Goal: Task Accomplishment & Management: Manage account settings

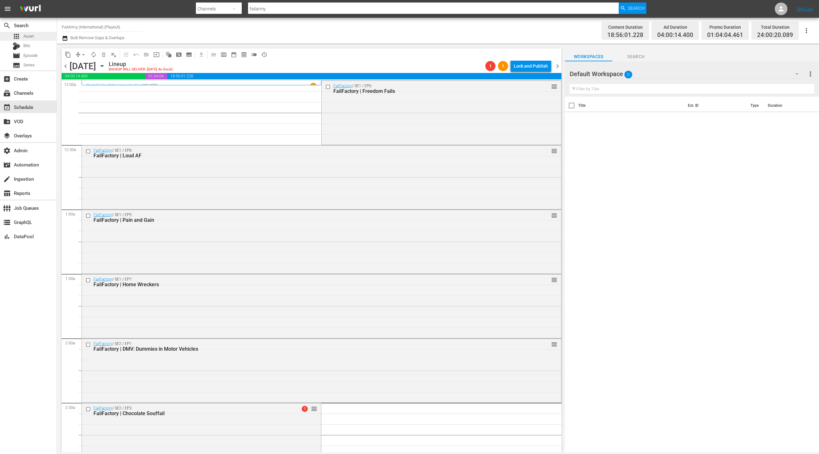
click at [27, 35] on span "Asset" at bounding box center [28, 36] width 10 height 6
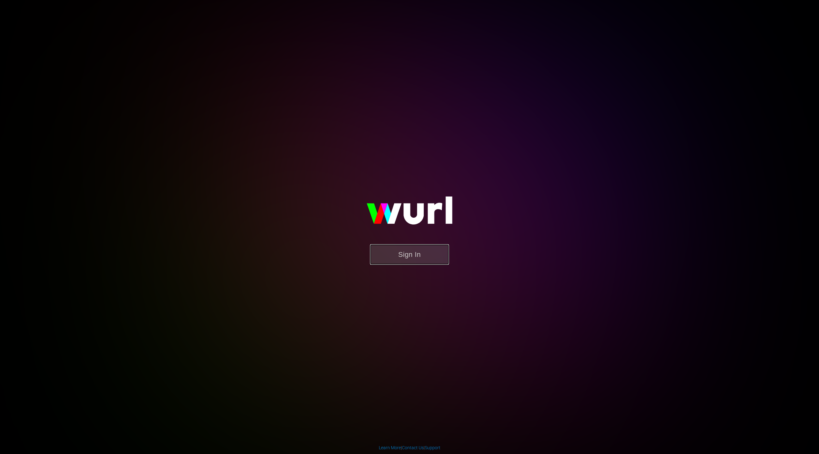
click at [412, 260] on button "Sign In" at bounding box center [409, 254] width 79 height 21
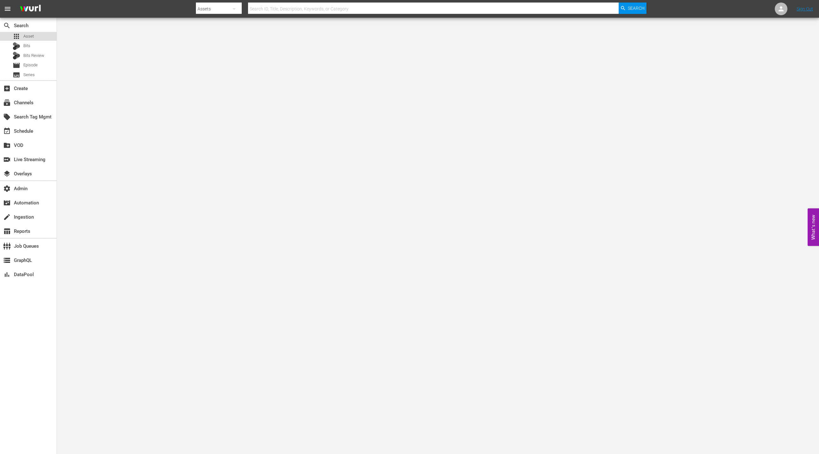
click at [27, 37] on span "Asset" at bounding box center [28, 36] width 10 height 6
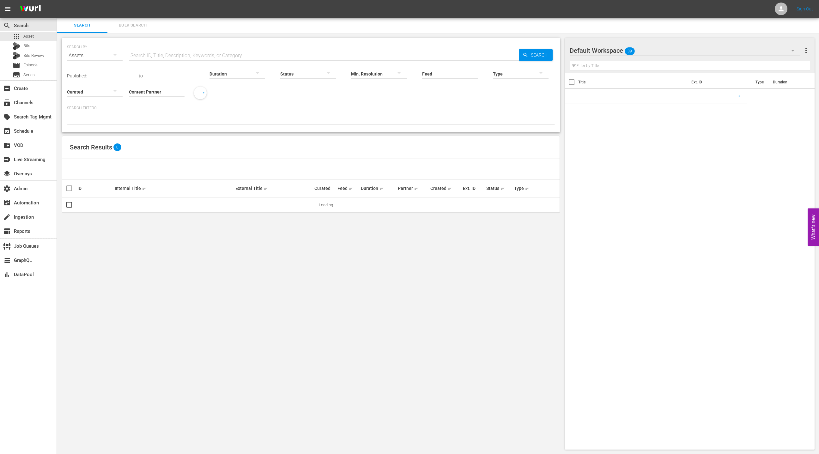
click at [150, 91] on input "Content Partner" at bounding box center [157, 92] width 56 height 23
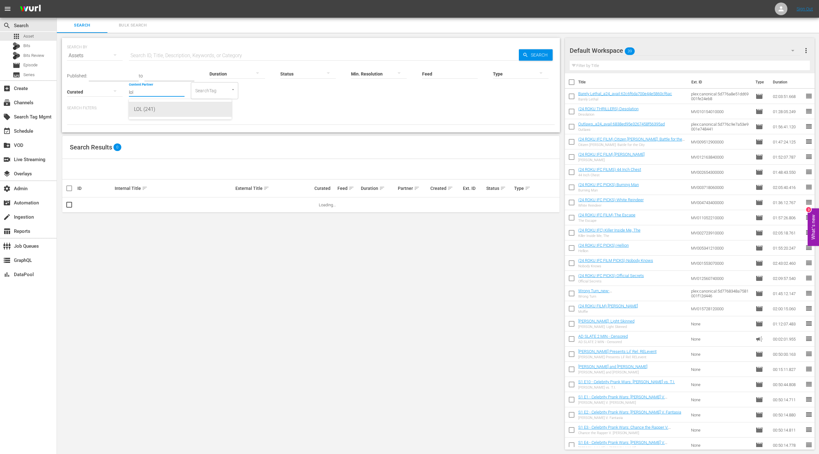
click at [162, 110] on div "LOL (241)" at bounding box center [180, 109] width 93 height 15
type input "LOL (241)"
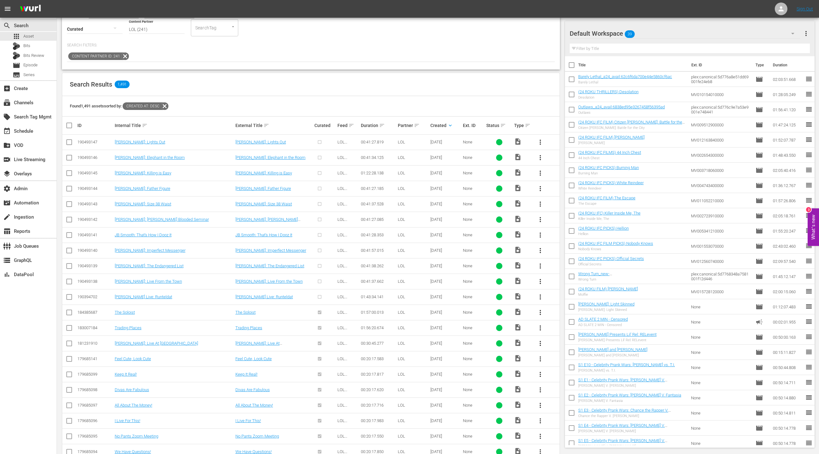
scroll to position [64, 0]
click at [69, 264] on input "checkbox" at bounding box center [69, 267] width 8 height 8
checkbox input "true"
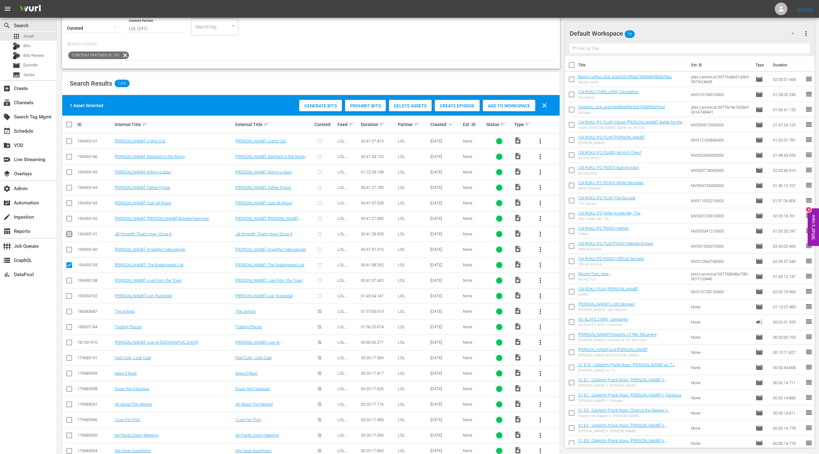
click at [70, 235] on input "checkbox" at bounding box center [69, 236] width 8 height 8
checkbox input "true"
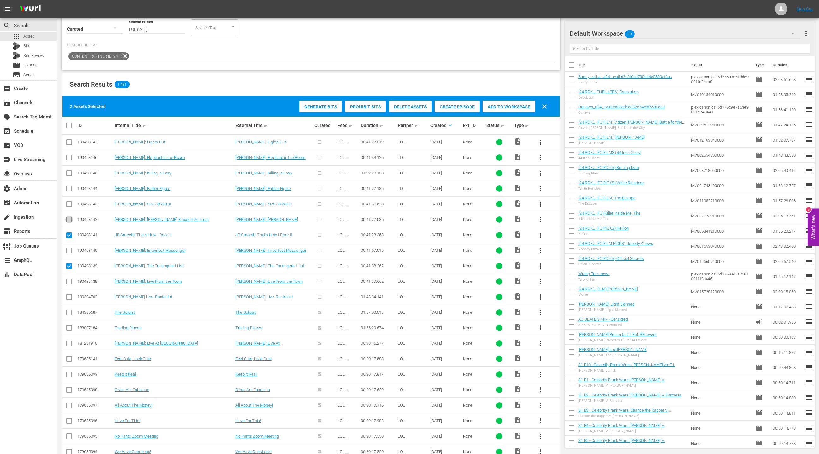
click at [70, 218] on input "checkbox" at bounding box center [69, 221] width 8 height 8
checkbox input "true"
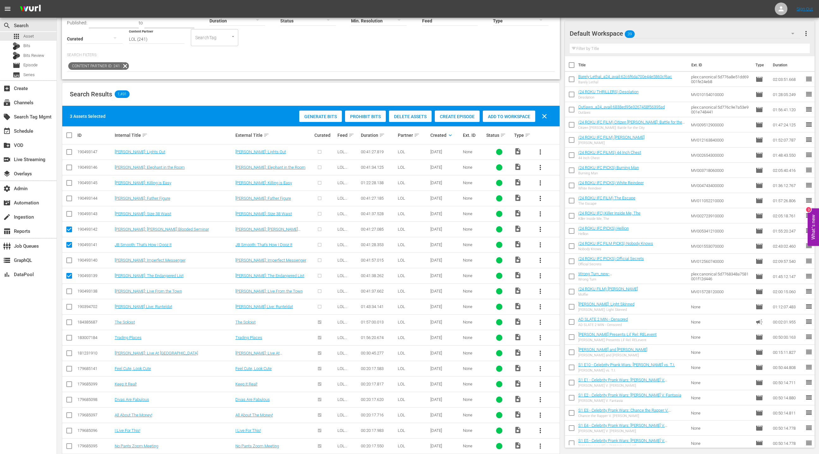
click at [71, 290] on input "checkbox" at bounding box center [69, 293] width 8 height 8
checkbox input "true"
click at [455, 117] on span "Create Episode" at bounding box center [457, 116] width 45 height 5
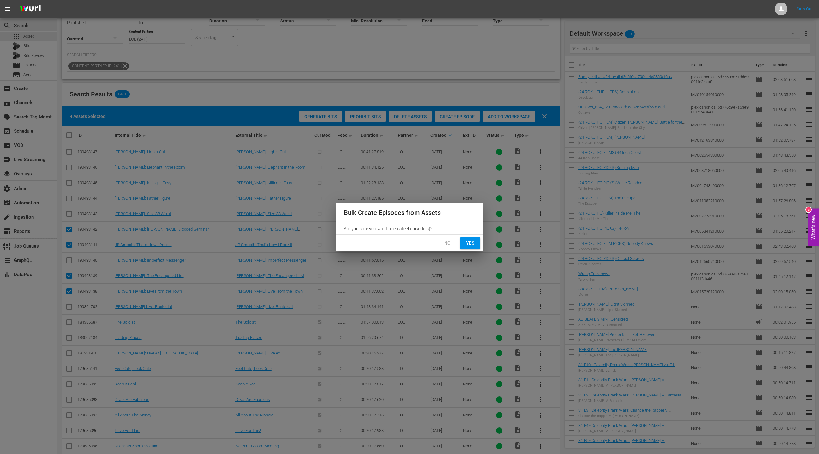
click at [471, 245] on span "Yes" at bounding box center [470, 243] width 10 height 8
checkbox input "false"
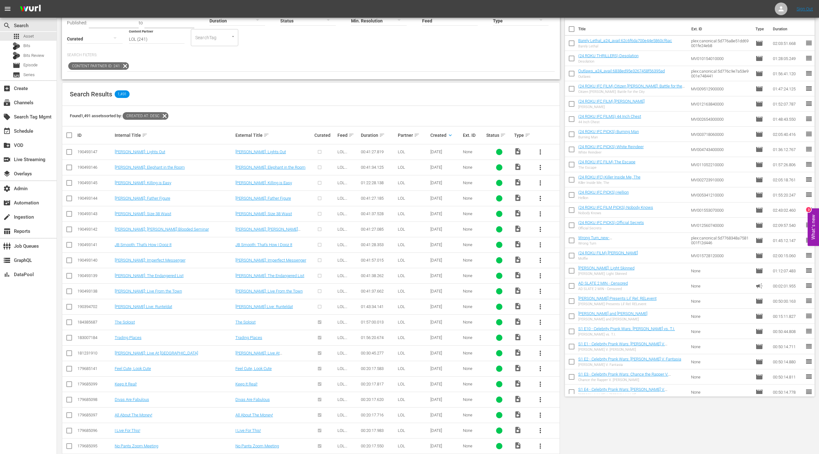
scroll to position [0, 0]
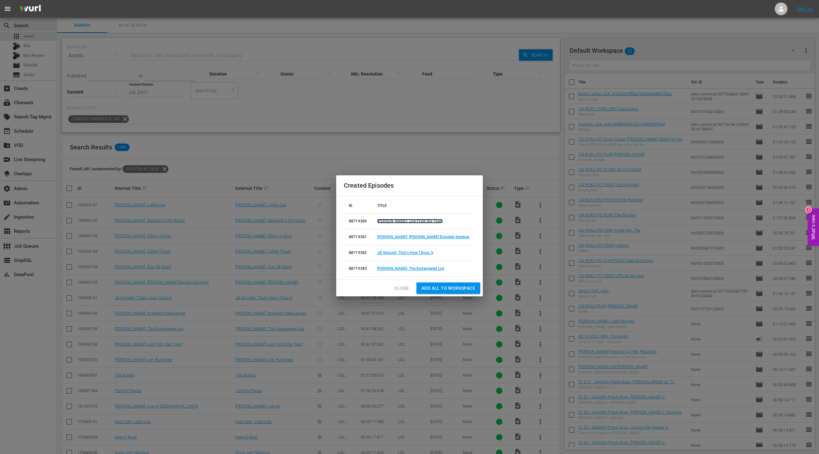
click at [406, 222] on link "James Davis: Live From the Town" at bounding box center [409, 221] width 65 height 4
click at [404, 236] on link "[PERSON_NAME]: [PERSON_NAME] Blooded Seminar" at bounding box center [423, 237] width 92 height 4
click at [402, 254] on link "JB Smooth: That's How I Dooz It" at bounding box center [405, 253] width 56 height 4
click at [401, 267] on link "DL Hughley: The Endangered List" at bounding box center [410, 268] width 67 height 4
click at [404, 286] on span "Close" at bounding box center [402, 288] width 14 height 8
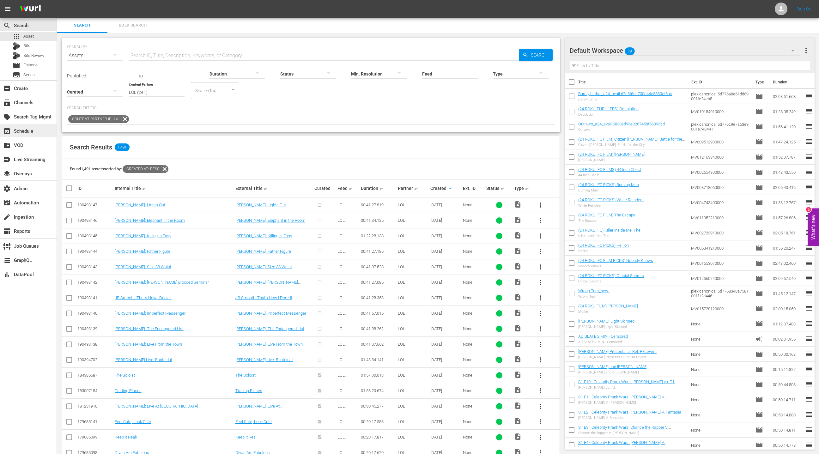
click at [34, 132] on div "event_available Schedule" at bounding box center [17, 130] width 35 height 6
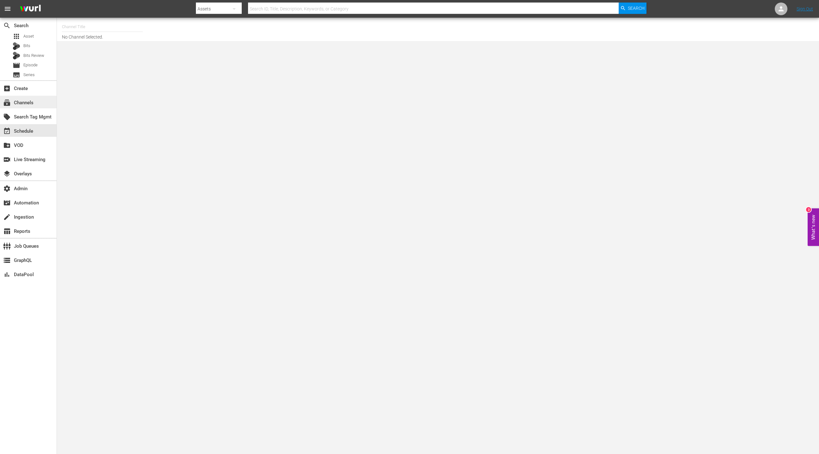
click at [31, 103] on div "subscriptions Channels" at bounding box center [17, 102] width 35 height 6
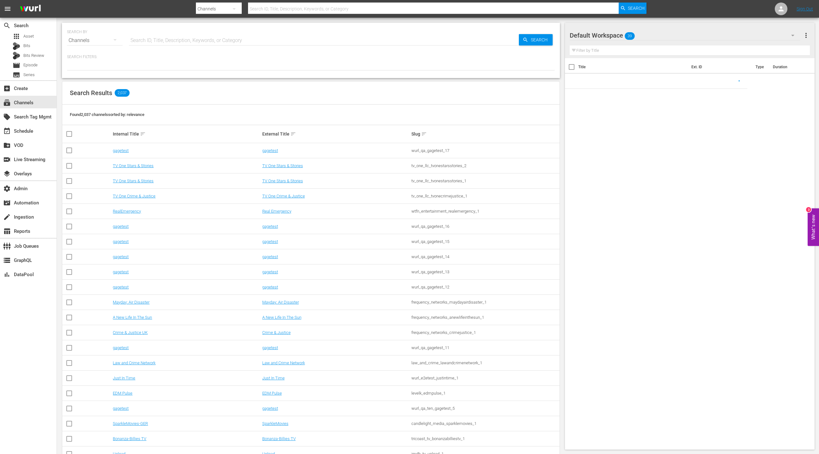
click at [138, 41] on input "text" at bounding box center [324, 40] width 390 height 15
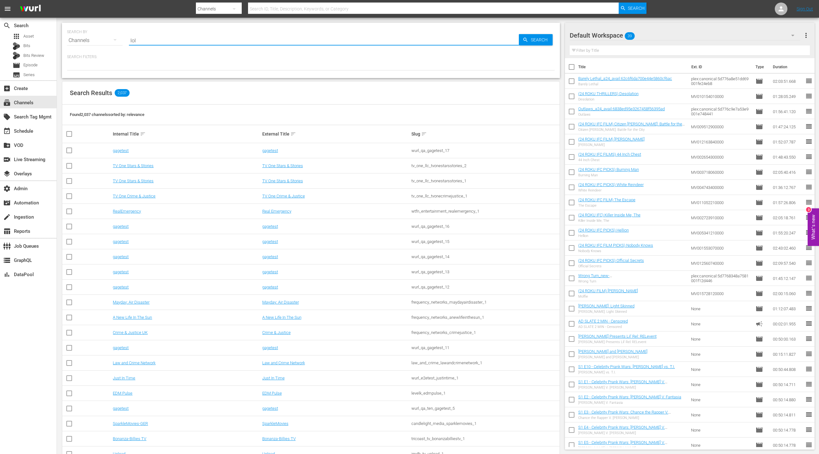
type input "LOL"
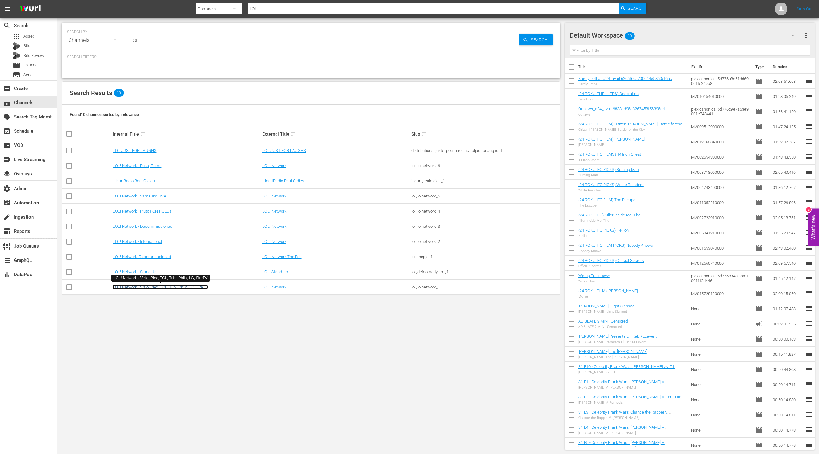
click at [151, 288] on link "LOL! Network - Vizio, Plex, TCL, Tubi, Philo, LG, FireTV" at bounding box center [160, 287] width 95 height 5
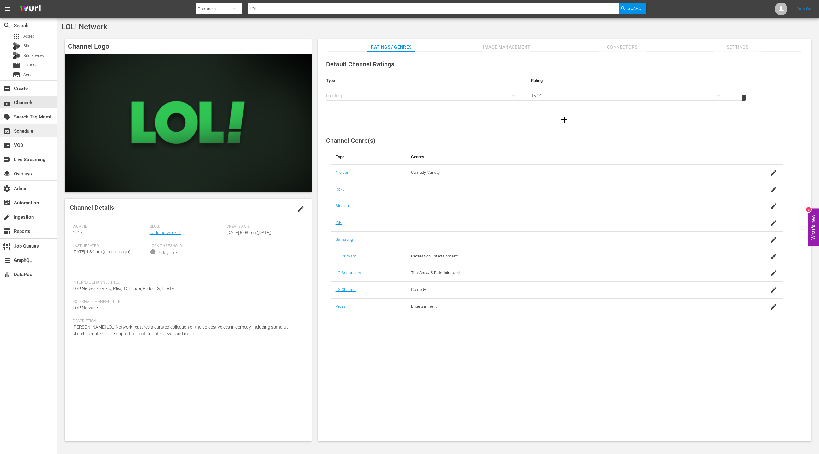
click at [29, 133] on div "event_available Schedule" at bounding box center [17, 130] width 35 height 6
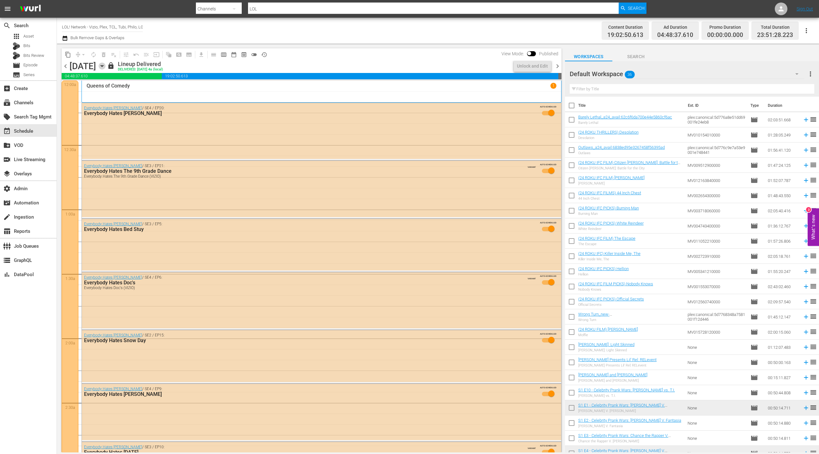
click at [106, 67] on icon "button" at bounding box center [102, 66] width 7 height 7
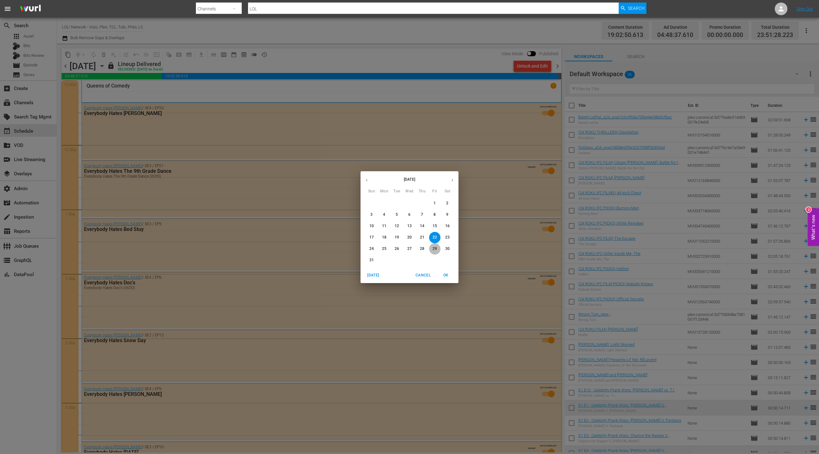
click at [436, 249] on p "29" at bounding box center [435, 248] width 4 height 5
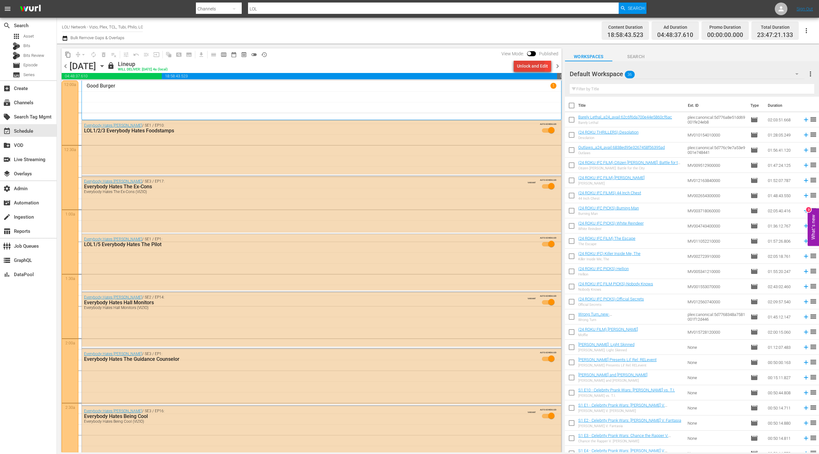
click at [525, 67] on div "Unlock and Edit" at bounding box center [532, 65] width 31 height 11
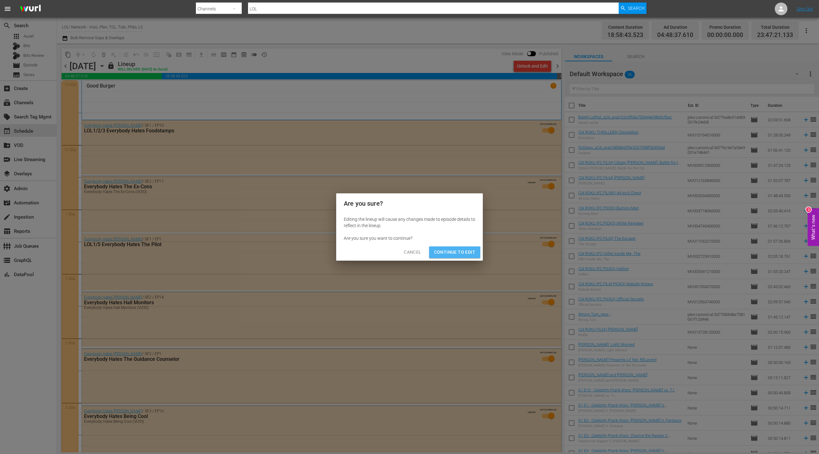
click at [451, 253] on span "Continue to Edit" at bounding box center [454, 252] width 41 height 8
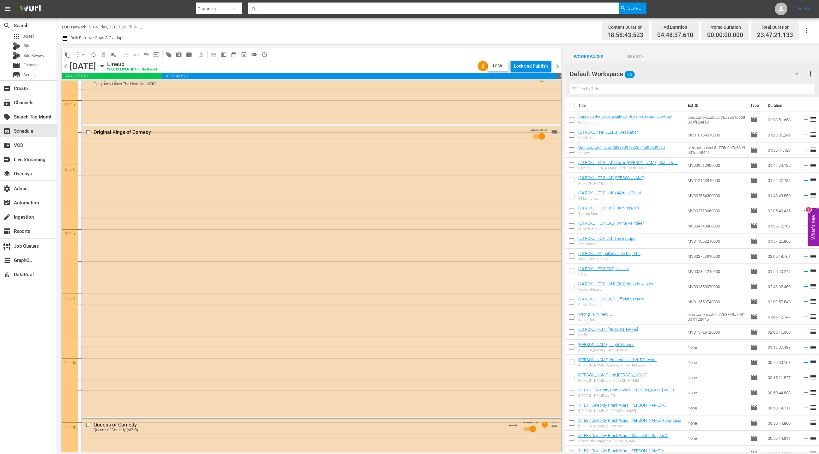
scroll to position [2553, 0]
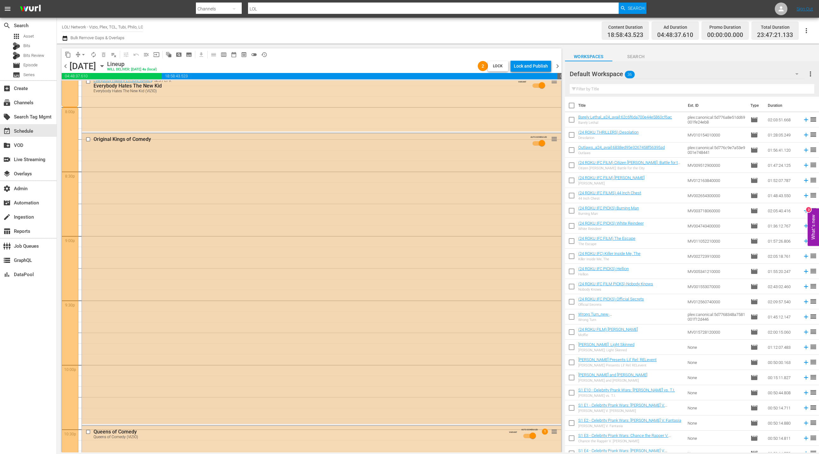
click at [87, 140] on input "checkbox" at bounding box center [89, 139] width 7 height 5
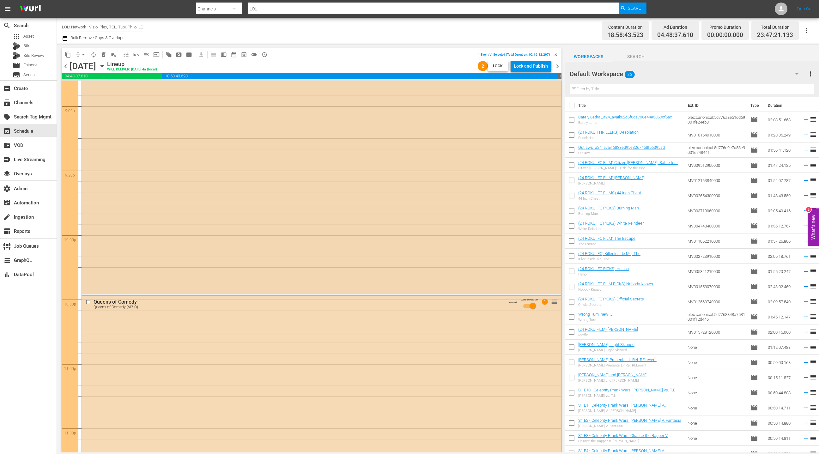
scroll to position [2691, 0]
click at [86, 293] on input "checkbox" at bounding box center [89, 293] width 7 height 5
click at [105, 56] on span "delete_forever_outlined" at bounding box center [104, 55] width 6 height 6
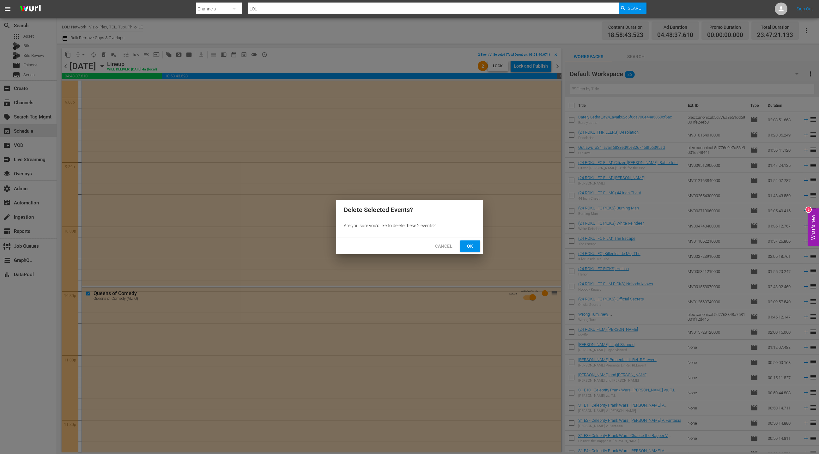
click at [470, 244] on span "Ok" at bounding box center [470, 246] width 10 height 8
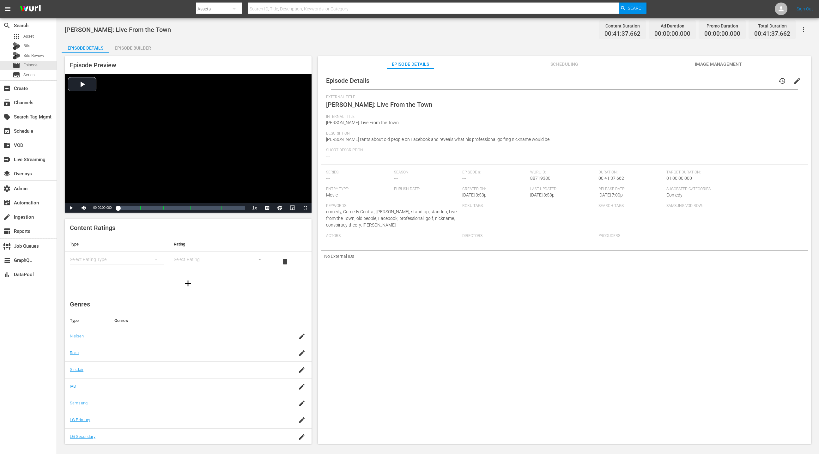
click at [139, 48] on div "Episode Builder" at bounding box center [132, 47] width 47 height 15
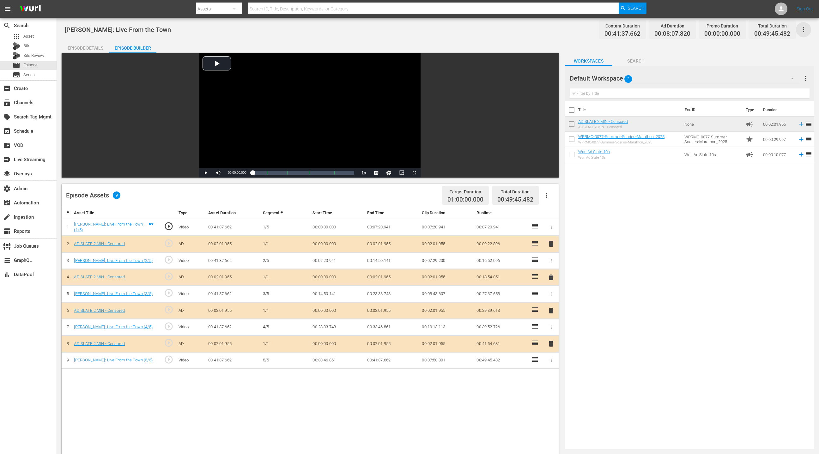
click at [546, 32] on icon "button" at bounding box center [804, 30] width 8 height 8
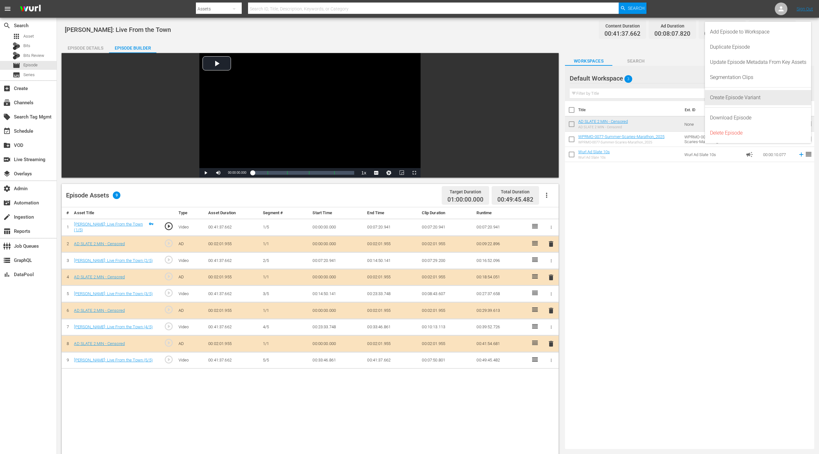
click at [546, 99] on div "Create Episode Variant" at bounding box center [758, 97] width 96 height 15
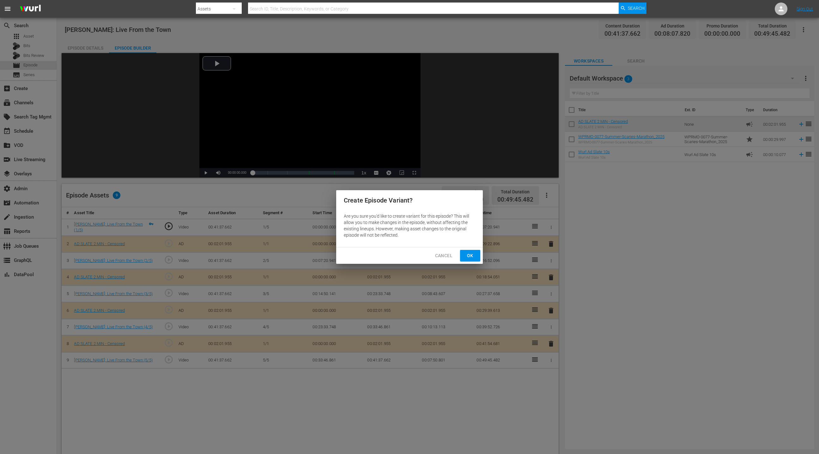
click at [469, 254] on span "Ok" at bounding box center [470, 256] width 10 height 8
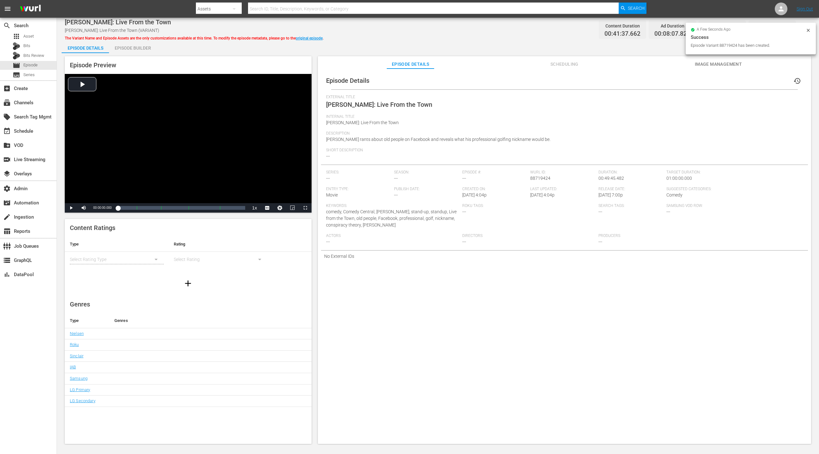
click at [136, 47] on div "Episode Builder" at bounding box center [132, 47] width 47 height 15
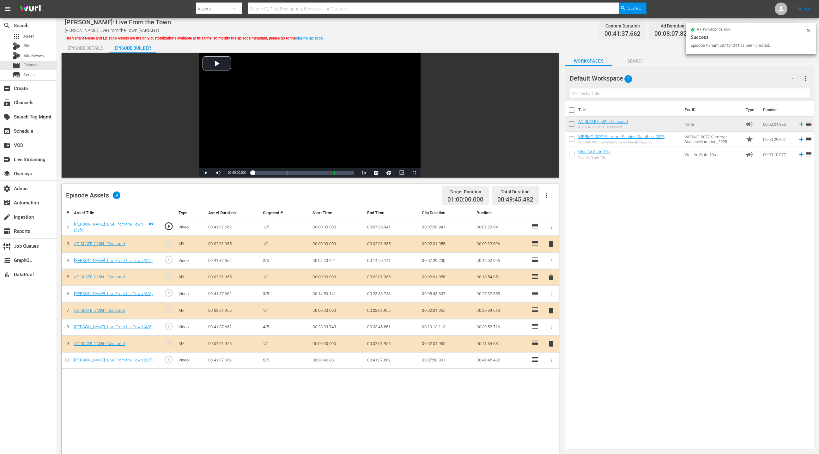
click at [546, 275] on span "delete" at bounding box center [551, 278] width 8 height 8
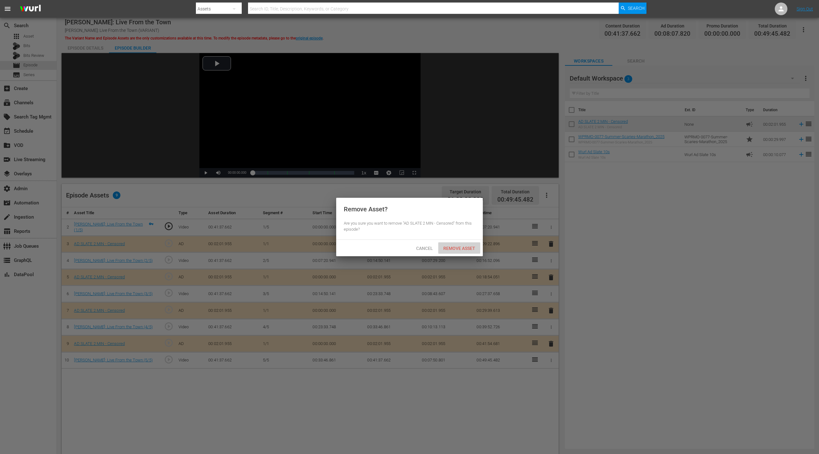
drag, startPoint x: 470, startPoint y: 249, endPoint x: 470, endPoint y: 230, distance: 19.3
click at [470, 247] on span "Remove Asset" at bounding box center [459, 248] width 42 height 5
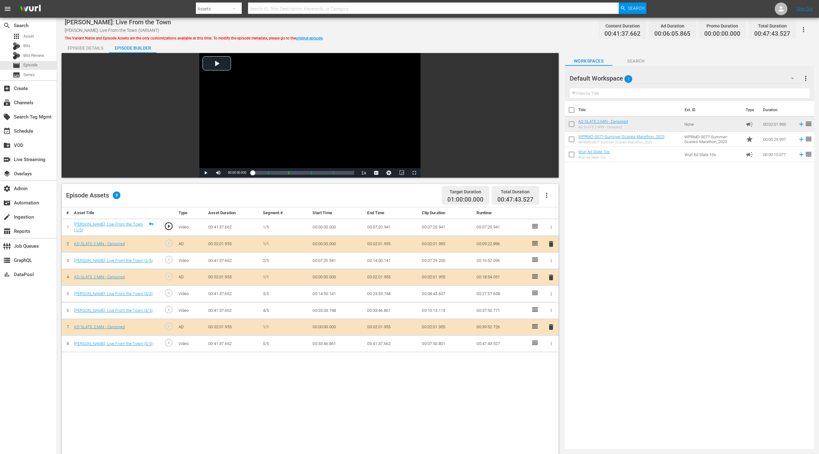
click at [546, 243] on span "delete" at bounding box center [551, 244] width 8 height 8
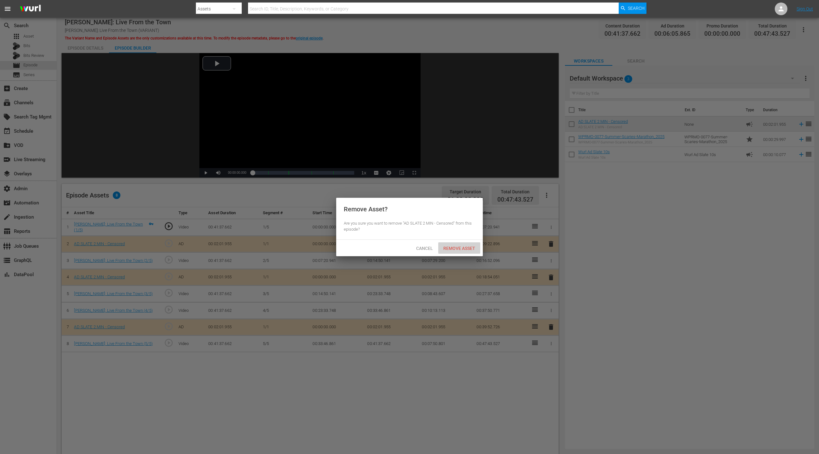
click at [467, 245] on div "Remove Asset" at bounding box center [459, 248] width 42 height 12
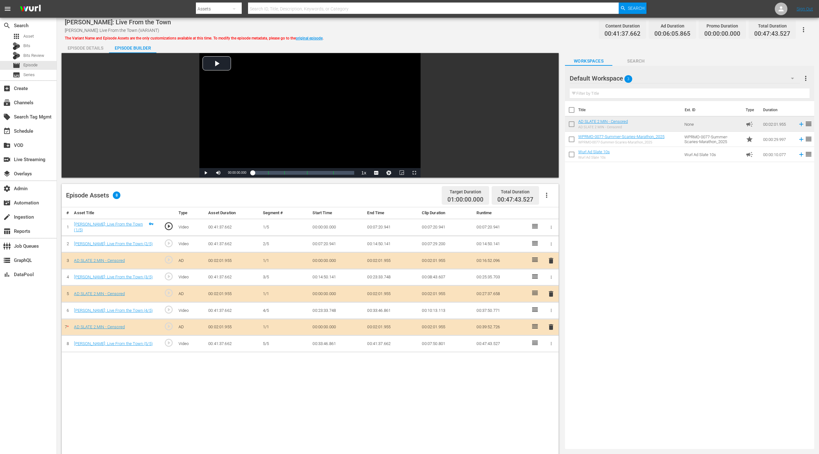
click at [546, 31] on icon "button" at bounding box center [804, 30] width 8 height 8
click at [546, 30] on div "Add Episode to Workspace" at bounding box center [776, 31] width 61 height 15
click at [89, 47] on div "Episode Details" at bounding box center [85, 47] width 47 height 15
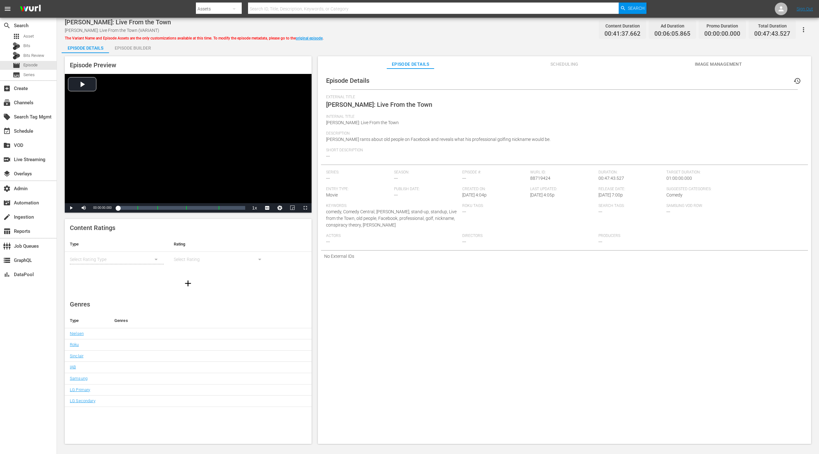
click at [546, 65] on span "Scheduling" at bounding box center [564, 64] width 47 height 8
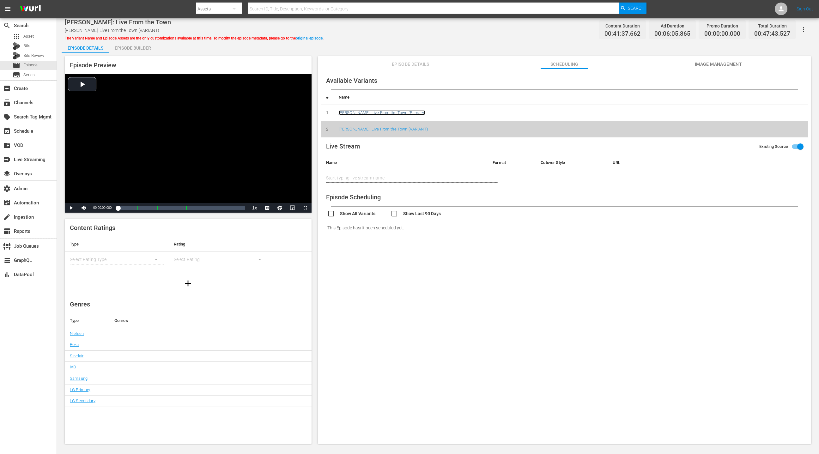
click at [388, 113] on link "James Davis: Live From the Town (Primary)" at bounding box center [382, 112] width 87 height 5
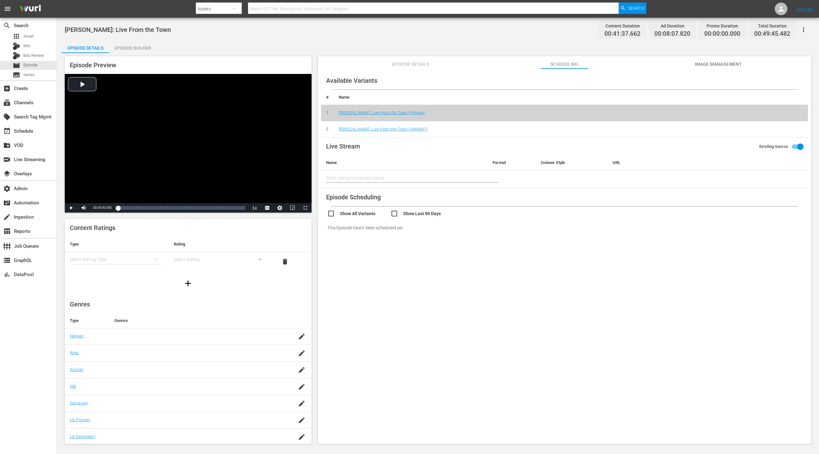
click at [546, 29] on icon "button" at bounding box center [804, 30] width 8 height 8
drag, startPoint x: 784, startPoint y: 34, endPoint x: 596, endPoint y: 10, distance: 189.2
click at [546, 34] on div "Add Episode to Workspace" at bounding box center [758, 31] width 96 height 15
click at [546, 66] on span "Image Management" at bounding box center [718, 64] width 47 height 8
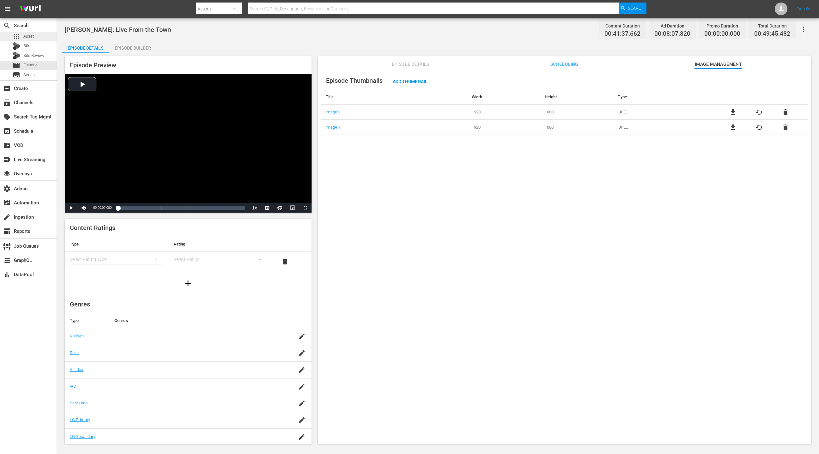
click at [36, 35] on div "apps Asset" at bounding box center [28, 36] width 57 height 9
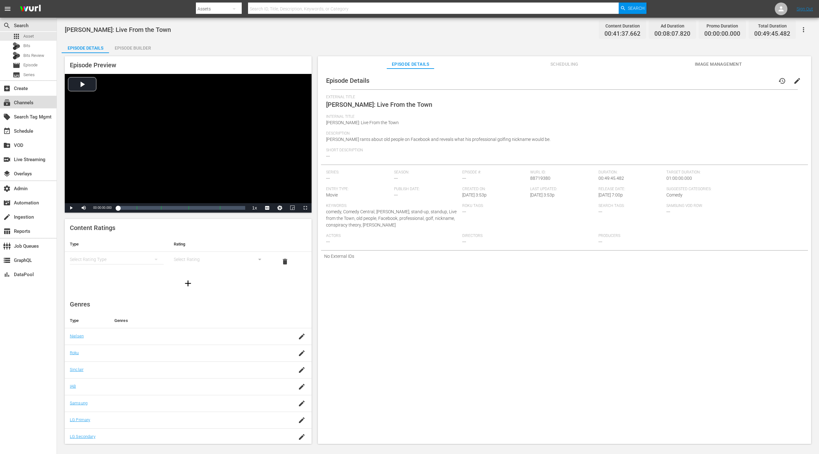
click at [37, 104] on div "subscriptions Channels" at bounding box center [28, 102] width 57 height 13
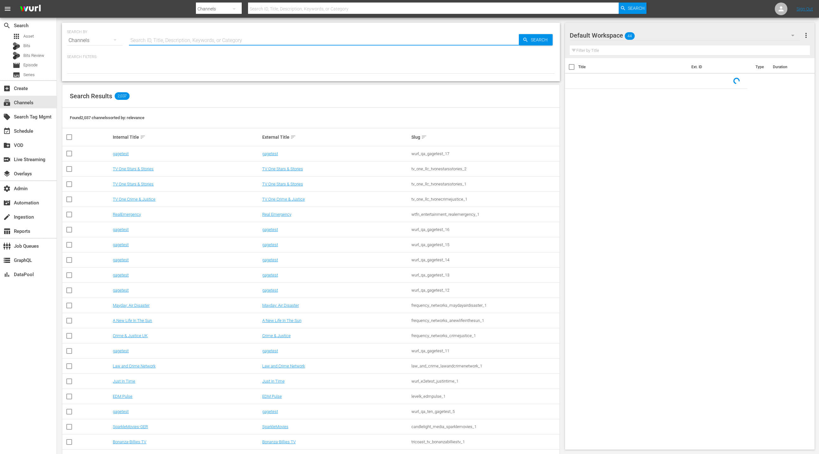
click at [138, 40] on input "text" at bounding box center [324, 40] width 390 height 15
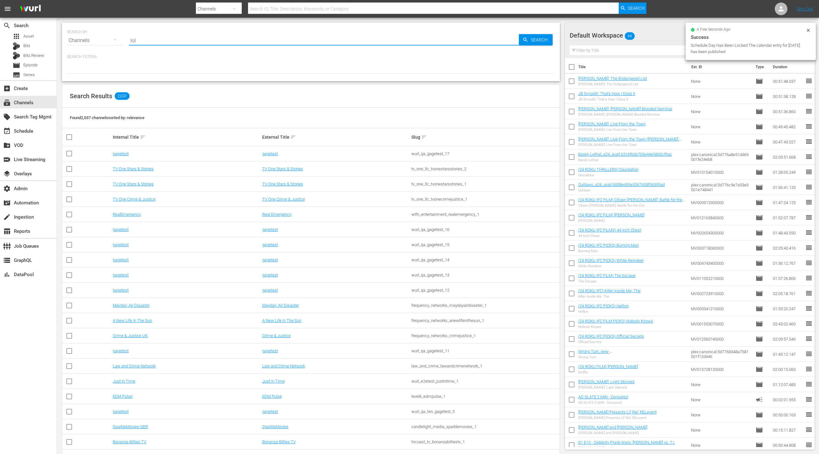
type input "LOL"
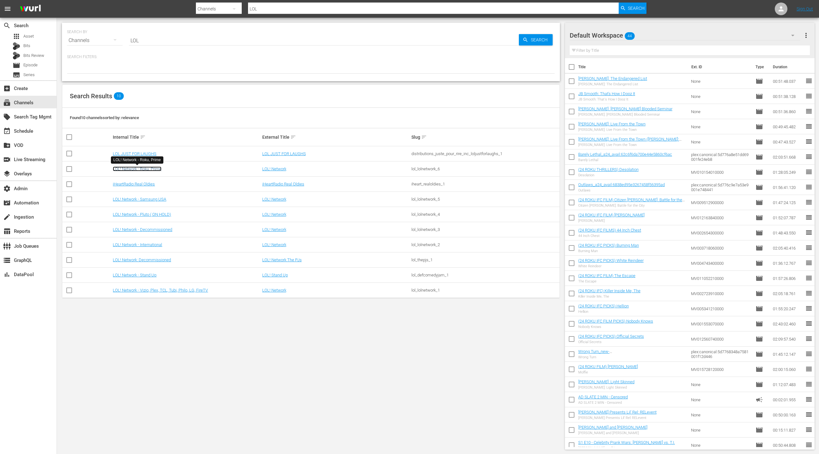
click at [152, 169] on link "LOL! Network - Roku, Prime" at bounding box center [137, 169] width 49 height 5
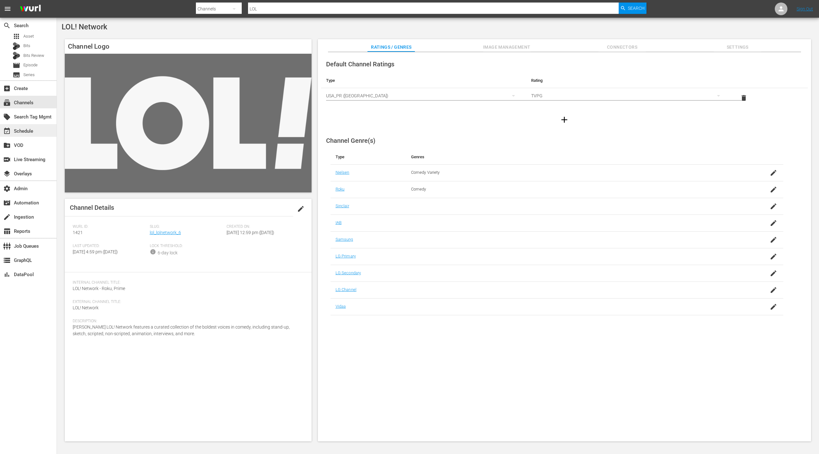
click at [41, 128] on div "event_available Schedule" at bounding box center [28, 130] width 57 height 13
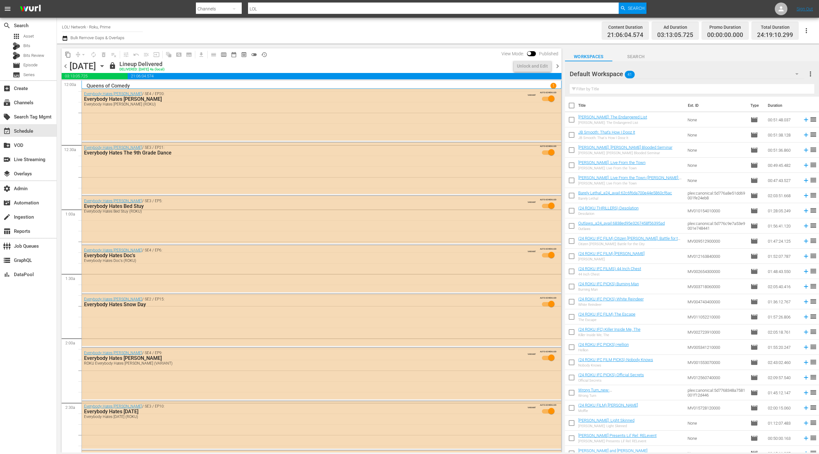
click at [103, 65] on icon "button" at bounding box center [102, 66] width 3 height 2
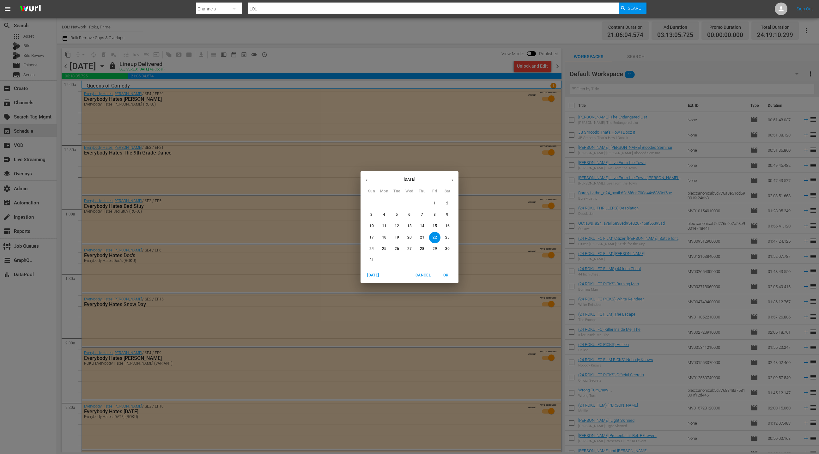
click at [435, 247] on p "29" at bounding box center [435, 248] width 4 height 5
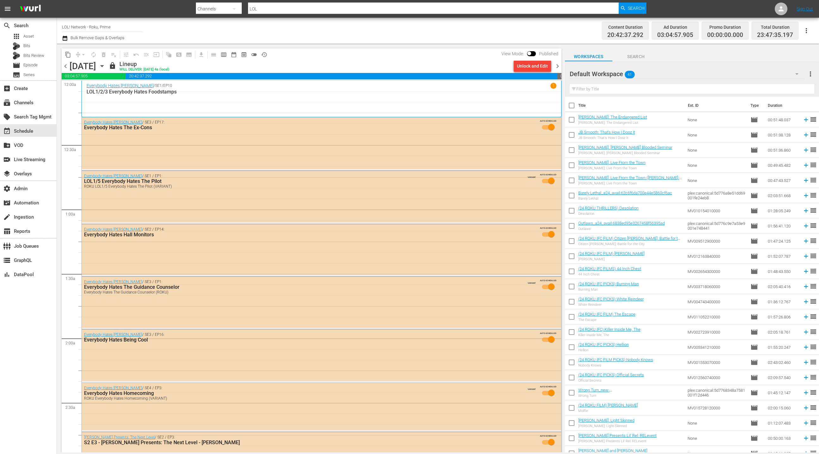
click at [528, 66] on div "Unlock and Edit" at bounding box center [532, 65] width 31 height 11
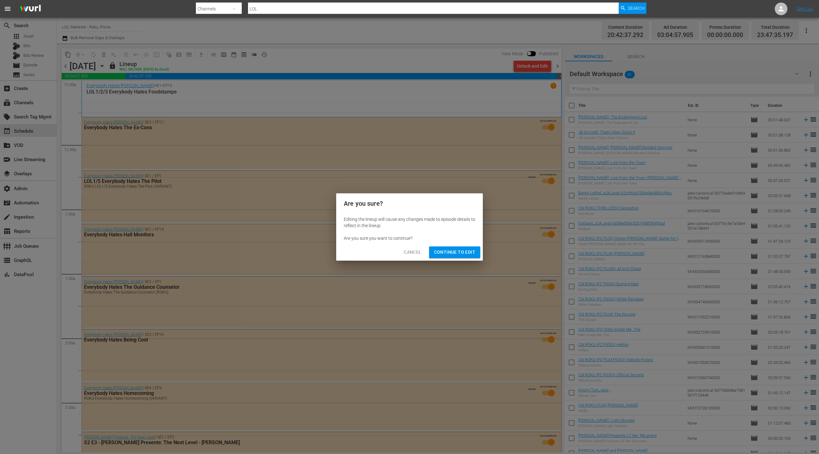
click at [460, 251] on span "Continue to Edit" at bounding box center [454, 252] width 41 height 8
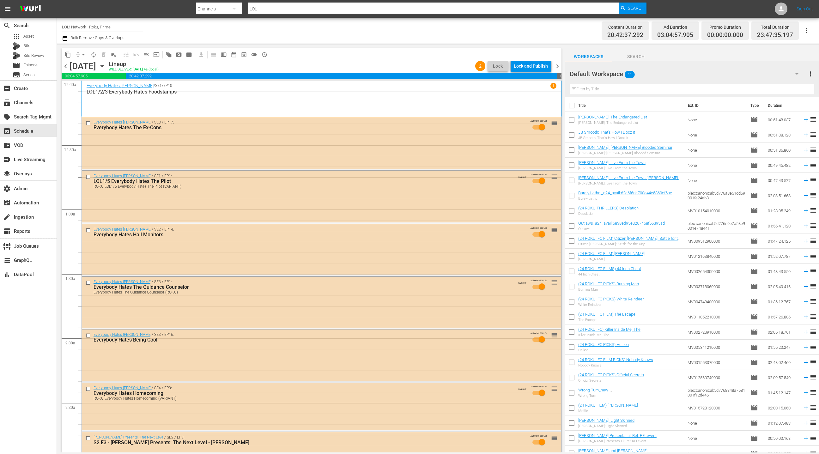
drag, startPoint x: 558, startPoint y: 65, endPoint x: 540, endPoint y: 73, distance: 19.4
click at [546, 65] on span "chevron_right" at bounding box center [558, 66] width 8 height 8
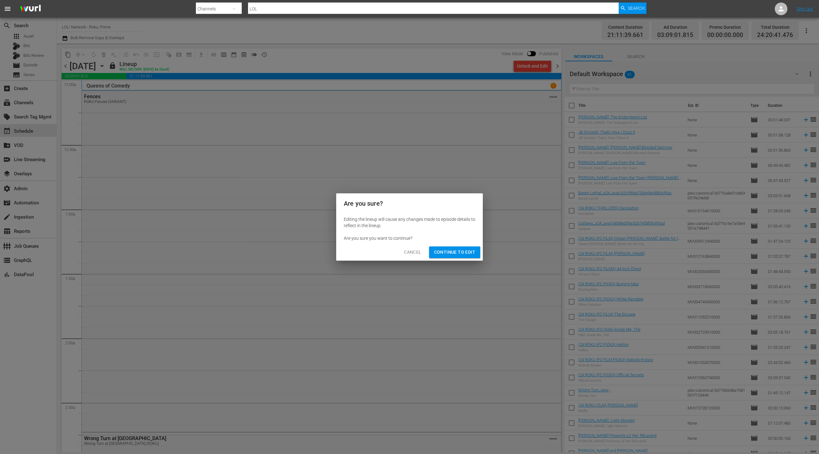
click at [455, 255] on span "Continue to Edit" at bounding box center [454, 252] width 41 height 8
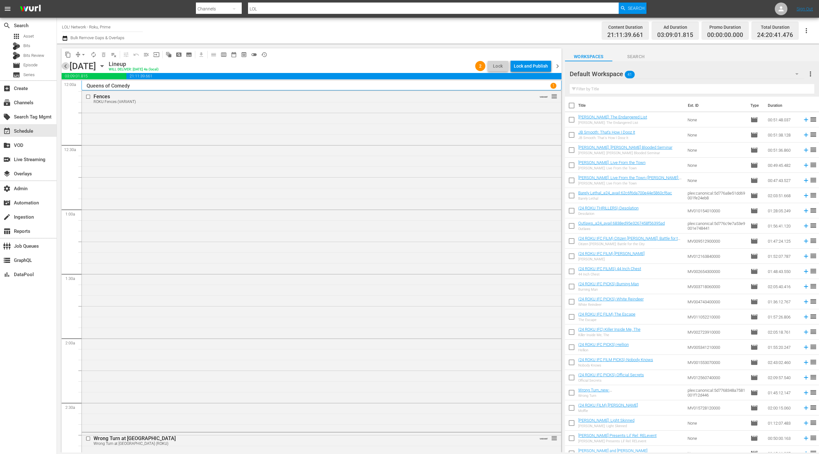
click at [67, 67] on span "chevron_left" at bounding box center [66, 66] width 8 height 8
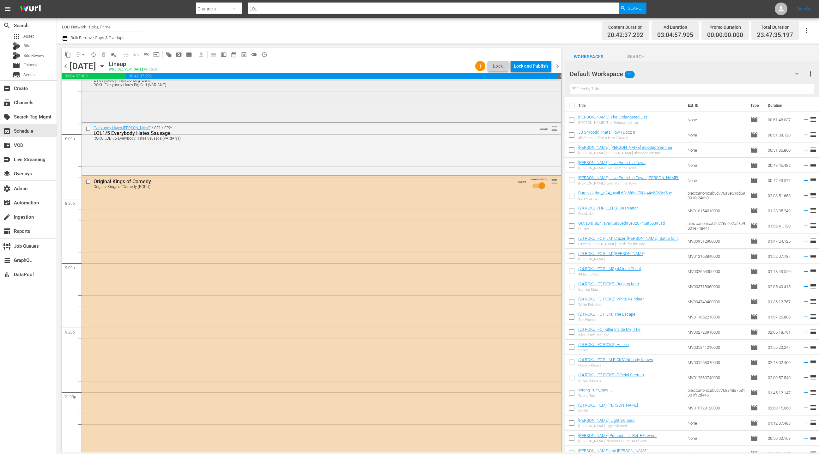
scroll to position [2551, 0]
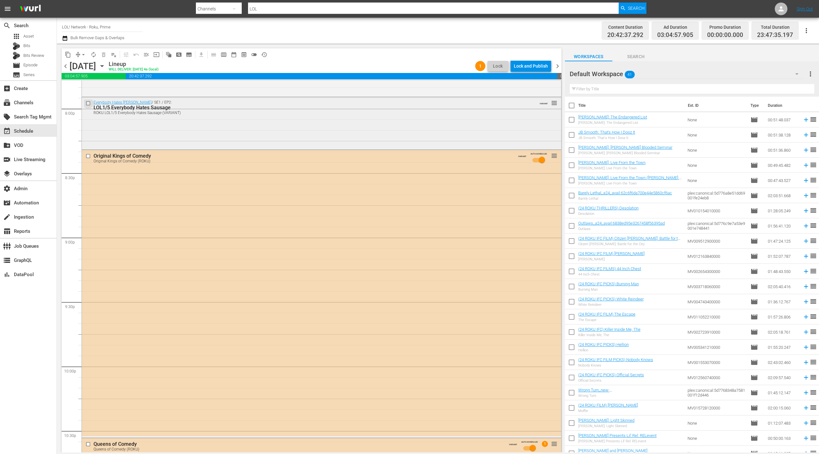
click at [88, 103] on input "checkbox" at bounding box center [89, 103] width 7 height 5
click at [88, 156] on input "checkbox" at bounding box center [89, 157] width 7 height 5
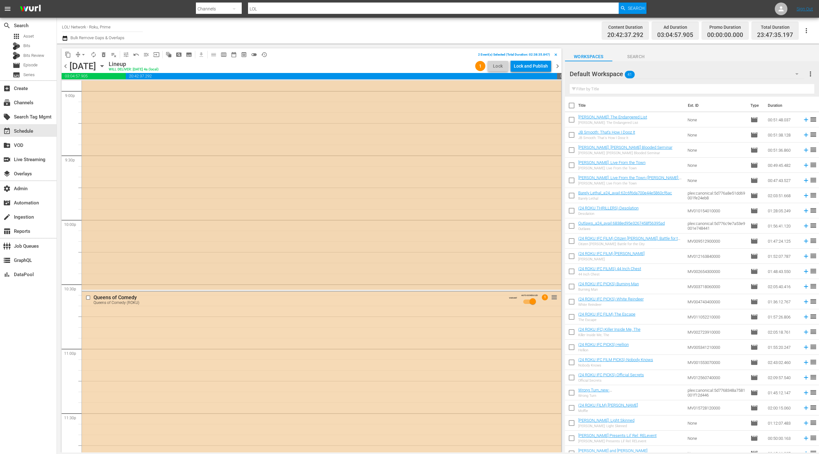
scroll to position [2733, 0]
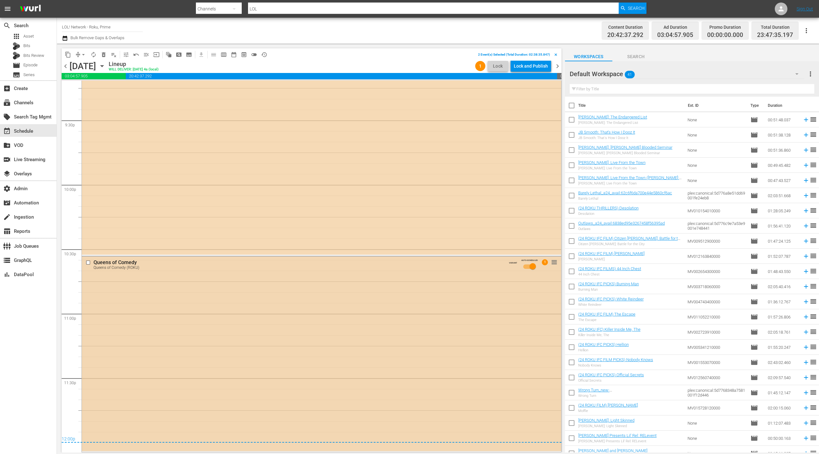
click at [90, 265] on input "checkbox" at bounding box center [89, 262] width 7 height 5
click at [106, 55] on span "delete_forever_outlined" at bounding box center [104, 55] width 6 height 6
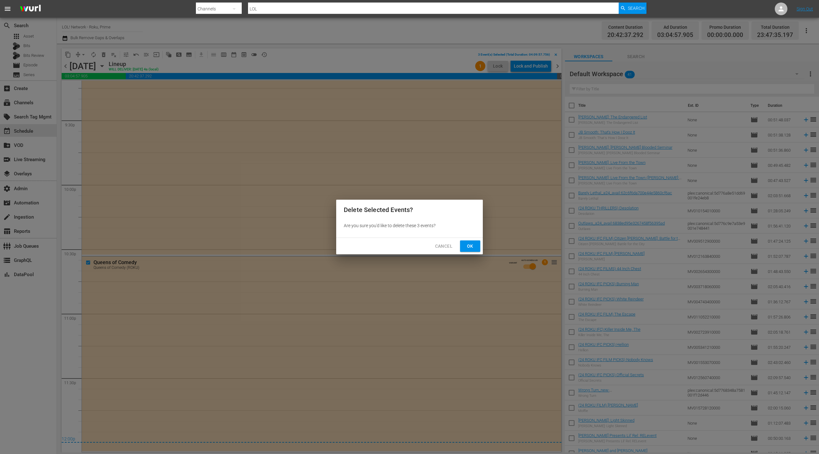
click at [469, 243] on span "Ok" at bounding box center [470, 246] width 10 height 8
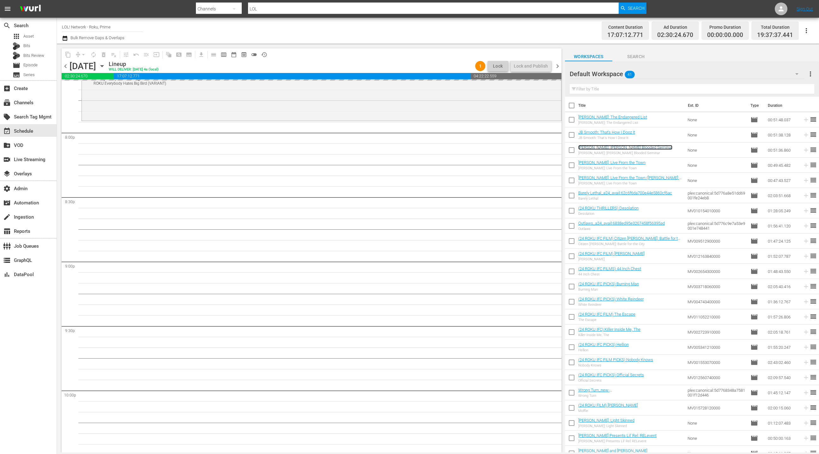
scroll to position [2606, 0]
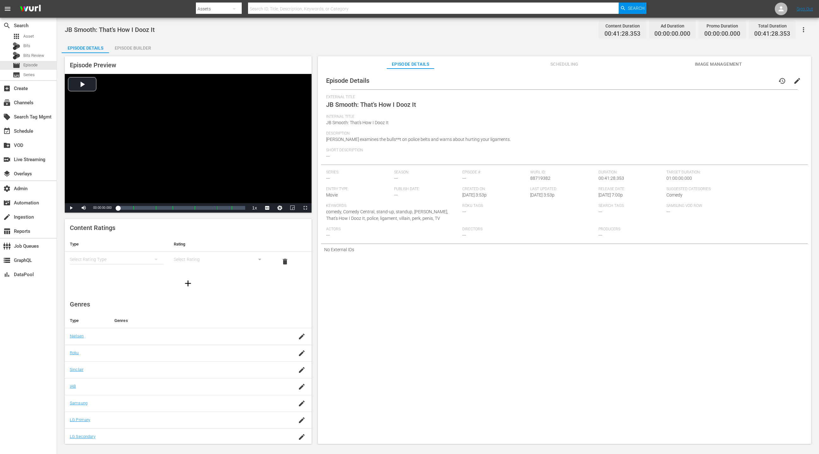
click at [143, 46] on div "Episode Builder" at bounding box center [132, 47] width 47 height 15
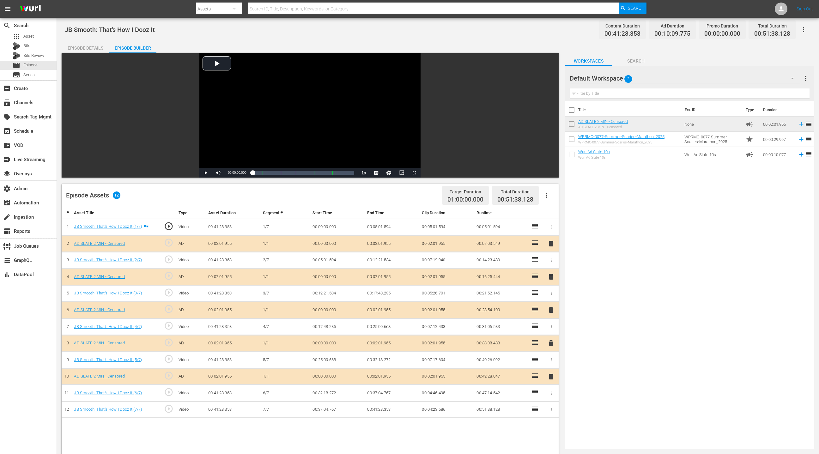
drag, startPoint x: 586, startPoint y: 80, endPoint x: 421, endPoint y: 2, distance: 183.0
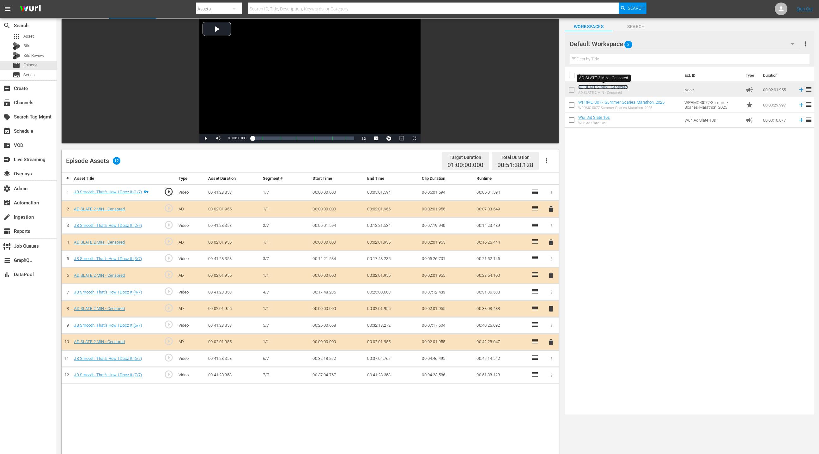
scroll to position [39, 0]
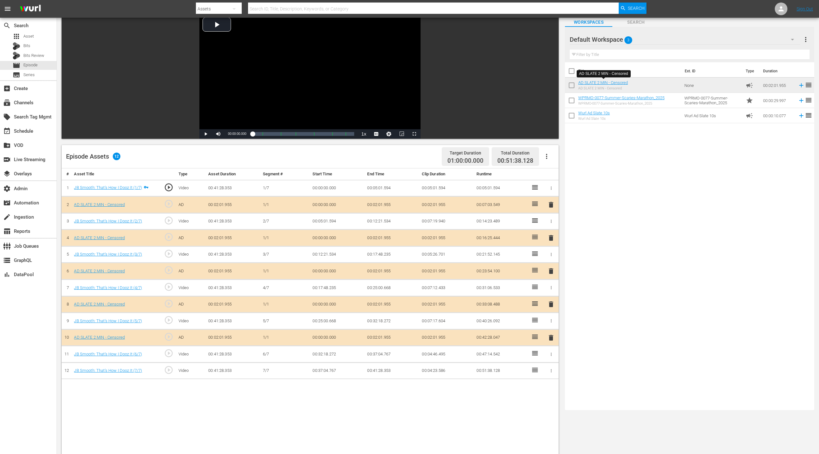
click at [546, 236] on span "delete" at bounding box center [551, 238] width 8 height 8
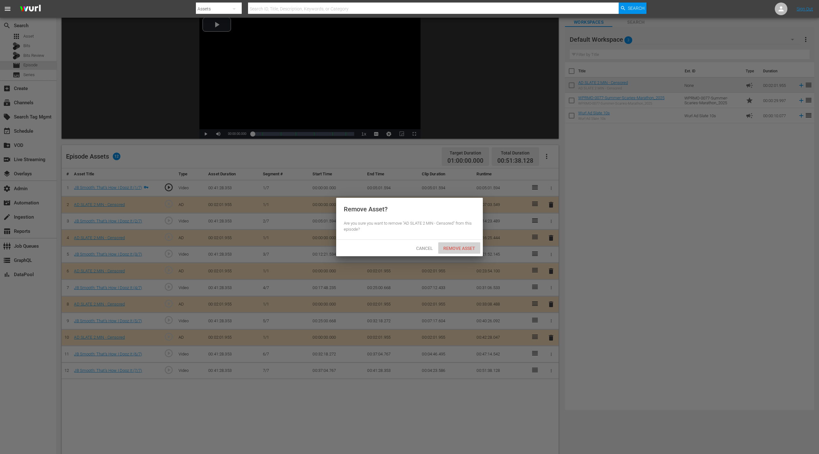
drag, startPoint x: 471, startPoint y: 251, endPoint x: 470, endPoint y: 228, distance: 23.1
click at [472, 249] on div "Remove Asset" at bounding box center [459, 248] width 42 height 12
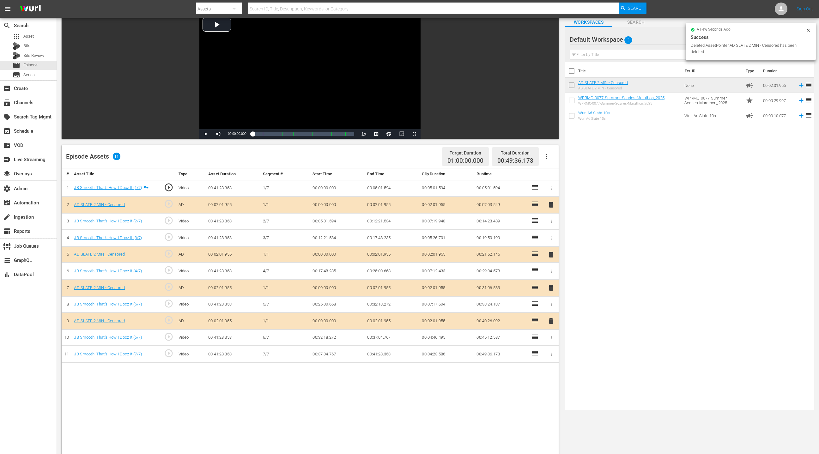
click at [546, 287] on span "delete" at bounding box center [551, 288] width 8 height 8
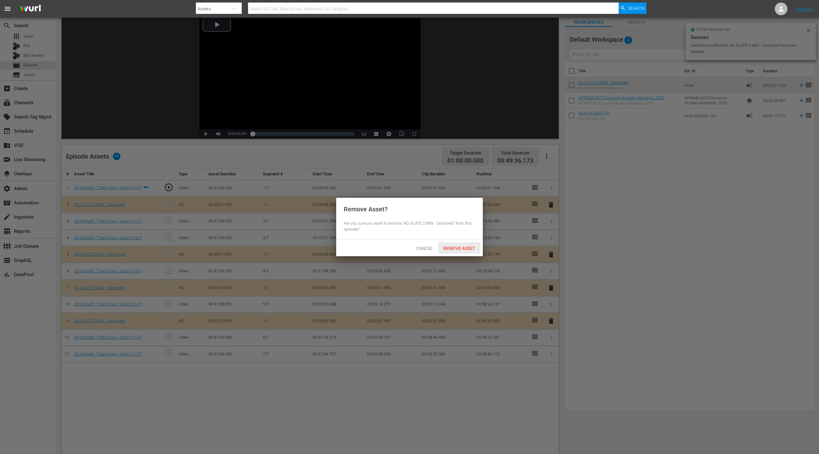
click at [451, 249] on span "Remove Asset" at bounding box center [459, 248] width 42 height 5
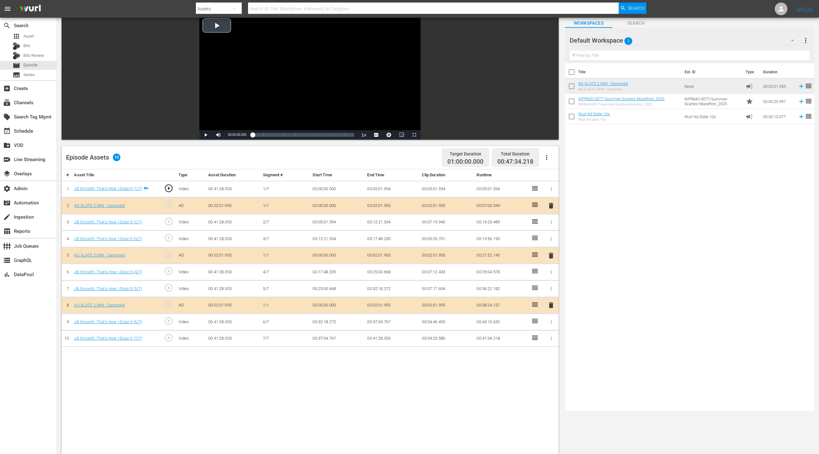
scroll to position [0, 0]
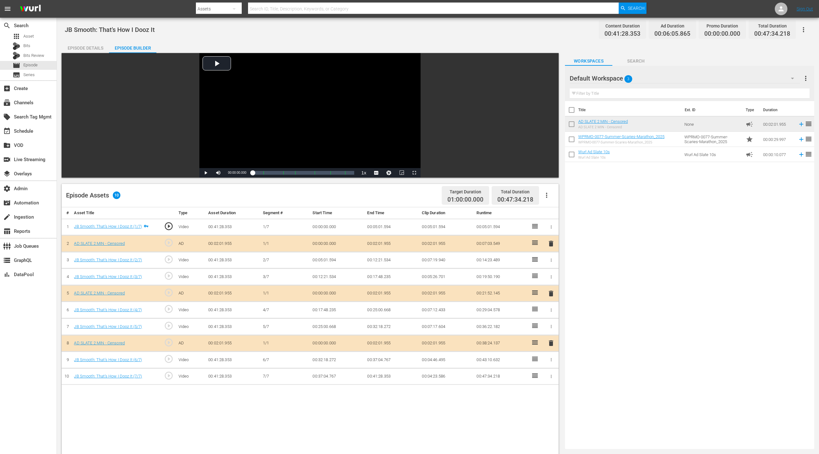
click at [97, 48] on div "Episode Details" at bounding box center [85, 47] width 47 height 15
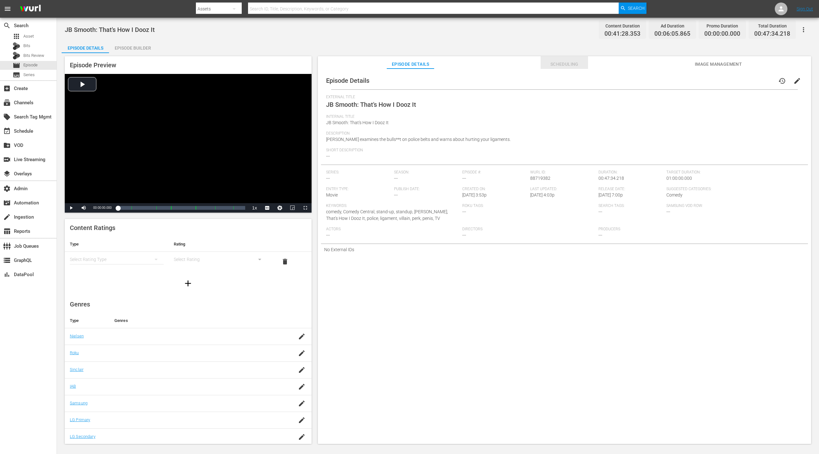
click at [546, 65] on span "Scheduling" at bounding box center [564, 64] width 47 height 8
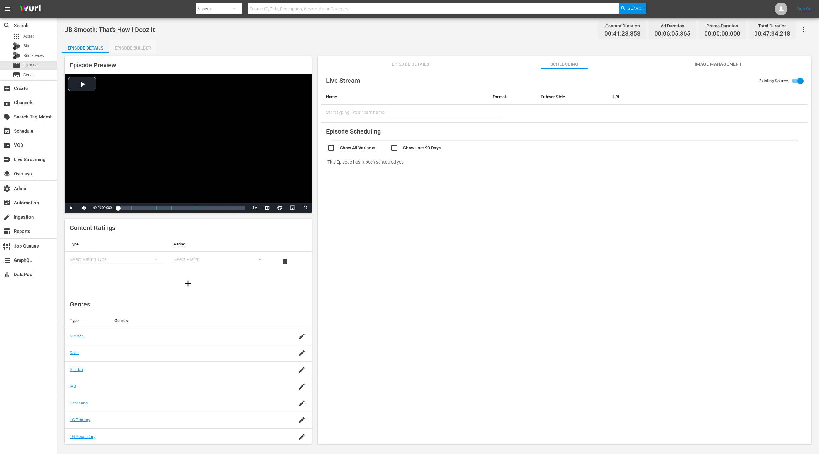
click at [143, 49] on div "Episode Builder" at bounding box center [132, 47] width 47 height 15
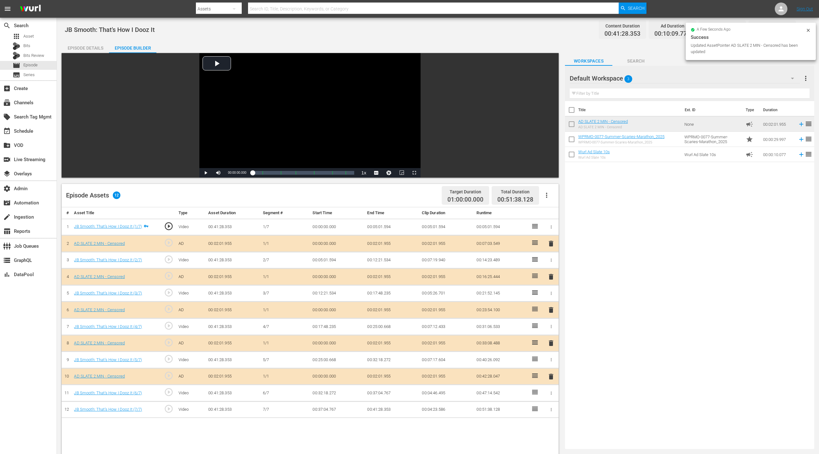
click at [546, 30] on icon at bounding box center [808, 30] width 5 height 5
click at [546, 32] on icon "button" at bounding box center [804, 30] width 8 height 8
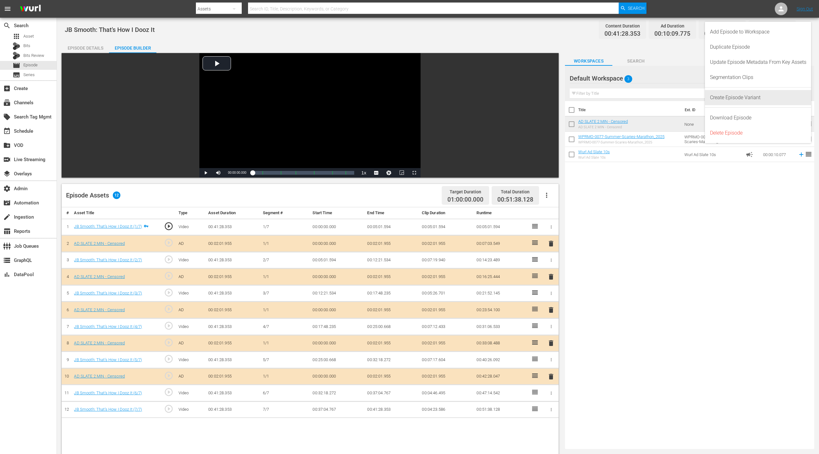
click at [546, 96] on div "Create Episode Variant" at bounding box center [758, 97] width 96 height 15
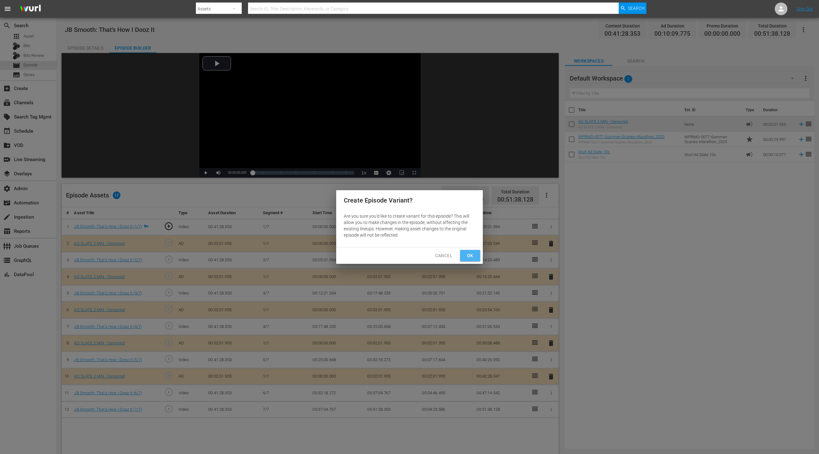
click at [471, 257] on span "Ok" at bounding box center [470, 256] width 10 height 8
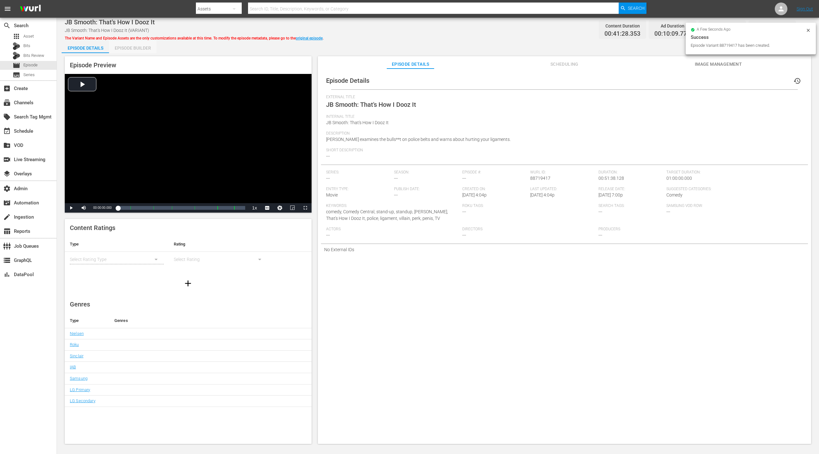
drag, startPoint x: 146, startPoint y: 49, endPoint x: 327, endPoint y: 125, distance: 195.8
click at [146, 49] on div "Episode Builder" at bounding box center [132, 47] width 47 height 15
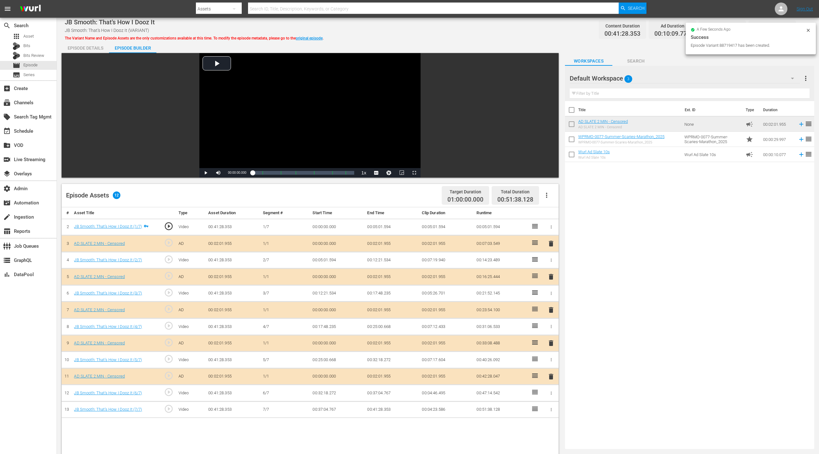
click at [546, 277] on span "delete" at bounding box center [551, 277] width 8 height 8
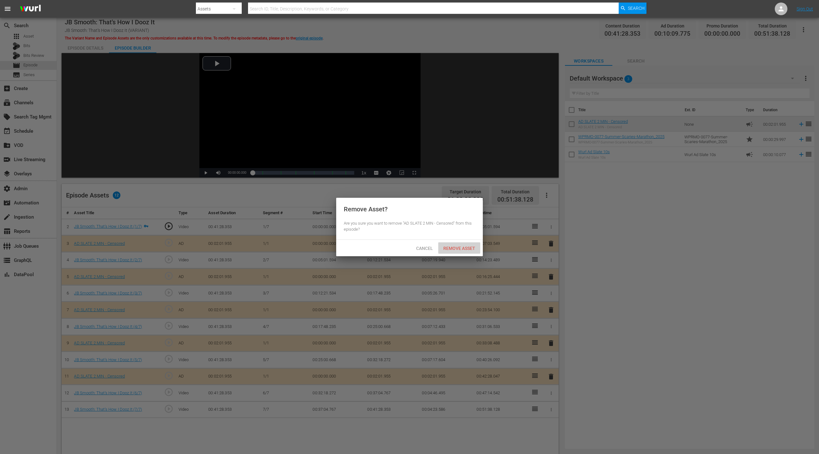
click at [462, 248] on span "Remove Asset" at bounding box center [459, 248] width 42 height 5
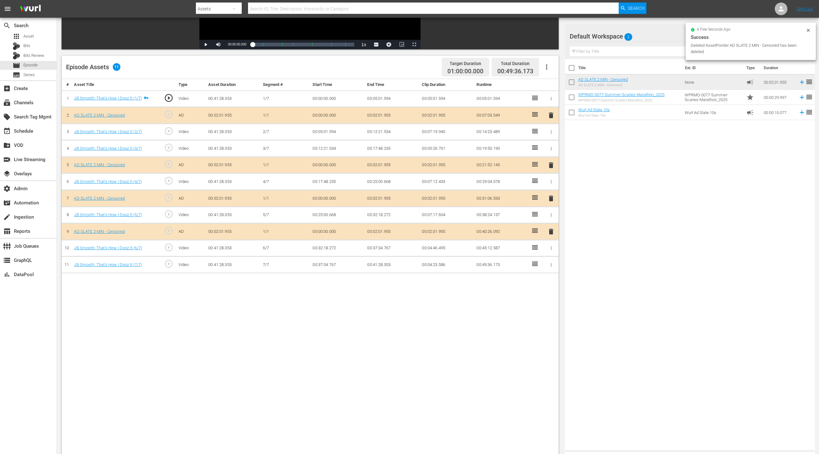
scroll to position [132, 0]
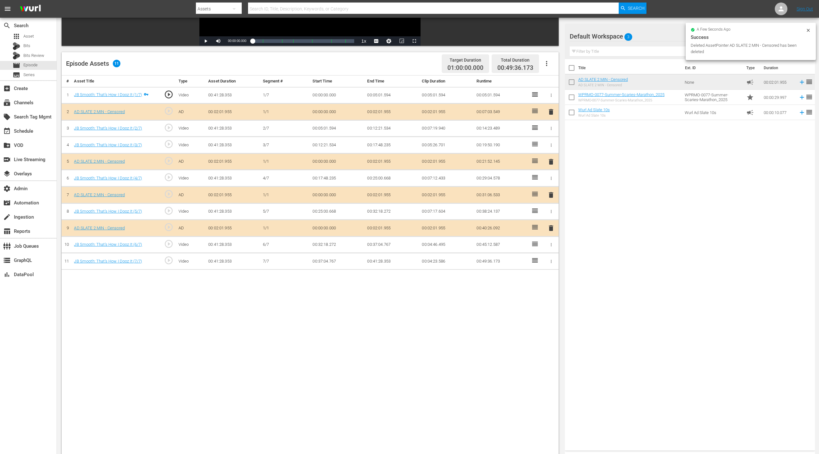
click at [546, 193] on span "delete" at bounding box center [551, 195] width 8 height 8
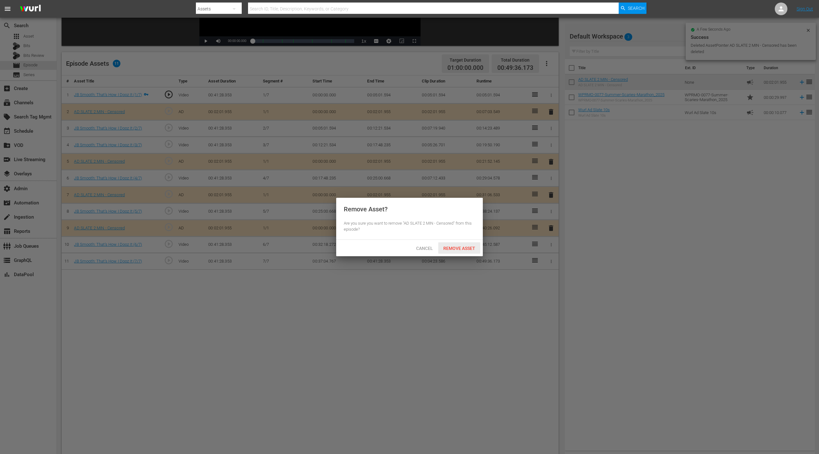
drag, startPoint x: 465, startPoint y: 249, endPoint x: 440, endPoint y: 180, distance: 74.0
click at [465, 248] on span "Remove Asset" at bounding box center [459, 248] width 42 height 5
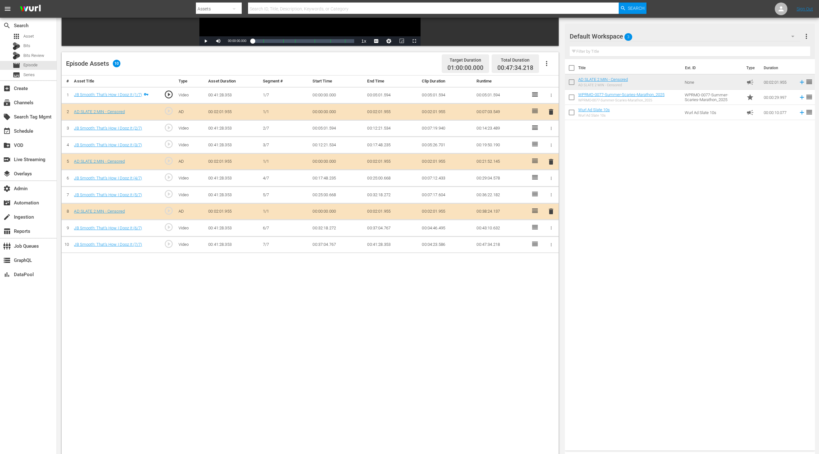
scroll to position [0, 0]
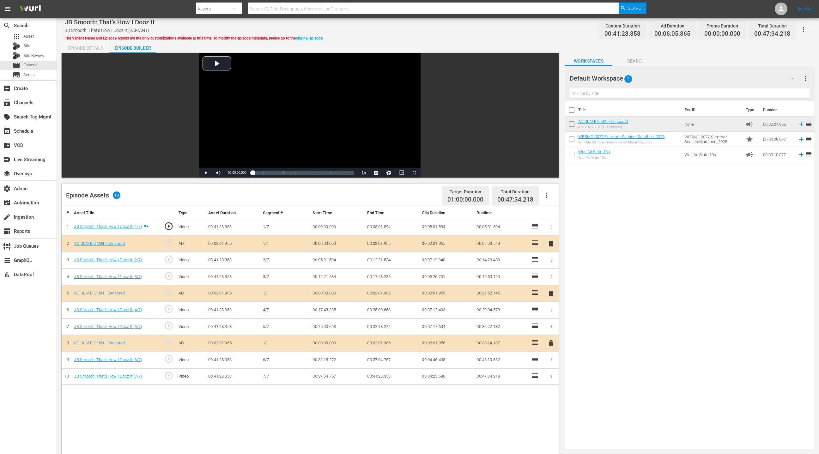
drag, startPoint x: 85, startPoint y: 48, endPoint x: 262, endPoint y: 65, distance: 178.1
click at [86, 48] on div "Episode Details" at bounding box center [85, 47] width 47 height 15
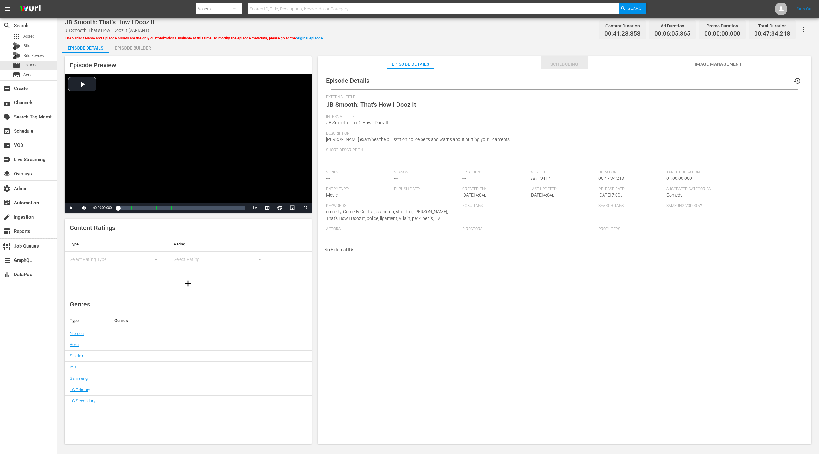
click at [546, 66] on span "Scheduling" at bounding box center [564, 64] width 47 height 8
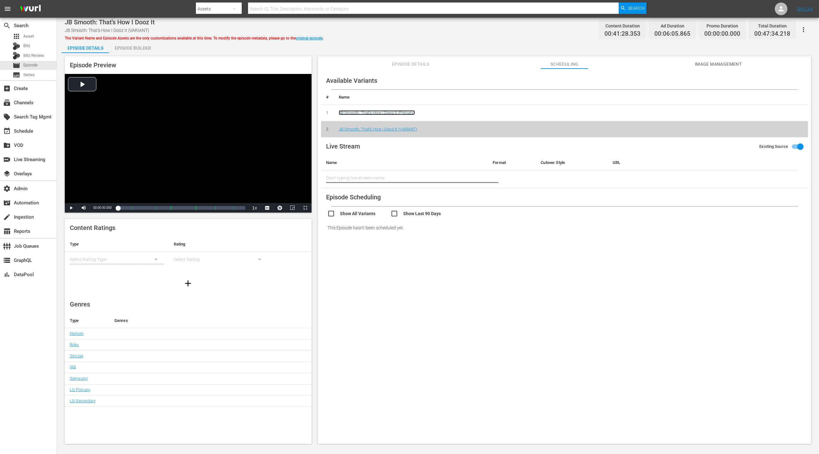
click at [390, 113] on link "JB Smooth: That's How I Dooz It (Primary)" at bounding box center [377, 112] width 76 height 5
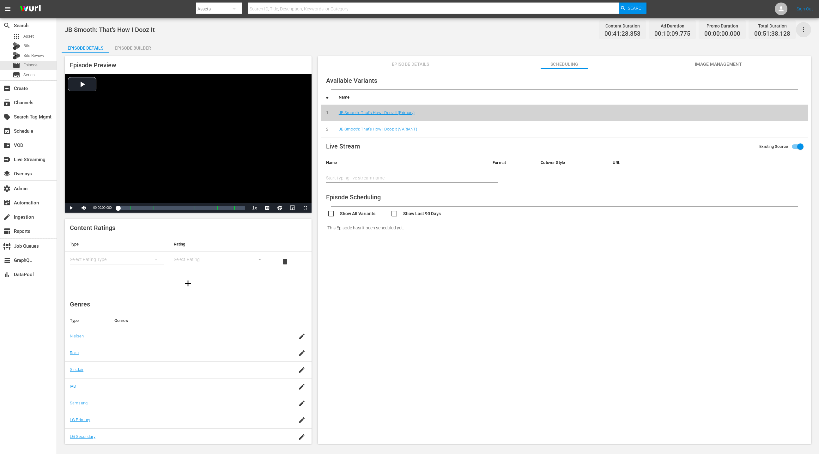
click at [546, 30] on icon "button" at bounding box center [804, 30] width 8 height 8
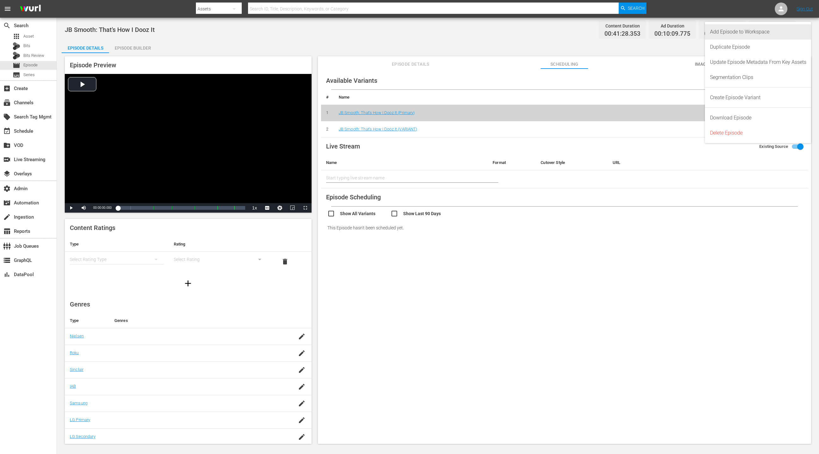
click at [546, 33] on div "Add Episode to Workspace" at bounding box center [758, 31] width 96 height 15
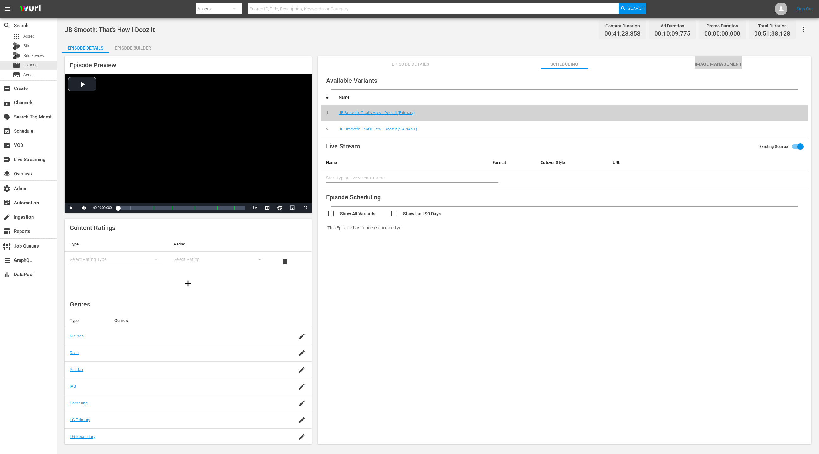
drag, startPoint x: 708, startPoint y: 66, endPoint x: 688, endPoint y: 68, distance: 19.4
click at [546, 66] on span "Image Management" at bounding box center [718, 64] width 47 height 8
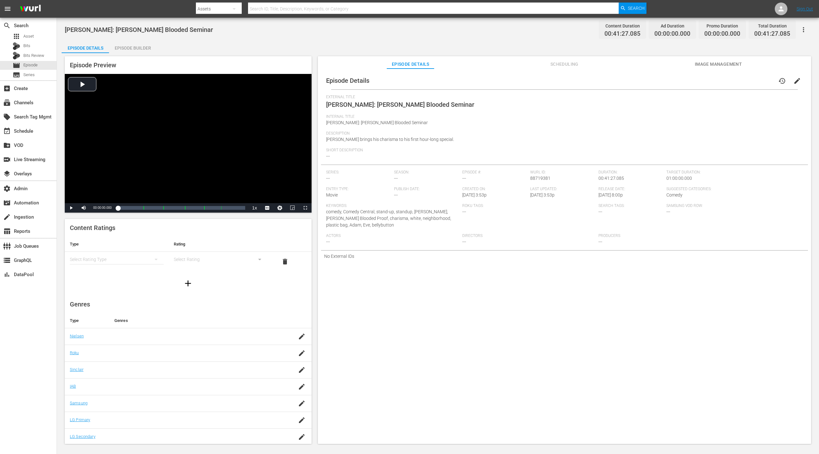
click at [131, 50] on div "Episode Builder" at bounding box center [132, 47] width 47 height 15
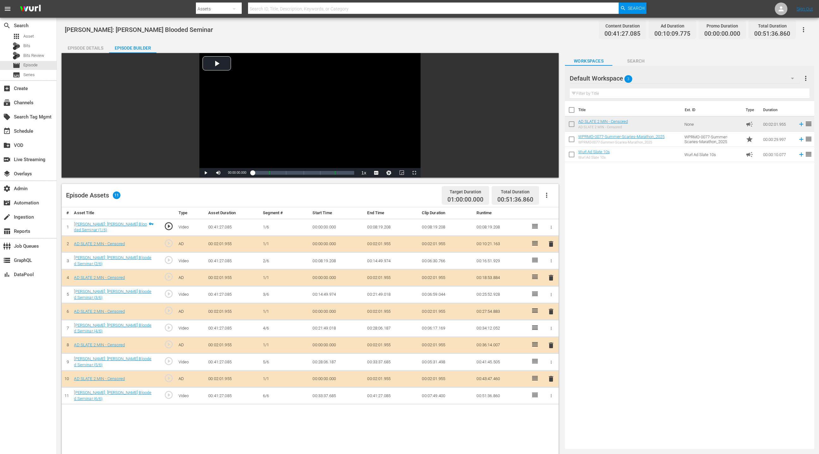
drag, startPoint x: 597, startPoint y: 122, endPoint x: 278, endPoint y: 0, distance: 341.1
click at [546, 276] on span "delete" at bounding box center [551, 278] width 8 height 8
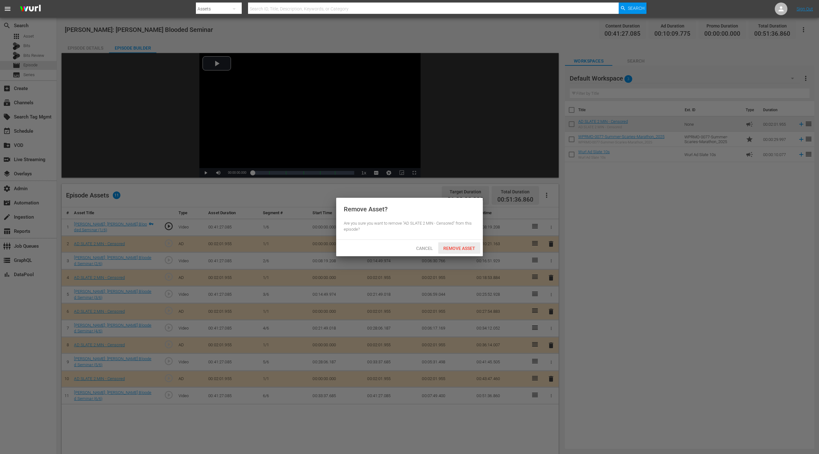
drag, startPoint x: 467, startPoint y: 253, endPoint x: 480, endPoint y: 242, distance: 16.6
click at [468, 252] on div "Remove Asset" at bounding box center [459, 248] width 42 height 12
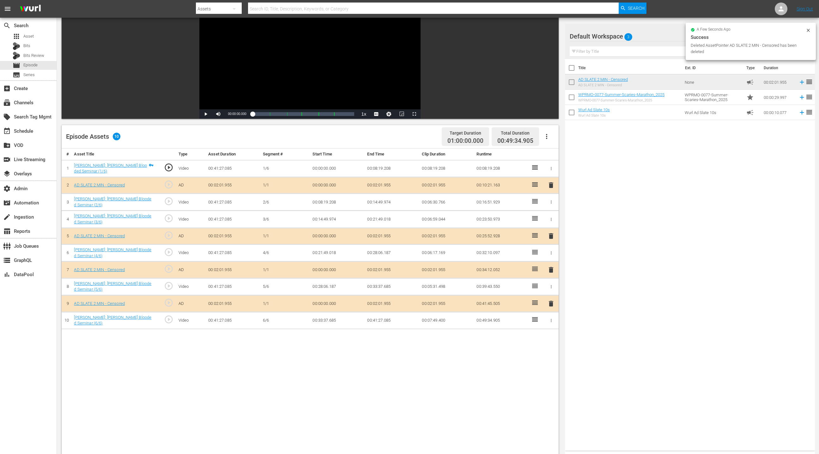
scroll to position [60, 0]
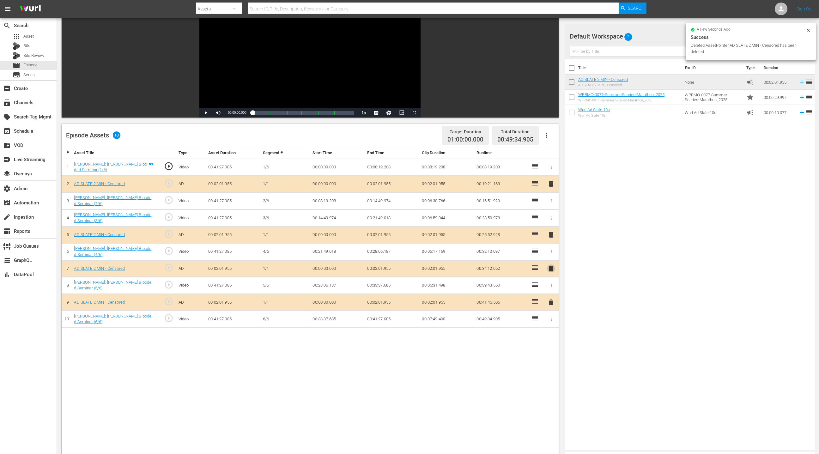
drag, startPoint x: 553, startPoint y: 265, endPoint x: 540, endPoint y: 254, distance: 17.0
click at [546, 265] on span "delete" at bounding box center [551, 269] width 8 height 8
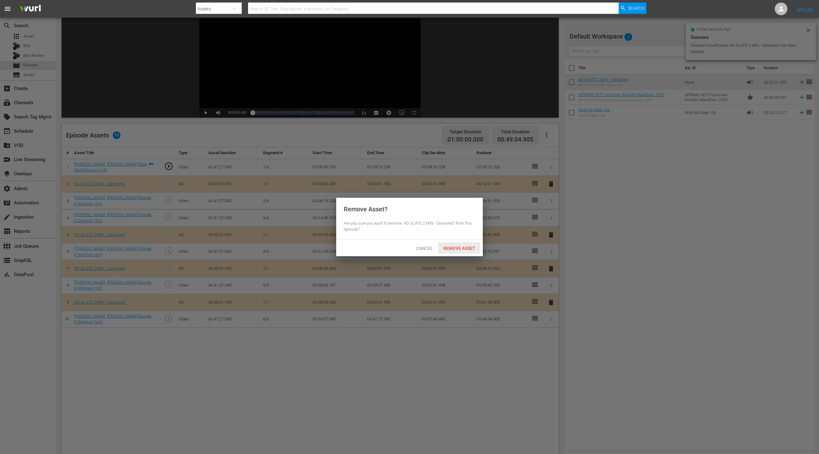
drag, startPoint x: 452, startPoint y: 249, endPoint x: 469, endPoint y: 239, distance: 19.7
click at [452, 249] on span "Remove Asset" at bounding box center [459, 248] width 42 height 5
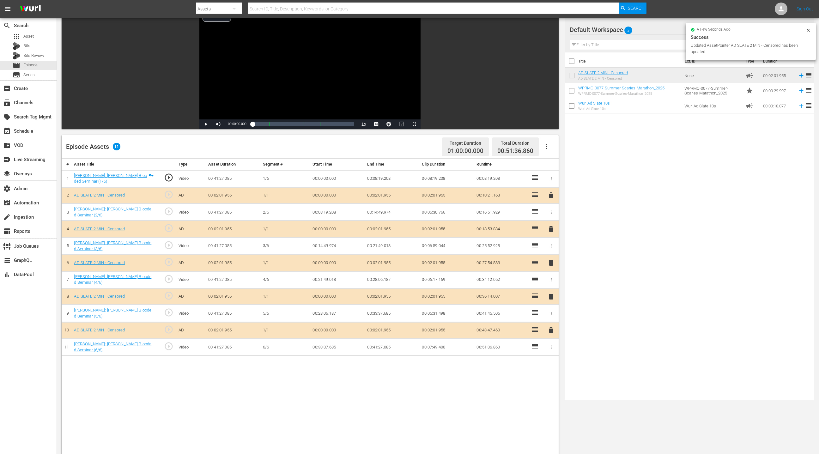
scroll to position [0, 0]
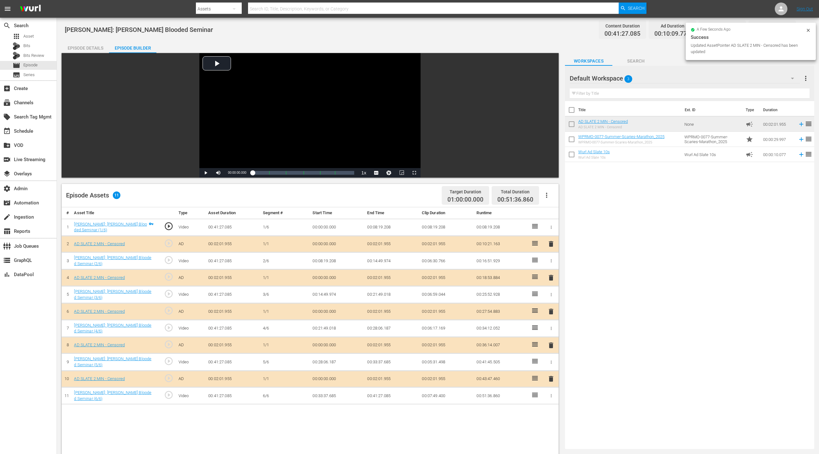
click at [546, 31] on icon at bounding box center [808, 30] width 3 height 3
click at [546, 31] on icon "button" at bounding box center [804, 30] width 8 height 8
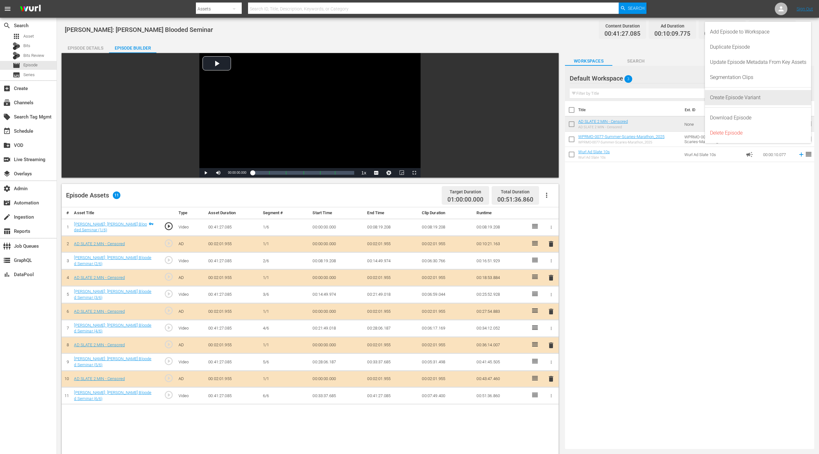
click at [546, 98] on div "Create Episode Variant" at bounding box center [758, 97] width 96 height 15
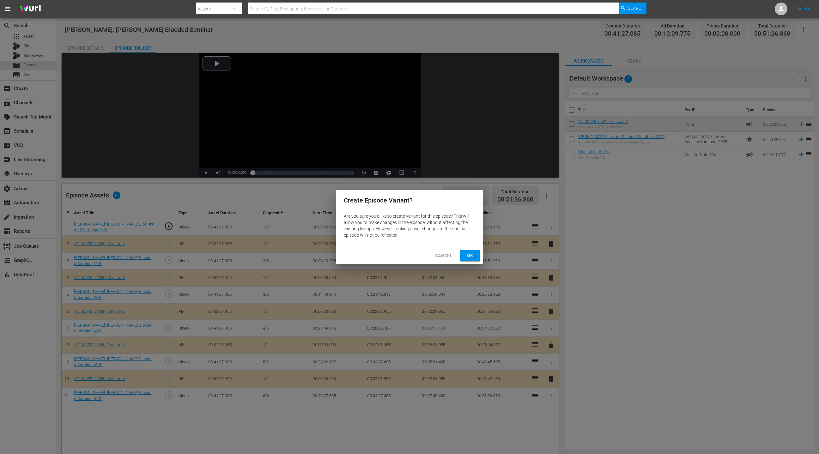
click at [472, 257] on span "Ok" at bounding box center [470, 256] width 10 height 8
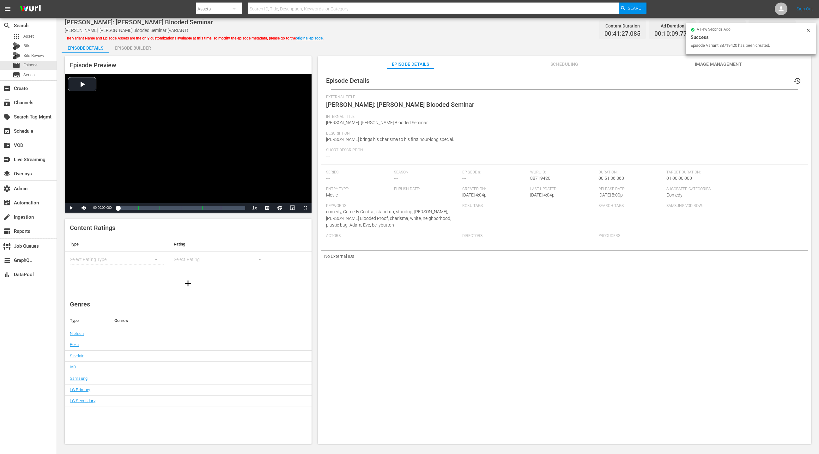
click at [134, 47] on div "Episode Builder" at bounding box center [132, 47] width 47 height 15
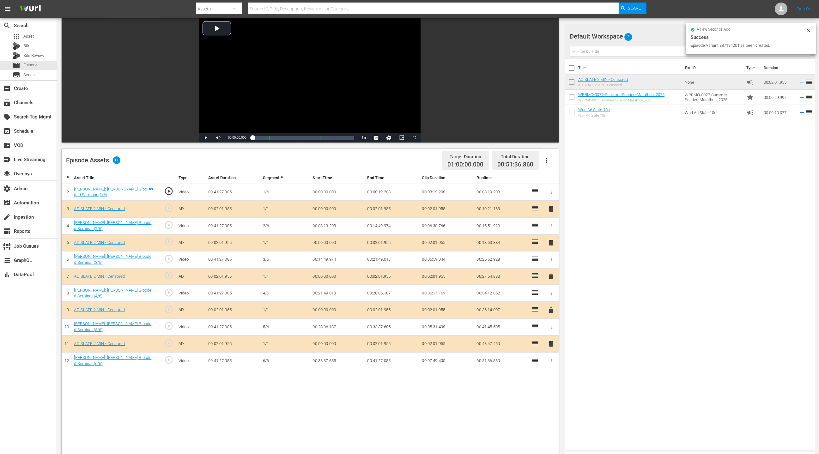
scroll to position [102, 0]
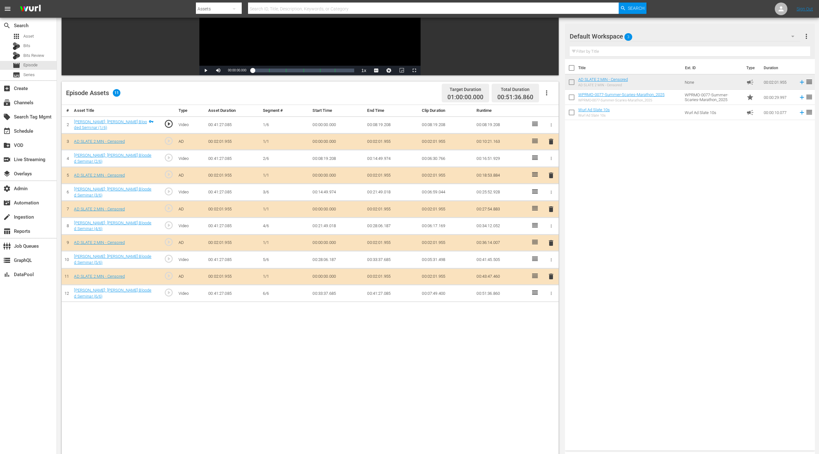
drag, startPoint x: 552, startPoint y: 175, endPoint x: 543, endPoint y: 176, distance: 9.0
click at [546, 175] on span "delete" at bounding box center [551, 176] width 8 height 8
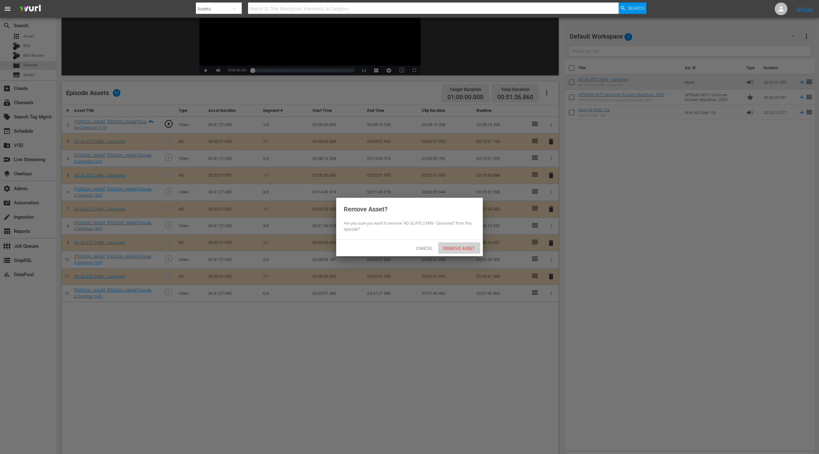
drag, startPoint x: 471, startPoint y: 248, endPoint x: 504, endPoint y: 212, distance: 49.2
click at [472, 247] on span "Remove Asset" at bounding box center [459, 248] width 42 height 5
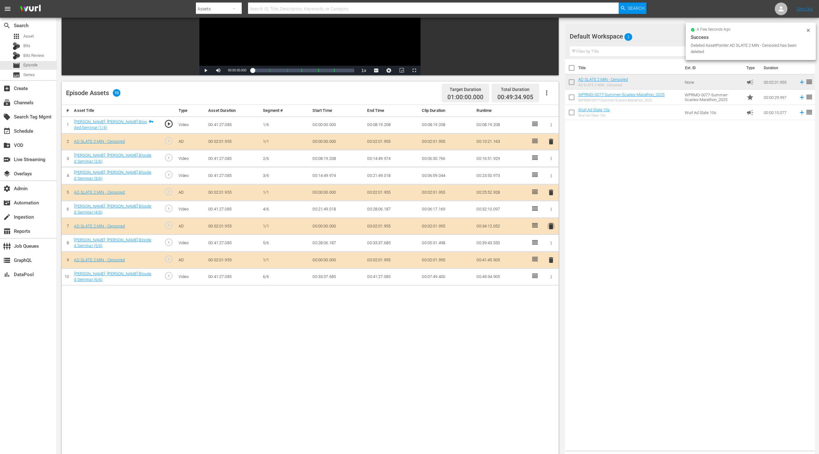
drag, startPoint x: 552, startPoint y: 226, endPoint x: 525, endPoint y: 213, distance: 30.3
click at [546, 226] on span "delete" at bounding box center [551, 227] width 8 height 8
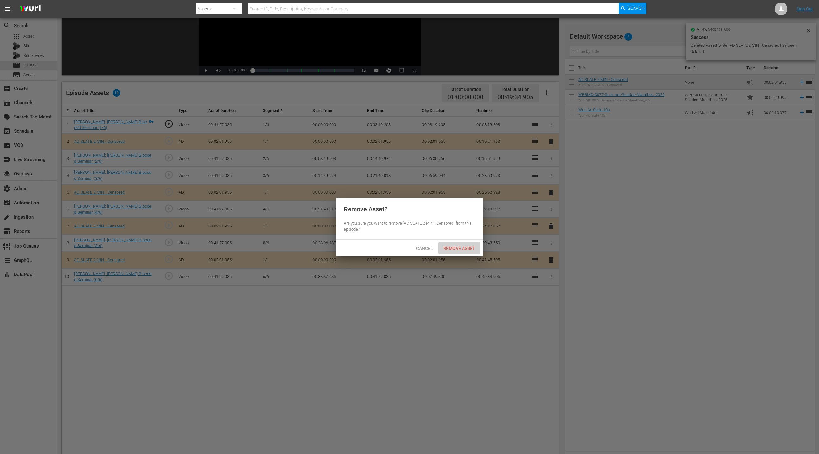
drag, startPoint x: 467, startPoint y: 246, endPoint x: 495, endPoint y: 210, distance: 45.7
click at [467, 245] on div "Remove Asset" at bounding box center [459, 248] width 42 height 12
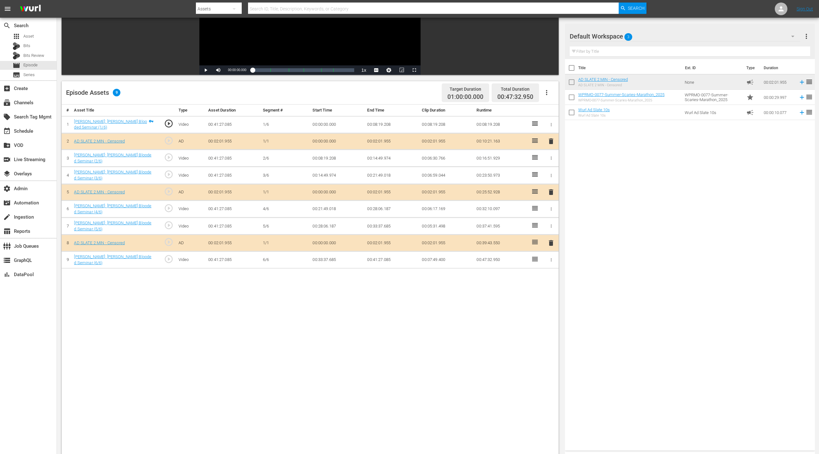
scroll to position [0, 0]
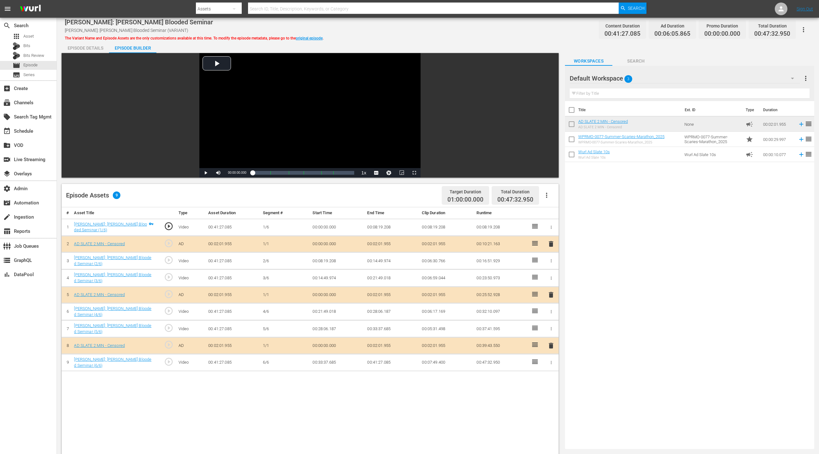
drag, startPoint x: 92, startPoint y: 48, endPoint x: 112, endPoint y: 50, distance: 20.0
click at [92, 48] on div "Episode Details" at bounding box center [85, 47] width 47 height 15
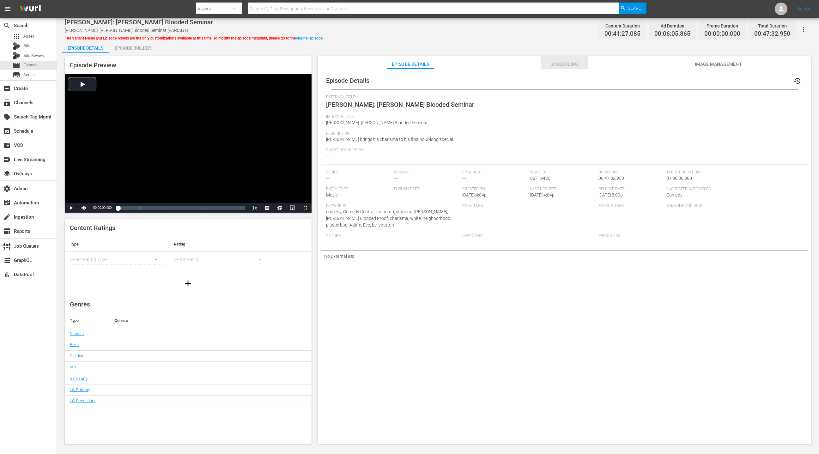
click at [546, 64] on span "Scheduling" at bounding box center [564, 64] width 47 height 8
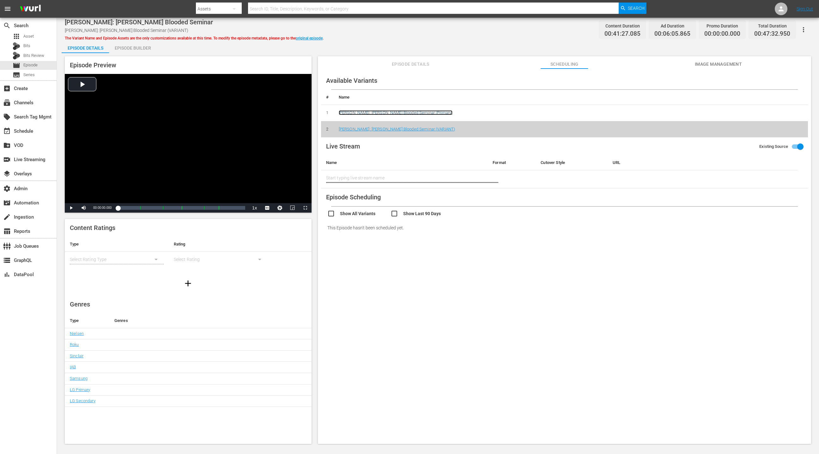
drag, startPoint x: 401, startPoint y: 111, endPoint x: 427, endPoint y: 113, distance: 26.3
click at [401, 111] on link "[PERSON_NAME]: [PERSON_NAME] Blooded Seminar (Primary)" at bounding box center [396, 112] width 114 height 5
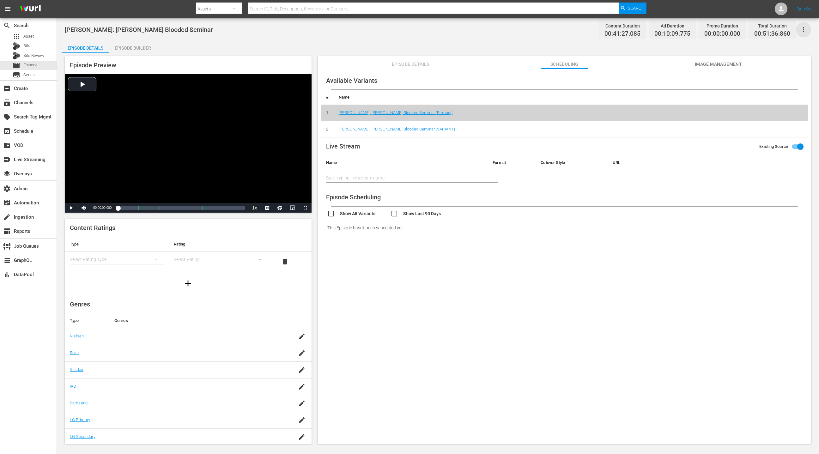
click at [546, 30] on icon "button" at bounding box center [804, 30] width 8 height 8
drag, startPoint x: 782, startPoint y: 32, endPoint x: 638, endPoint y: 22, distance: 144.7
click at [546, 32] on div "Add Episode to Workspace" at bounding box center [758, 31] width 96 height 15
click at [546, 65] on span "Image Management" at bounding box center [718, 64] width 47 height 8
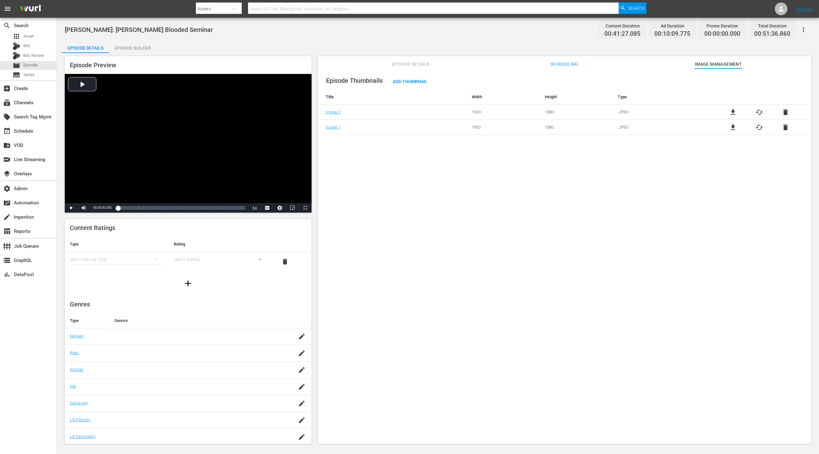
click at [413, 62] on span "Episode Details" at bounding box center [410, 64] width 47 height 8
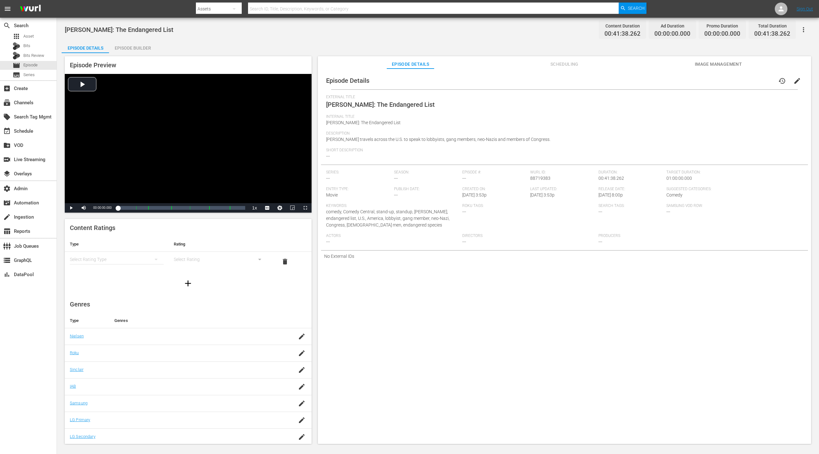
click at [146, 48] on div "Episode Builder" at bounding box center [132, 47] width 47 height 15
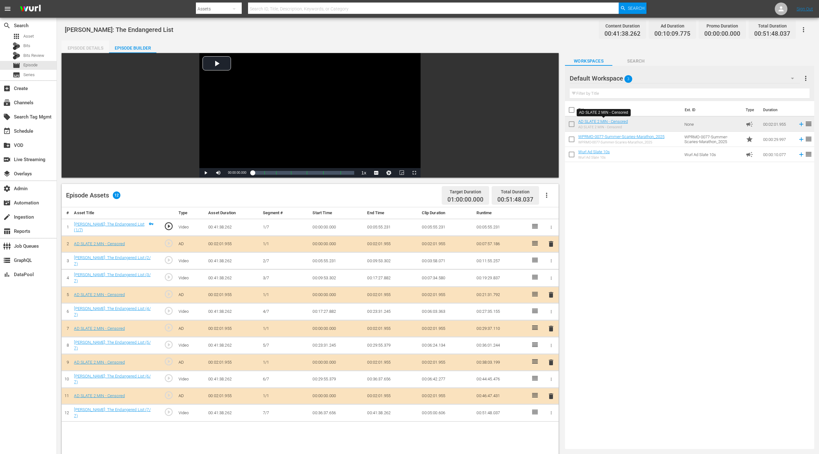
click at [82, 48] on div "Episode Details" at bounding box center [85, 47] width 47 height 15
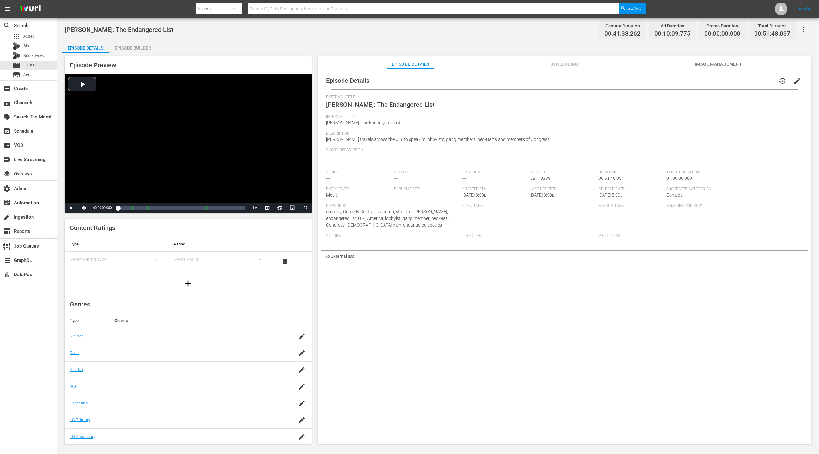
click at [546, 31] on icon "button" at bounding box center [804, 30] width 8 height 8
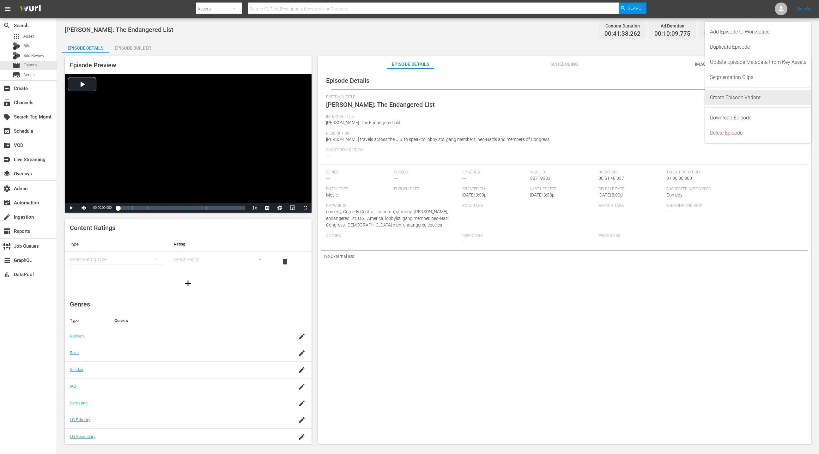
click at [546, 99] on div "Create Episode Variant" at bounding box center [758, 97] width 96 height 15
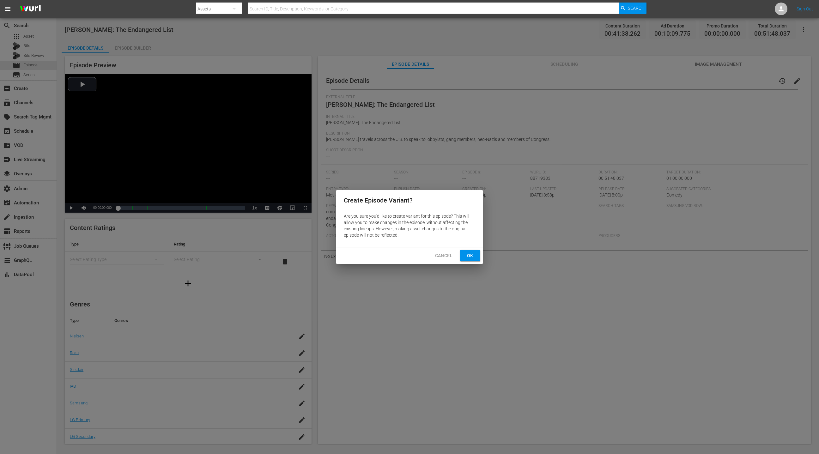
click at [470, 256] on span "Ok" at bounding box center [470, 256] width 10 height 8
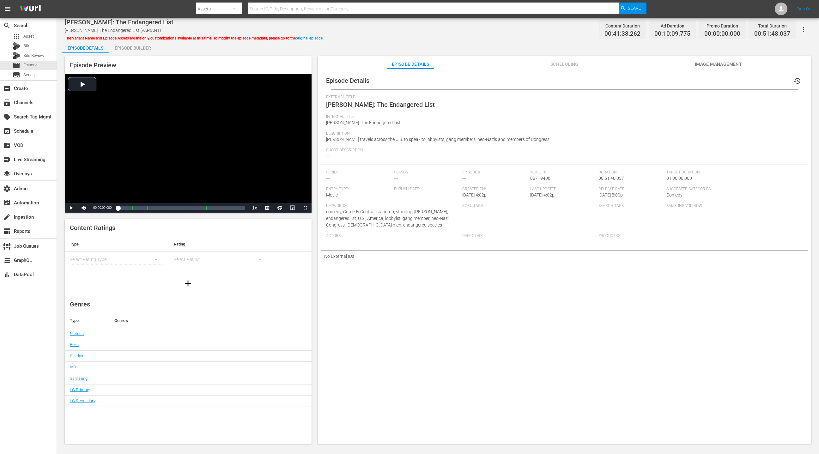
click at [141, 49] on div "Episode Builder" at bounding box center [132, 47] width 47 height 15
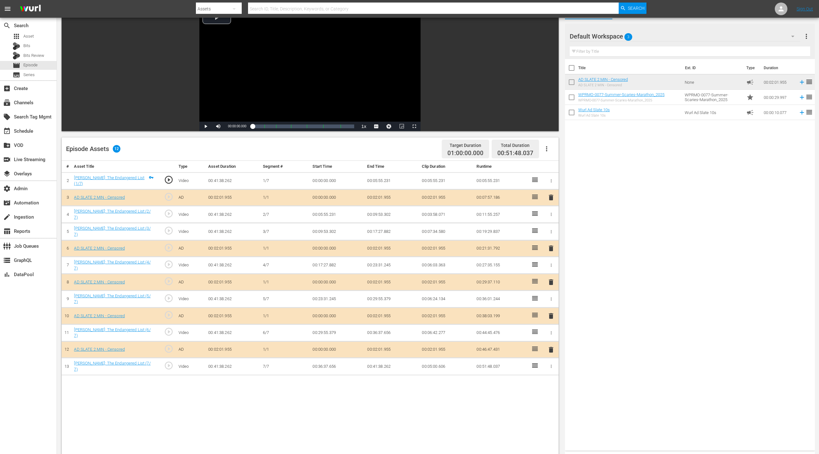
scroll to position [125, 0]
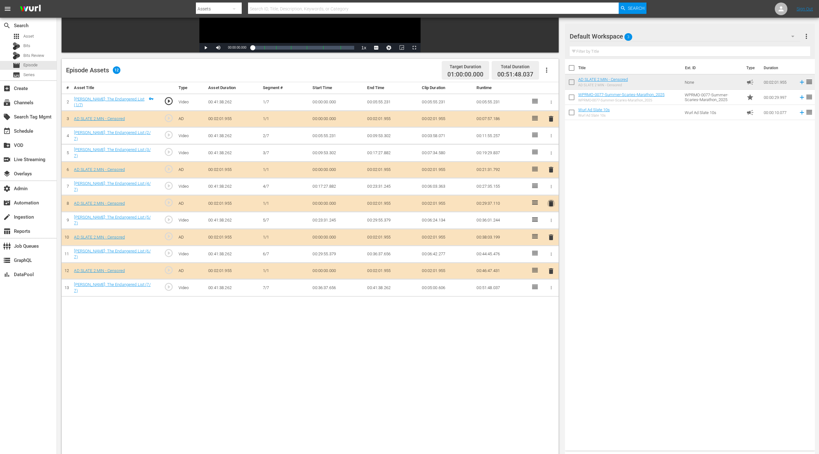
click at [546, 201] on span "delete" at bounding box center [551, 204] width 8 height 8
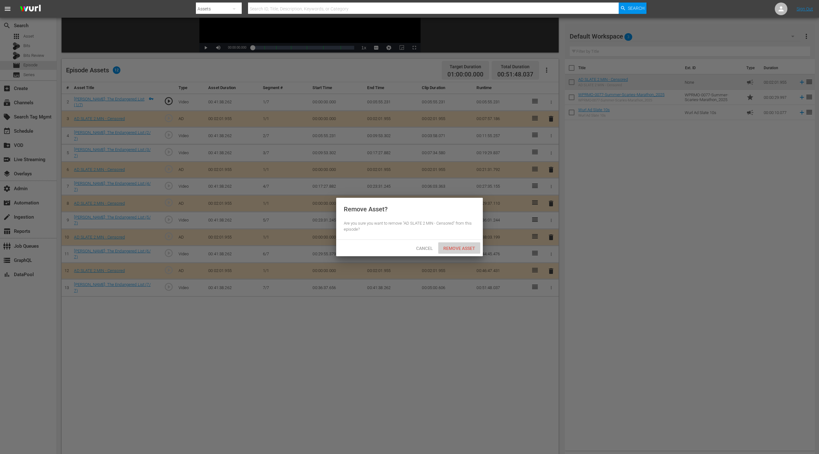
click at [467, 247] on span "Remove Asset" at bounding box center [459, 248] width 42 height 5
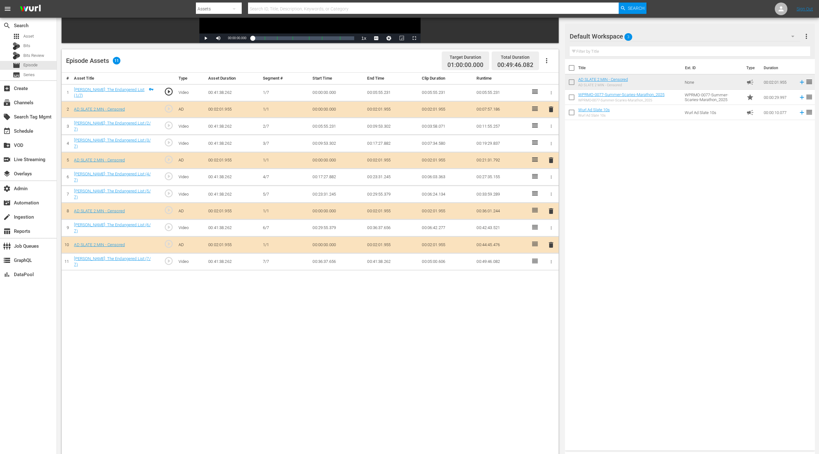
scroll to position [139, 0]
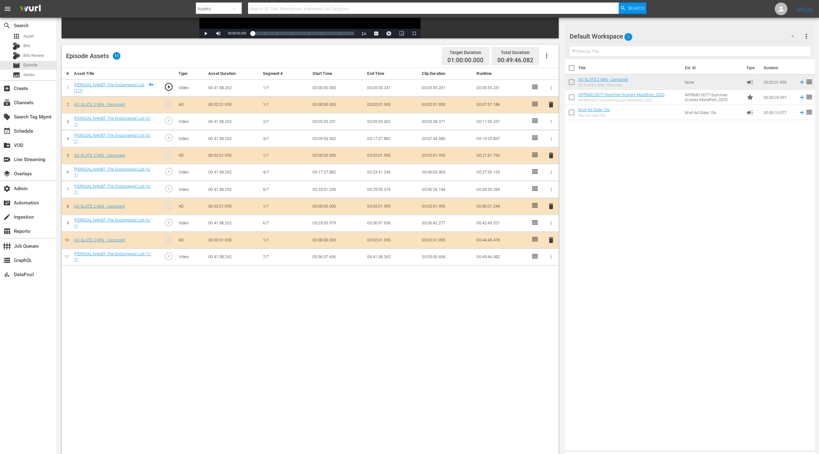
click at [546, 236] on span "delete" at bounding box center [551, 240] width 8 height 8
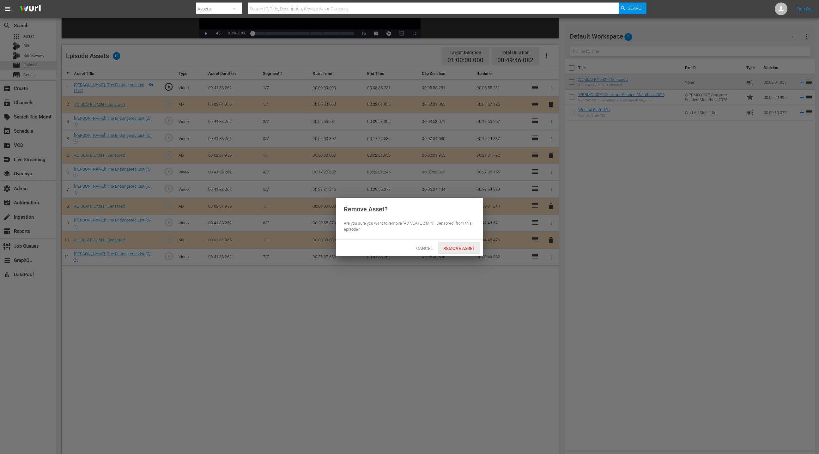
click at [462, 249] on span "Remove Asset" at bounding box center [459, 248] width 42 height 5
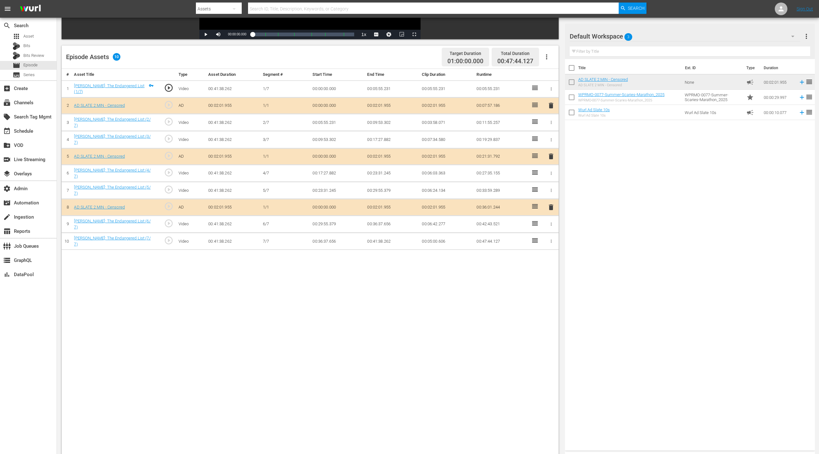
scroll to position [0, 0]
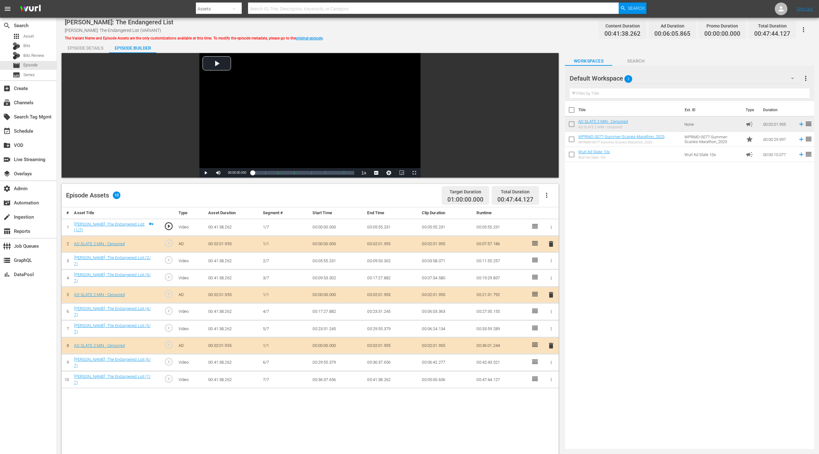
click at [89, 47] on div "Episode Details" at bounding box center [85, 47] width 47 height 15
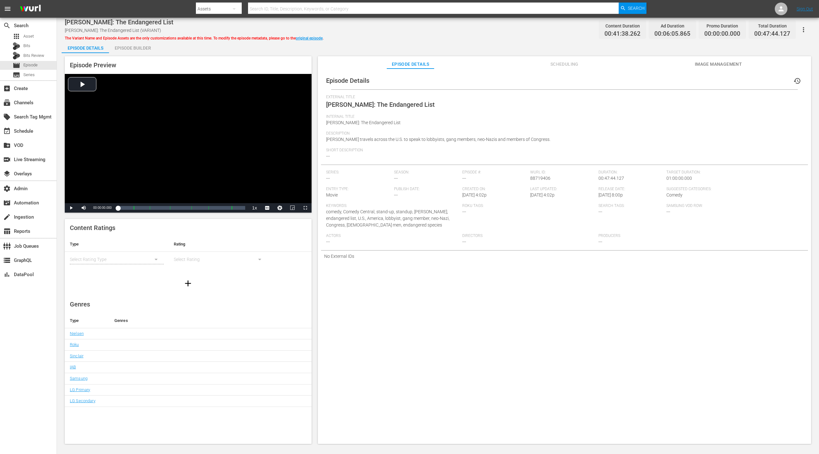
drag, startPoint x: 561, startPoint y: 64, endPoint x: 558, endPoint y: 69, distance: 5.4
click at [546, 64] on span "Scheduling" at bounding box center [564, 64] width 47 height 8
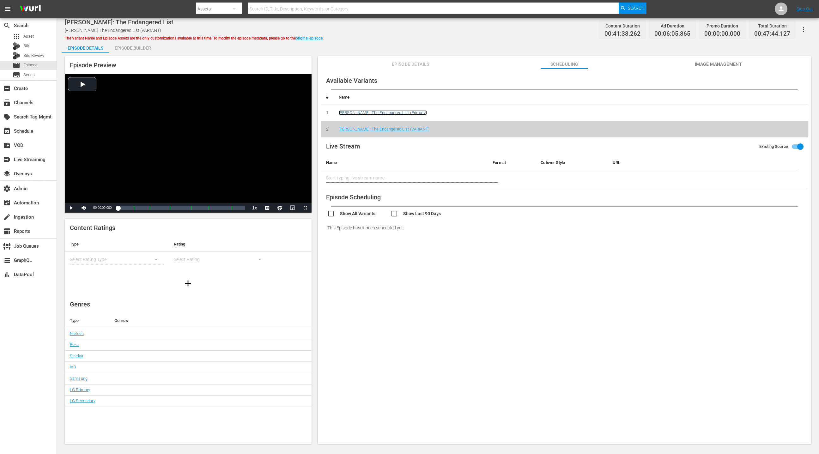
click at [391, 114] on link "DL Hughley: The Endangered List (Primary)" at bounding box center [383, 112] width 88 height 5
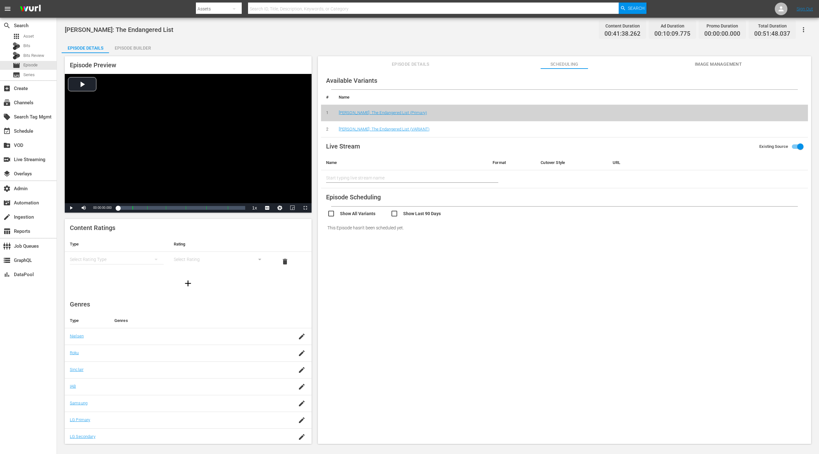
click at [546, 29] on icon "button" at bounding box center [804, 30] width 8 height 8
click at [546, 33] on div "Add Episode to Workspace" at bounding box center [758, 31] width 96 height 15
drag, startPoint x: 714, startPoint y: 65, endPoint x: 705, endPoint y: 65, distance: 9.5
click at [546, 65] on span "Image Management" at bounding box center [718, 64] width 47 height 8
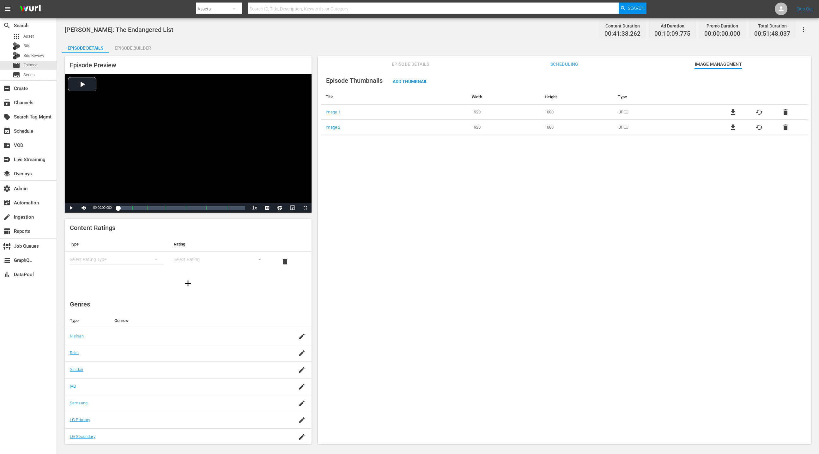
click at [133, 51] on div "Episode Builder" at bounding box center [132, 47] width 47 height 15
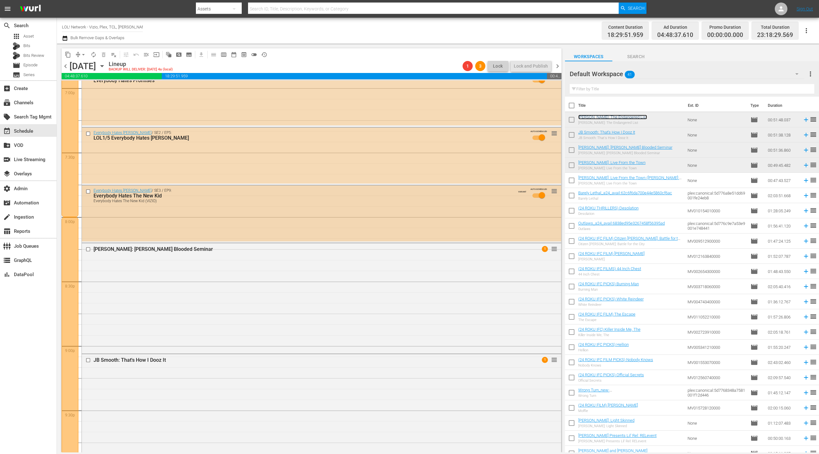
scroll to position [2443, 0]
click at [319, 217] on div "Everybody Hates [PERSON_NAME] / SE3 / EP9: Everybody Hates The New Kid Everybod…" at bounding box center [321, 213] width 479 height 56
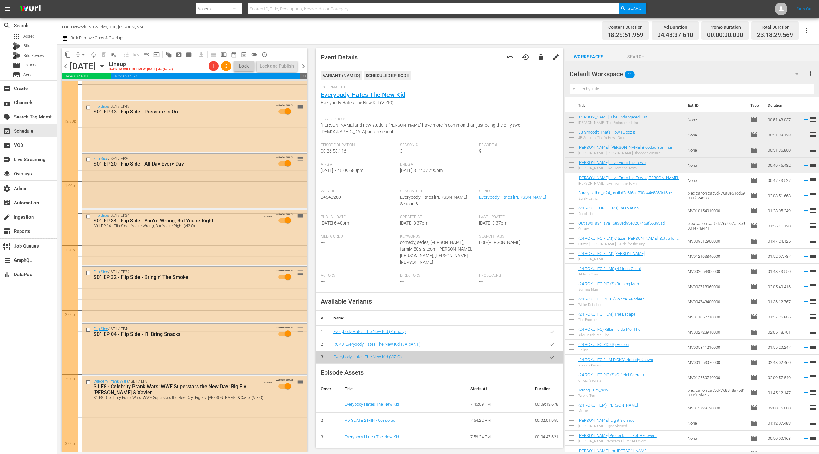
scroll to position [1579, 0]
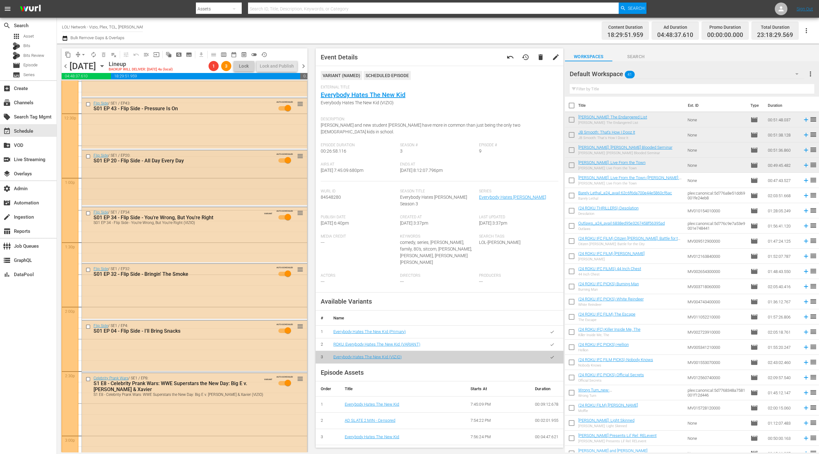
click at [232, 205] on div "Flip Side / SE1 / EP20: S01 EP 20 - Flip Side - All Day Every Day AUTO-SCHEDULE…" at bounding box center [195, 178] width 226 height 57
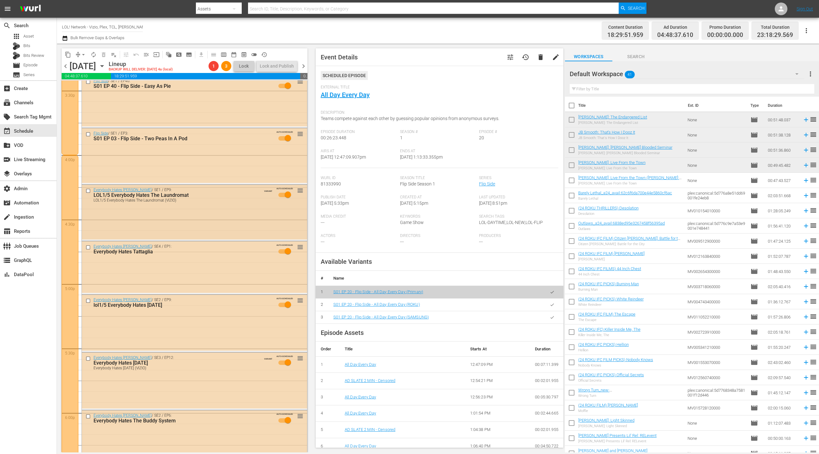
scroll to position [1999, 0]
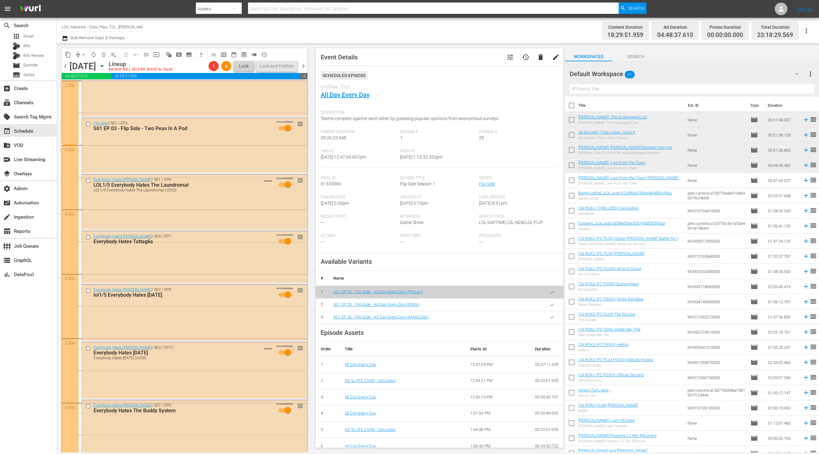
click at [773, 76] on div "Default Workspace 41" at bounding box center [687, 74] width 235 height 18
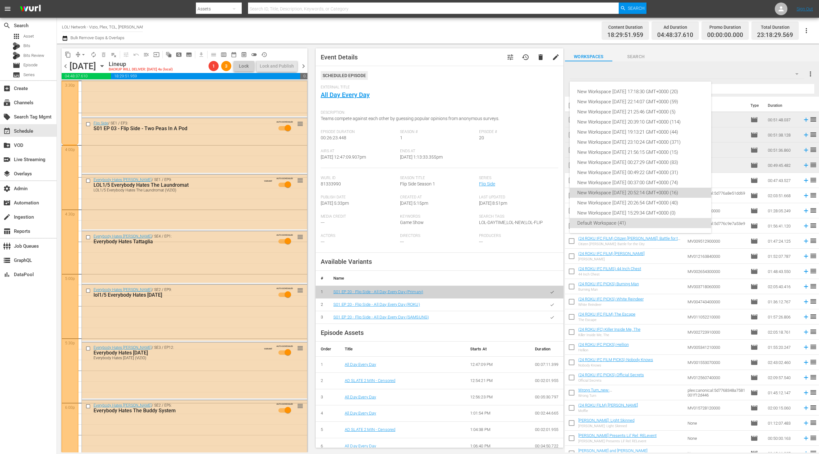
click at [662, 192] on div "New Workspace [DATE] 20:52:14 GMT+0000 (16)" at bounding box center [640, 193] width 126 height 10
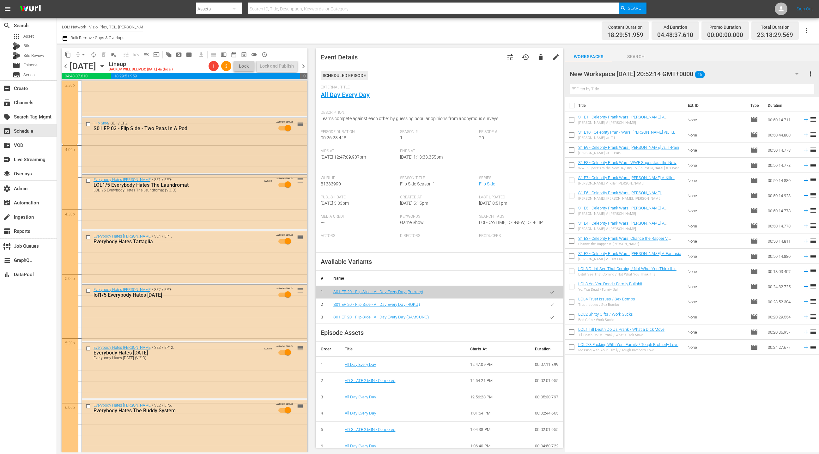
click at [229, 156] on div "Flip Side / SE1 / EP3: S01 EP 03 - Flip Side - Two Peas In A Pod AUTO-SCHEDULED…" at bounding box center [194, 145] width 225 height 55
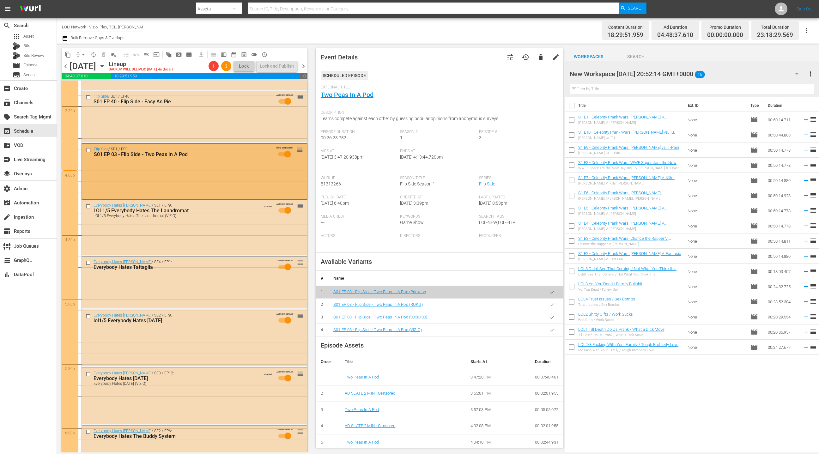
scroll to position [1972, 0]
click at [539, 58] on span "delete" at bounding box center [541, 57] width 8 height 8
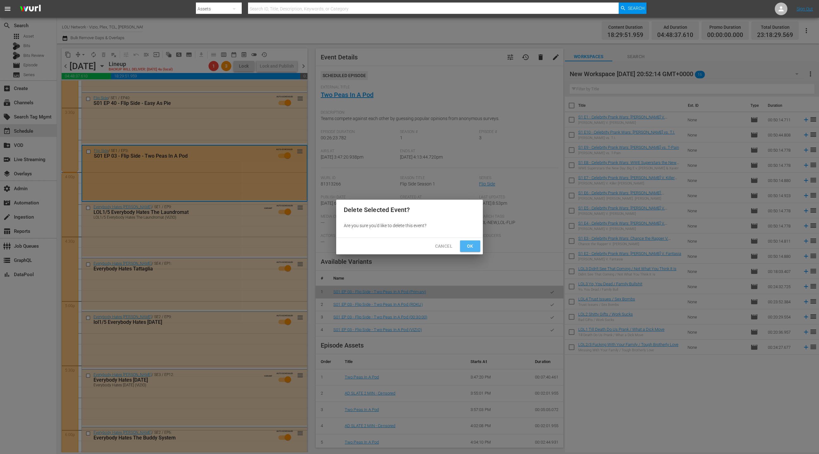
click at [468, 245] on span "Ok" at bounding box center [470, 246] width 10 height 8
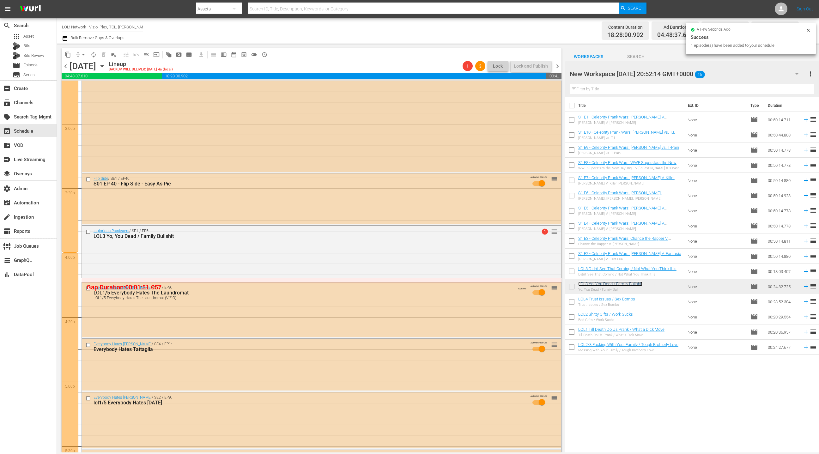
scroll to position [1878, 0]
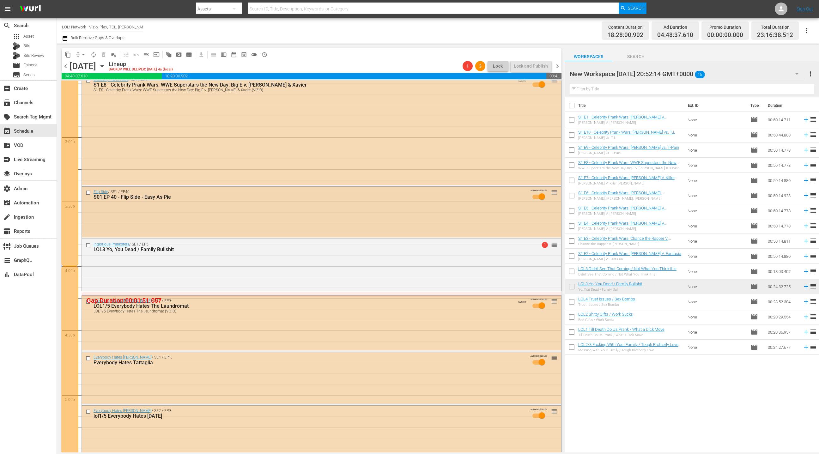
click at [285, 217] on div "Flip Side / SE1 / EP40: S01 EP 40 - Flip Side - Easy As Pie AUTO-SCHEDULED reor…" at bounding box center [321, 212] width 479 height 51
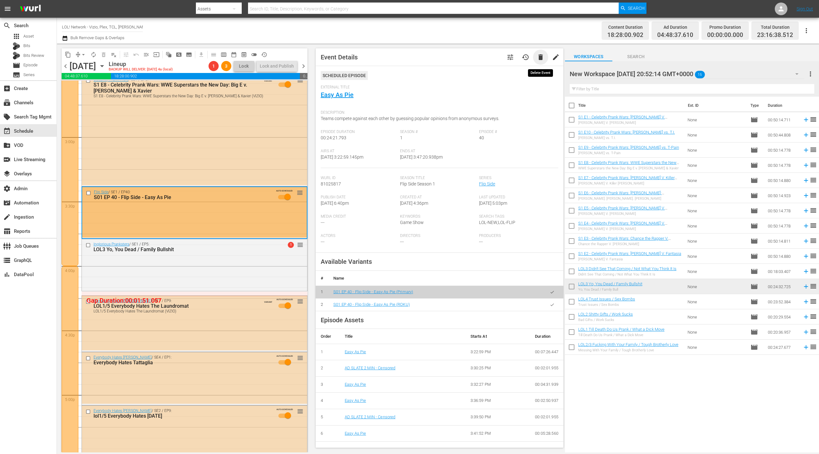
click at [540, 60] on span "delete" at bounding box center [541, 57] width 8 height 8
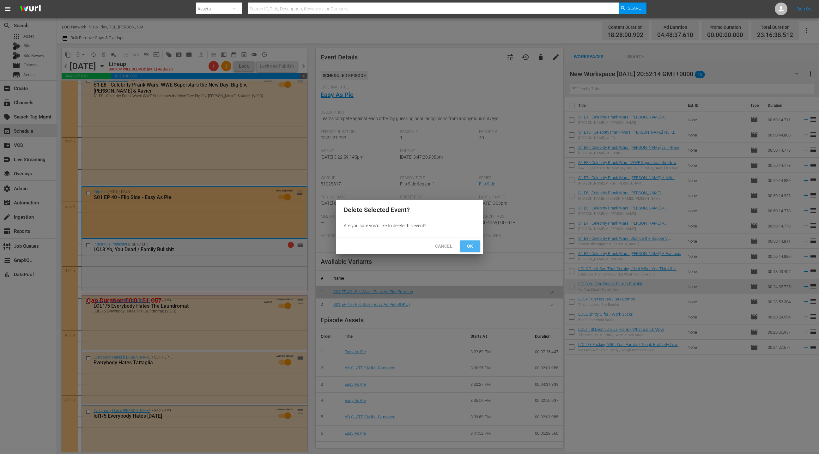
click at [475, 247] on span "Ok" at bounding box center [470, 246] width 10 height 8
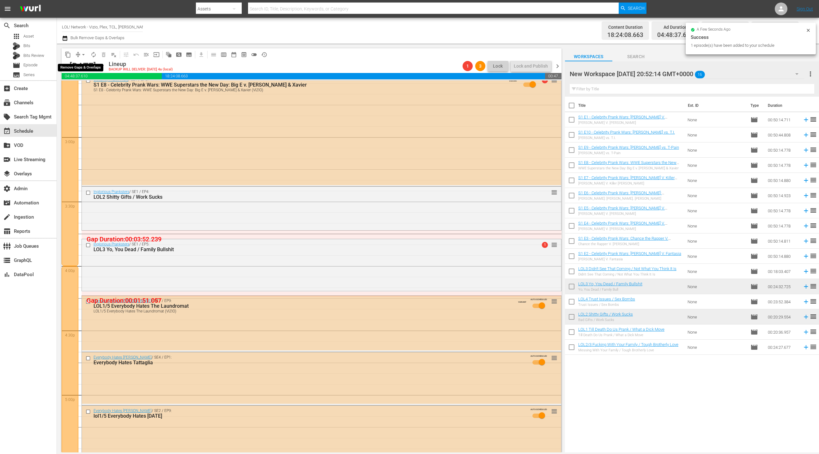
click at [84, 54] on span "arrow_drop_down" at bounding box center [83, 55] width 6 height 6
click at [92, 91] on li "Align to End of Previous Day" at bounding box center [84, 88] width 66 height 10
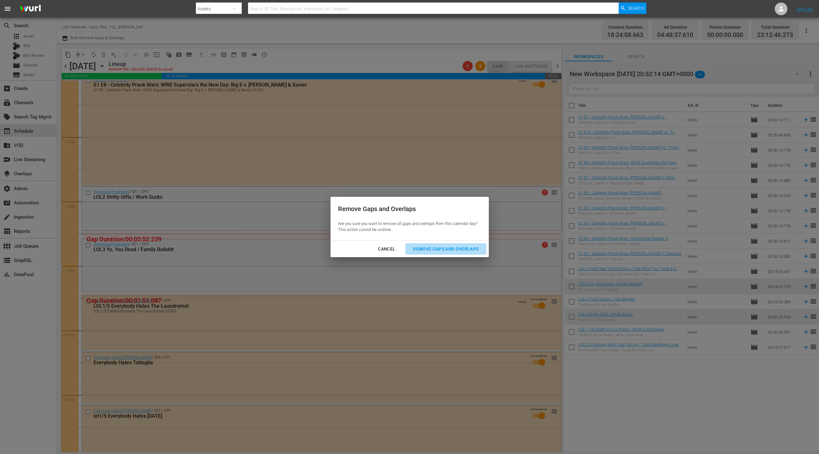
drag, startPoint x: 435, startPoint y: 252, endPoint x: 423, endPoint y: 239, distance: 17.0
click at [434, 251] on div "Remove Gaps and Overlaps" at bounding box center [446, 249] width 76 height 8
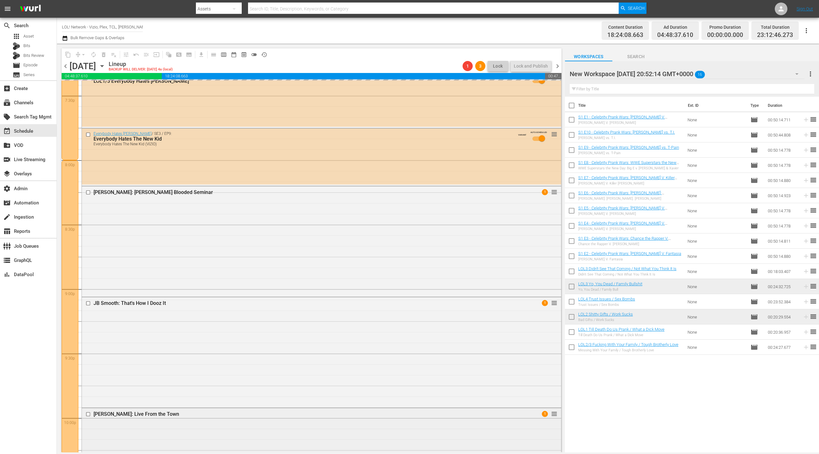
scroll to position [2427, 0]
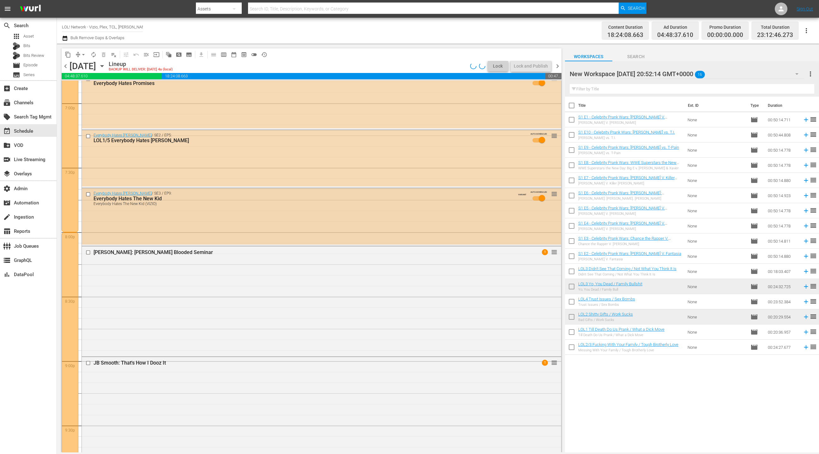
click at [309, 230] on div "Everybody Hates Chris / SE3 / EP9: Everybody Hates The New Kid Everybody Hates …" at bounding box center [321, 216] width 479 height 56
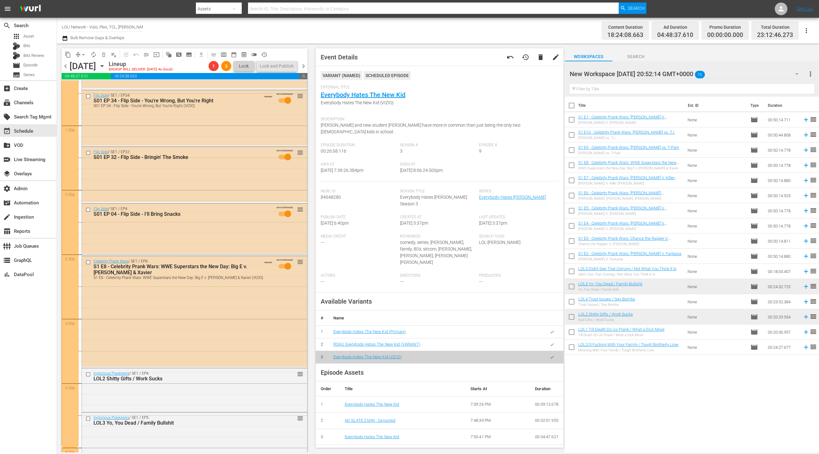
scroll to position [1766, 0]
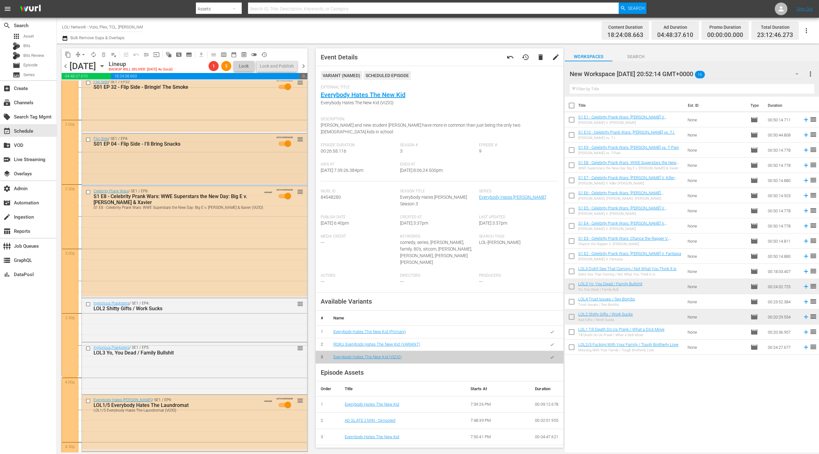
click at [227, 170] on div "Flip Side / SE1 / EP4: S01 EP 04 - Flip Side - I'll Bring Snacks AUTO-SCHEDULED…" at bounding box center [194, 159] width 225 height 51
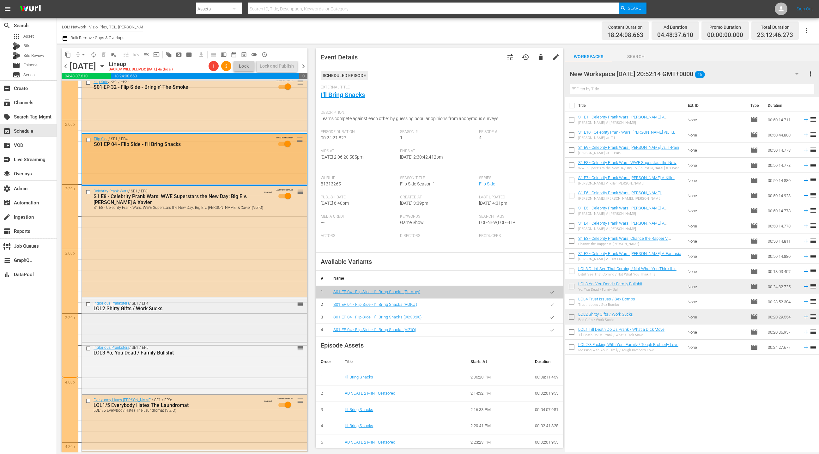
click at [229, 319] on div "Inglorious Pranksters / SE1 / EP4: LOL2 Shitty Gifts / Work Sucks reorder" at bounding box center [194, 319] width 225 height 42
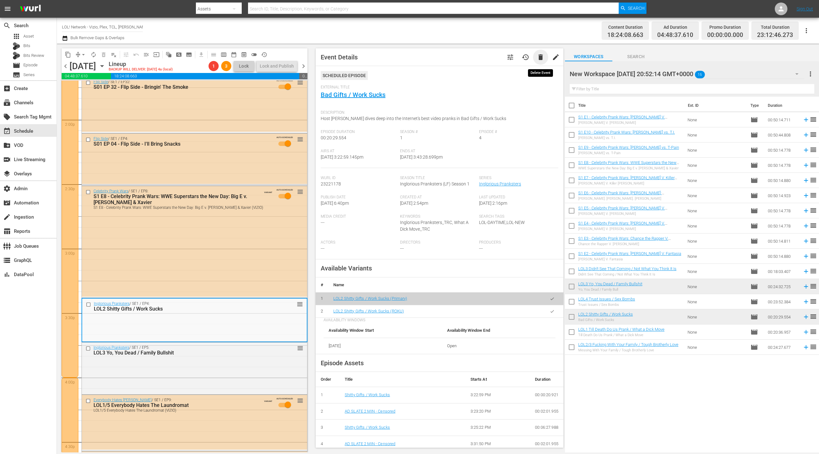
click at [543, 60] on span "delete" at bounding box center [541, 57] width 8 height 8
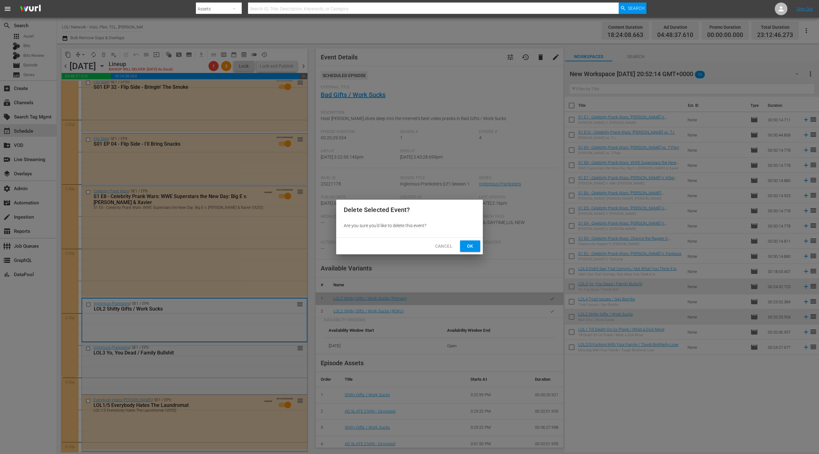
click at [467, 244] on span "Ok" at bounding box center [470, 246] width 10 height 8
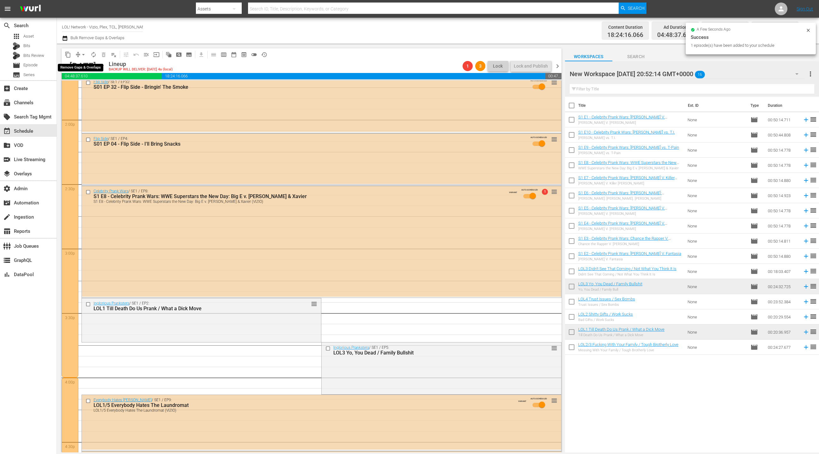
drag, startPoint x: 82, startPoint y: 55, endPoint x: 84, endPoint y: 59, distance: 4.4
click at [81, 55] on span "arrow_drop_down" at bounding box center [83, 55] width 6 height 6
click at [90, 87] on li "Align to End of Previous Day" at bounding box center [84, 88] width 66 height 10
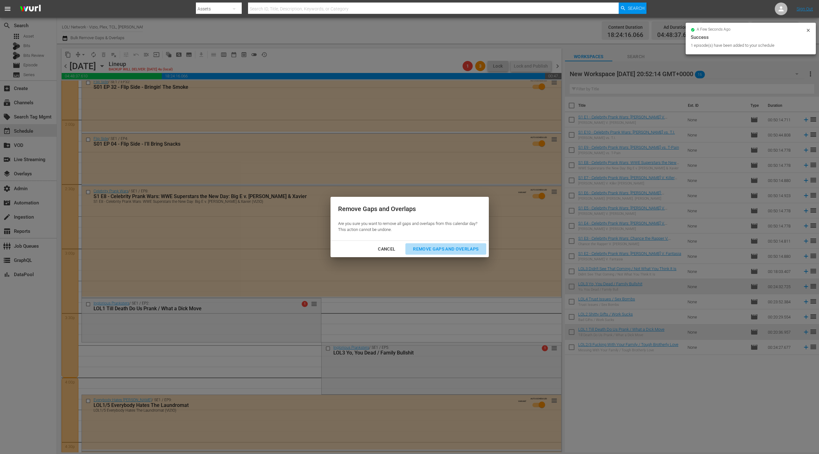
drag, startPoint x: 434, startPoint y: 254, endPoint x: 430, endPoint y: 247, distance: 7.9
click at [433, 254] on button "Remove Gaps and Overlaps" at bounding box center [446, 249] width 81 height 12
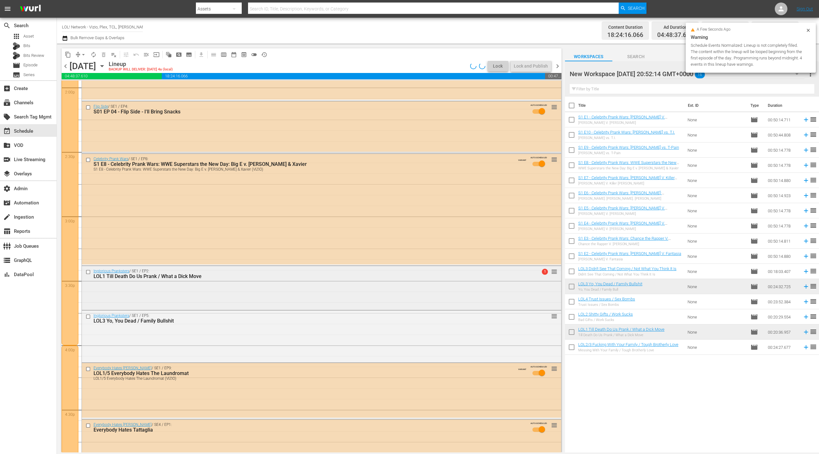
scroll to position [1840, 0]
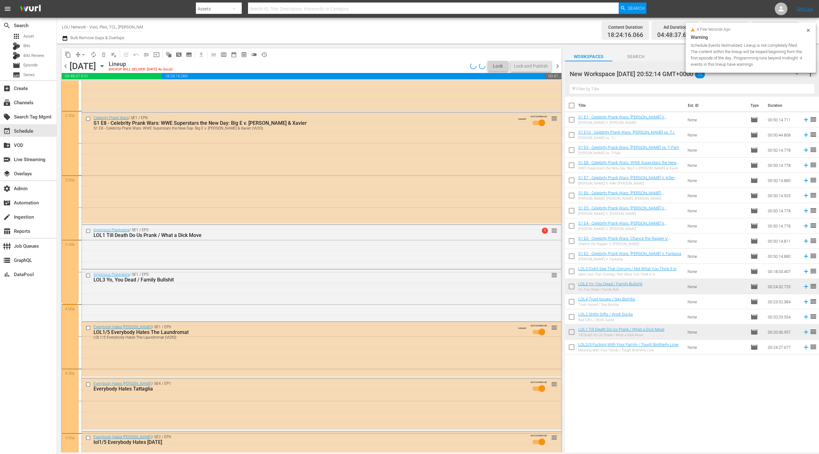
click at [324, 289] on div "Inglorious Pranksters / SE1 / EP5: LOL3 Yo, You Dead / Family Bullshit reorder" at bounding box center [321, 295] width 479 height 51
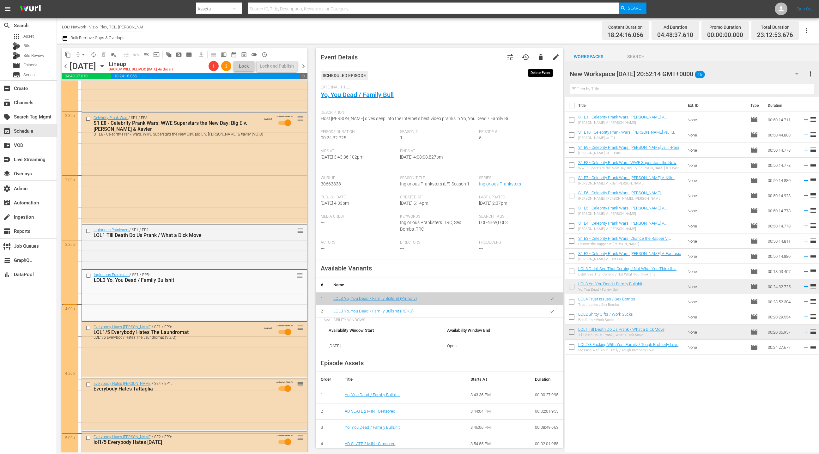
click at [540, 58] on span "delete" at bounding box center [541, 57] width 8 height 8
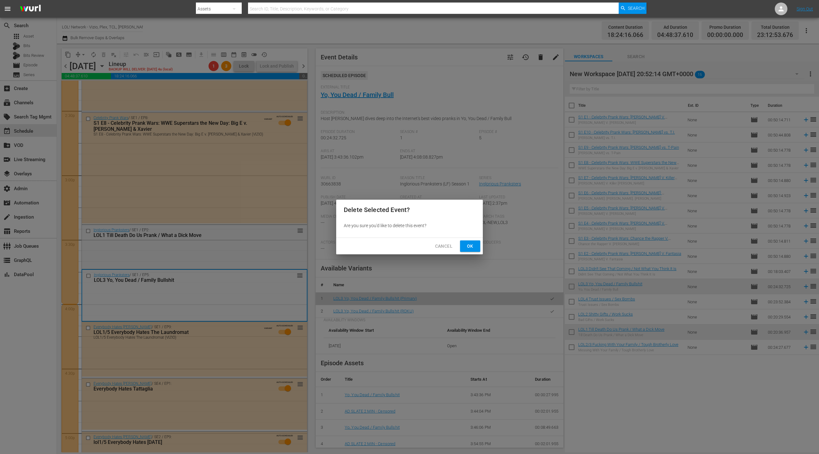
drag, startPoint x: 473, startPoint y: 245, endPoint x: 474, endPoint y: 239, distance: 5.8
click at [473, 244] on span "Ok" at bounding box center [470, 246] width 10 height 8
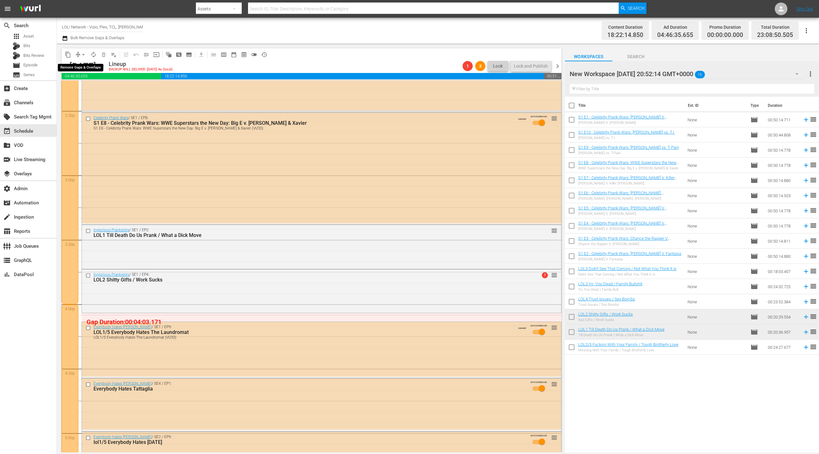
click at [82, 54] on span "arrow_drop_down" at bounding box center [83, 55] width 6 height 6
click at [85, 88] on li "Align to End of Previous Day" at bounding box center [84, 88] width 66 height 10
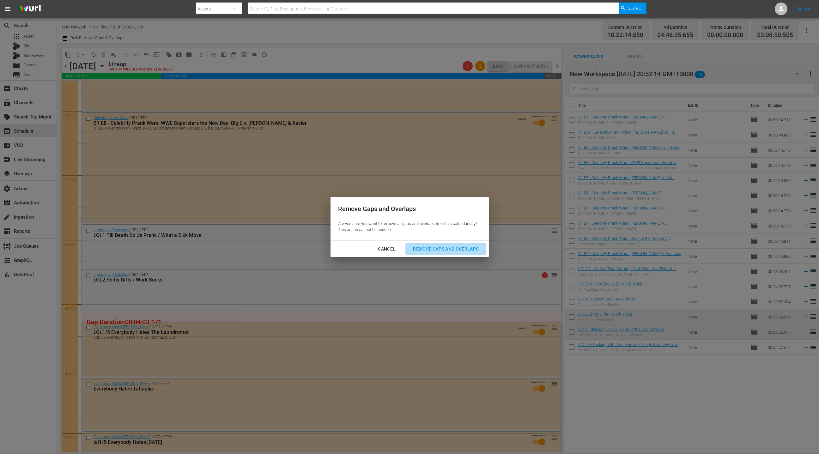
click at [453, 249] on div "Remove Gaps and Overlaps" at bounding box center [446, 249] width 76 height 8
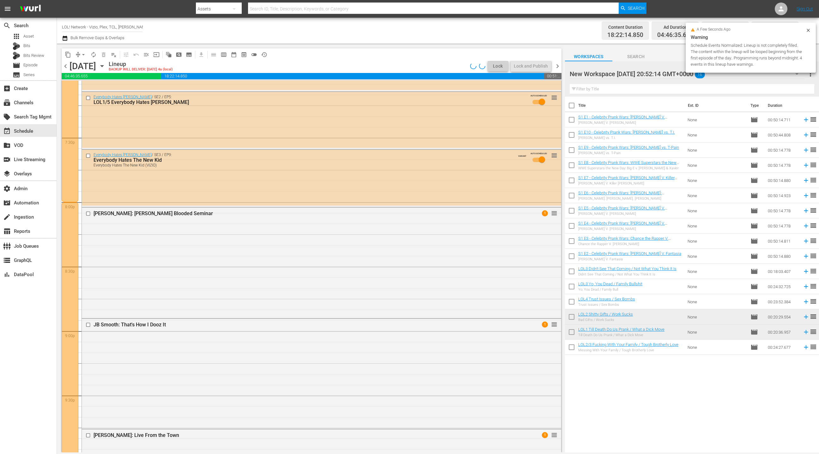
scroll to position [2447, 0]
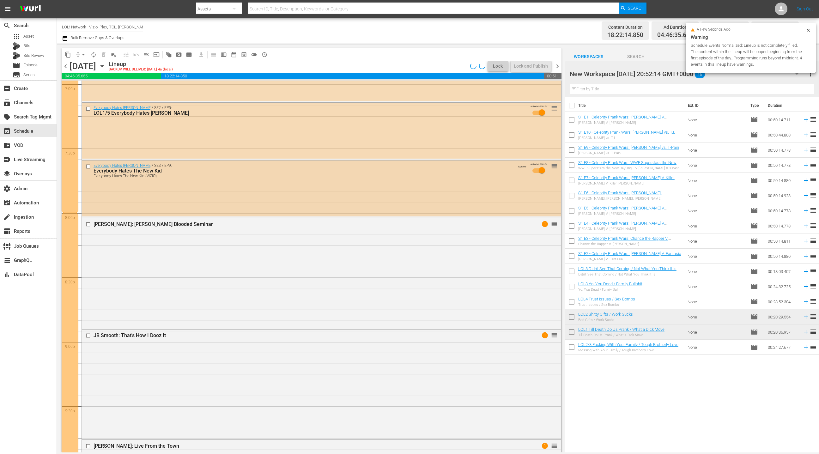
click at [296, 200] on div "Everybody Hates Chris / SE3 / EP9: Everybody Hates The New Kid Everybody Hates …" at bounding box center [321, 189] width 479 height 56
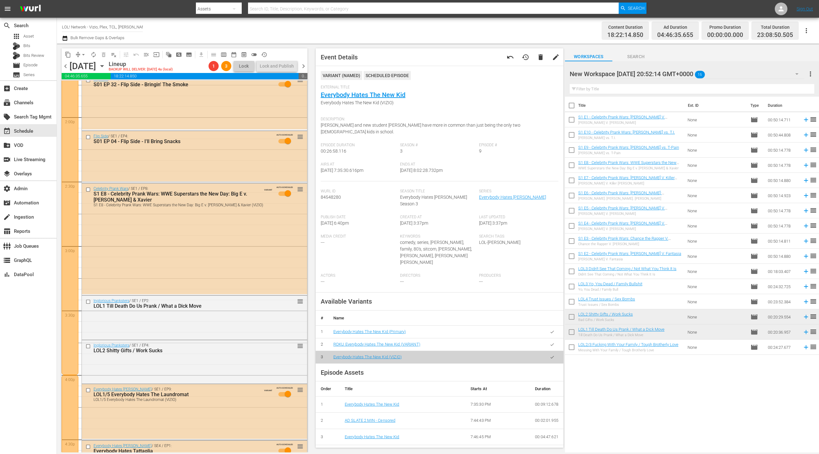
scroll to position [1751, 0]
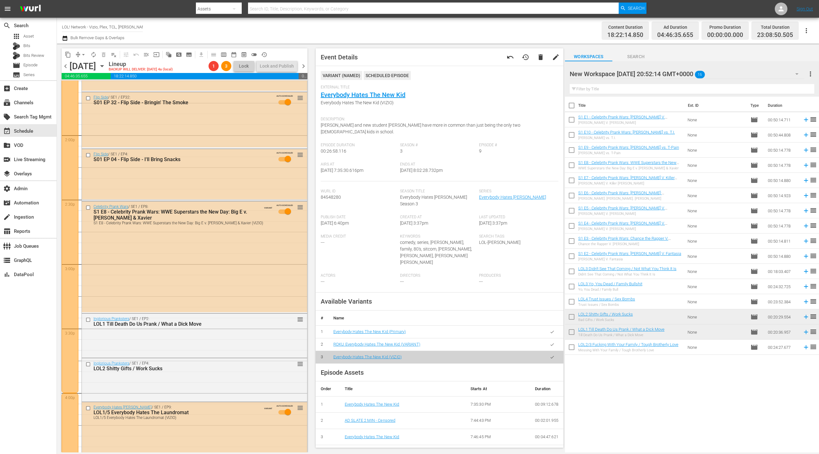
click at [257, 193] on div "Flip Side / SE1 / EP4: S01 EP 04 - Flip Side - I'll Bring Snacks AUTO-SCHEDULED…" at bounding box center [194, 174] width 225 height 51
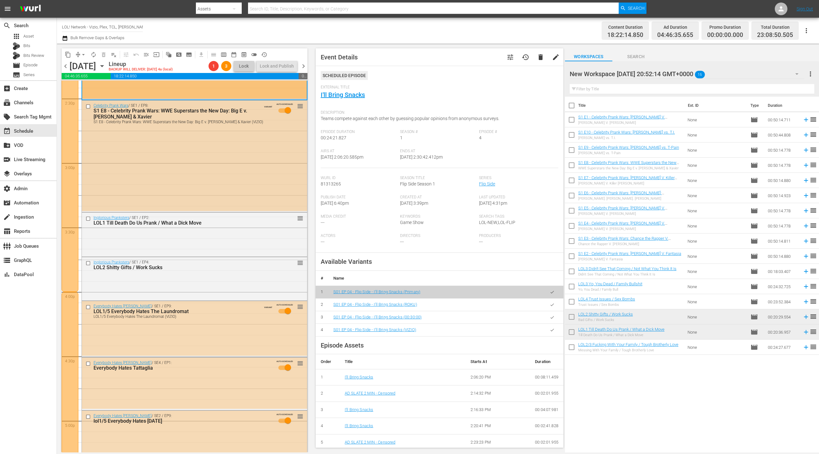
scroll to position [1868, 0]
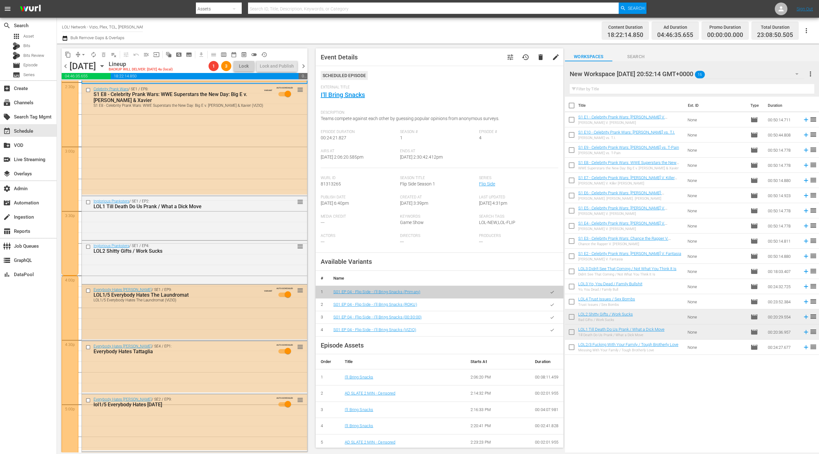
click at [232, 316] on div "Everybody Hates Chris / SE1 / EP9: LOL1/5 Everybody Hates The Laundromat LOL1/5…" at bounding box center [194, 312] width 225 height 55
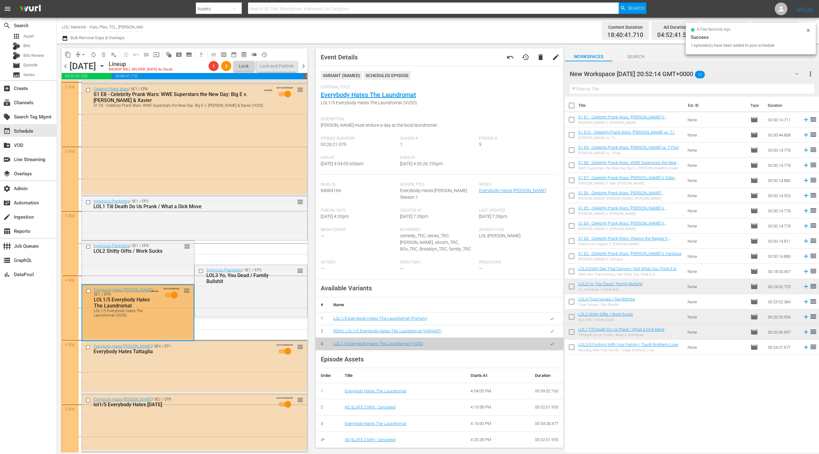
click at [175, 305] on div "Everybody Hates Chris / SE1 / EP9: LOL1/5 Everybody Hates The Laundromat LOL1/5…" at bounding box center [138, 302] width 112 height 35
click at [156, 314] on div "Everybody Hates Chris / SE1 / EP9: LOL1/5 Everybody Hates The Laundromat LOL1/5…" at bounding box center [138, 302] width 112 height 35
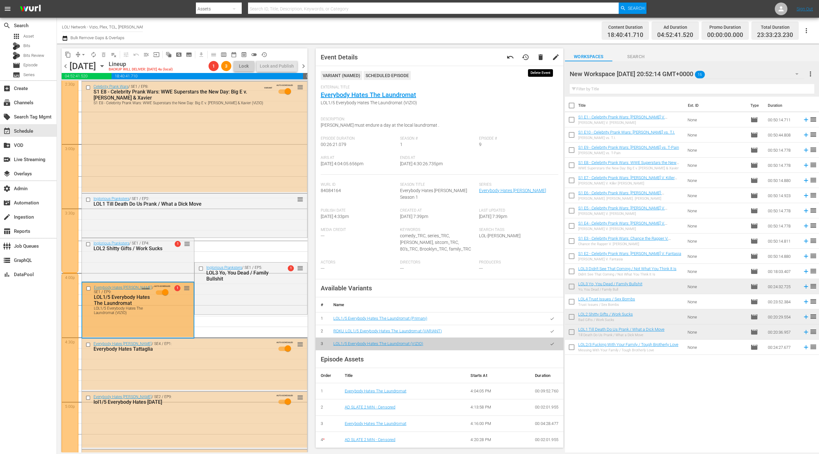
click at [539, 59] on span "delete" at bounding box center [541, 57] width 8 height 8
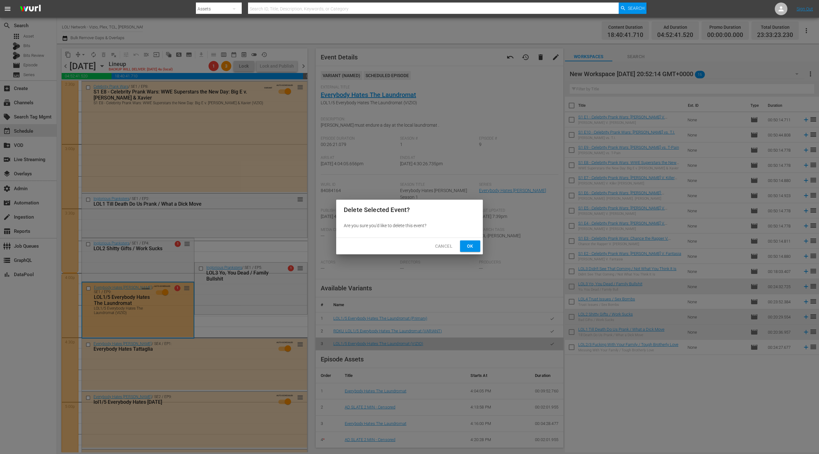
click at [473, 242] on button "Ok" at bounding box center [470, 247] width 20 height 12
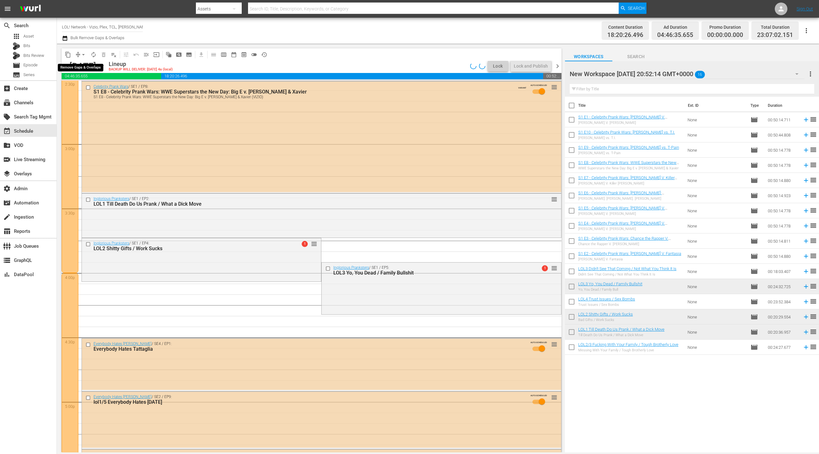
click at [82, 54] on span "arrow_drop_down" at bounding box center [83, 55] width 6 height 6
click at [87, 88] on li "Align to End of Previous Day" at bounding box center [84, 88] width 66 height 10
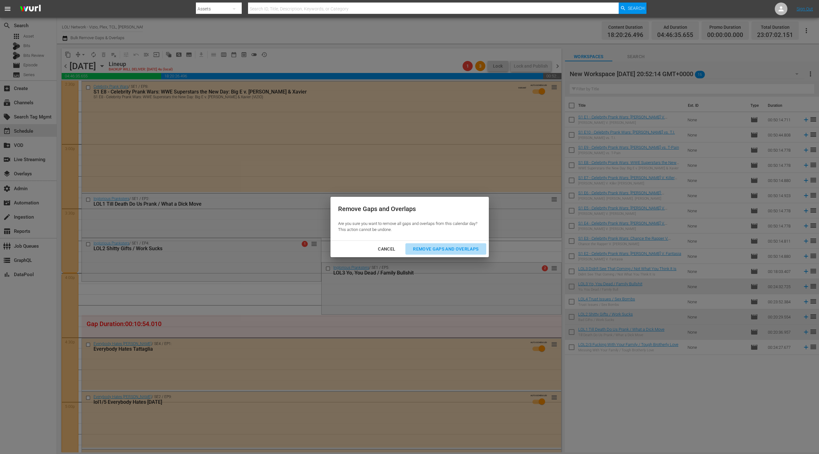
drag, startPoint x: 447, startPoint y: 251, endPoint x: 332, endPoint y: 271, distance: 117.1
click at [447, 251] on div "Remove Gaps and Overlaps" at bounding box center [446, 249] width 76 height 8
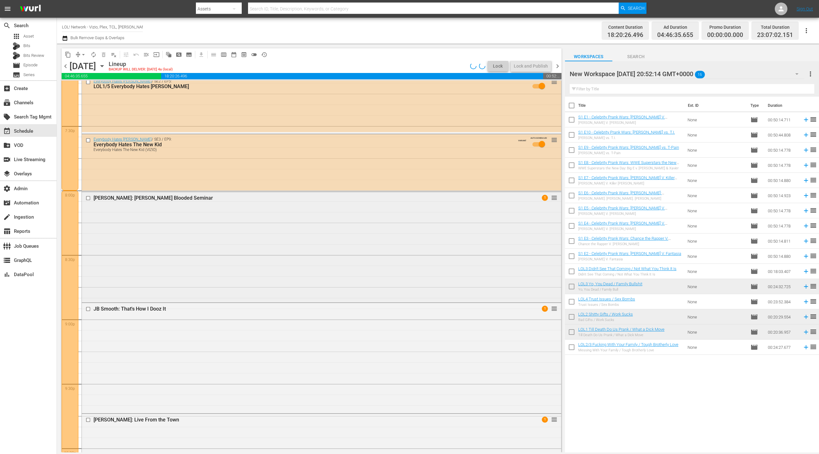
scroll to position [2508, 0]
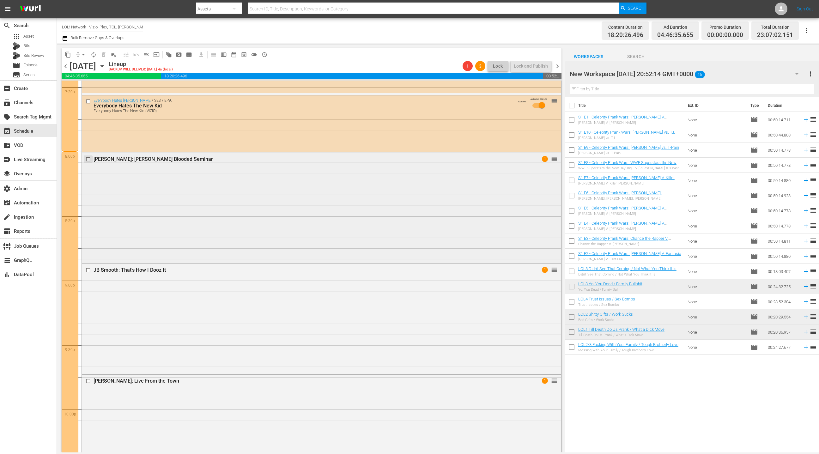
click at [89, 160] on input "checkbox" at bounding box center [89, 159] width 7 height 5
click at [90, 269] on input "checkbox" at bounding box center [89, 270] width 7 height 5
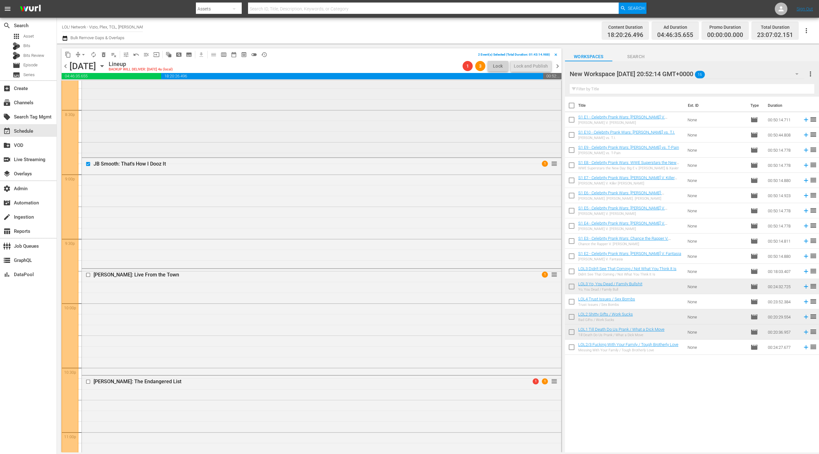
scroll to position [2550, 0]
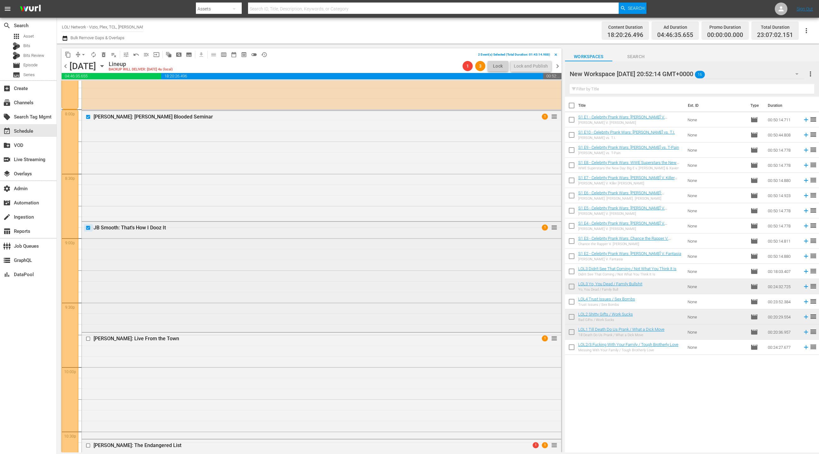
click at [89, 228] on input "checkbox" at bounding box center [89, 227] width 7 height 5
click at [89, 117] on input "checkbox" at bounding box center [89, 116] width 7 height 5
click at [163, 161] on div "Deon Cole: Cole Blooded Seminar 1 reorder" at bounding box center [321, 165] width 479 height 109
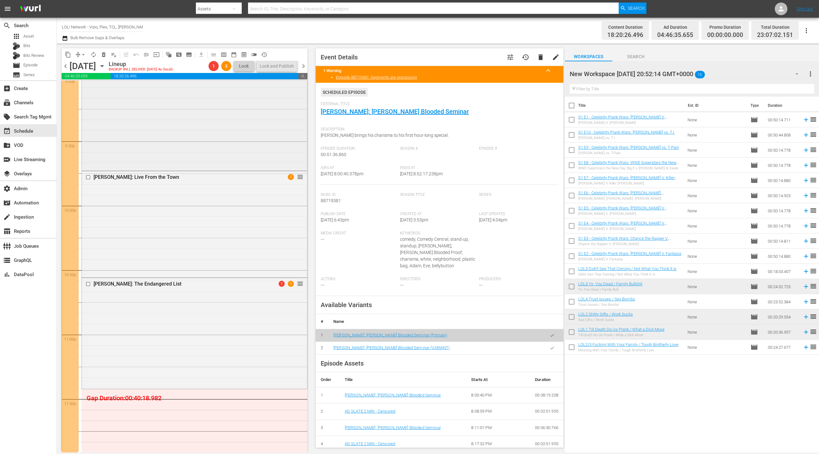
scroll to position [2735, 0]
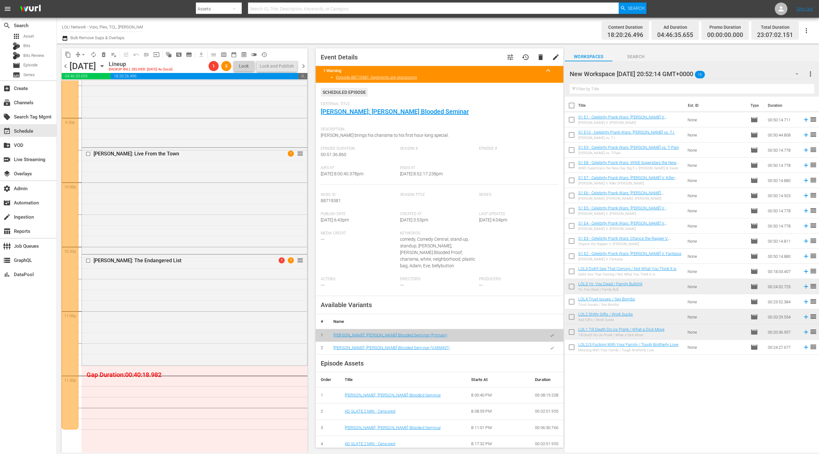
click at [778, 76] on div "New Workspace Tue May 06 2025 20:52:14 GMT+0000 16" at bounding box center [687, 74] width 235 height 18
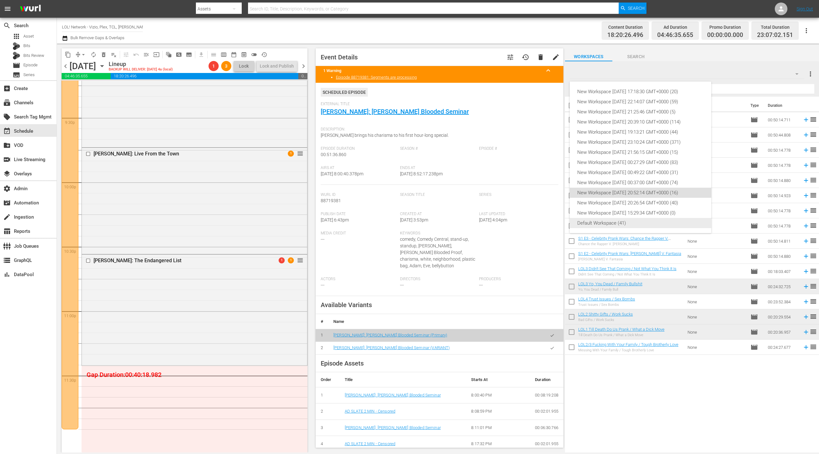
drag, startPoint x: 623, startPoint y: 226, endPoint x: 626, endPoint y: 219, distance: 7.2
click at [623, 225] on div "Default Workspace (41)" at bounding box center [640, 223] width 126 height 10
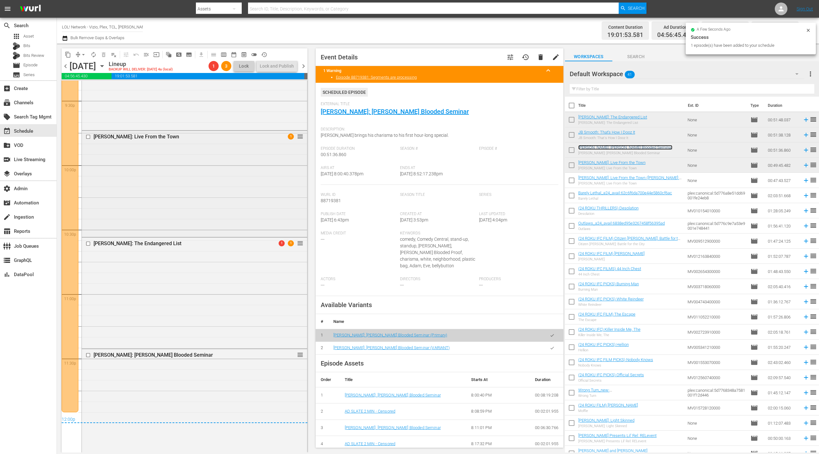
scroll to position [2759, 0]
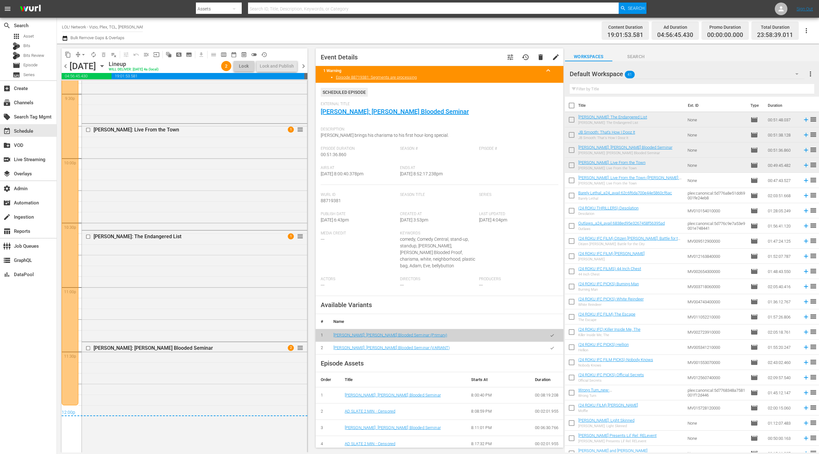
click at [304, 67] on span "chevron_right" at bounding box center [304, 66] width 8 height 8
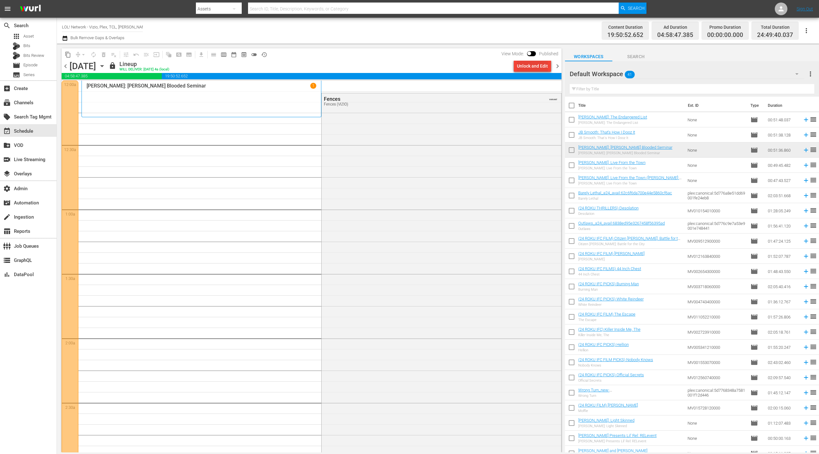
click at [528, 67] on div "Unlock and Edit" at bounding box center [532, 65] width 31 height 11
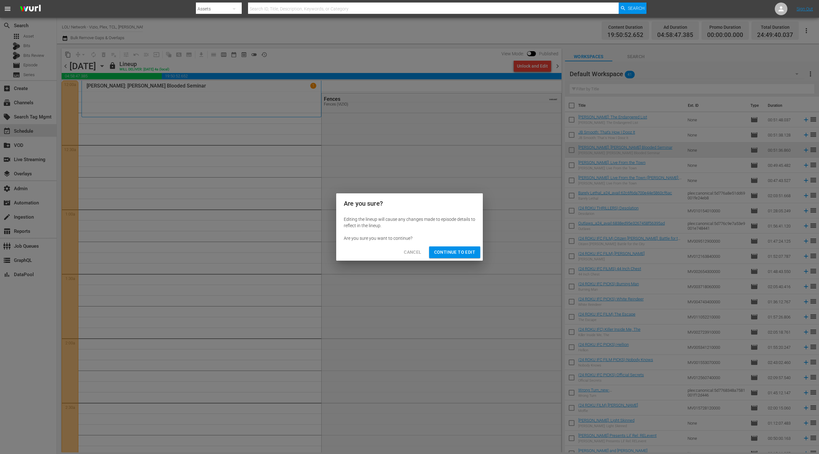
click at [457, 254] on span "Continue to Edit" at bounding box center [454, 252] width 41 height 8
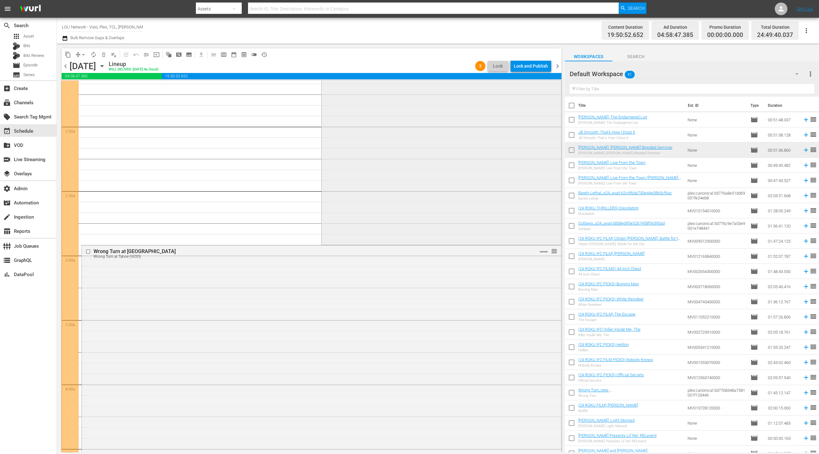
scroll to position [181, 0]
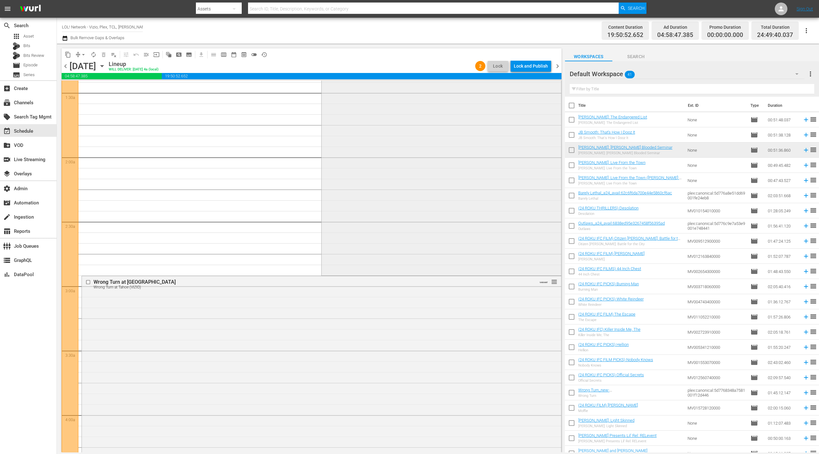
click at [403, 204] on div "Fences Fences (VIZIO) VARIANT reorder" at bounding box center [441, 93] width 239 height 362
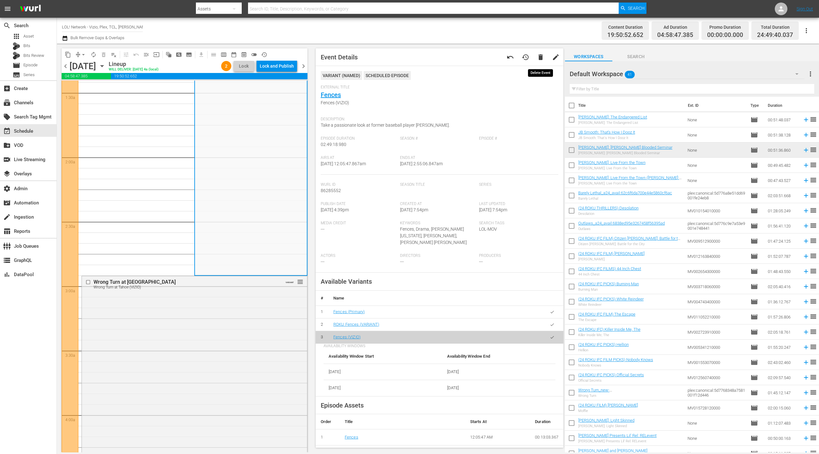
click at [540, 60] on span "delete" at bounding box center [541, 57] width 8 height 8
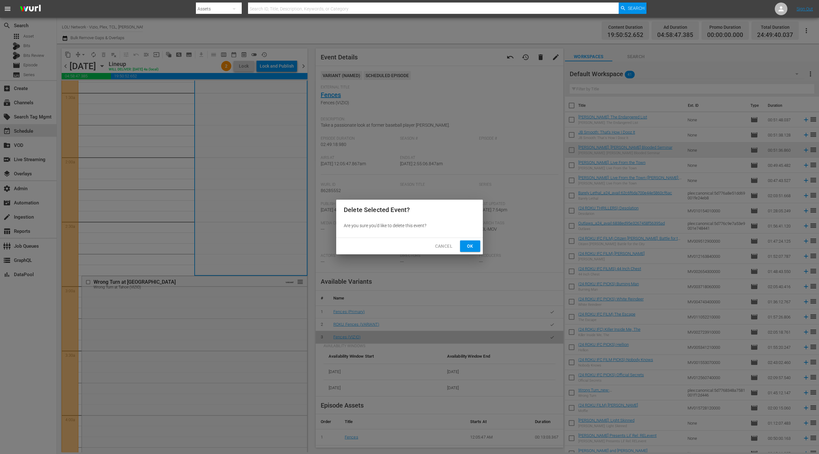
click at [471, 248] on span "Ok" at bounding box center [470, 246] width 10 height 8
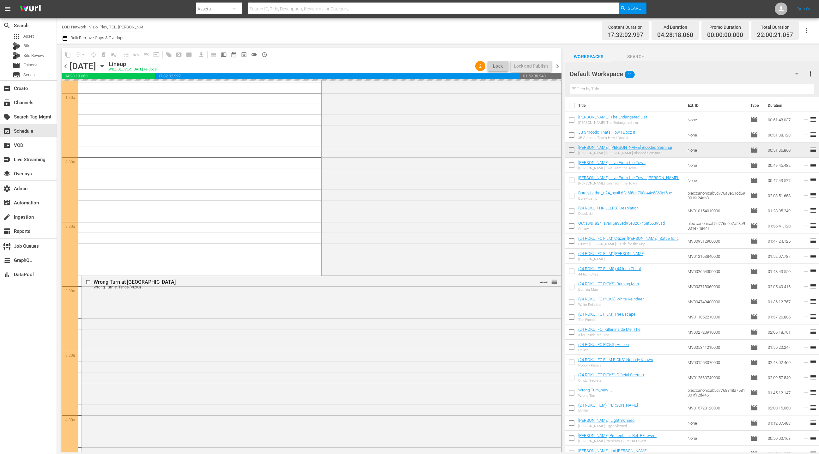
click at [68, 67] on span "chevron_left" at bounding box center [66, 66] width 8 height 8
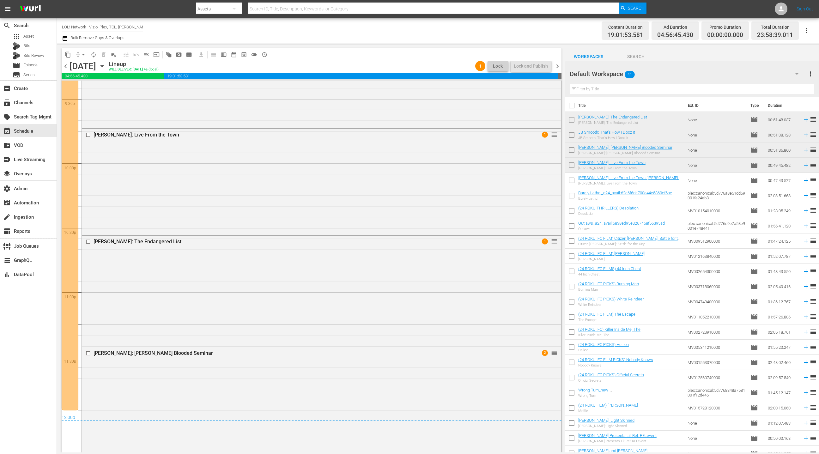
scroll to position [2759, 0]
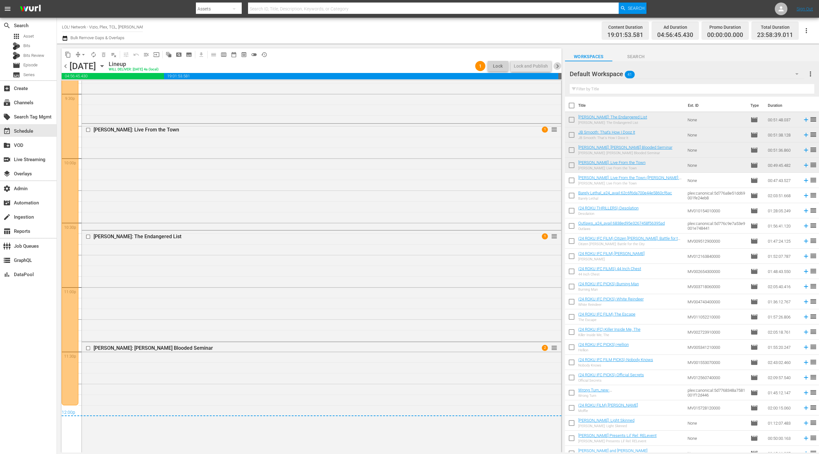
click at [558, 67] on span "chevron_right" at bounding box center [558, 66] width 8 height 8
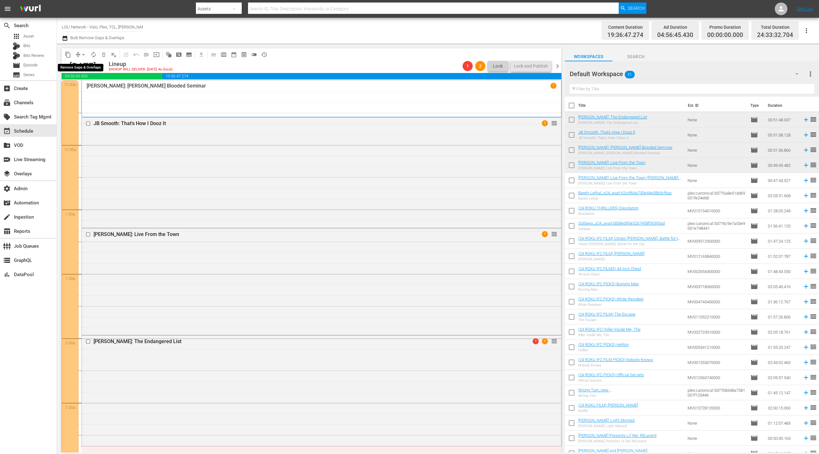
click at [82, 54] on span "arrow_drop_down" at bounding box center [83, 55] width 6 height 6
click at [88, 89] on li "Align to End of Previous Day" at bounding box center [84, 88] width 66 height 10
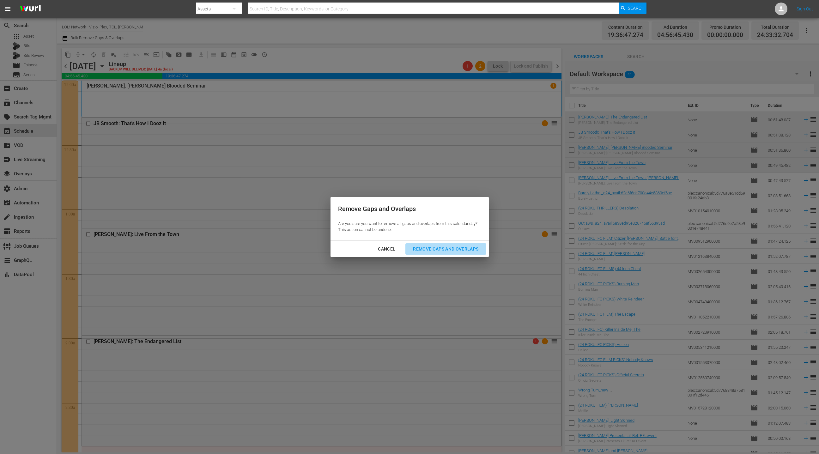
click at [424, 250] on div "Remove Gaps and Overlaps" at bounding box center [446, 249] width 76 height 8
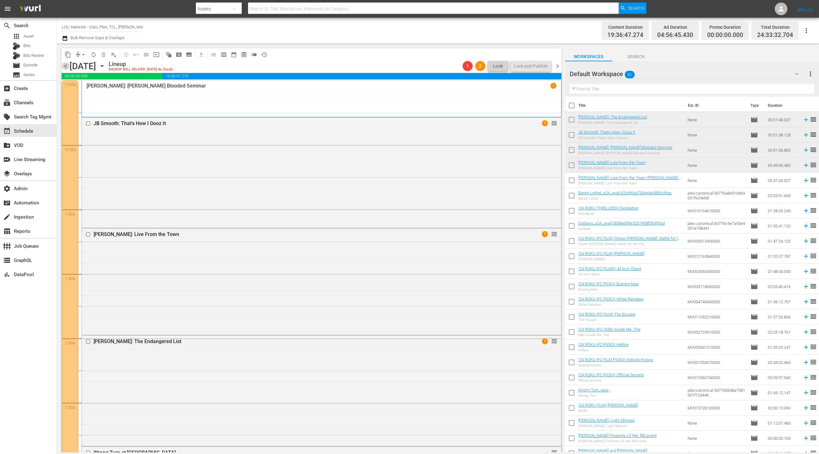
click at [66, 65] on span "chevron_left" at bounding box center [66, 66] width 8 height 8
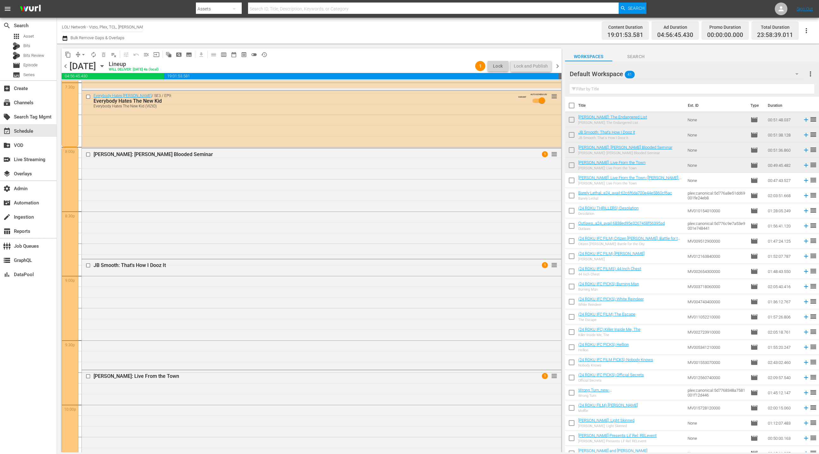
scroll to position [2511, 0]
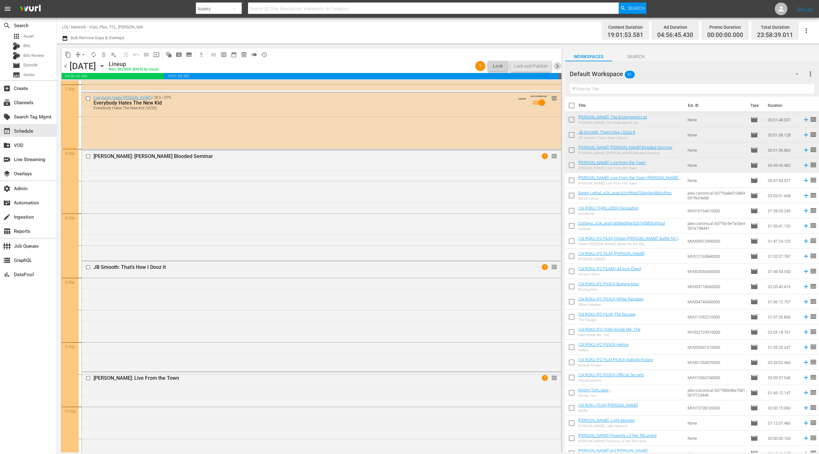
click at [560, 67] on span "chevron_right" at bounding box center [558, 66] width 8 height 8
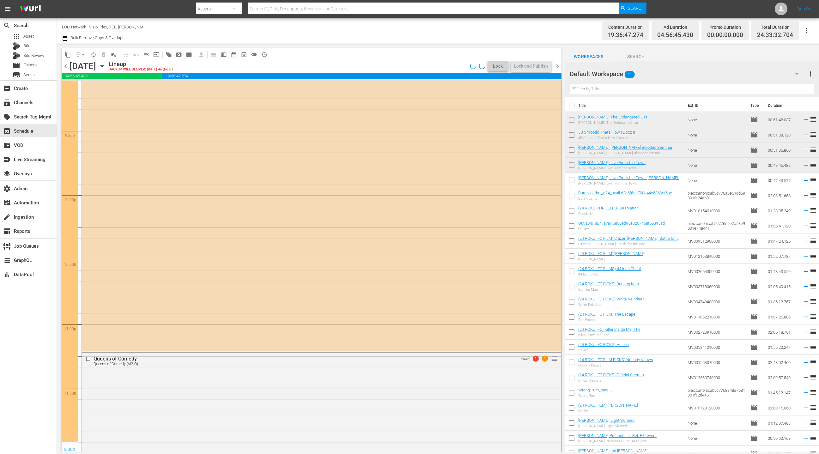
scroll to position [2554, 0]
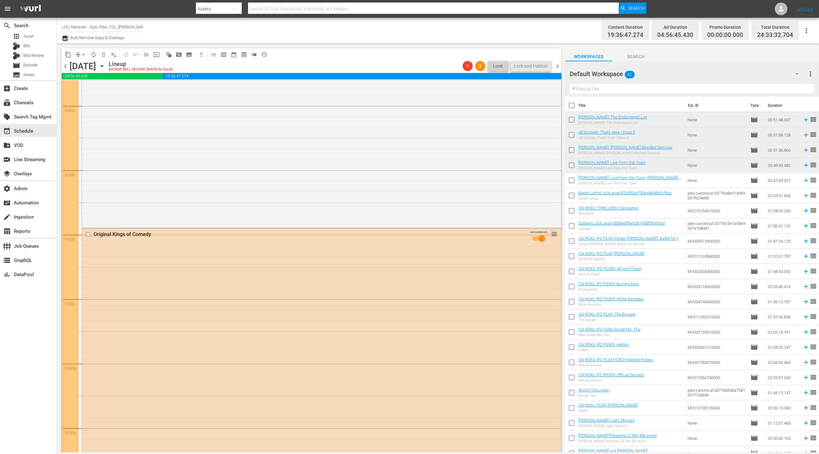
click at [66, 39] on icon "button" at bounding box center [65, 38] width 6 height 8
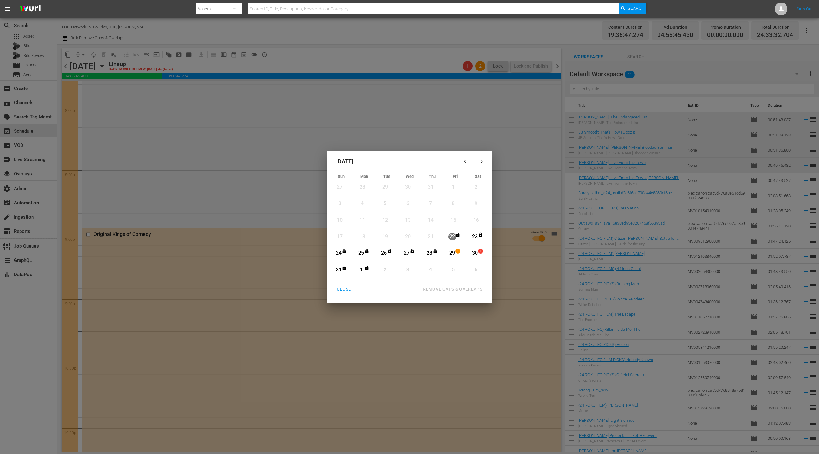
click at [454, 252] on div "29" at bounding box center [453, 253] width 8 height 7
click at [363, 271] on div "1" at bounding box center [361, 269] width 8 height 7
click at [441, 289] on div "REMOVE GAPS & OVERLAPS" at bounding box center [453, 289] width 70 height 8
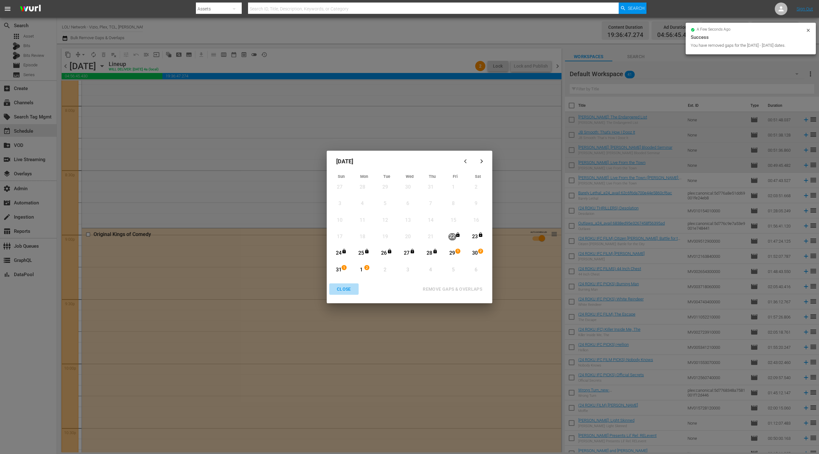
click at [348, 291] on div "CLOSE" at bounding box center [344, 289] width 24 height 8
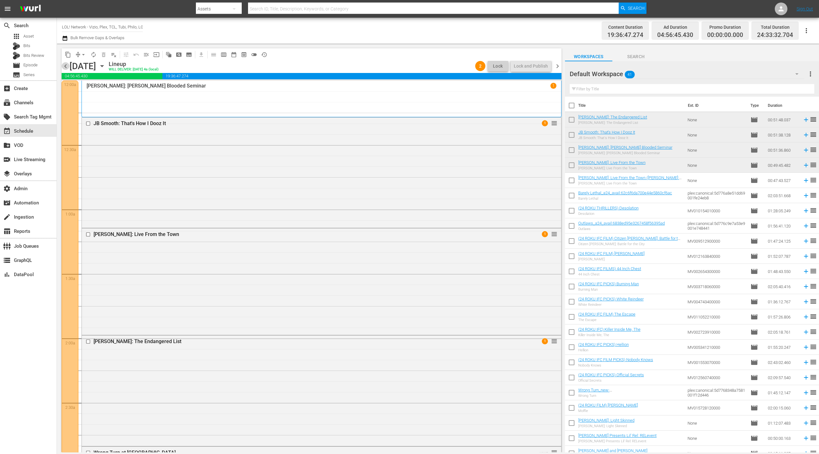
drag, startPoint x: 64, startPoint y: 65, endPoint x: 61, endPoint y: 70, distance: 5.4
click at [64, 65] on span "chevron_left" at bounding box center [66, 66] width 8 height 8
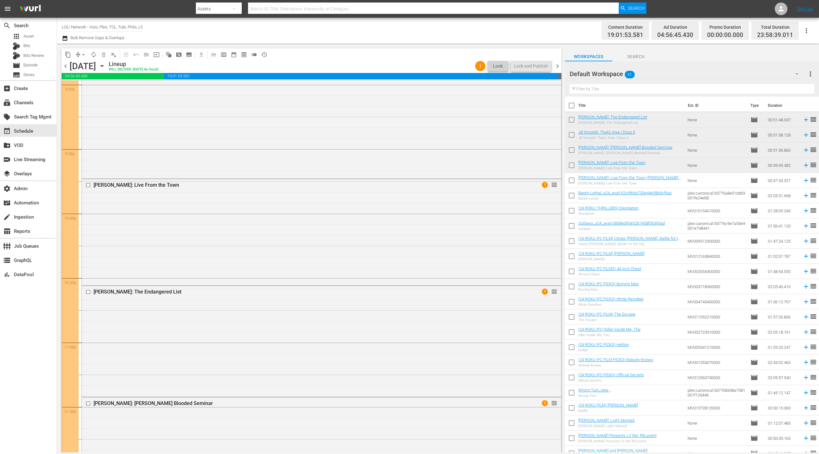
scroll to position [2759, 0]
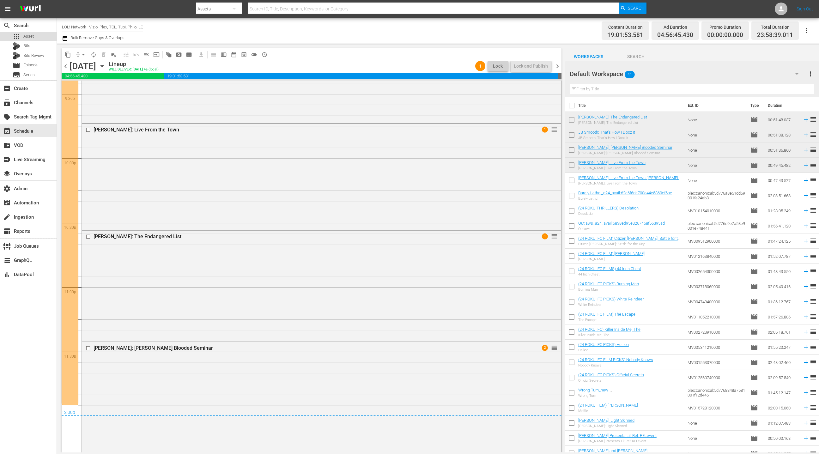
click at [32, 38] on span "Asset" at bounding box center [28, 36] width 10 height 6
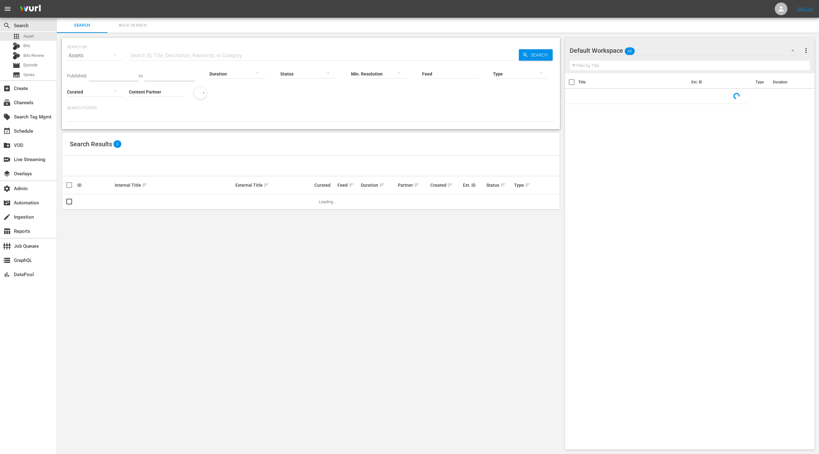
click at [147, 93] on input "Content Partner" at bounding box center [157, 92] width 56 height 23
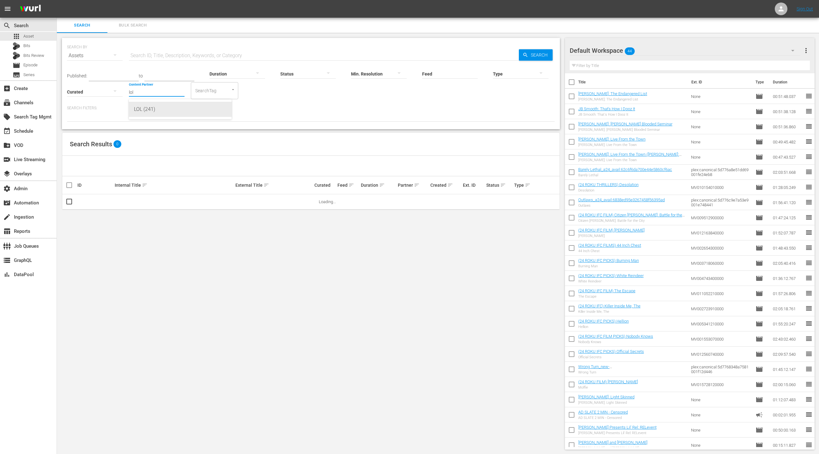
click at [168, 112] on div "LOL (241)" at bounding box center [180, 109] width 93 height 15
type input "LOL (241)"
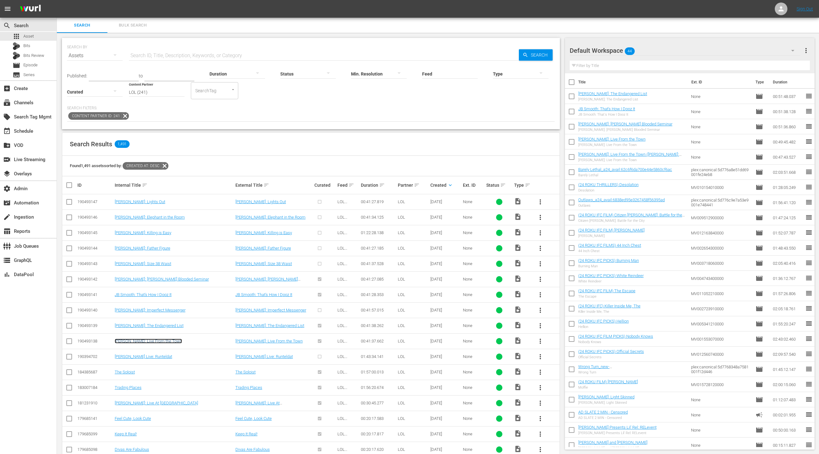
click at [143, 339] on link "[PERSON_NAME]: Live From the Town" at bounding box center [148, 341] width 67 height 5
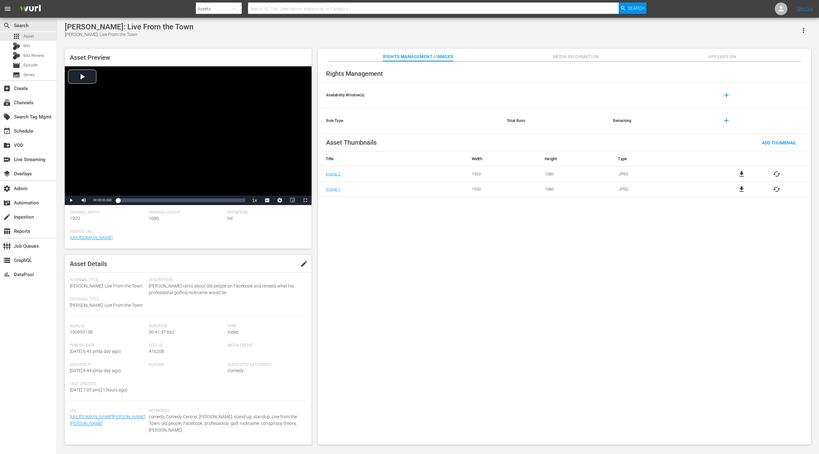
click at [583, 54] on span "Media Information" at bounding box center [576, 57] width 47 height 8
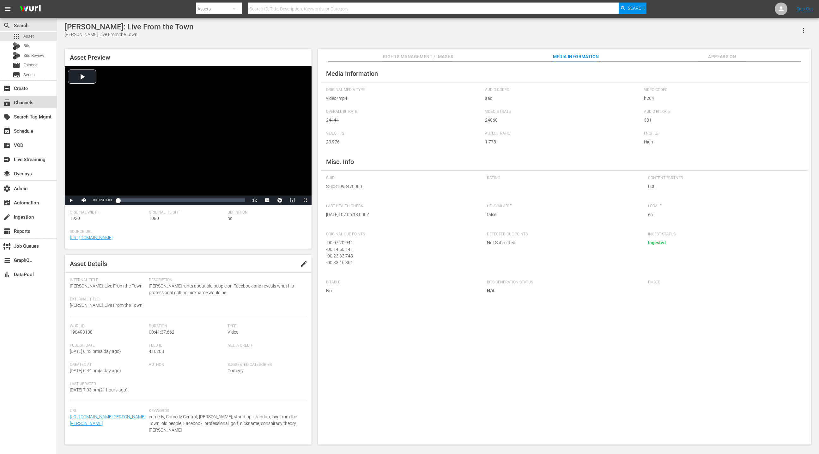
click at [22, 102] on div "subscriptions Channels" at bounding box center [17, 102] width 35 height 6
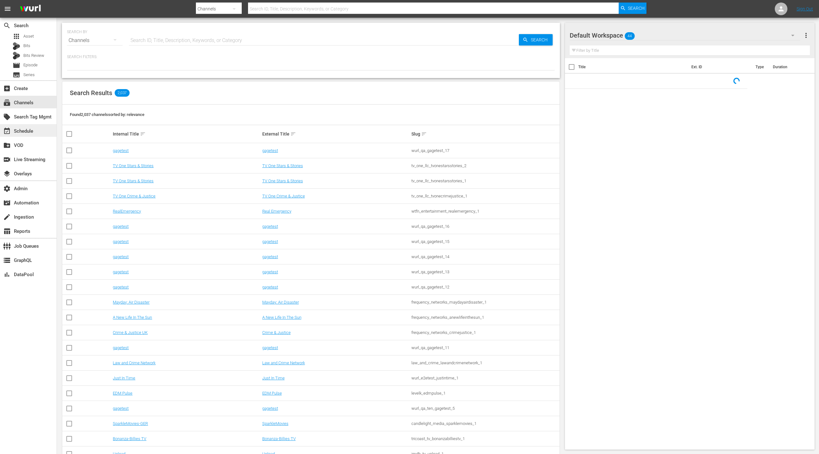
click at [29, 132] on div "event_available Schedule" at bounding box center [17, 130] width 35 height 6
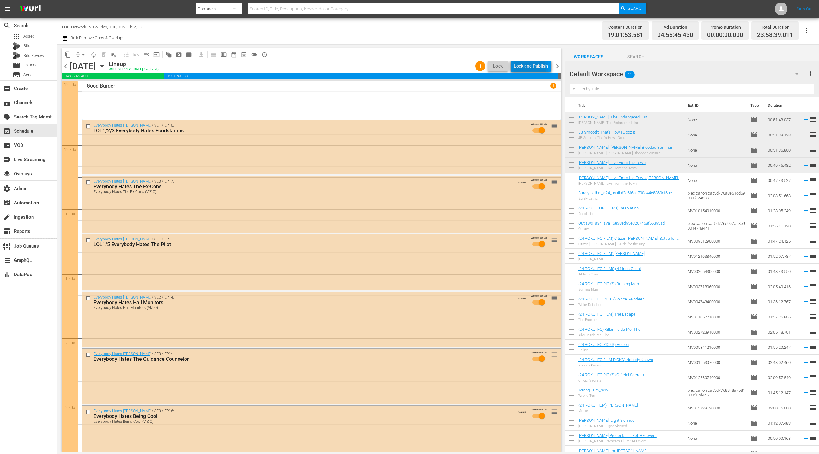
click at [529, 69] on div "Lock and Publish" at bounding box center [531, 65] width 34 height 11
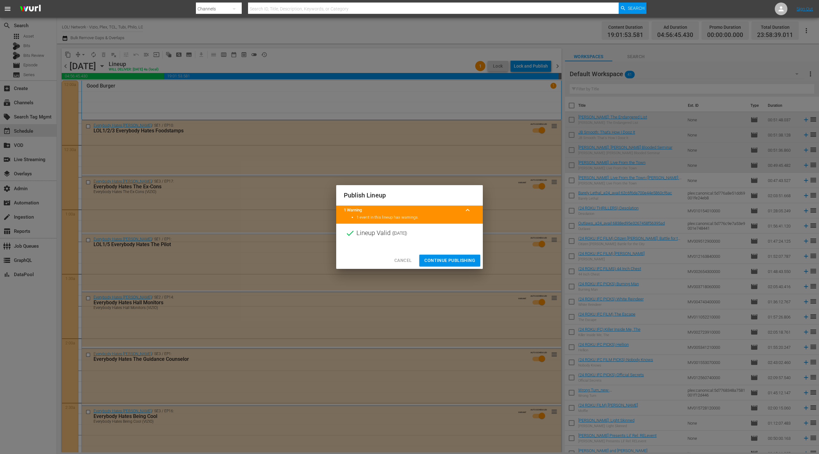
click at [450, 264] on span "Continue Publishing" at bounding box center [449, 261] width 51 height 8
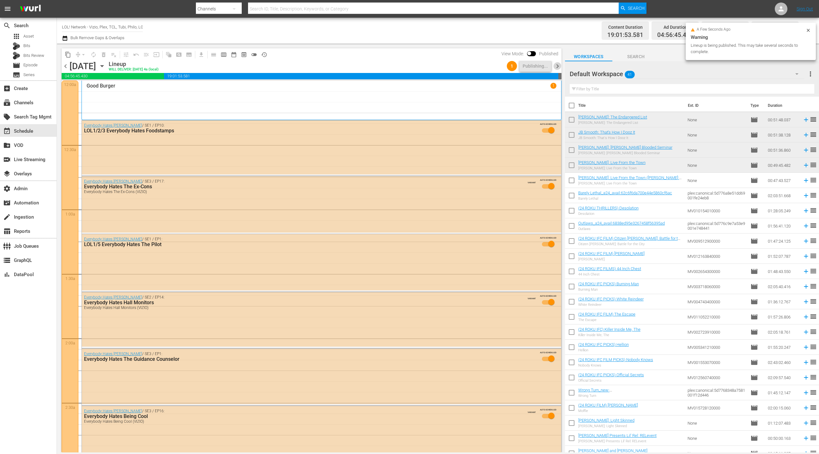
click at [557, 66] on span "chevron_right" at bounding box center [558, 66] width 8 height 8
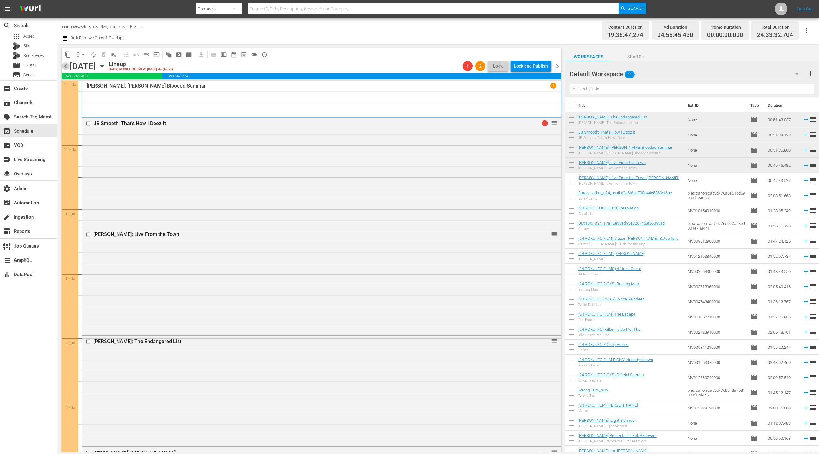
click at [64, 69] on span "chevron_left" at bounding box center [66, 66] width 8 height 8
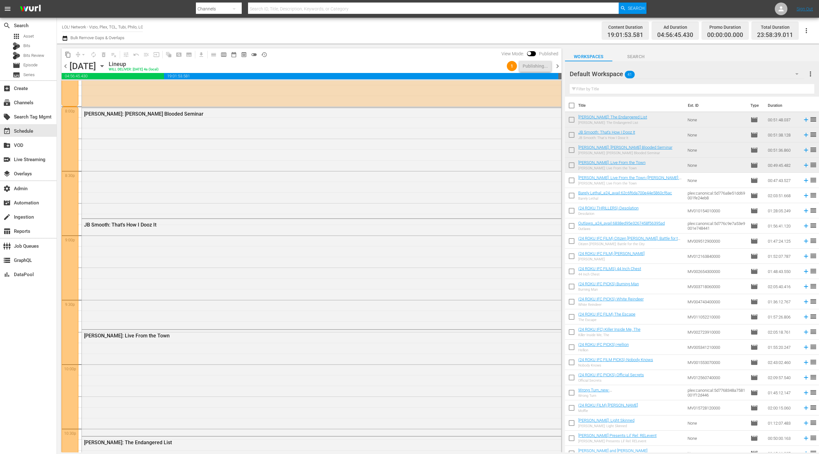
scroll to position [2519, 0]
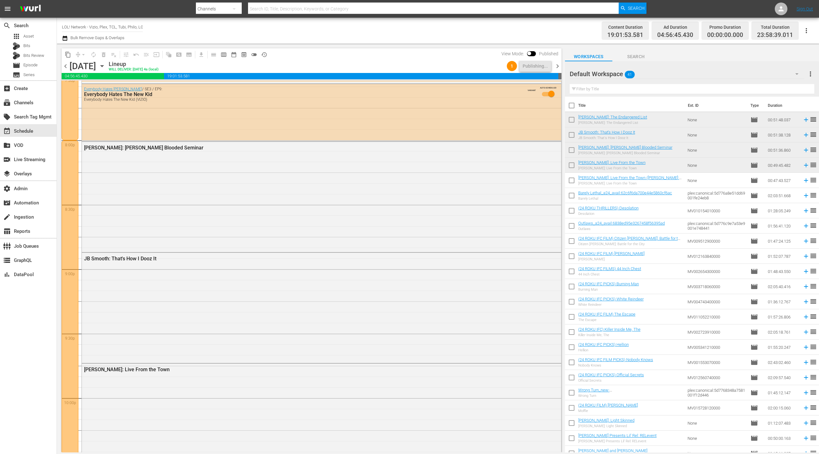
click at [558, 66] on span "chevron_right" at bounding box center [558, 66] width 8 height 8
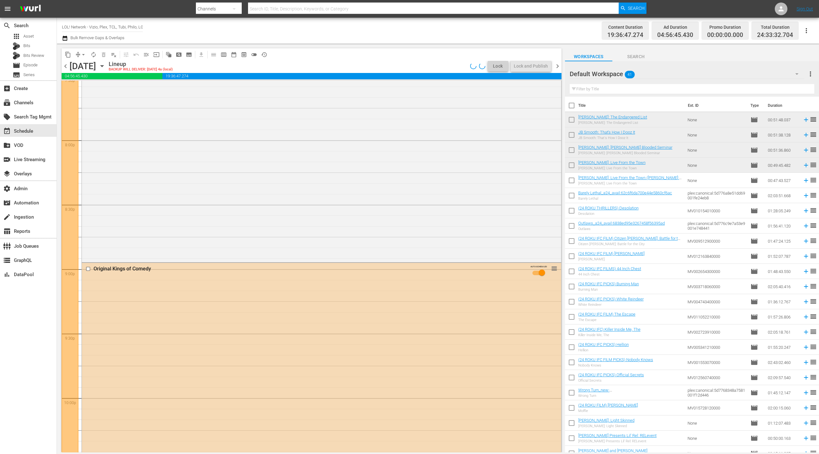
scroll to position [2315, 0]
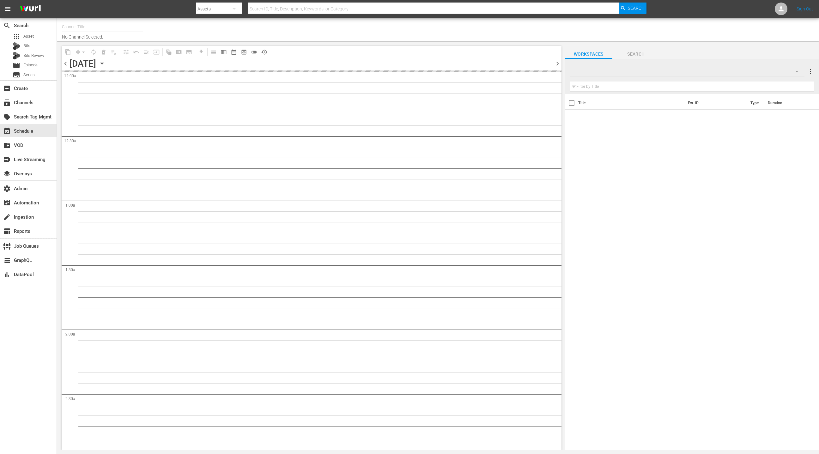
type input "LOL! Network - Vizio, Plex, TCL, [PERSON_NAME], Philo, LG, FireTV (1015)"
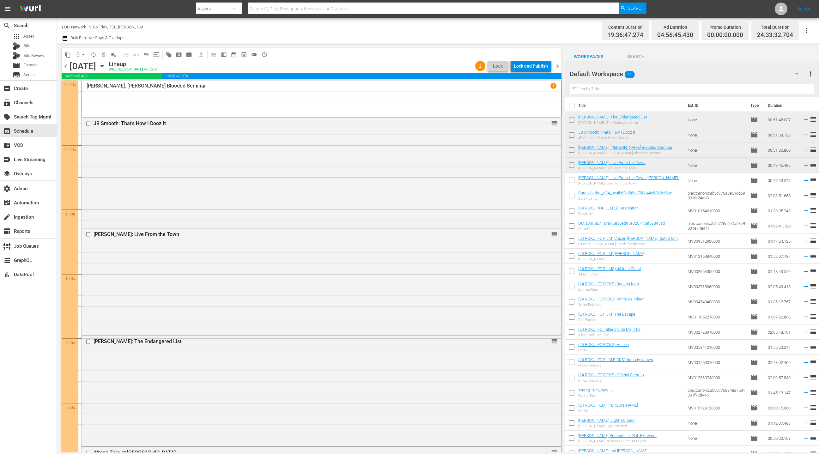
click at [523, 66] on div "Lock and Publish" at bounding box center [531, 65] width 34 height 11
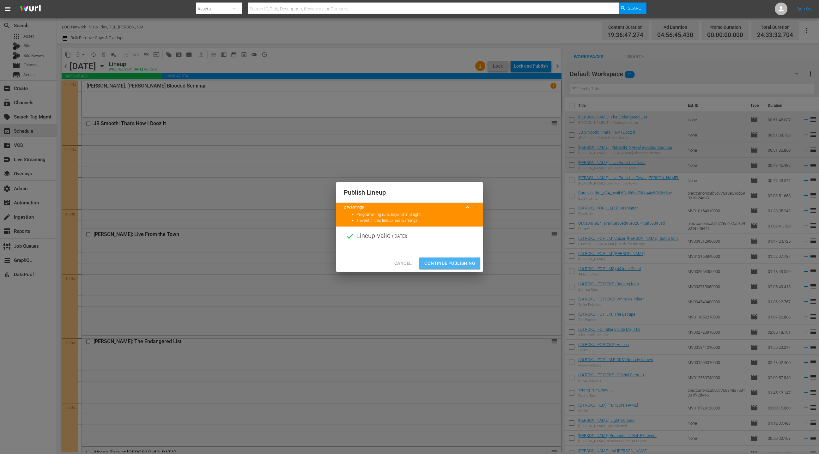
drag, startPoint x: 452, startPoint y: 264, endPoint x: 467, endPoint y: 241, distance: 27.7
click at [452, 264] on span "Continue Publishing" at bounding box center [449, 263] width 51 height 8
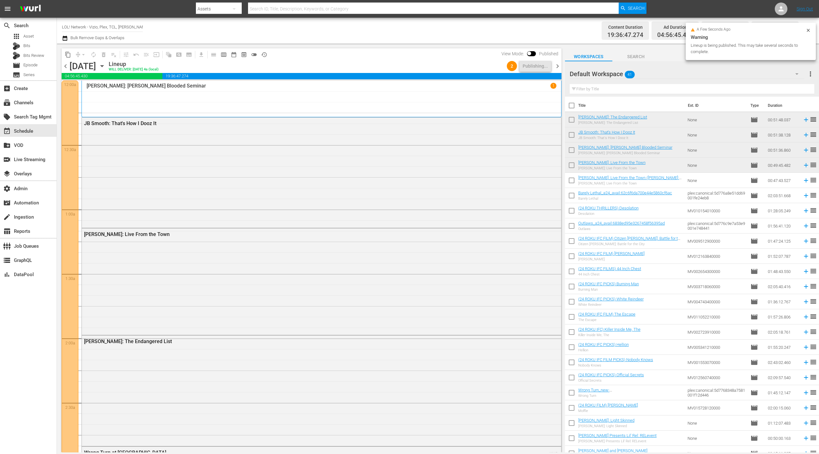
click at [558, 69] on span "chevron_right" at bounding box center [558, 66] width 8 height 8
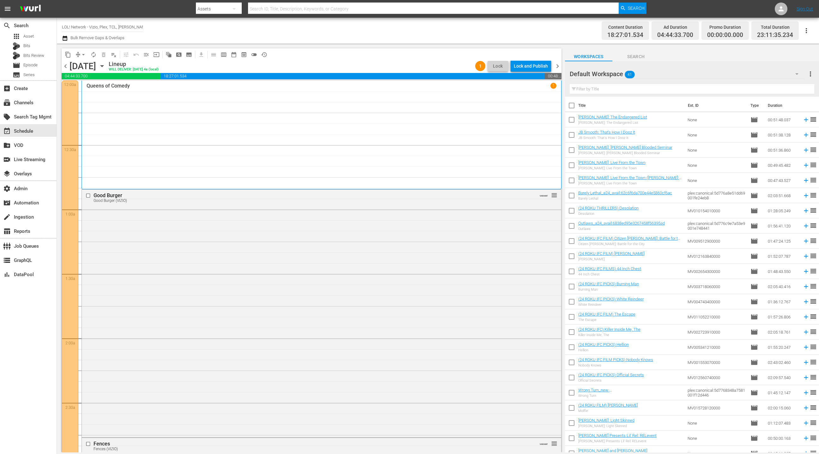
click at [528, 65] on div "Lock and Publish" at bounding box center [531, 65] width 34 height 11
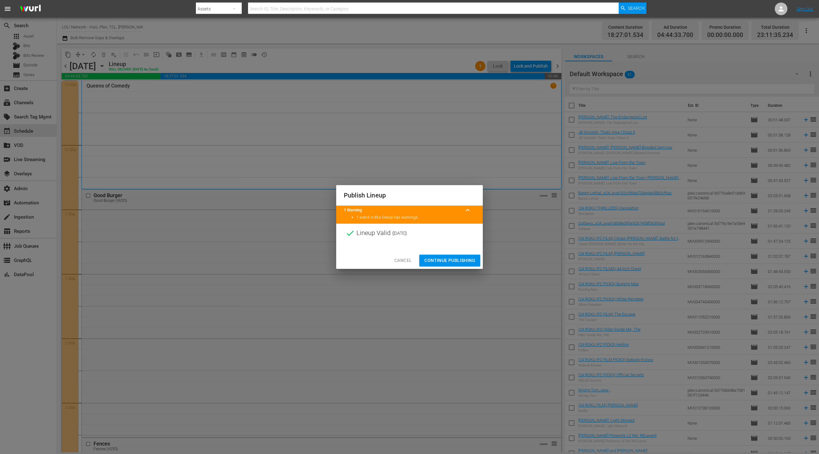
drag, startPoint x: 456, startPoint y: 262, endPoint x: 493, endPoint y: 208, distance: 65.3
click at [456, 262] on span "Continue Publishing" at bounding box center [449, 261] width 51 height 8
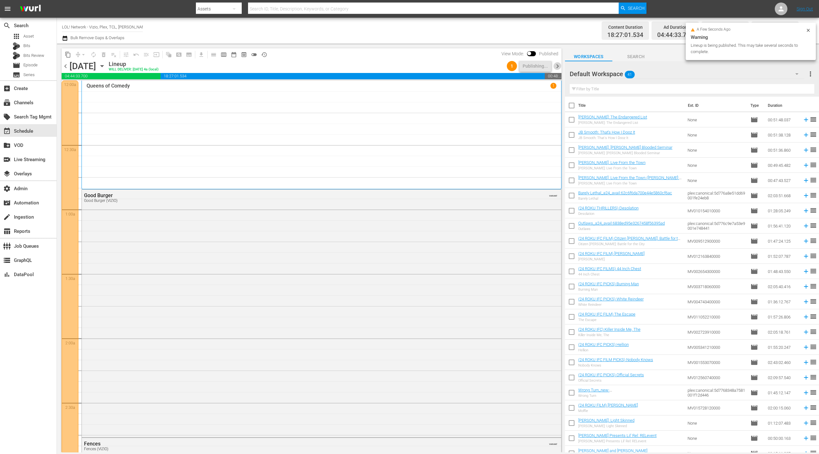
click at [559, 65] on span "chevron_right" at bounding box center [558, 66] width 8 height 8
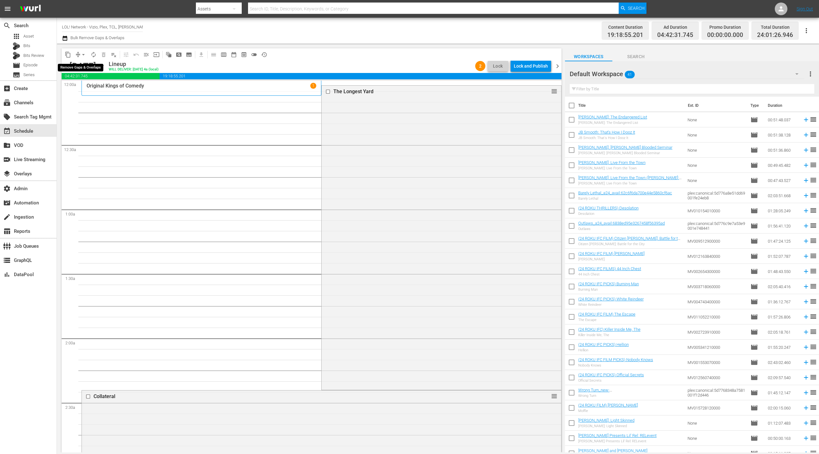
click at [80, 54] on button "arrow_drop_down" at bounding box center [83, 55] width 10 height 10
click at [92, 86] on li "Align to End of Previous Day" at bounding box center [84, 88] width 66 height 10
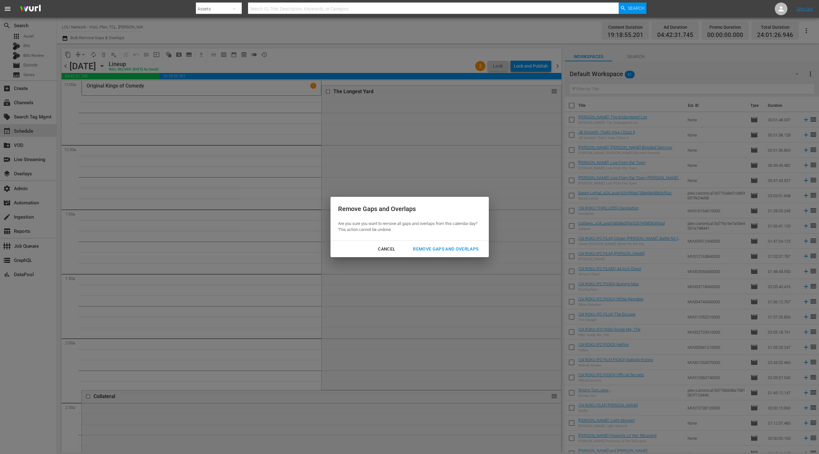
drag, startPoint x: 423, startPoint y: 249, endPoint x: 414, endPoint y: 247, distance: 8.9
click at [422, 249] on div "Remove Gaps and Overlaps" at bounding box center [446, 249] width 76 height 8
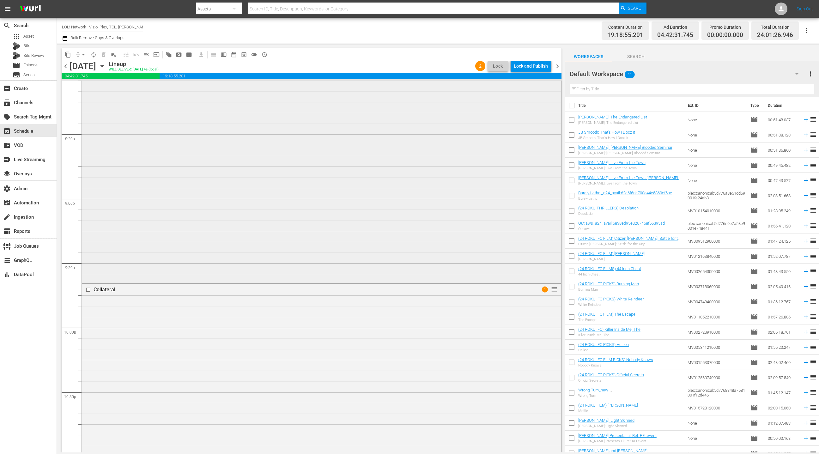
scroll to position [2731, 0]
click at [524, 66] on div "Lock and Publish" at bounding box center [531, 65] width 34 height 11
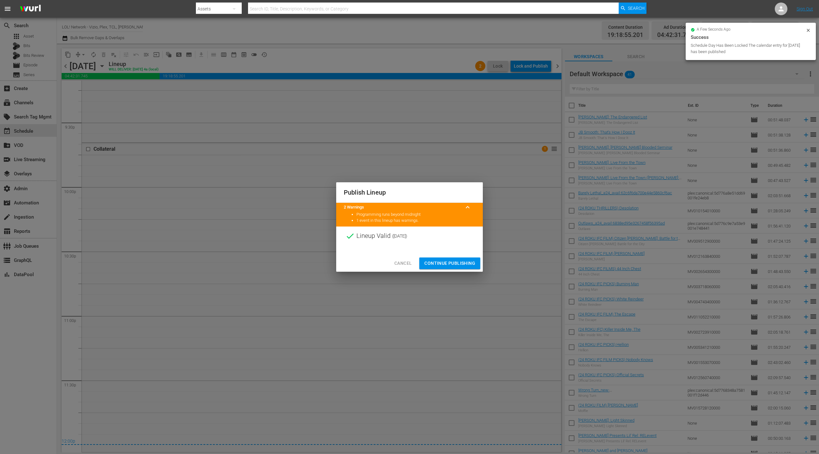
click at [448, 266] on span "Continue Publishing" at bounding box center [449, 263] width 51 height 8
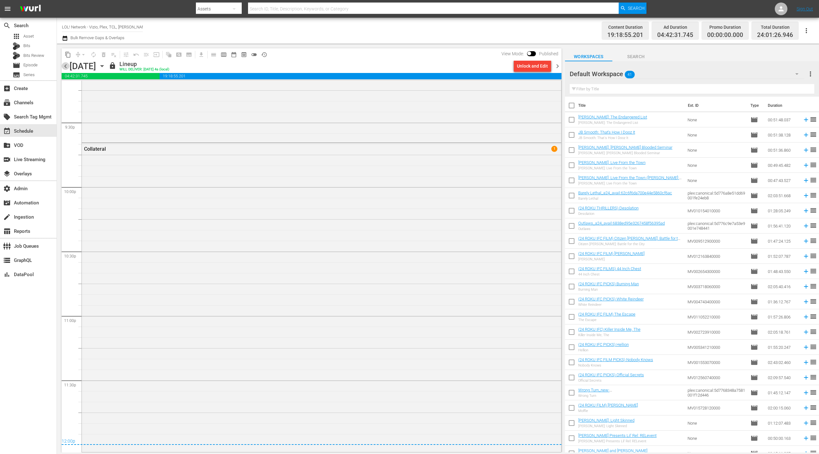
click at [67, 67] on span "chevron_left" at bounding box center [66, 66] width 8 height 8
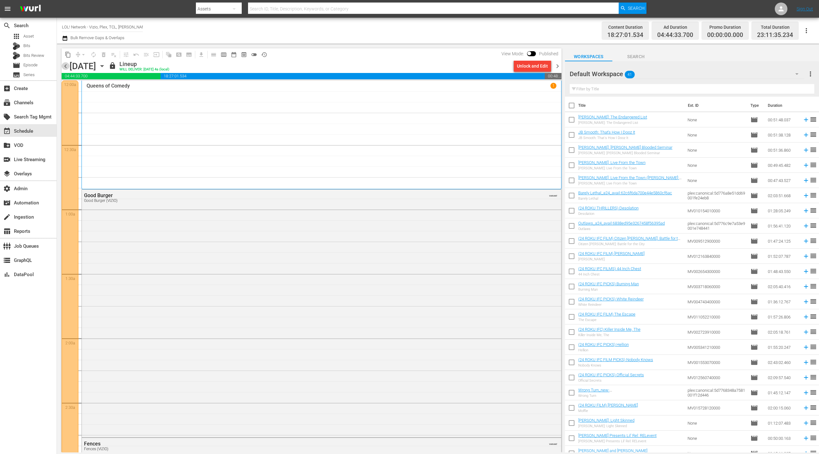
click at [67, 65] on span "chevron_left" at bounding box center [66, 66] width 8 height 8
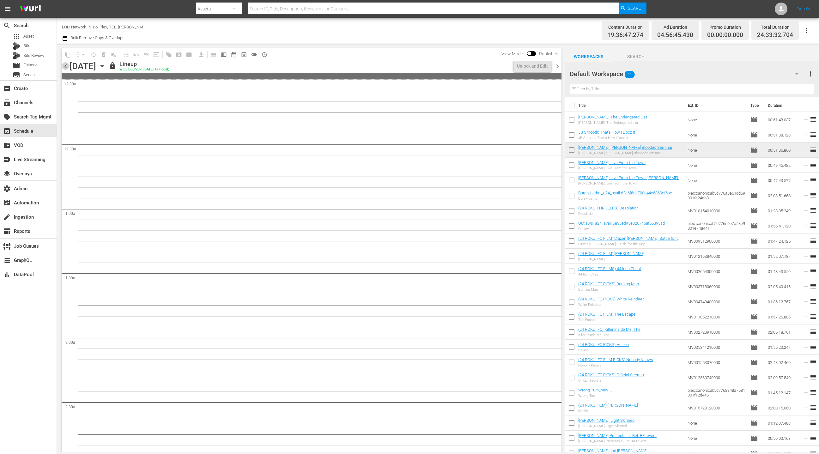
click at [67, 65] on span "chevron_left" at bounding box center [66, 66] width 8 height 8
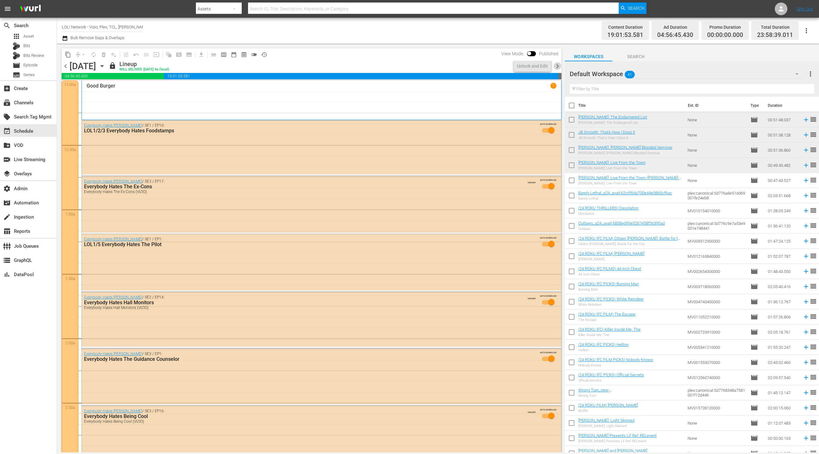
click at [557, 66] on span "chevron_right" at bounding box center [558, 66] width 8 height 8
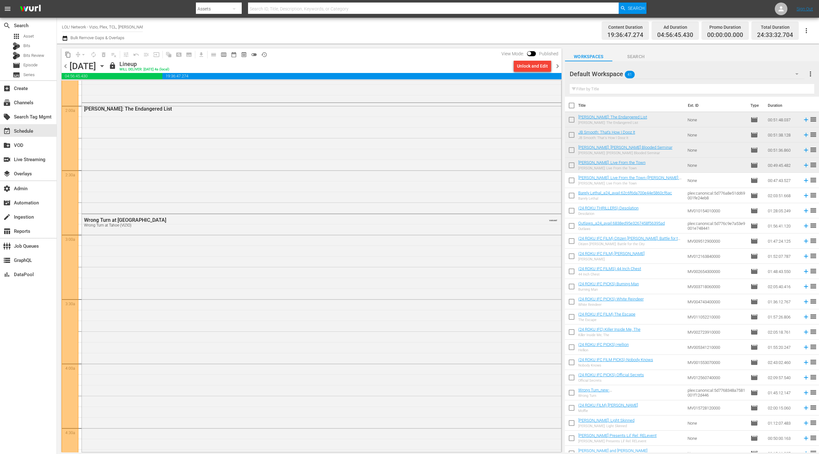
scroll to position [238, 0]
click at [526, 69] on div "Unlock and Edit" at bounding box center [532, 65] width 31 height 11
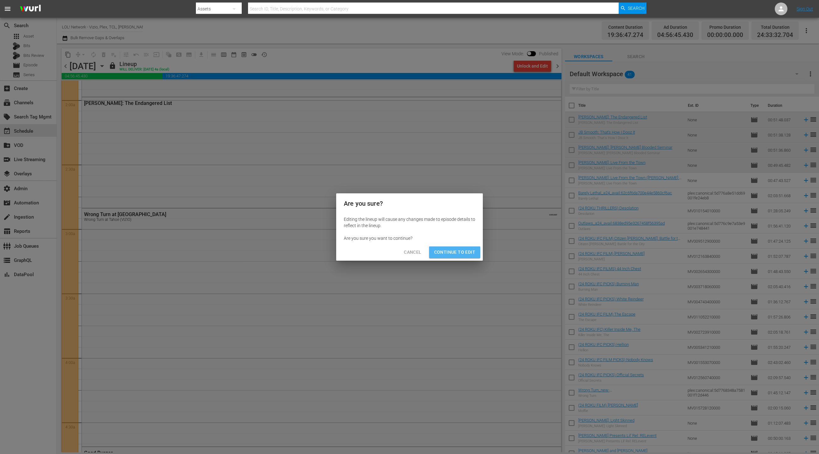
click at [456, 255] on span "Continue to Edit" at bounding box center [454, 252] width 41 height 8
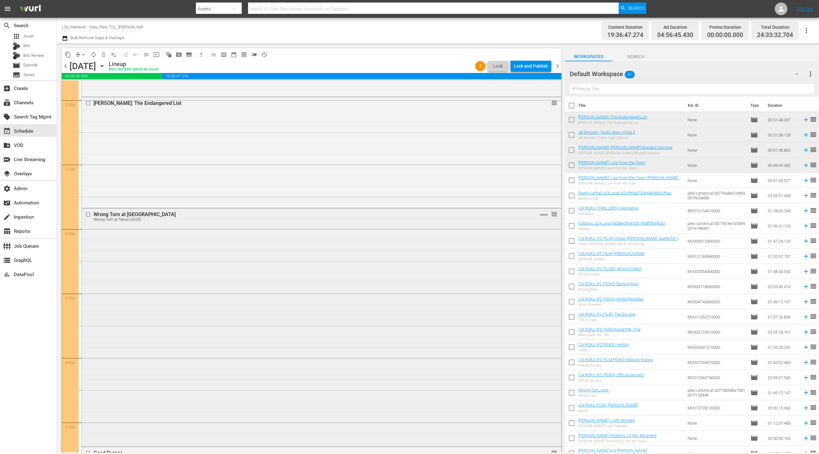
drag, startPoint x: 387, startPoint y: 245, endPoint x: 368, endPoint y: 249, distance: 19.2
click at [368, 249] on div "Wrong Turn at Tahoe Wrong Turn at Tahoe (VIZIO) VARIANT reorder" at bounding box center [321, 327] width 479 height 237
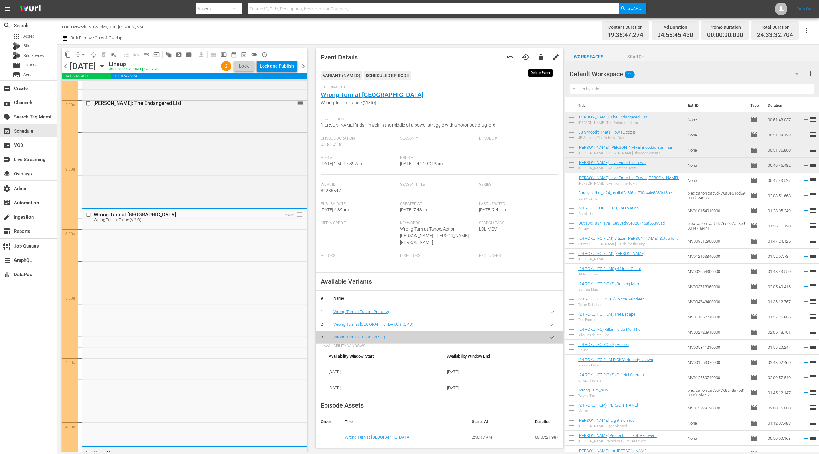
click at [543, 62] on button "delete" at bounding box center [540, 57] width 15 height 15
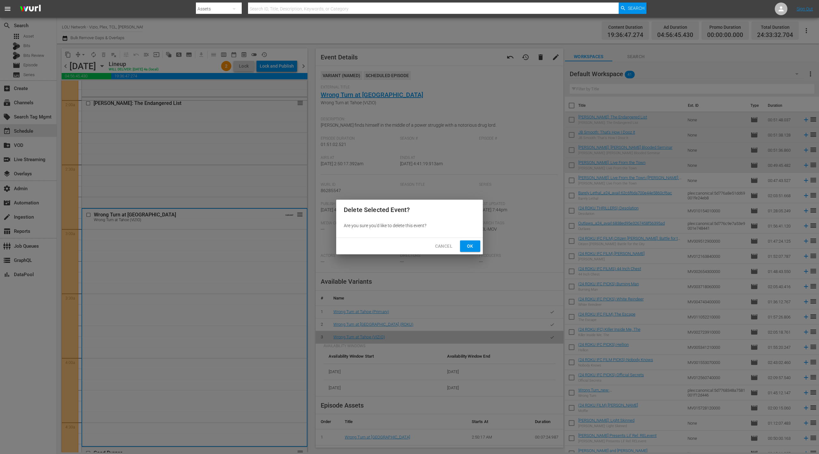
click at [469, 244] on span "Ok" at bounding box center [470, 246] width 10 height 8
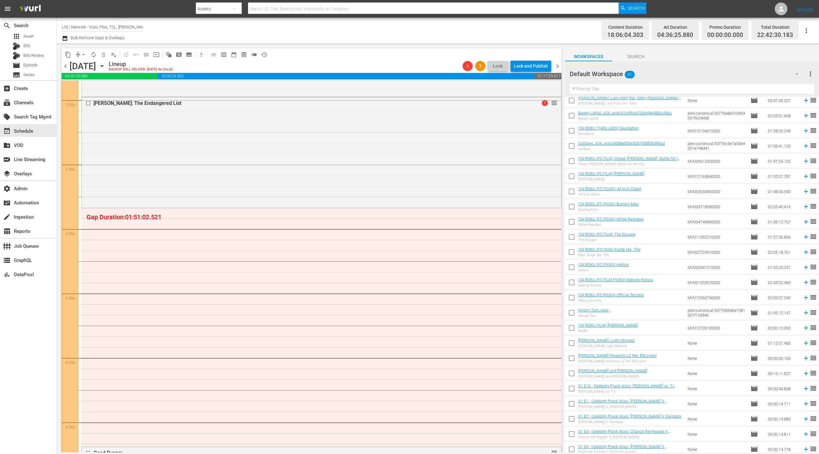
scroll to position [0, 0]
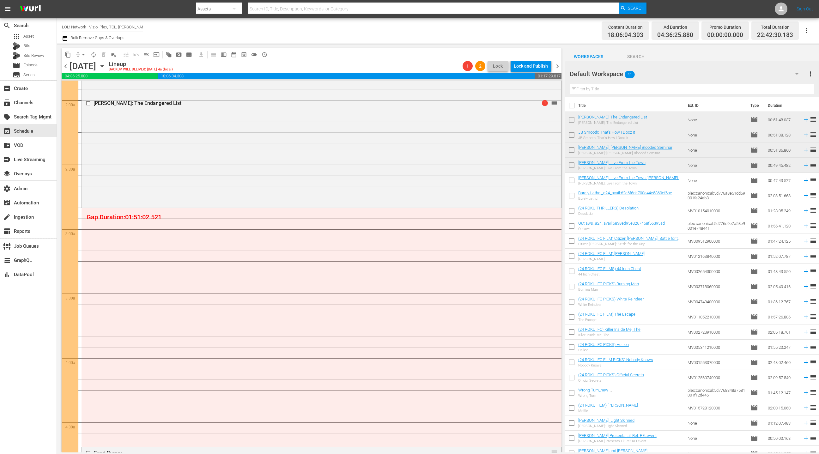
click at [750, 74] on div "Default Workspace 41" at bounding box center [687, 74] width 235 height 18
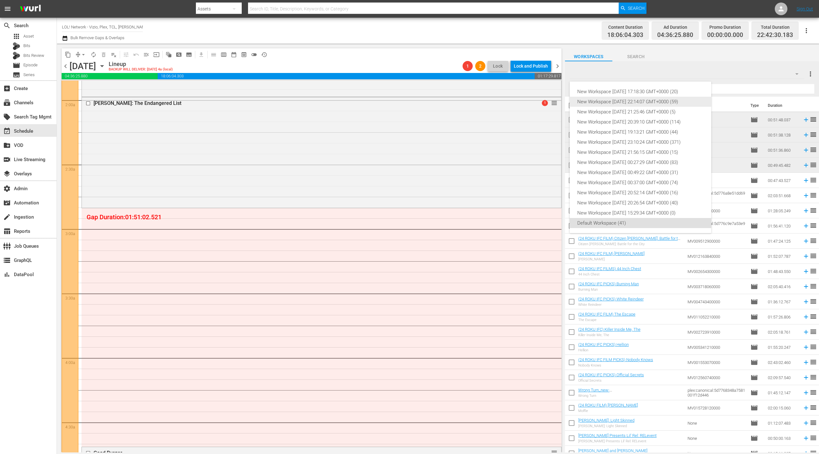
click at [674, 100] on div "New Workspace [DATE] 22:14:07 GMT+0000 (59)" at bounding box center [640, 102] width 126 height 10
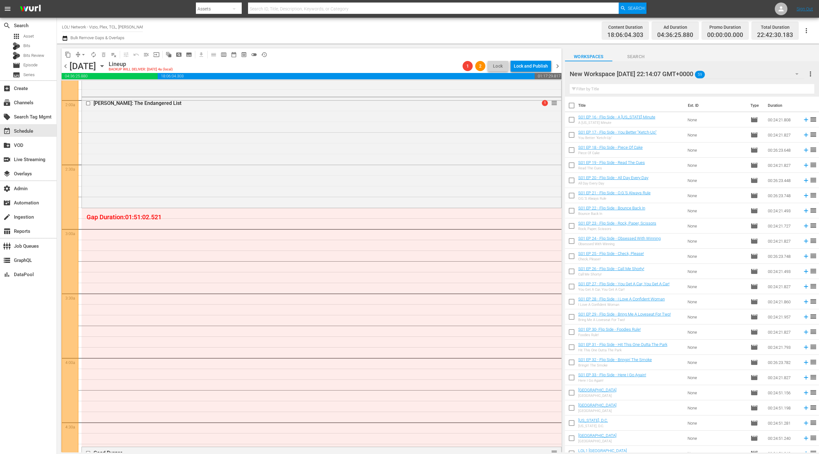
click at [757, 75] on div "New Workspace [DATE] 22:14:07 GMT+0000 59" at bounding box center [687, 74] width 235 height 18
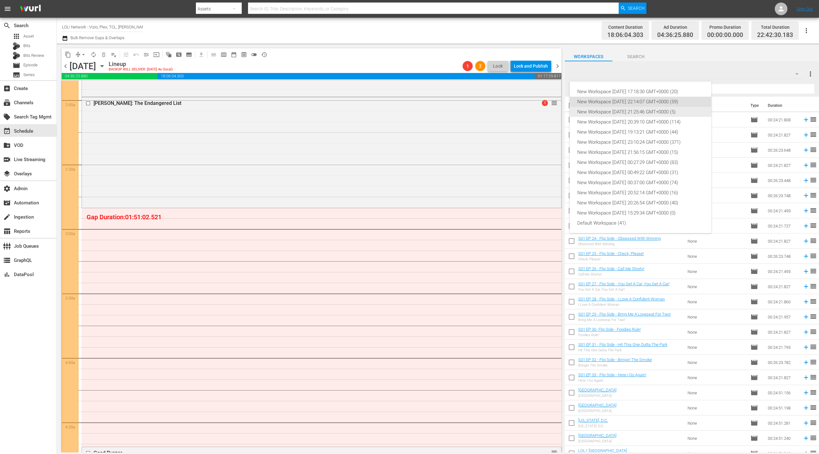
click at [679, 112] on div "New Workspace [DATE] 21:25:46 GMT+0000 (5)" at bounding box center [640, 112] width 126 height 10
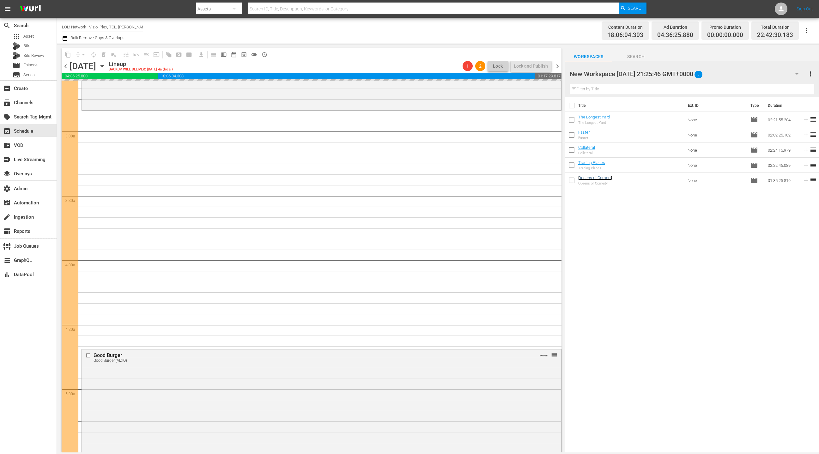
scroll to position [342, 0]
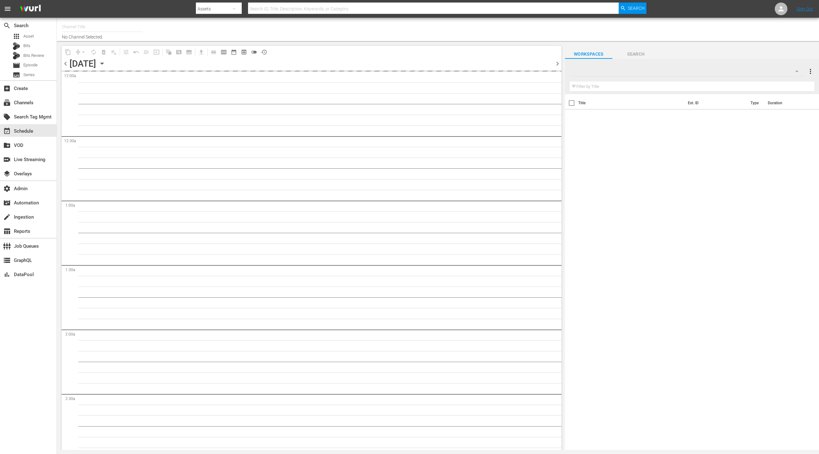
type input "LOL! Network - Roku, Prime (1421)"
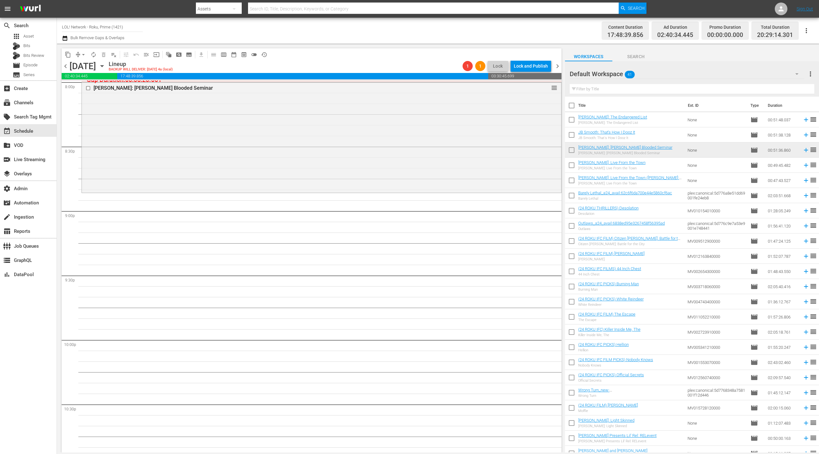
scroll to position [2578, 0]
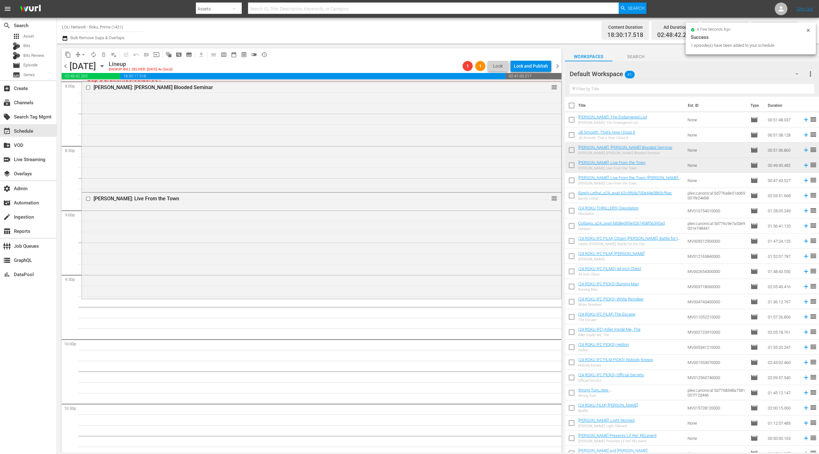
drag, startPoint x: 607, startPoint y: 165, endPoint x: 273, endPoint y: 3, distance: 371.5
click at [246, 233] on div "[PERSON_NAME]: Live From the Town reorder" at bounding box center [321, 245] width 479 height 105
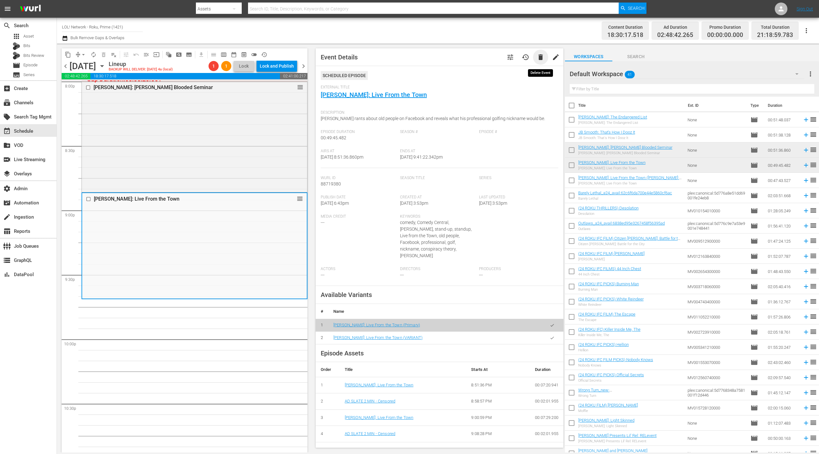
click at [539, 59] on span "delete" at bounding box center [541, 57] width 8 height 8
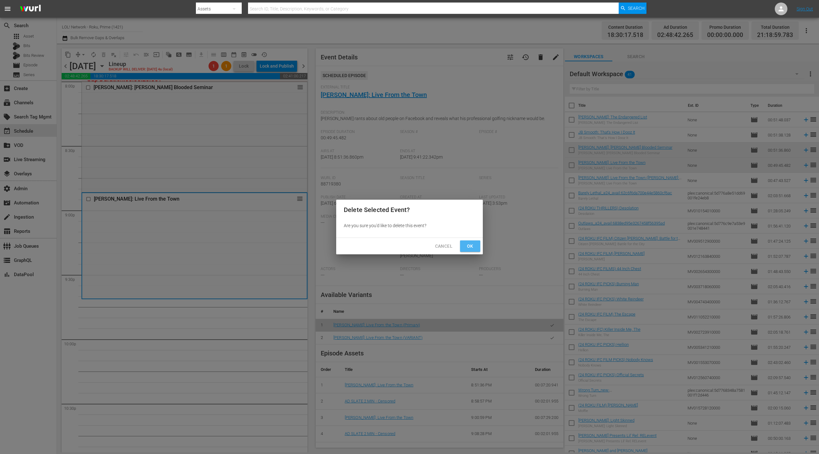
drag, startPoint x: 472, startPoint y: 245, endPoint x: 493, endPoint y: 228, distance: 26.8
click at [473, 244] on span "Ok" at bounding box center [470, 246] width 10 height 8
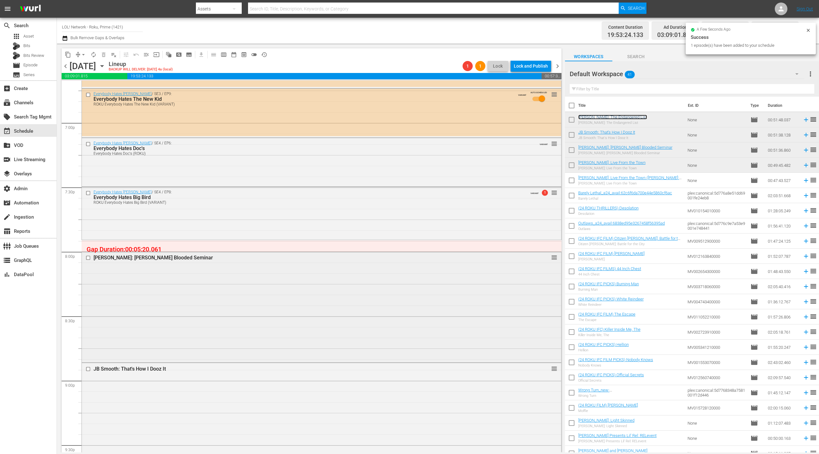
scroll to position [2445, 0]
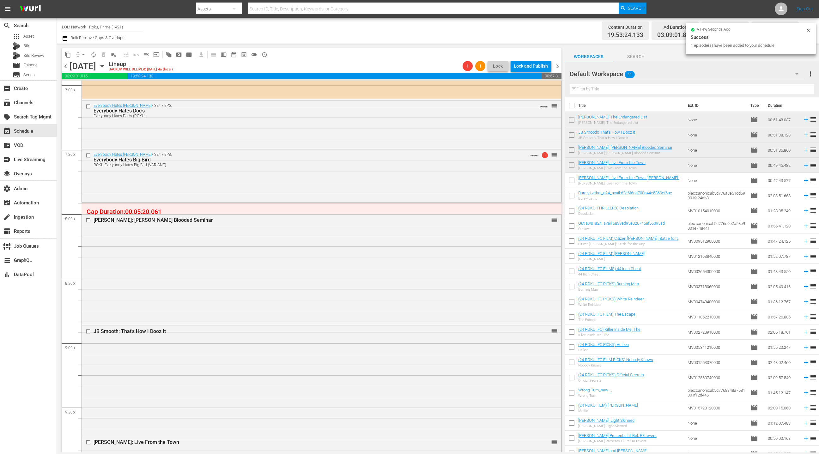
click at [319, 259] on div "[PERSON_NAME]: [PERSON_NAME] Blooded Seminar reorder" at bounding box center [321, 268] width 479 height 109
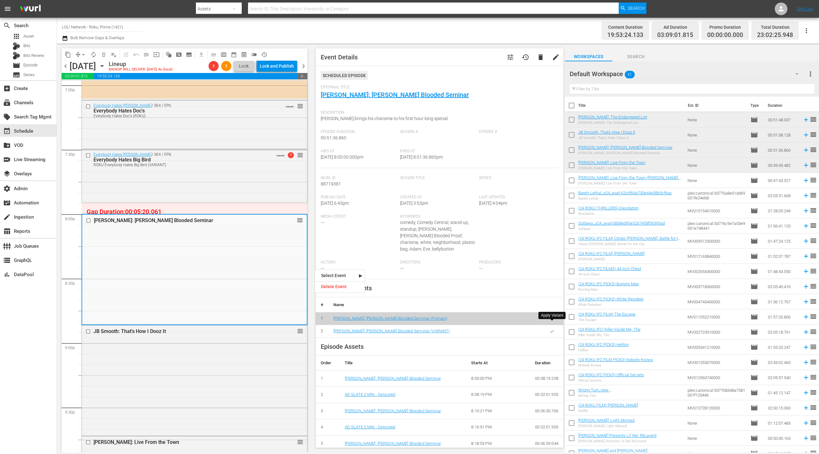
click at [554, 325] on button "button" at bounding box center [552, 331] width 12 height 12
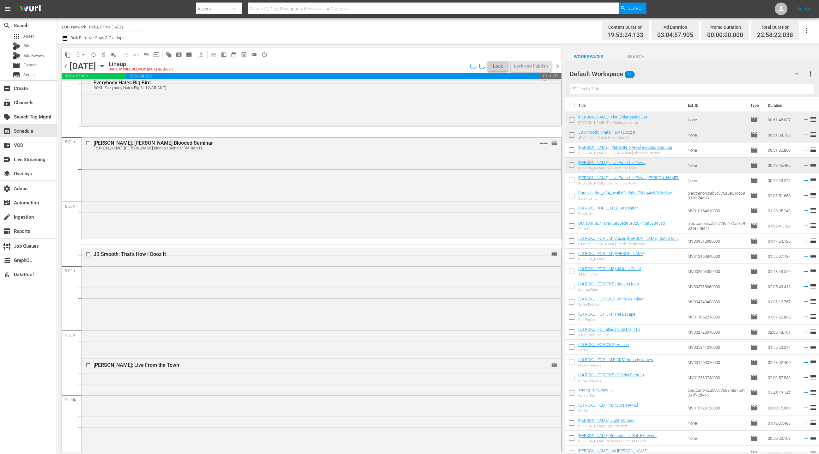
scroll to position [2574, 0]
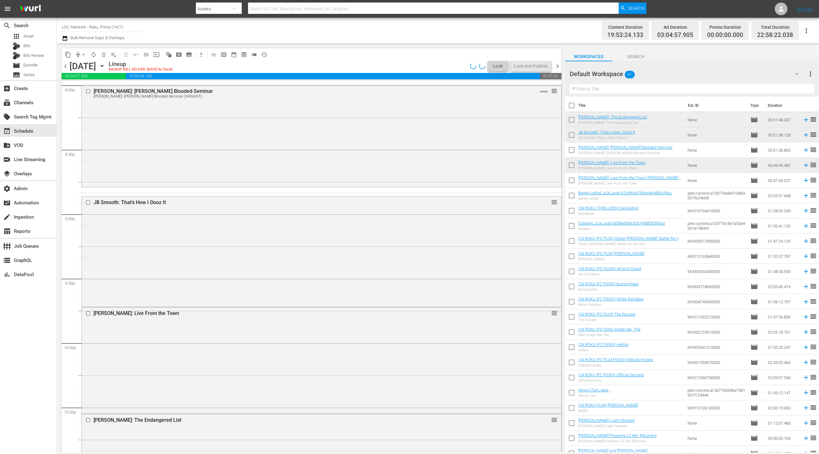
click at [324, 280] on div "JB Smooth: That's How I Dooz It reorder" at bounding box center [321, 251] width 479 height 109
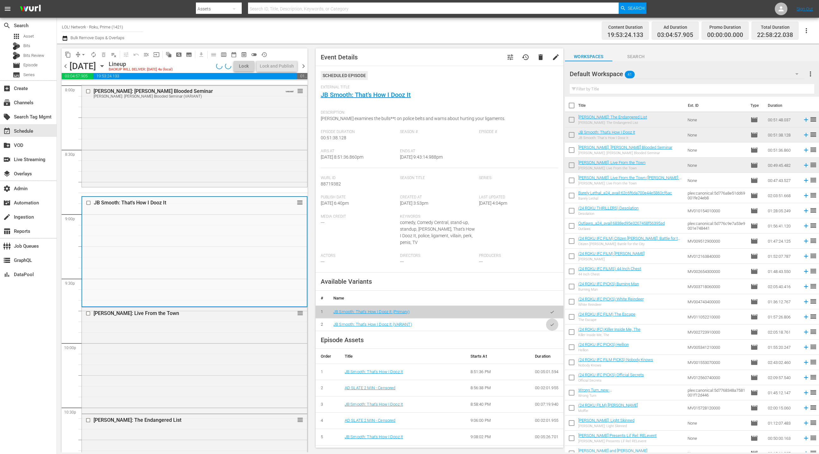
drag, startPoint x: 550, startPoint y: 325, endPoint x: 485, endPoint y: 324, distance: 65.4
click at [550, 325] on icon "button" at bounding box center [552, 324] width 5 height 5
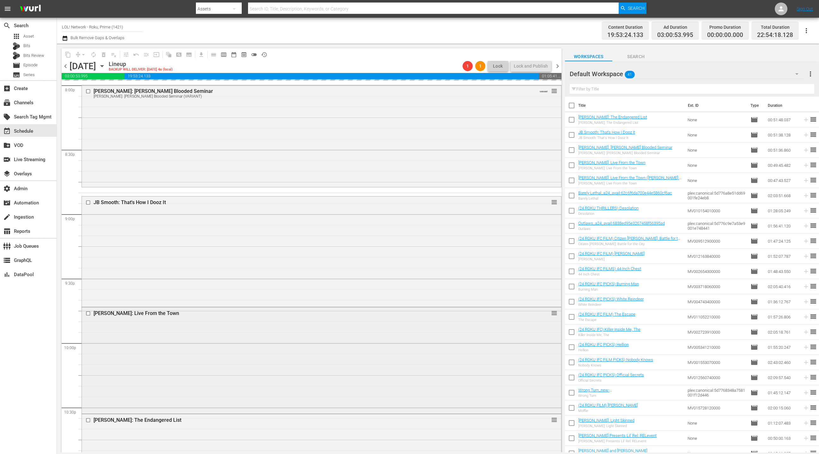
scroll to position [2676, 0]
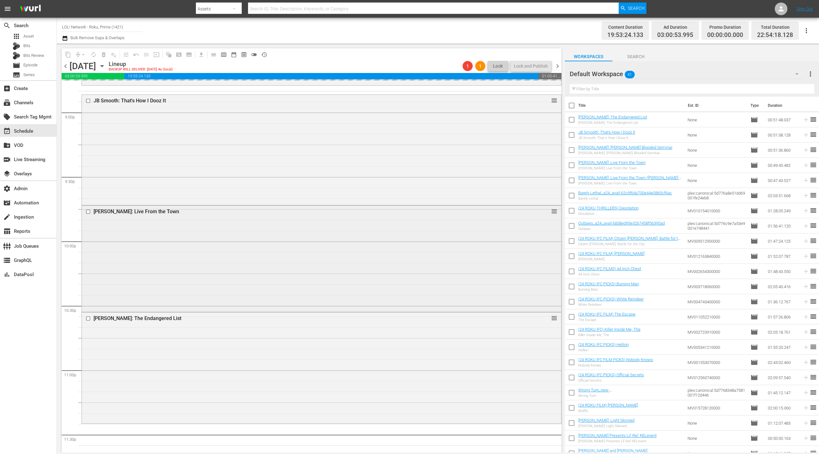
click at [281, 285] on div "[PERSON_NAME]: Live From the Town reorder" at bounding box center [321, 258] width 479 height 105
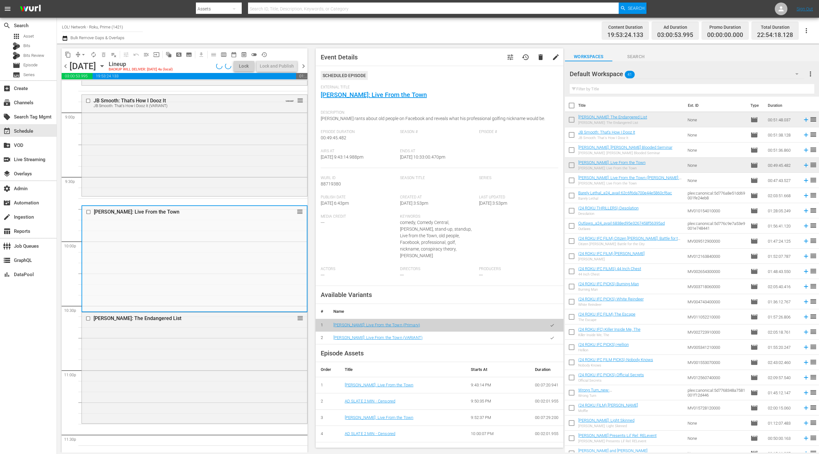
drag, startPoint x: 551, startPoint y: 332, endPoint x: 536, endPoint y: 331, distance: 14.6
click at [551, 336] on icon "button" at bounding box center [552, 338] width 5 height 5
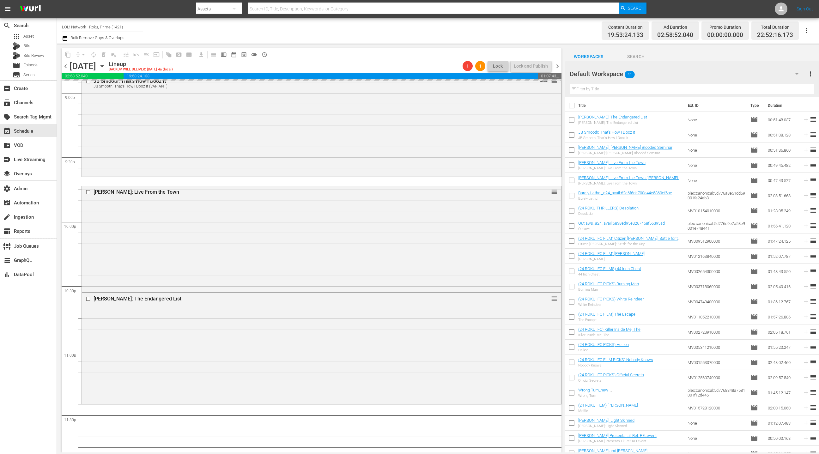
scroll to position [2723, 0]
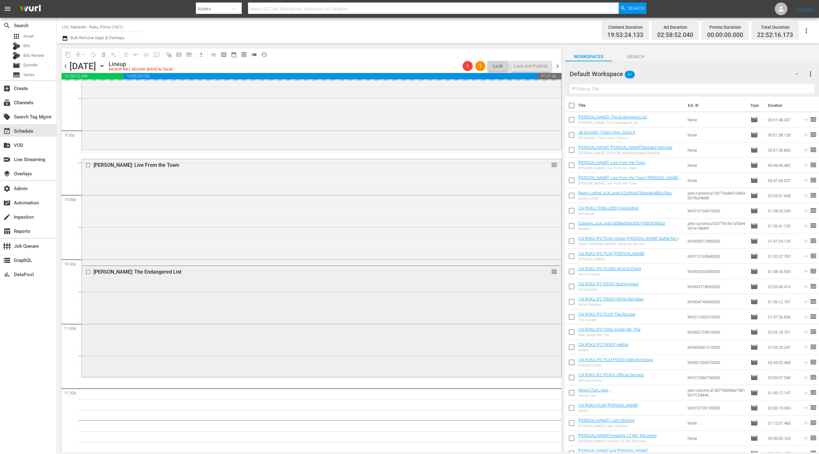
click at [281, 307] on div "[PERSON_NAME]: The Endangered List reorder" at bounding box center [321, 320] width 479 height 109
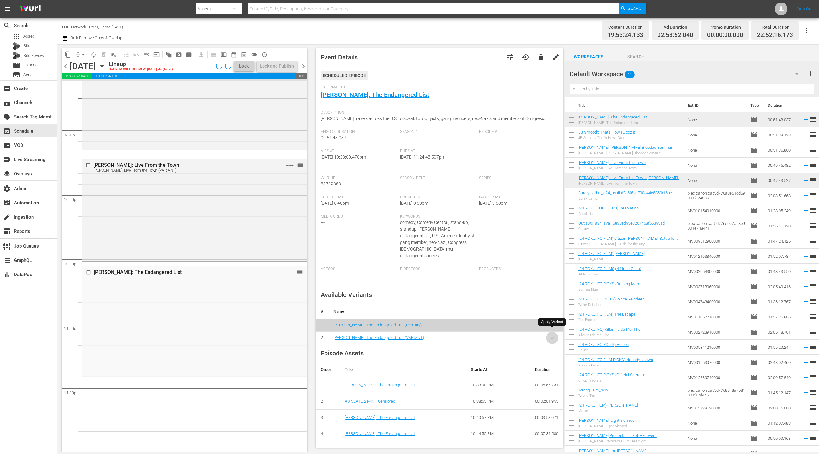
drag, startPoint x: 551, startPoint y: 331, endPoint x: 471, endPoint y: 296, distance: 87.0
click at [551, 336] on icon "button" at bounding box center [552, 338] width 5 height 5
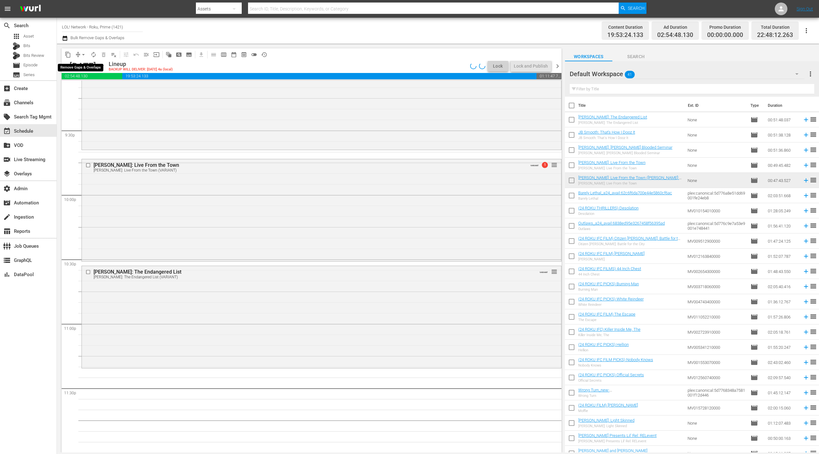
click at [82, 55] on span "arrow_drop_down" at bounding box center [83, 55] width 6 height 6
click at [92, 88] on li "Align to End of Previous Day" at bounding box center [84, 88] width 66 height 10
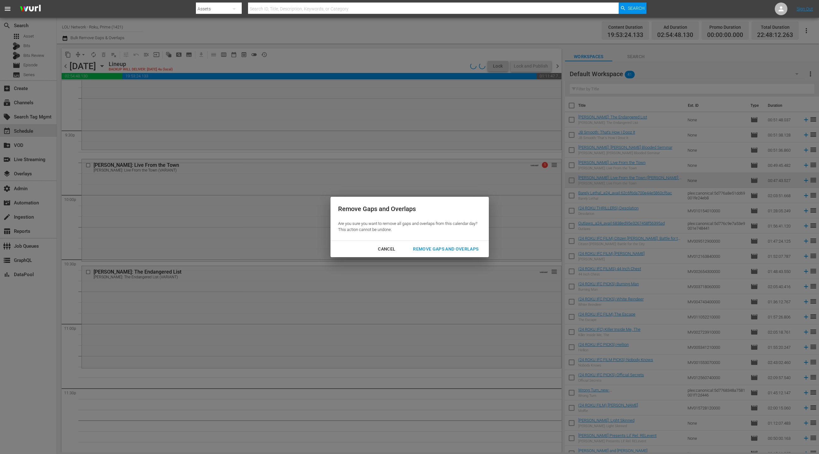
drag, startPoint x: 430, startPoint y: 247, endPoint x: 425, endPoint y: 245, distance: 5.5
click at [430, 247] on div "Remove Gaps and Overlaps" at bounding box center [446, 249] width 76 height 8
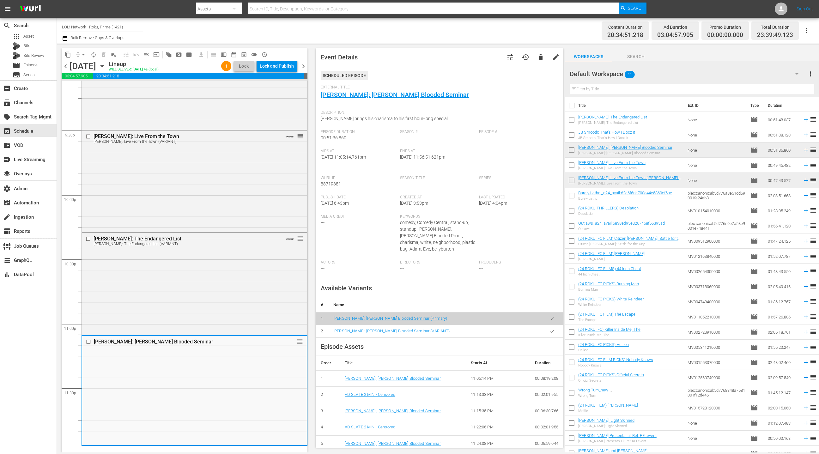
drag, startPoint x: 551, startPoint y: 324, endPoint x: 528, endPoint y: 319, distance: 23.9
click at [551, 329] on icon "button" at bounding box center [552, 331] width 5 height 5
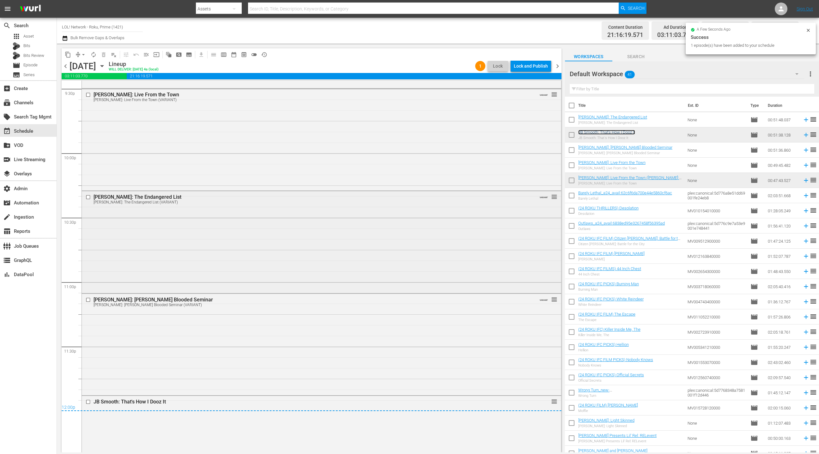
scroll to position [2818, 0]
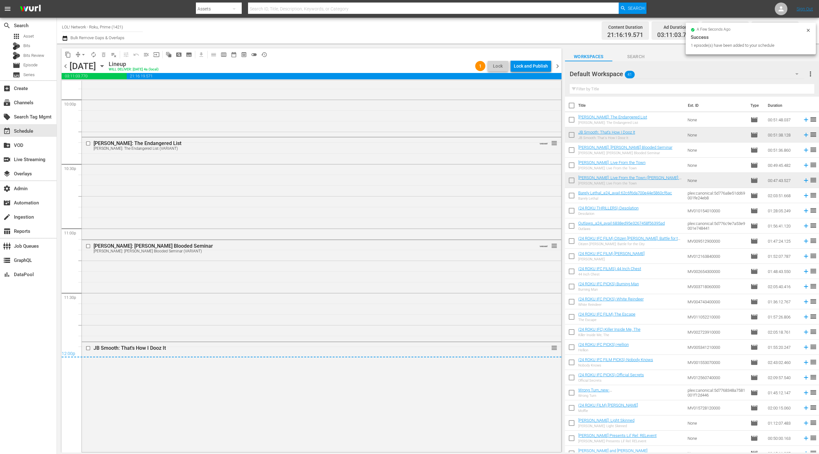
click at [322, 377] on div "JB Smooth: That's How I Dooz It reorder" at bounding box center [321, 396] width 479 height 109
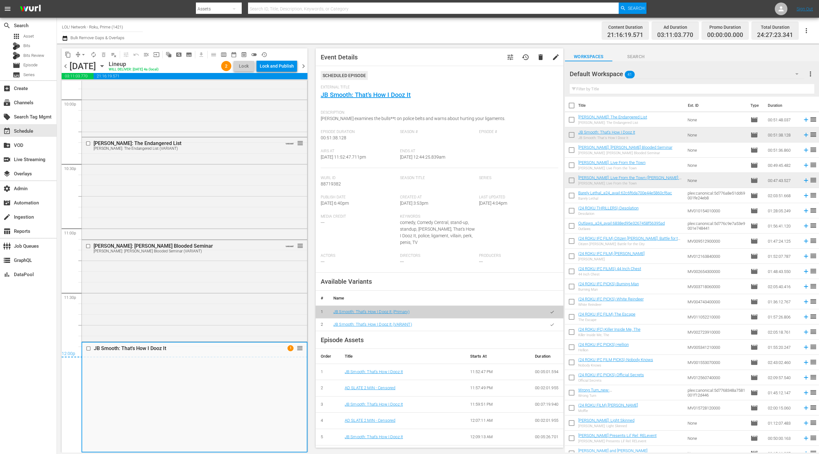
click at [552, 326] on icon "button" at bounding box center [552, 324] width 3 height 3
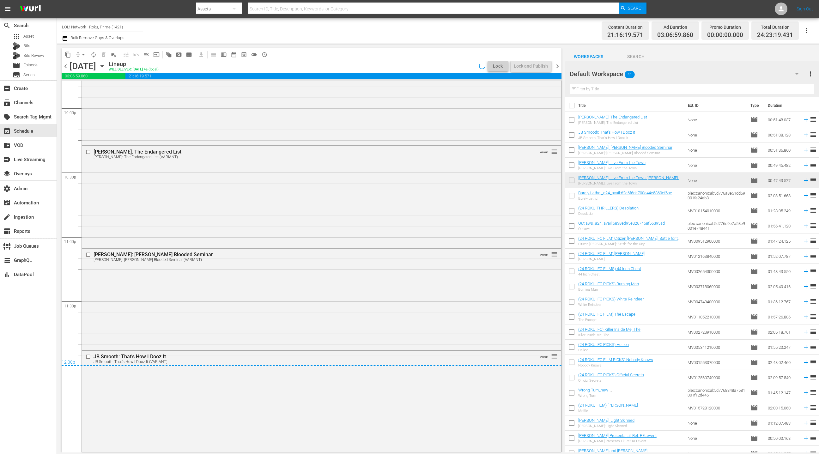
click at [559, 66] on span "chevron_right" at bounding box center [558, 66] width 8 height 8
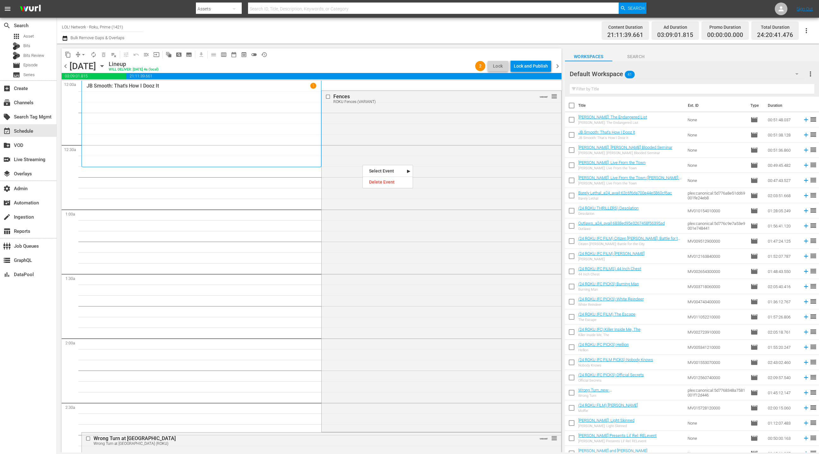
click at [387, 163] on div "Fences ROKU Fences (VARIANT) VARIANT reorder" at bounding box center [441, 261] width 239 height 340
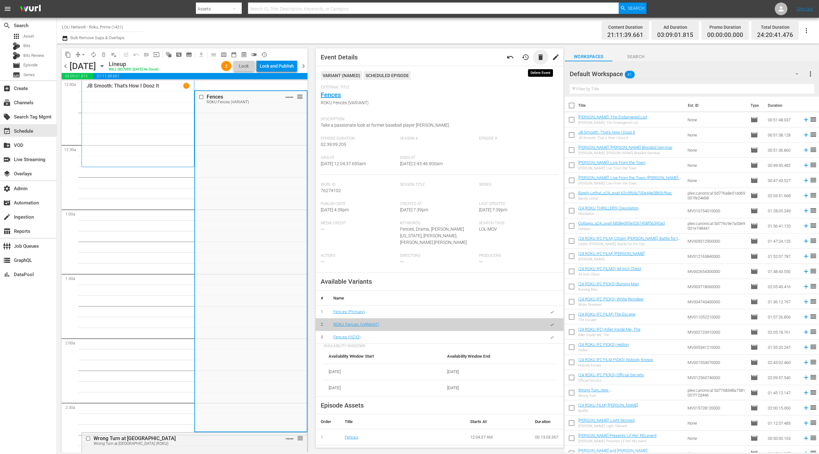
click at [540, 59] on span "delete" at bounding box center [541, 57] width 8 height 8
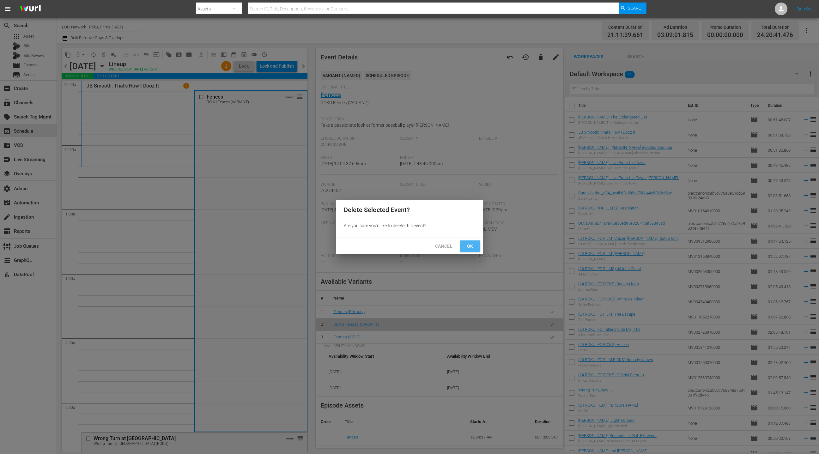
drag, startPoint x: 472, startPoint y: 250, endPoint x: 474, endPoint y: 244, distance: 6.0
click at [472, 250] on span "Ok" at bounding box center [470, 246] width 10 height 8
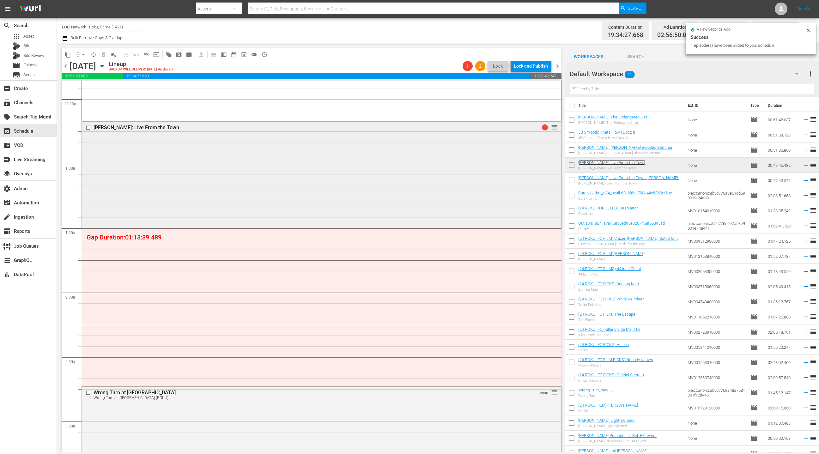
scroll to position [60, 0]
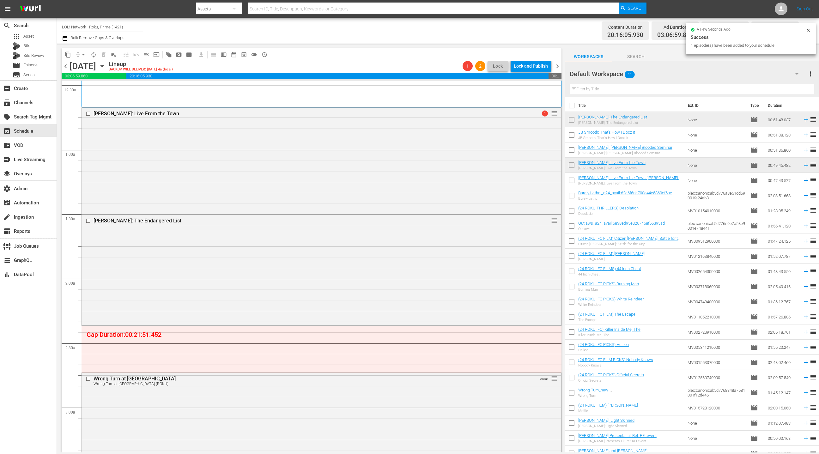
click at [366, 177] on div "[PERSON_NAME]: Live From the Town 1 reorder" at bounding box center [321, 160] width 479 height 105
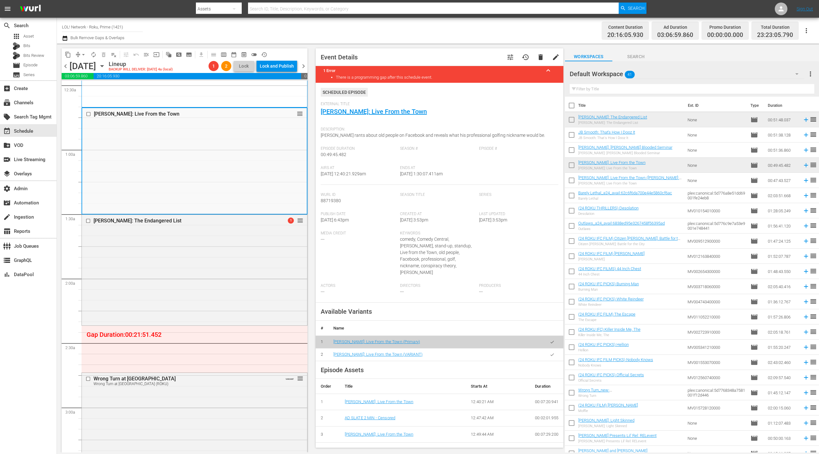
click at [551, 352] on icon "button" at bounding box center [552, 354] width 5 height 5
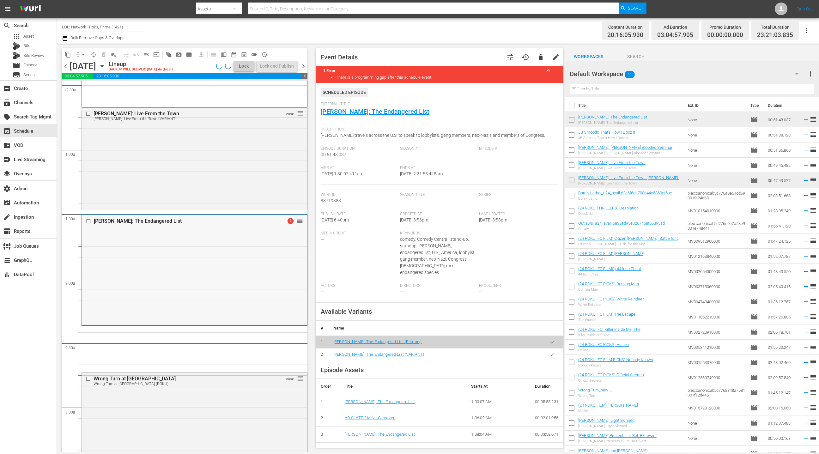
click at [239, 267] on div "[PERSON_NAME]: The Endangered List 1 reorder" at bounding box center [194, 269] width 225 height 109
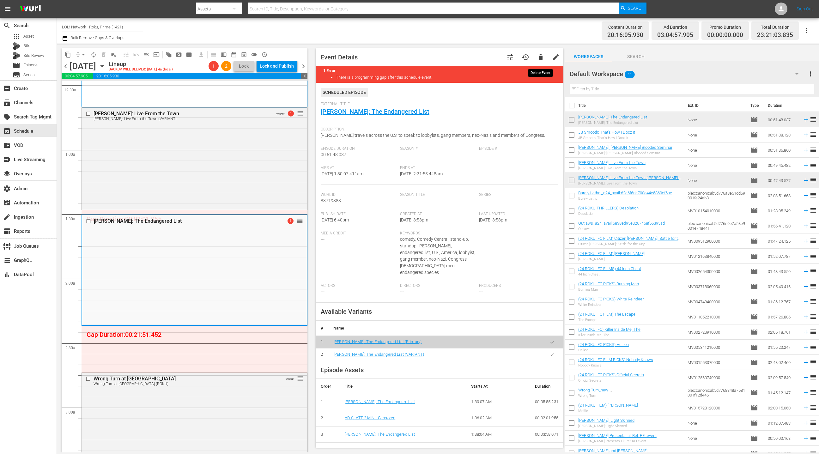
click at [542, 57] on span "delete" at bounding box center [541, 57] width 8 height 8
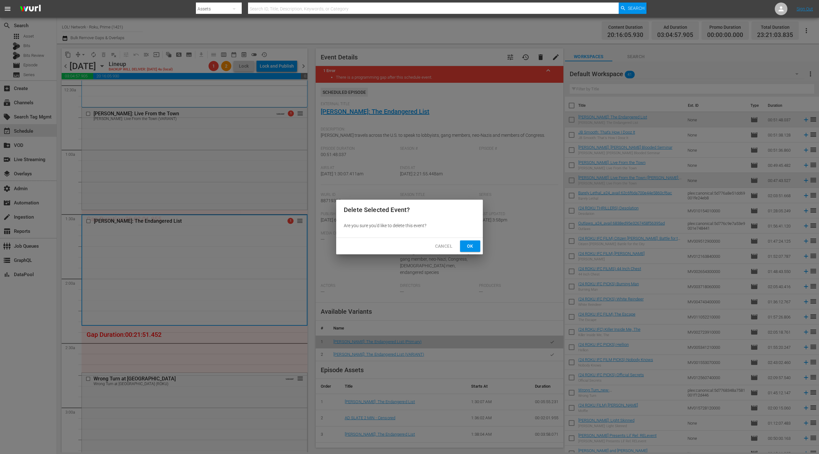
drag, startPoint x: 471, startPoint y: 247, endPoint x: 474, endPoint y: 245, distance: 3.6
click at [471, 247] on span "Ok" at bounding box center [470, 246] width 10 height 8
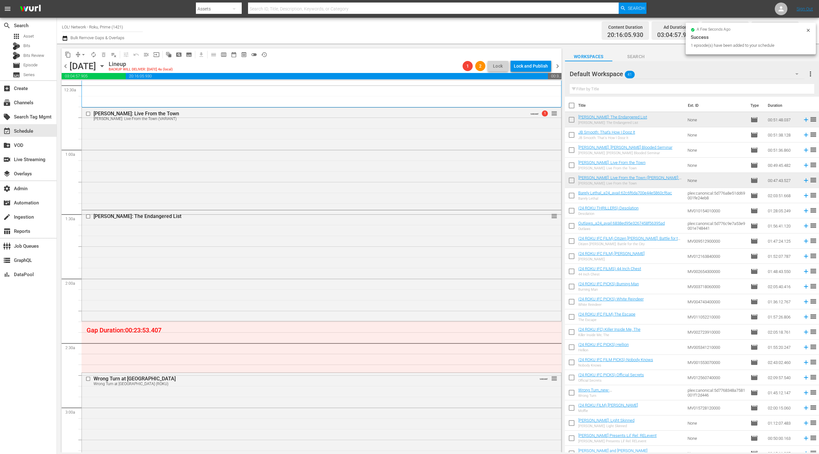
drag, startPoint x: 355, startPoint y: 259, endPoint x: 362, endPoint y: 256, distance: 7.2
click at [355, 259] on div "DL Hughley: The Endangered List reorder" at bounding box center [321, 265] width 479 height 109
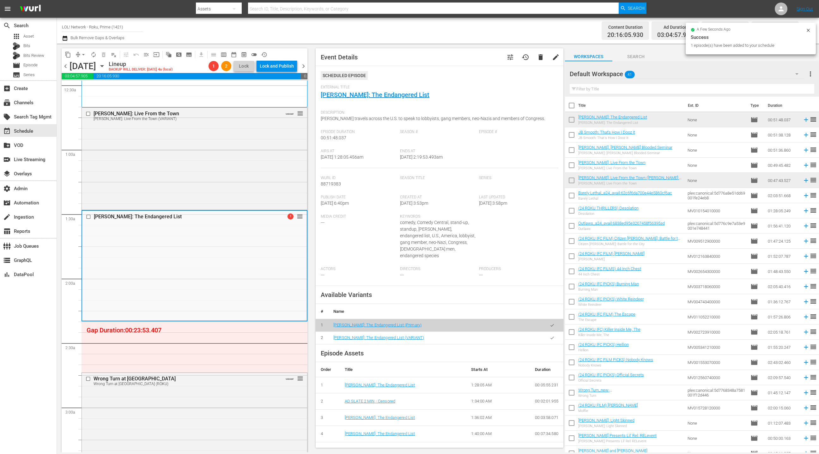
click at [552, 337] on icon "button" at bounding box center [552, 338] width 3 height 3
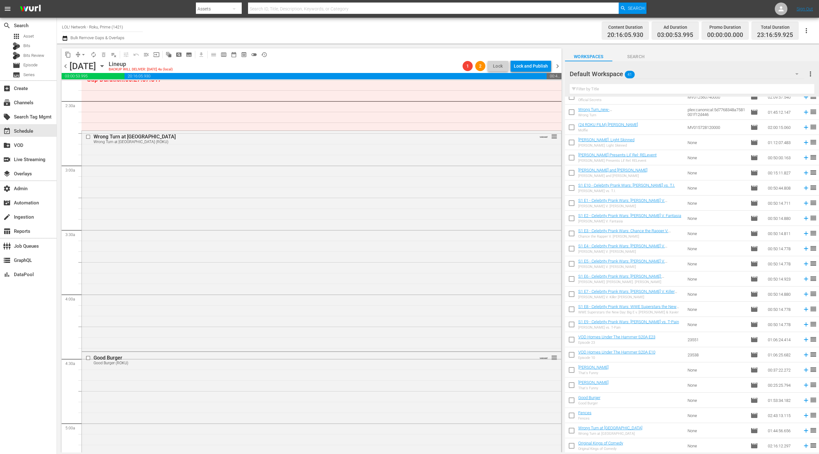
scroll to position [276, 0]
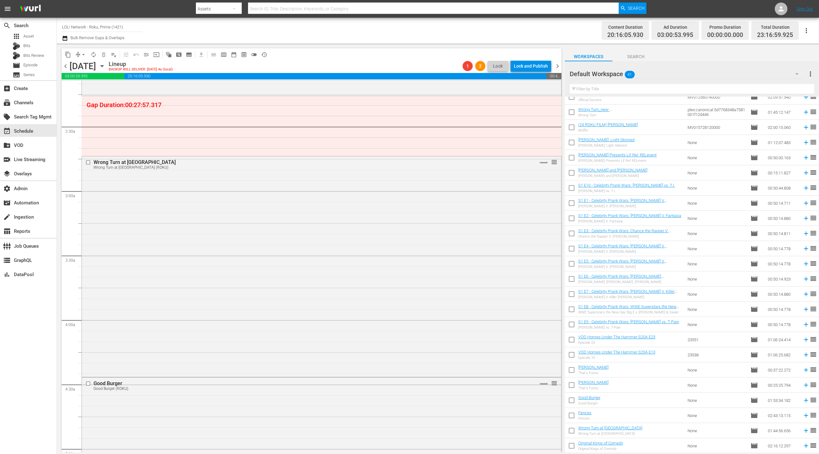
click at [469, 272] on div "Wrong Turn at Tahoe Wrong Turn at Tahoe (ROKU) VARIANT reorder" at bounding box center [321, 265] width 479 height 219
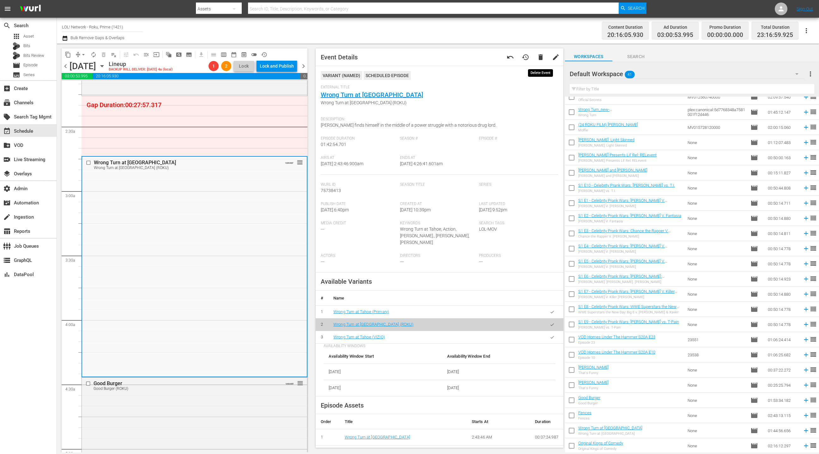
click at [541, 59] on span "delete" at bounding box center [541, 57] width 8 height 8
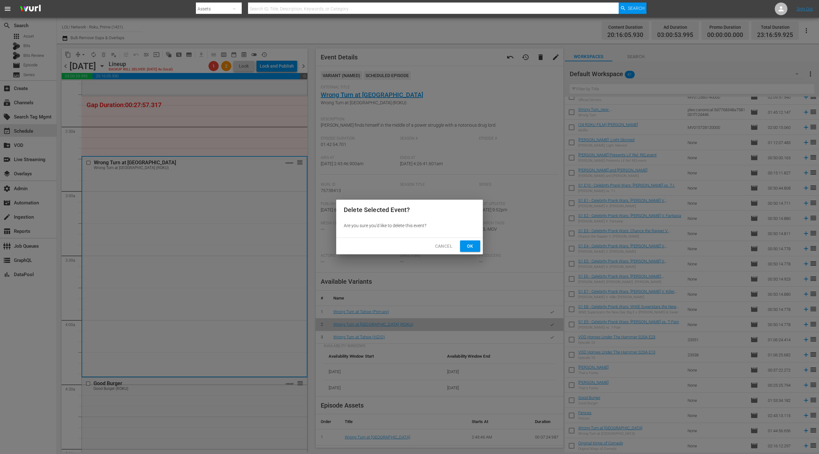
click at [468, 246] on span "Ok" at bounding box center [470, 246] width 10 height 8
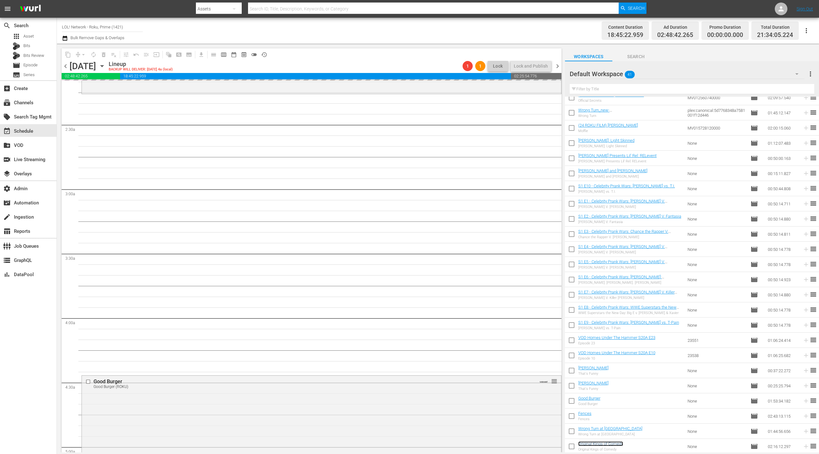
scroll to position [278, 0]
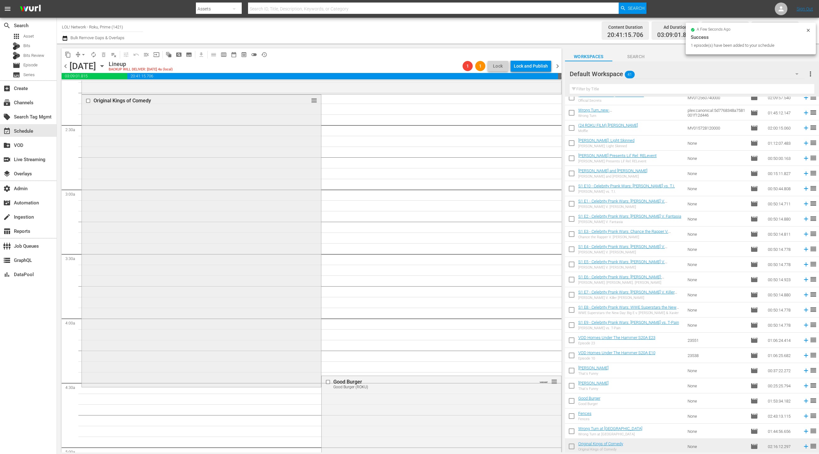
click at [272, 221] on div "Original Kings of Comedy reorder" at bounding box center [201, 240] width 239 height 291
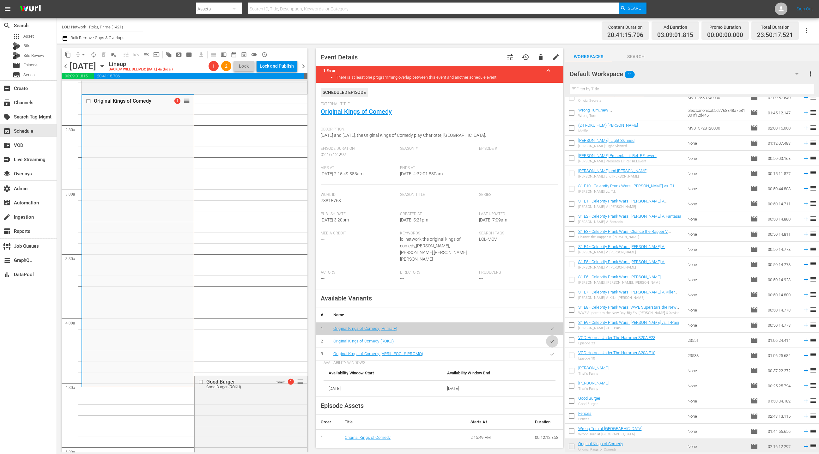
click at [554, 343] on icon "button" at bounding box center [552, 341] width 5 height 5
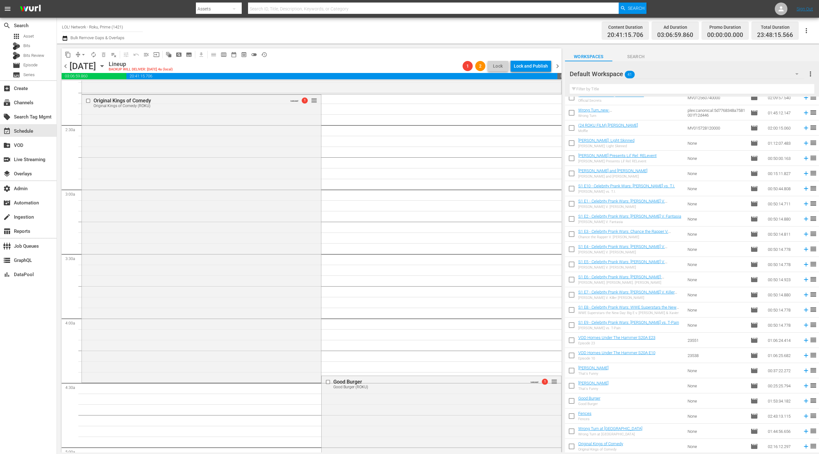
click at [65, 38] on icon "button" at bounding box center [65, 38] width 6 height 8
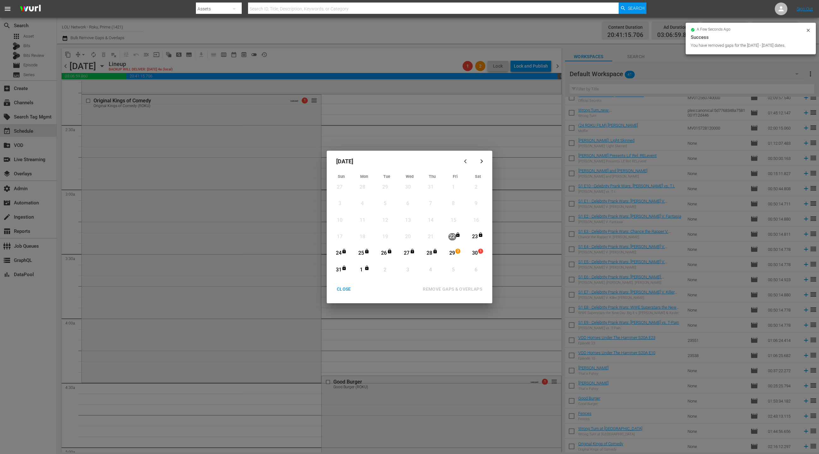
click at [455, 256] on div "29" at bounding box center [453, 253] width 8 height 7
click at [365, 270] on icon "Month View" at bounding box center [366, 268] width 3 height 4
click at [453, 289] on div "REMOVE GAPS & OVERLAPS" at bounding box center [453, 289] width 70 height 8
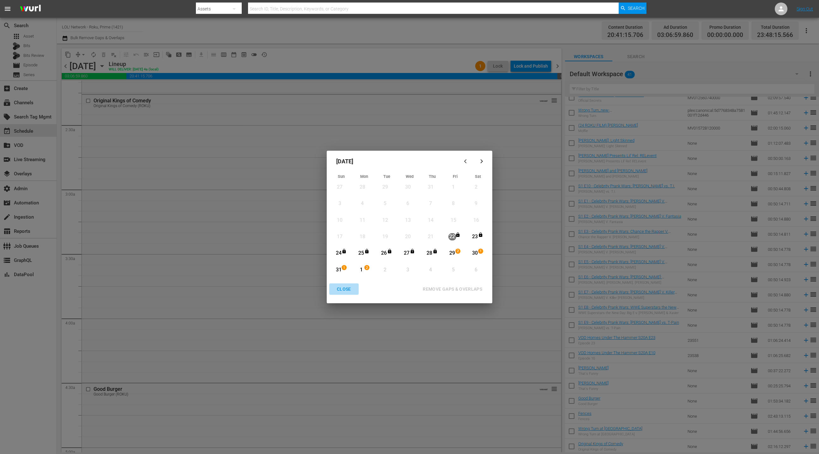
click at [343, 291] on div "CLOSE" at bounding box center [344, 289] width 24 height 8
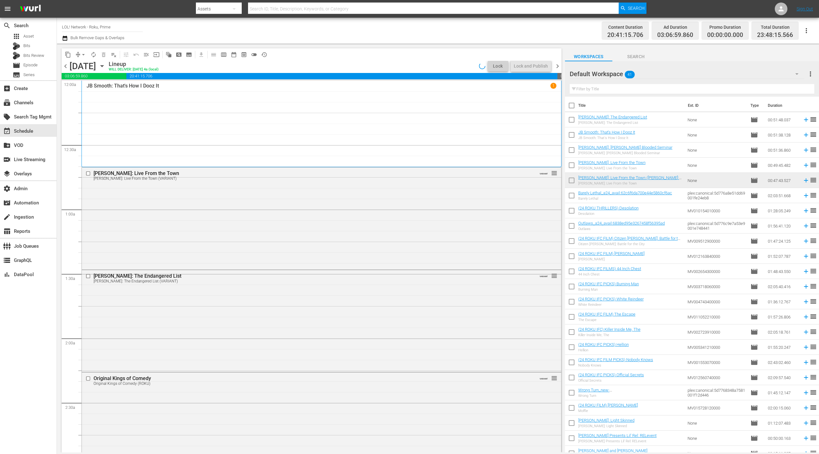
click at [67, 68] on span "chevron_left" at bounding box center [66, 66] width 8 height 8
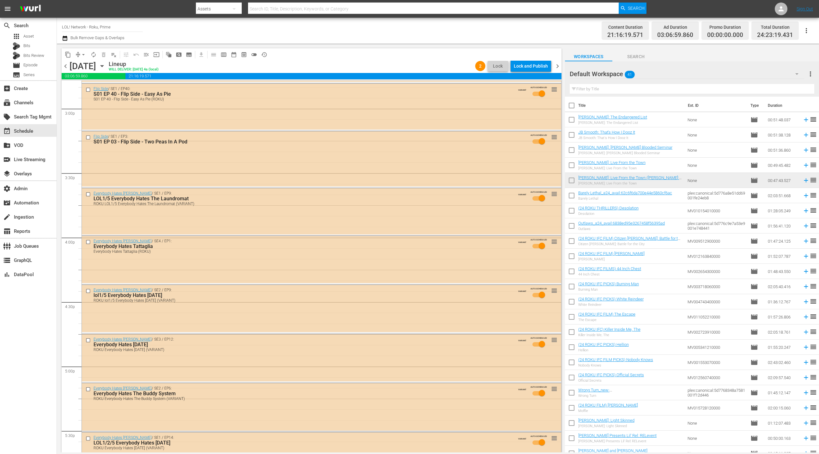
scroll to position [1878, 0]
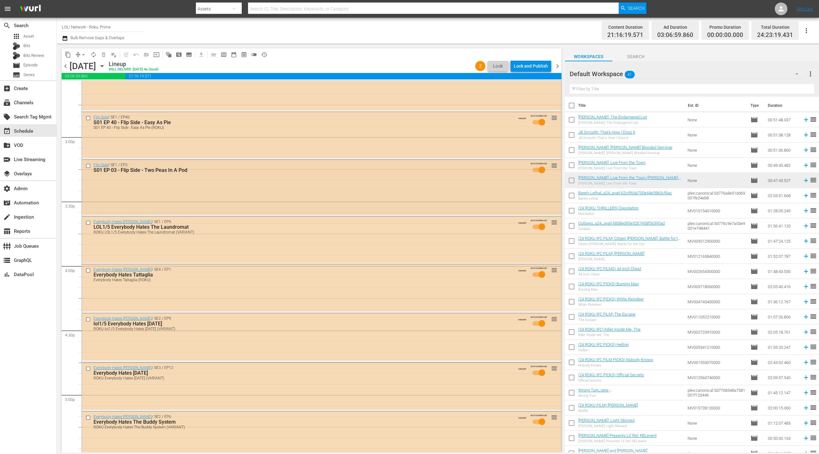
click at [281, 190] on div "Flip Side / SE1 / EP3: S01 EP 03 - Flip Side - Two Peas In A Pod AUTO-SCHEDULED…" at bounding box center [321, 187] width 479 height 55
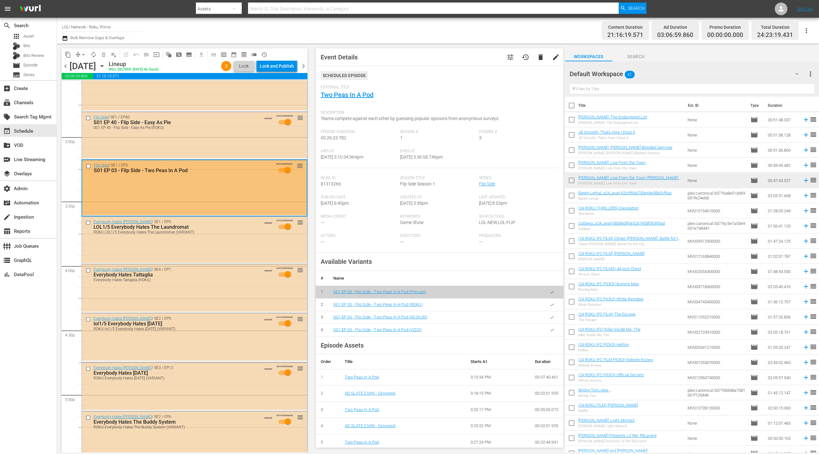
click at [550, 305] on icon "button" at bounding box center [552, 304] width 5 height 5
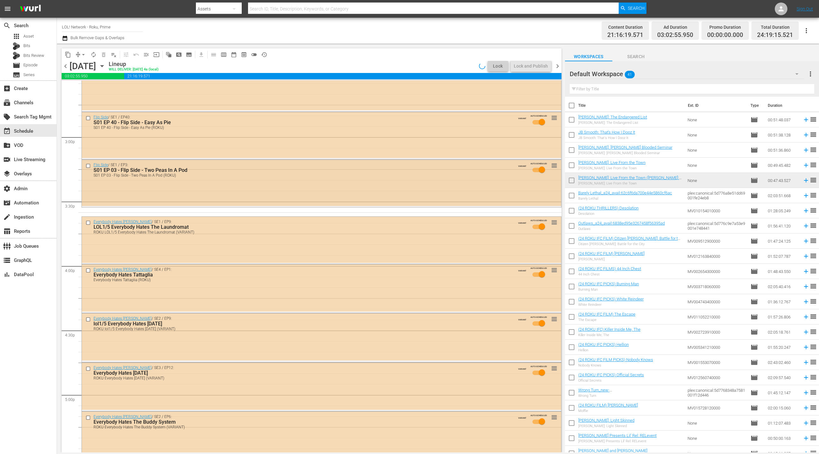
click at [272, 185] on div "Flip Side / SE1 / EP3: S01 EP 03 - Flip Side - Two Peas In A Pod S01 EP 03 - Fl…" at bounding box center [321, 183] width 479 height 46
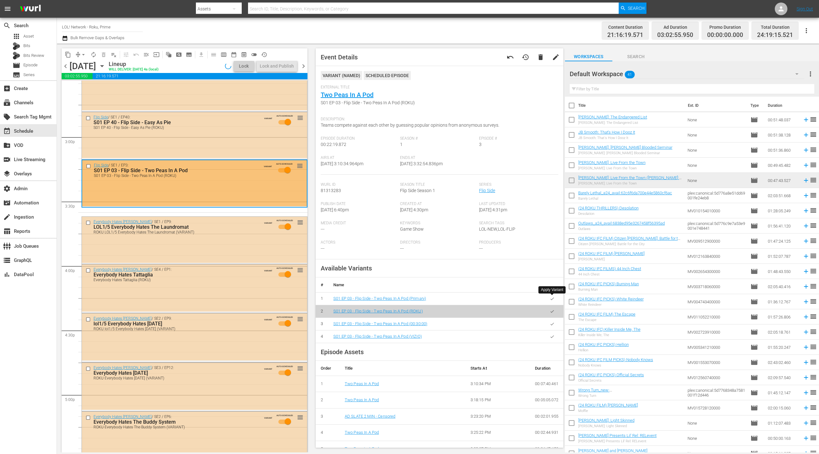
click at [554, 302] on button "button" at bounding box center [552, 299] width 12 height 12
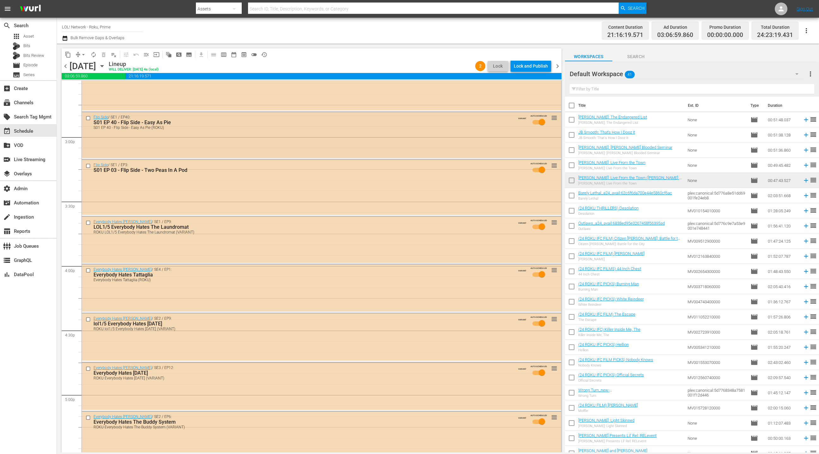
click at [263, 138] on div "Flip Side / SE1 / EP40: S01 EP 40 - Flip Side - Easy As Pie S01 EP 40 - Flip Si…" at bounding box center [321, 135] width 479 height 46
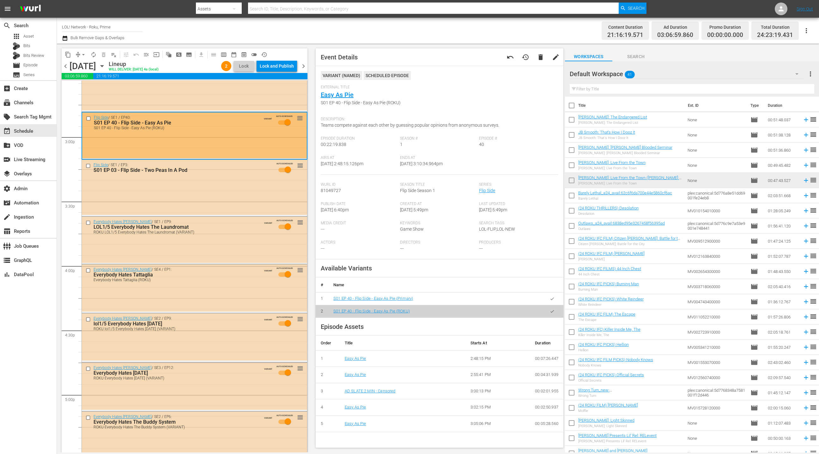
click at [552, 300] on icon "button" at bounding box center [552, 298] width 5 height 5
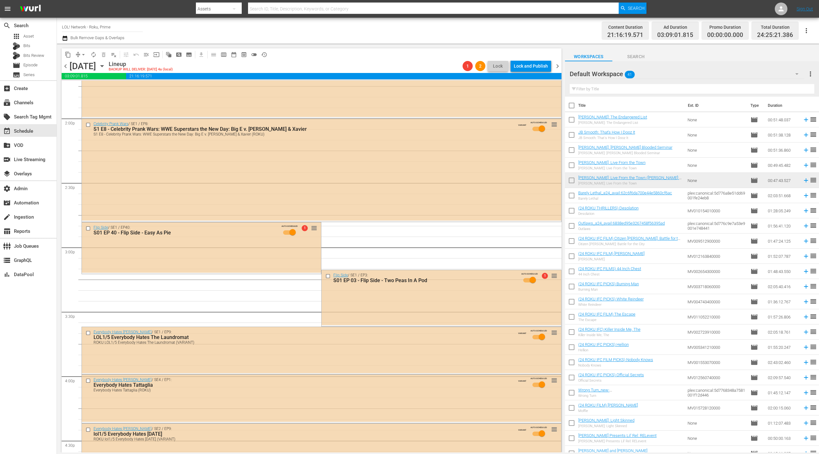
scroll to position [1805, 0]
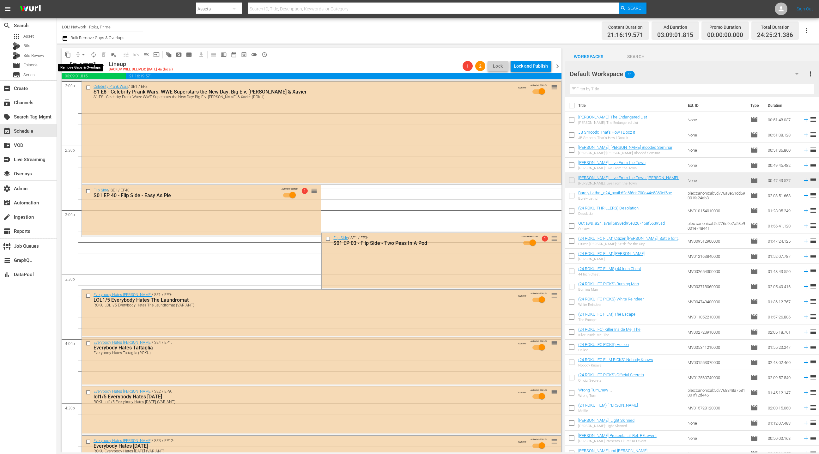
click at [82, 54] on span "arrow_drop_down" at bounding box center [83, 55] width 6 height 6
click at [91, 89] on li "Align to End of Previous Day" at bounding box center [84, 88] width 66 height 10
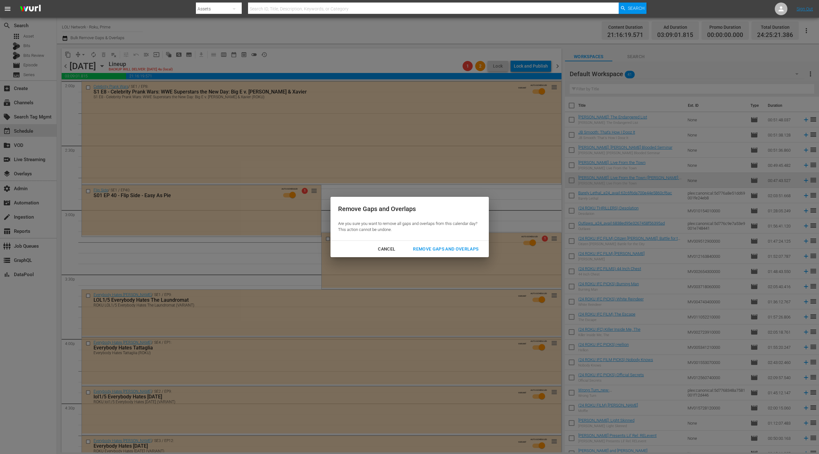
click at [422, 246] on div "Remove Gaps and Overlaps" at bounding box center [446, 249] width 76 height 8
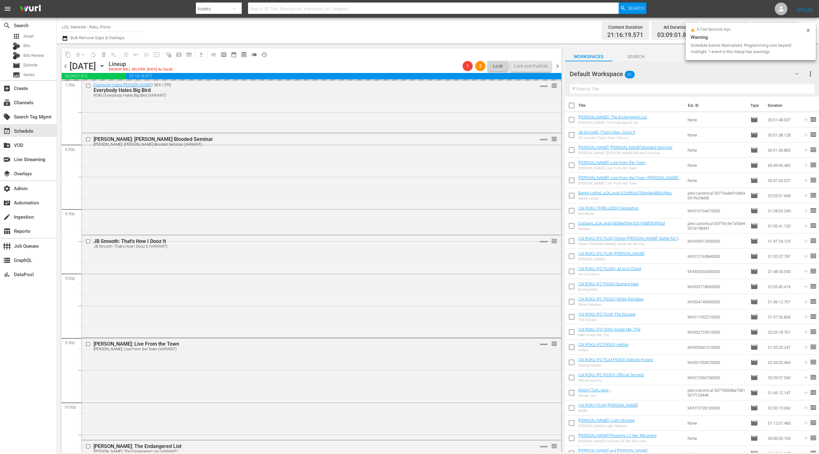
scroll to position [2501, 0]
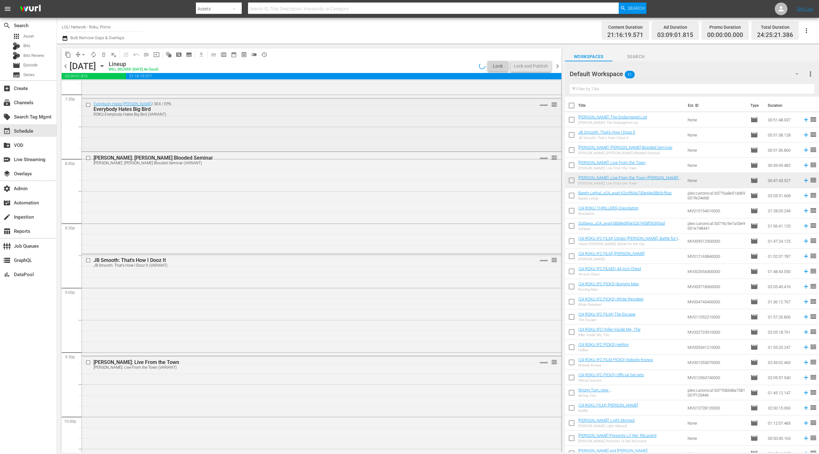
click at [254, 129] on div "Everybody Hates Chris / SE4 / EP8: Everybody Hates Big Bird ROKU Everybody Hate…" at bounding box center [321, 125] width 479 height 52
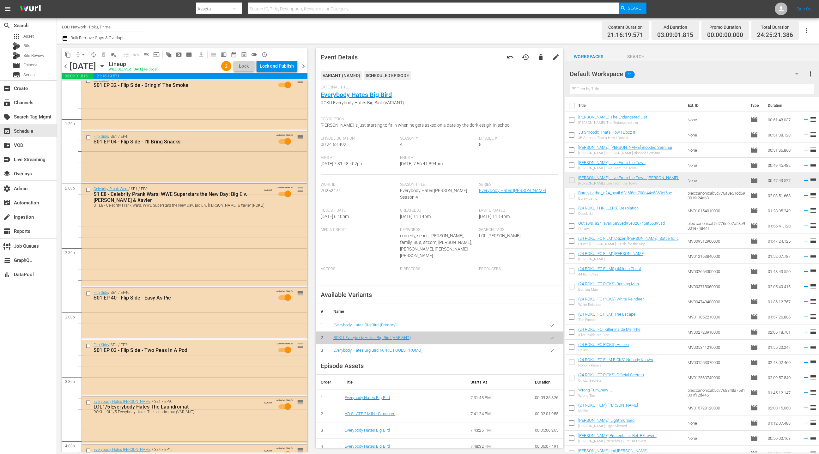
scroll to position [1719, 0]
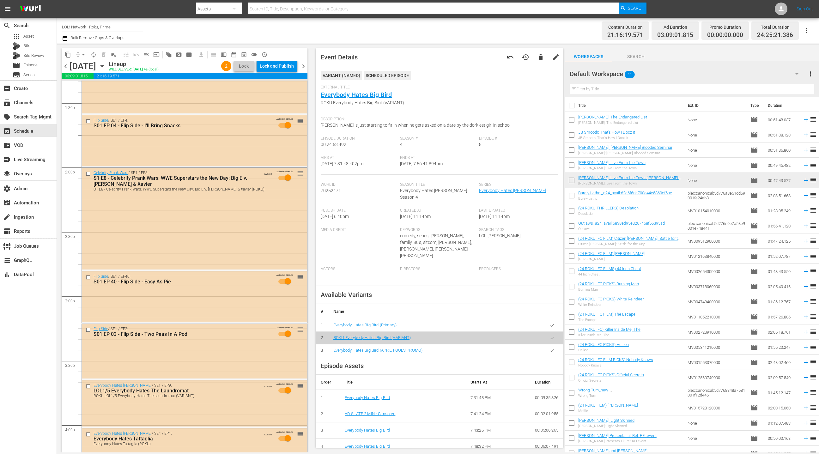
click at [728, 78] on div "Default Workspace 41" at bounding box center [687, 74] width 235 height 18
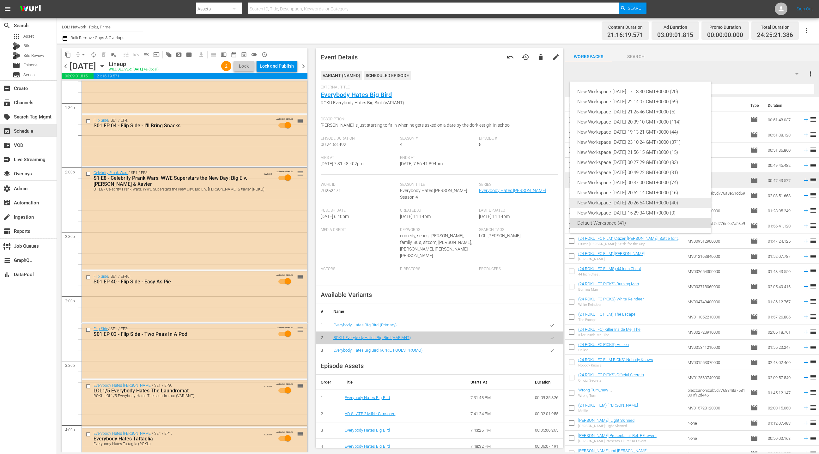
click at [645, 204] on div "New Workspace Thu May 01 2025 20:26:54 GMT+0000 (40)" at bounding box center [640, 203] width 126 height 10
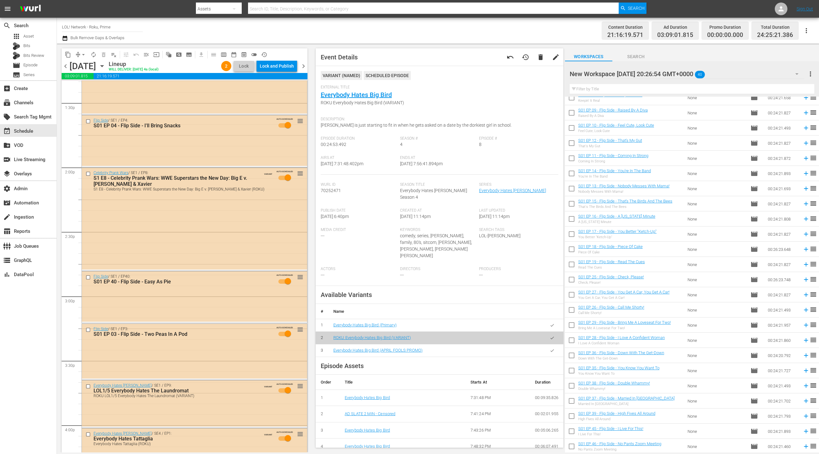
scroll to position [129, 0]
click at [740, 74] on div "New Workspace Thu May 01 2025 20:26:54 GMT+0000 40" at bounding box center [687, 74] width 235 height 18
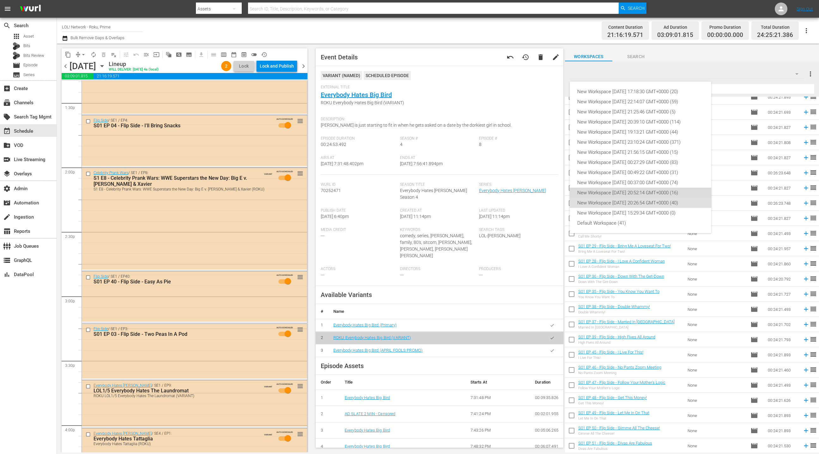
drag, startPoint x: 642, startPoint y: 192, endPoint x: 649, endPoint y: 188, distance: 7.4
click at [642, 192] on div "New Workspace Tue May 06 2025 20:52:14 GMT+0000 (16)" at bounding box center [640, 193] width 126 height 10
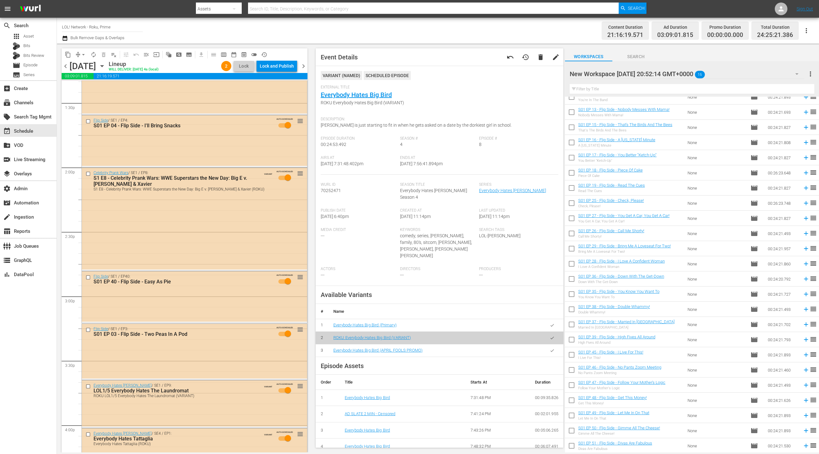
scroll to position [0, 0]
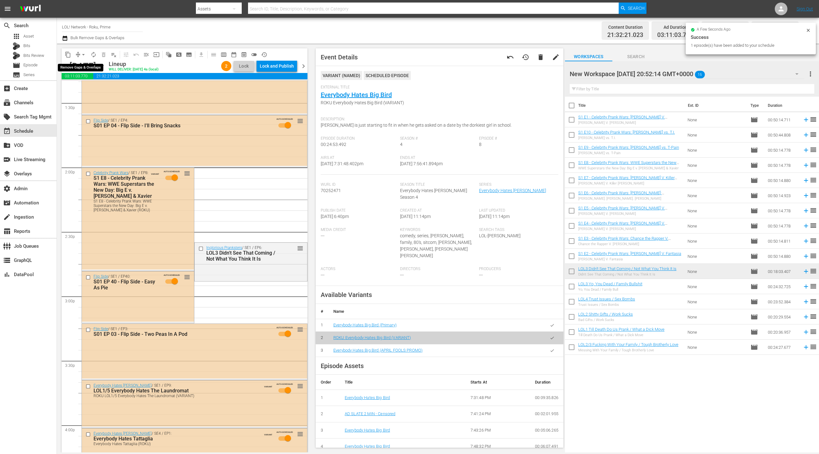
click at [81, 56] on span "arrow_drop_down" at bounding box center [83, 55] width 6 height 6
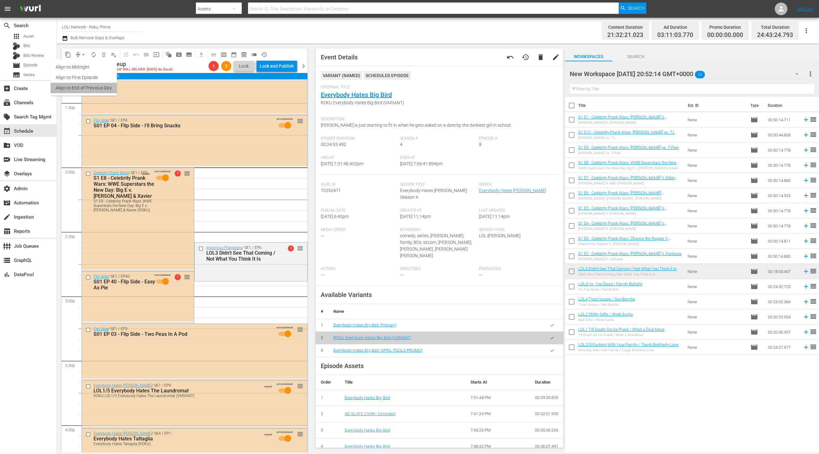
click at [99, 90] on li "Align to End of Previous Day" at bounding box center [84, 88] width 66 height 10
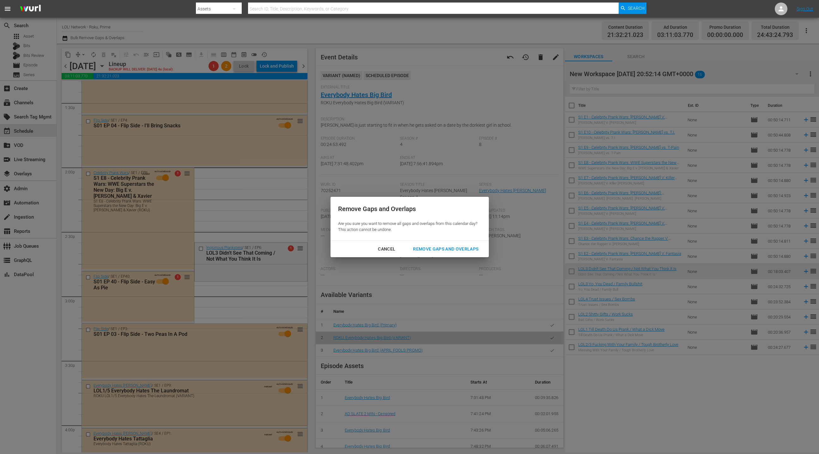
click at [414, 247] on div "Remove Gaps and Overlaps" at bounding box center [446, 249] width 76 height 8
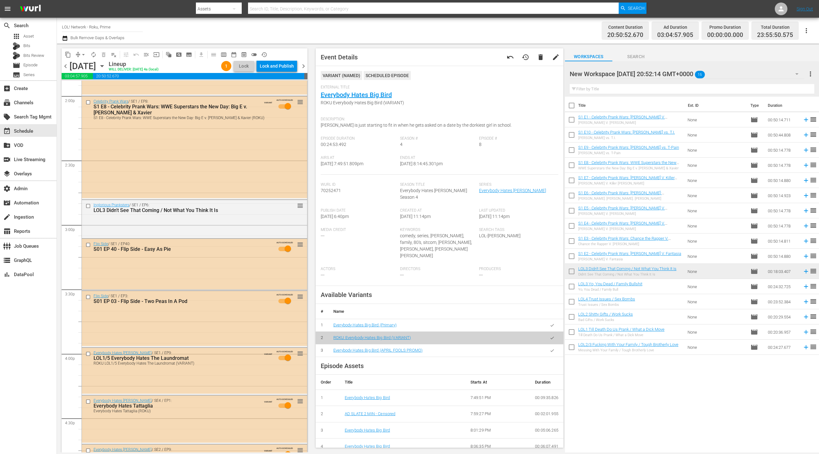
scroll to position [1820, 0]
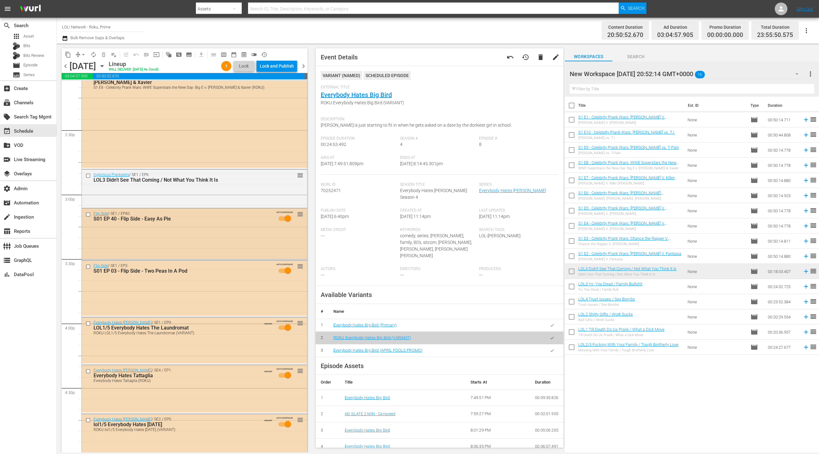
click at [89, 214] on input "checkbox" at bounding box center [89, 214] width 7 height 5
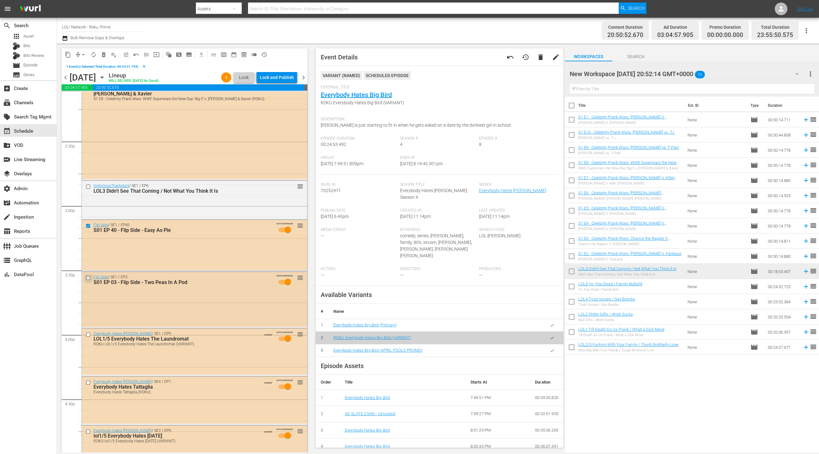
click at [88, 278] on input "checkbox" at bounding box center [89, 278] width 7 height 5
click at [104, 55] on span "delete_forever_outlined" at bounding box center [104, 55] width 6 height 6
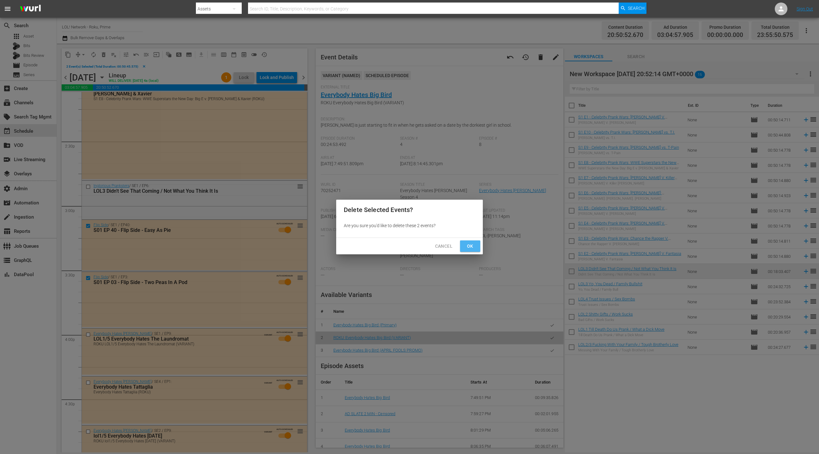
click at [472, 248] on span "Ok" at bounding box center [470, 246] width 10 height 8
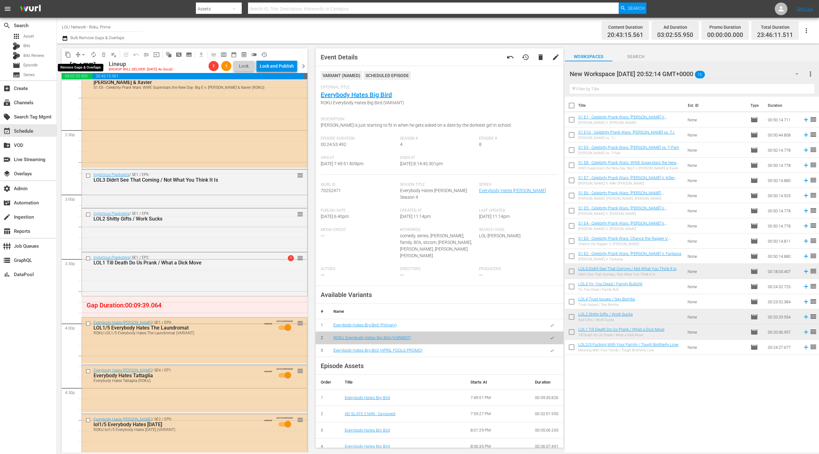
click at [83, 53] on span "arrow_drop_down" at bounding box center [83, 55] width 6 height 6
click at [99, 92] on li "Align to End of Previous Day" at bounding box center [84, 88] width 66 height 10
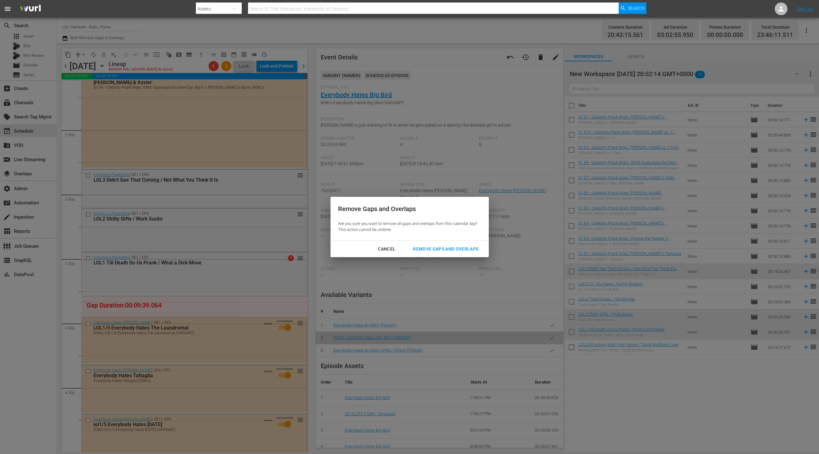
click at [450, 246] on div "Remove Gaps and Overlaps" at bounding box center [446, 249] width 76 height 8
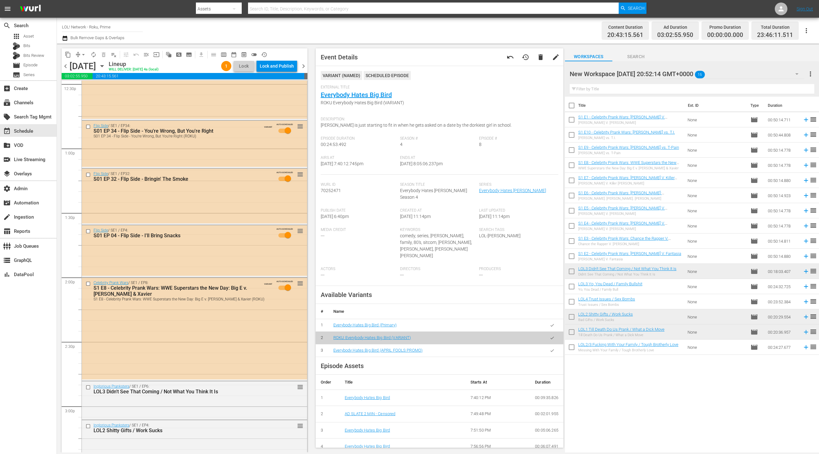
scroll to position [1591, 0]
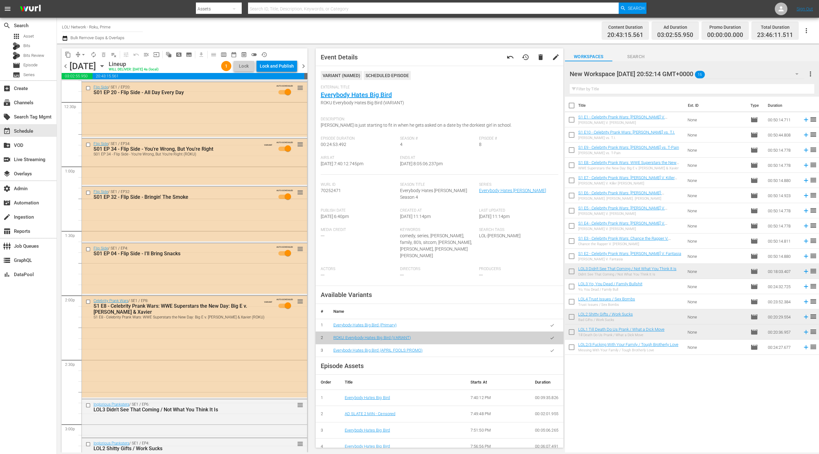
click at [273, 244] on div "Flip Side / SE1 / EP4: S01 EP 04 - Flip Side - I'll Bring Snacks AUTO-SCHEDULED…" at bounding box center [194, 252] width 225 height 19
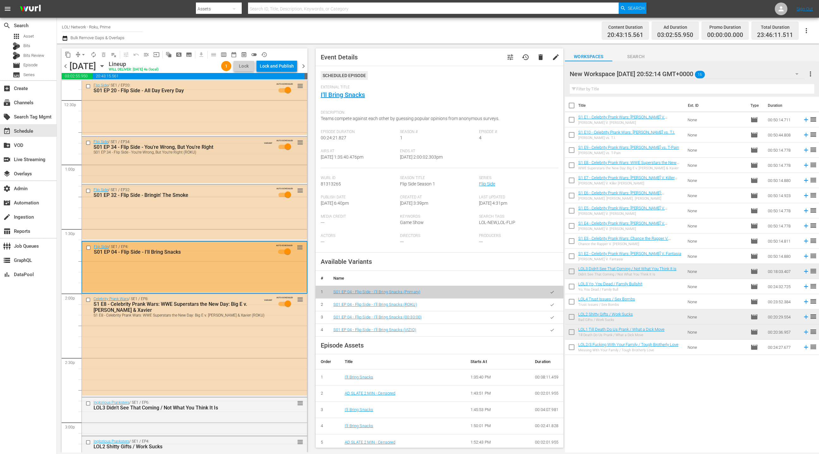
click at [226, 170] on div "Flip Side / SE1 / EP34: S01 EP 34 - Flip Side - You're Wrong, But You're Right …" at bounding box center [194, 160] width 225 height 46
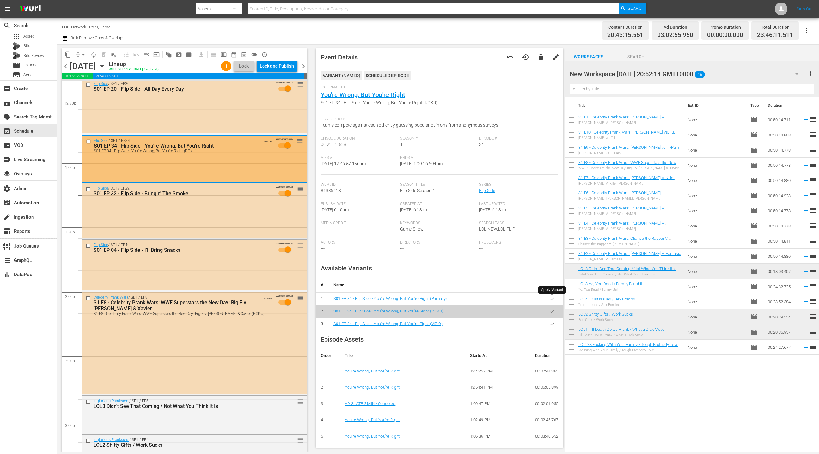
click at [551, 298] on icon "button" at bounding box center [552, 298] width 5 height 5
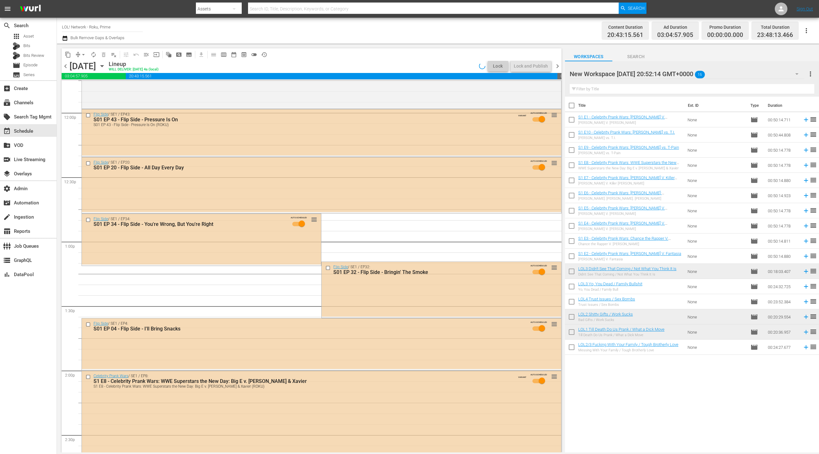
scroll to position [1469, 0]
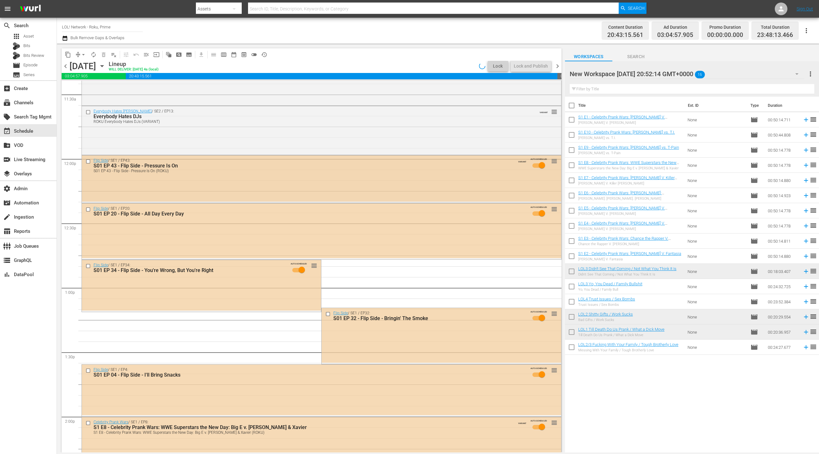
click at [335, 189] on div "Flip Side / SE1 / EP43: S01 EP 43 - Flip Side - Pressure Is On S01 EP 43 - Flip…" at bounding box center [321, 179] width 479 height 46
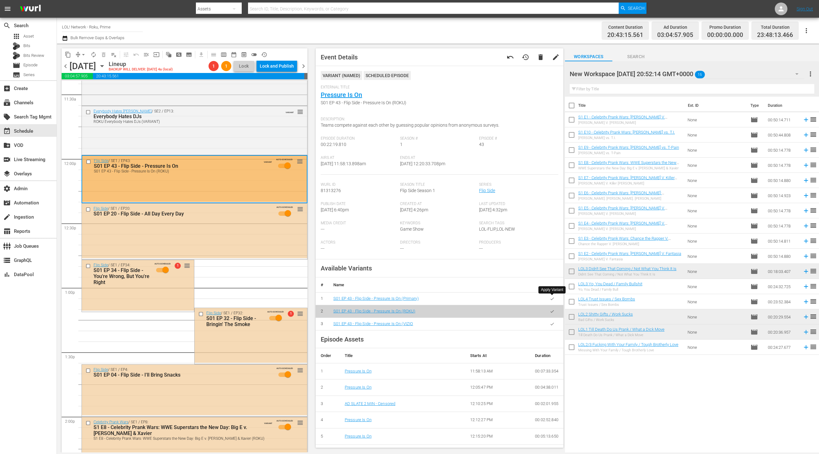
click at [555, 301] on button "button" at bounding box center [552, 299] width 12 height 12
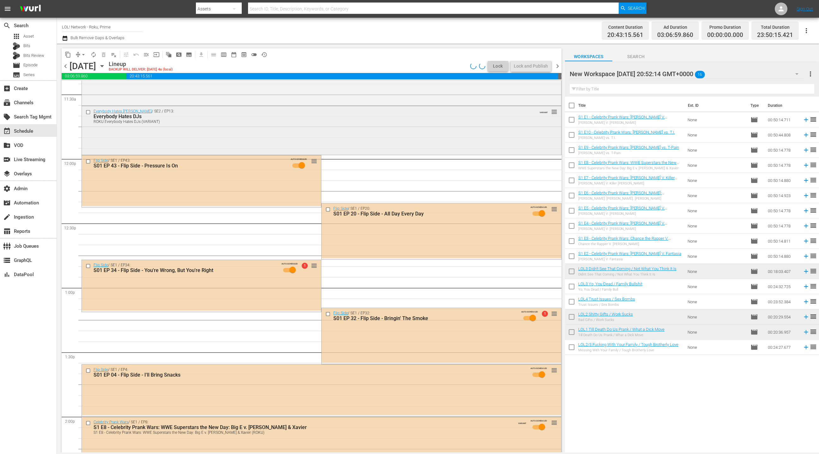
click at [268, 139] on div "Everybody Hates Chris / SE2 / EP13: Everybody Hates DJs ROKU Everybody Hates DJ…" at bounding box center [321, 129] width 479 height 47
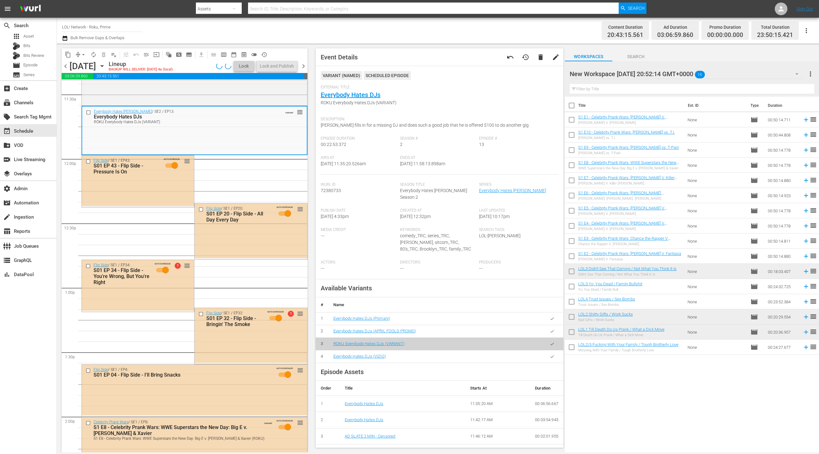
click at [553, 316] on icon "button" at bounding box center [552, 318] width 5 height 5
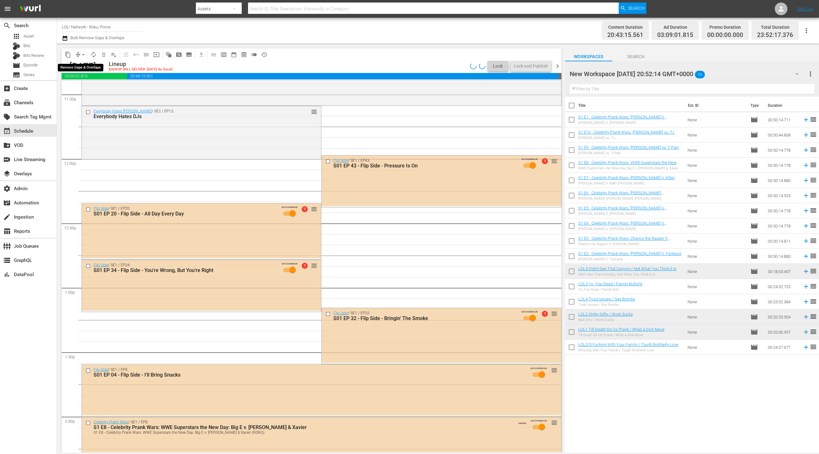
click at [80, 55] on span "arrow_drop_down" at bounding box center [83, 55] width 6 height 6
click at [87, 89] on li "Align to End of Previous Day" at bounding box center [84, 88] width 66 height 10
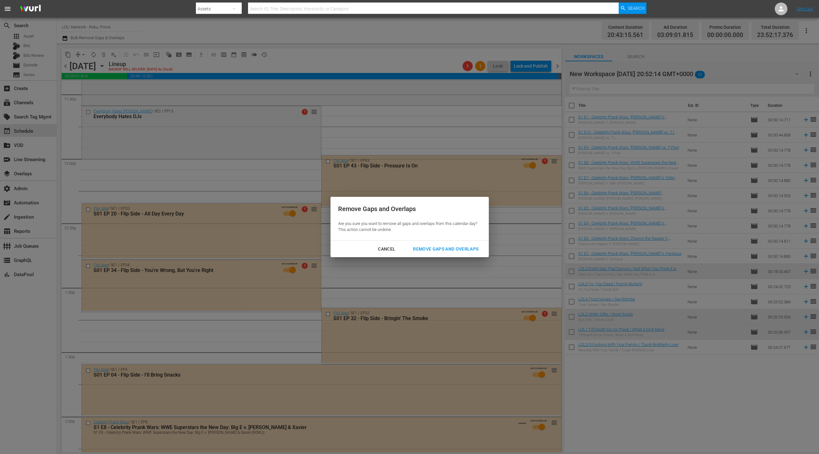
drag, startPoint x: 435, startPoint y: 252, endPoint x: 411, endPoint y: 251, distance: 24.7
click at [435, 252] on div "Remove Gaps and Overlaps" at bounding box center [446, 249] width 76 height 8
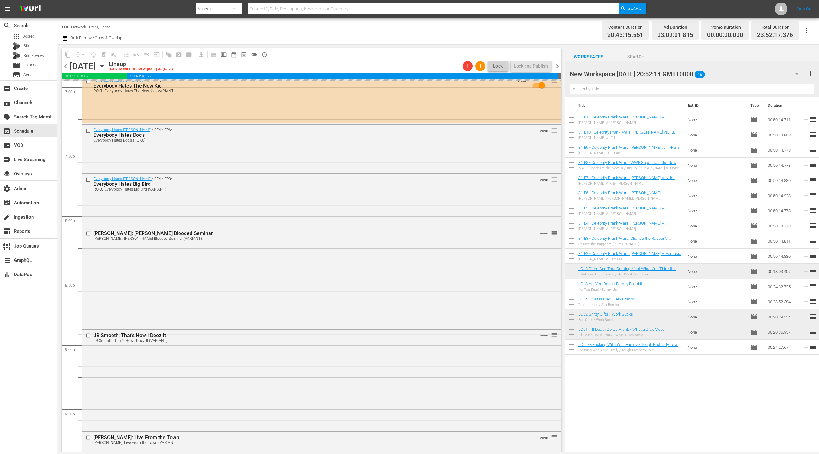
scroll to position [2418, 0]
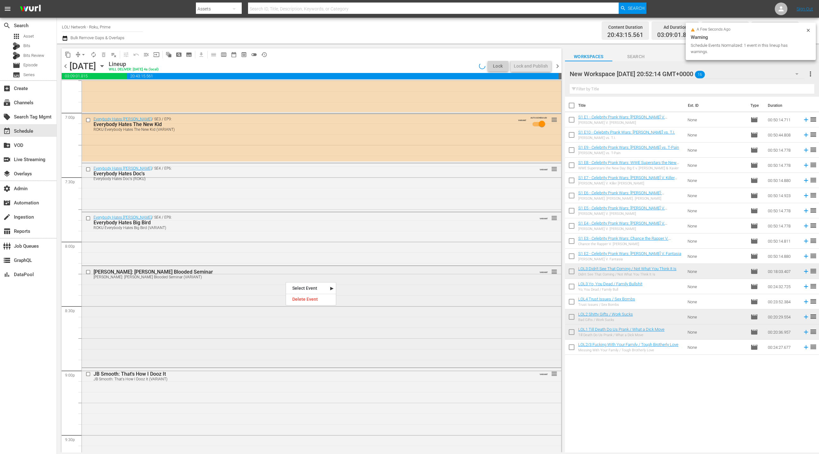
click at [263, 283] on div "[PERSON_NAME]: [PERSON_NAME] Blooded Seminar [PERSON_NAME]: [PERSON_NAME] Blood…" at bounding box center [321, 316] width 479 height 100
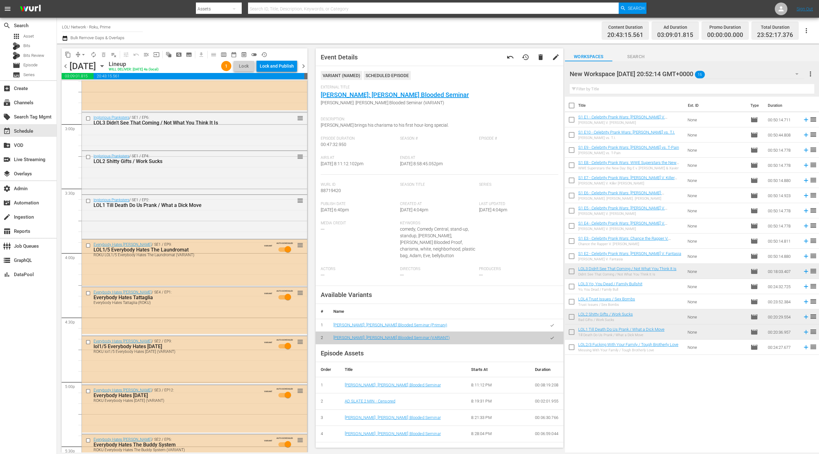
scroll to position [1873, 0]
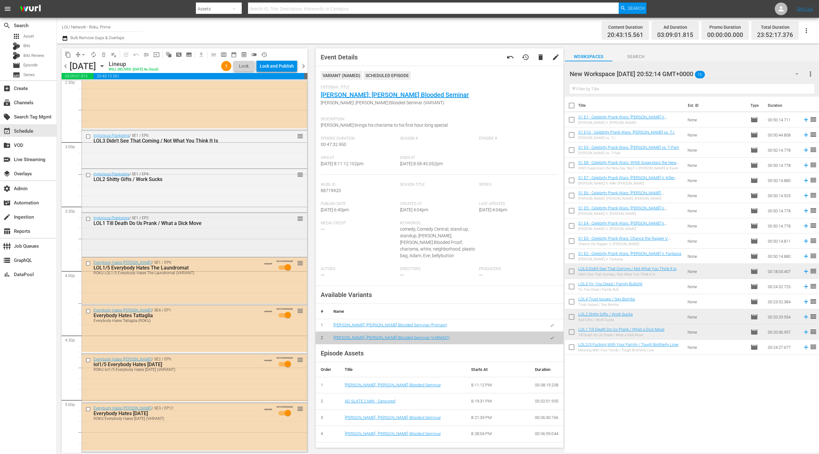
click at [256, 241] on div "Inglorious Pranksters / SE1 / EP2: LOL1 Till Death Do Us Prank / What a Dick Mo…" at bounding box center [194, 234] width 225 height 42
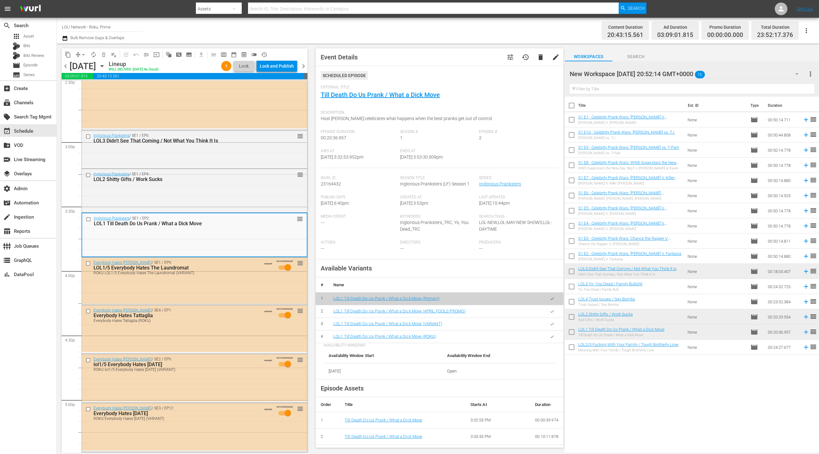
click at [551, 339] on button "button" at bounding box center [552, 337] width 12 height 12
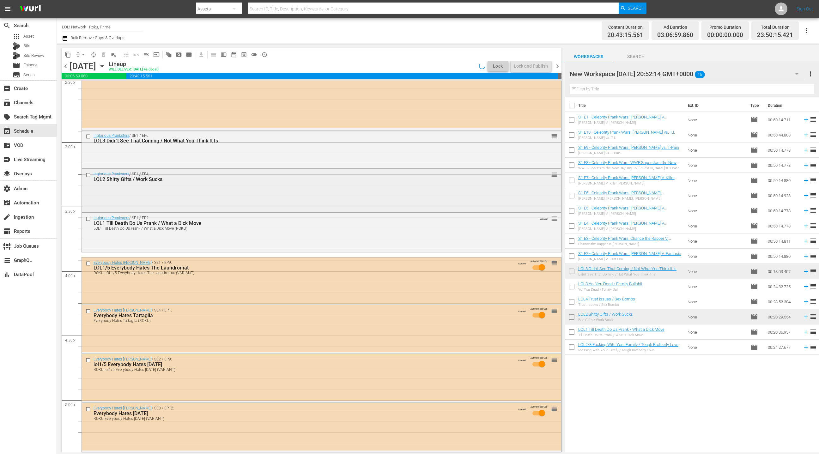
click at [333, 194] on div "Inglorious Pranksters / SE1 / EP4: LOL2 Shitty Gifts / Work Sucks reorder" at bounding box center [321, 190] width 479 height 42
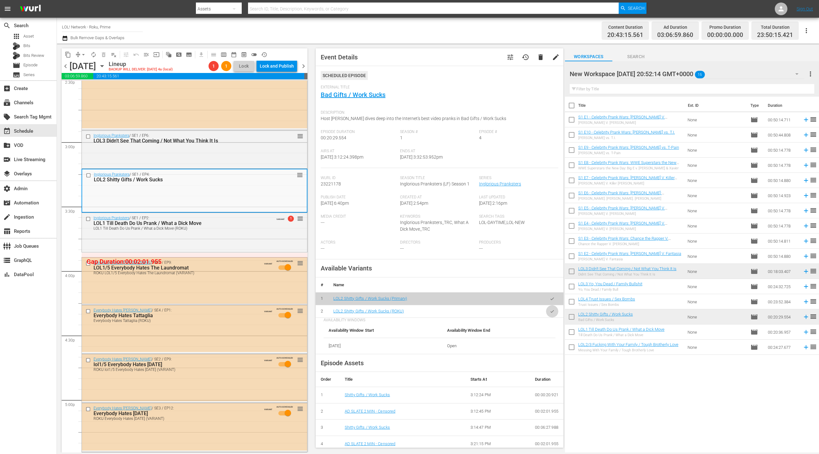
drag, startPoint x: 552, startPoint y: 311, endPoint x: 528, endPoint y: 294, distance: 29.7
click at [552, 311] on icon "button" at bounding box center [552, 311] width 5 height 5
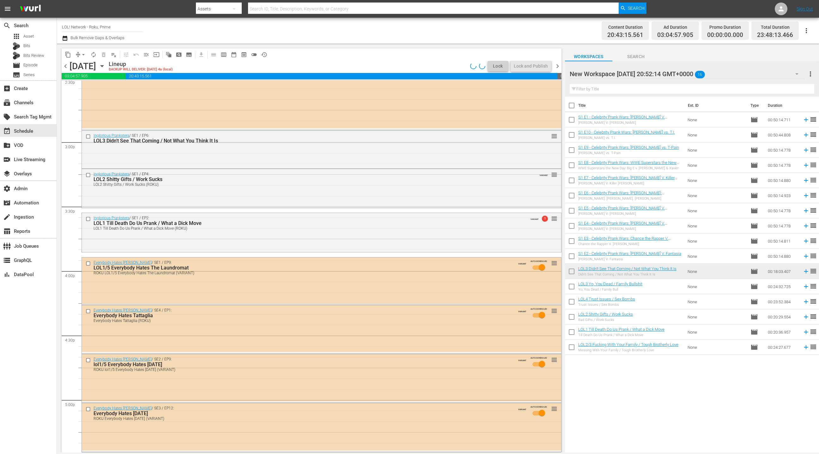
click at [278, 156] on div "Inglorious Pranksters / SE1 / EP6: LOL3 Didn't See That Coming / Not What You T…" at bounding box center [321, 149] width 479 height 37
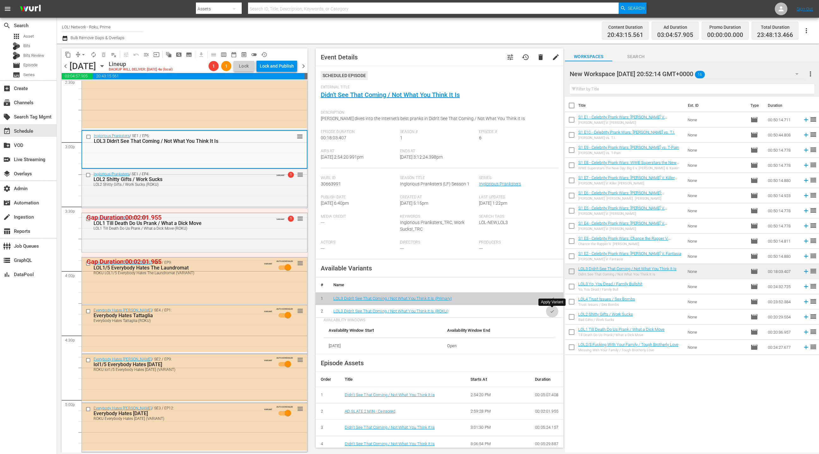
drag, startPoint x: 553, startPoint y: 312, endPoint x: 545, endPoint y: 307, distance: 9.8
click at [553, 312] on icon "button" at bounding box center [552, 311] width 5 height 5
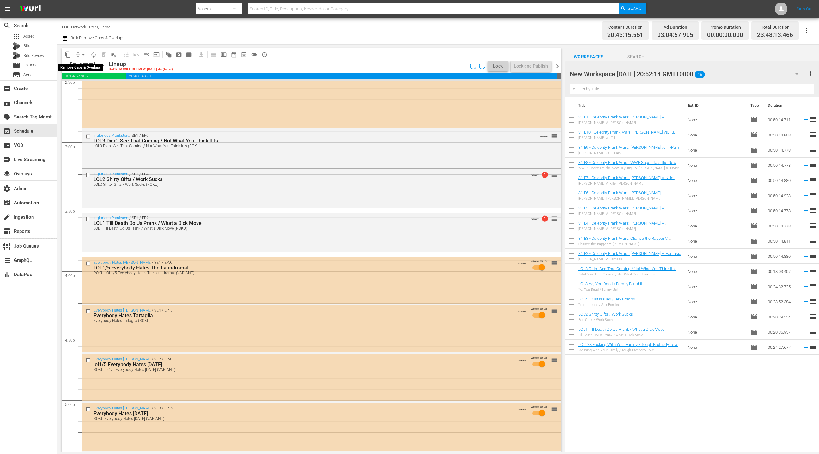
click at [82, 54] on span "arrow_drop_down" at bounding box center [83, 55] width 6 height 6
click at [88, 90] on li "Align to End of Previous Day" at bounding box center [84, 88] width 66 height 10
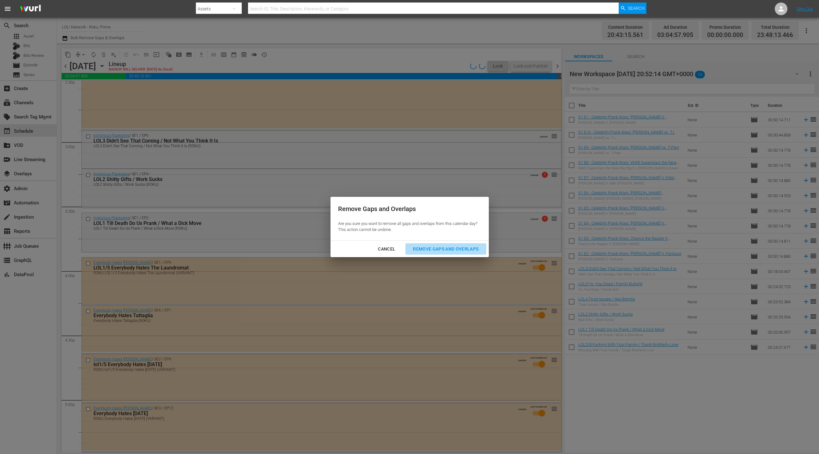
drag, startPoint x: 442, startPoint y: 250, endPoint x: 431, endPoint y: 241, distance: 13.9
click at [441, 250] on div "Remove Gaps and Overlaps" at bounding box center [446, 249] width 76 height 8
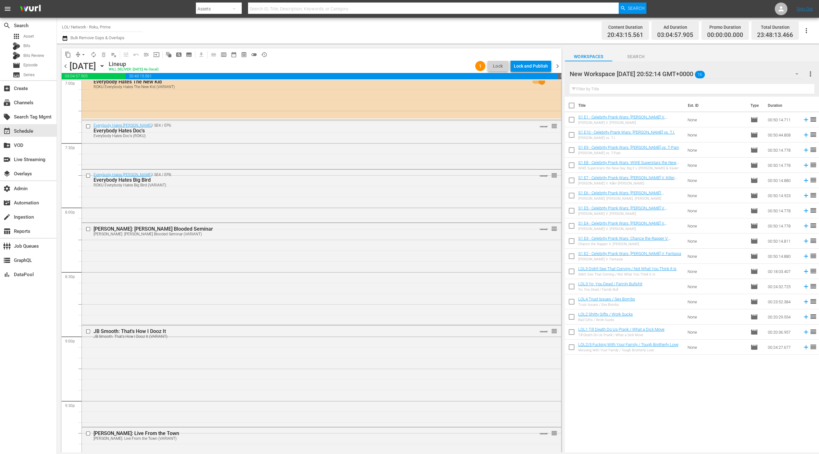
scroll to position [2422, 0]
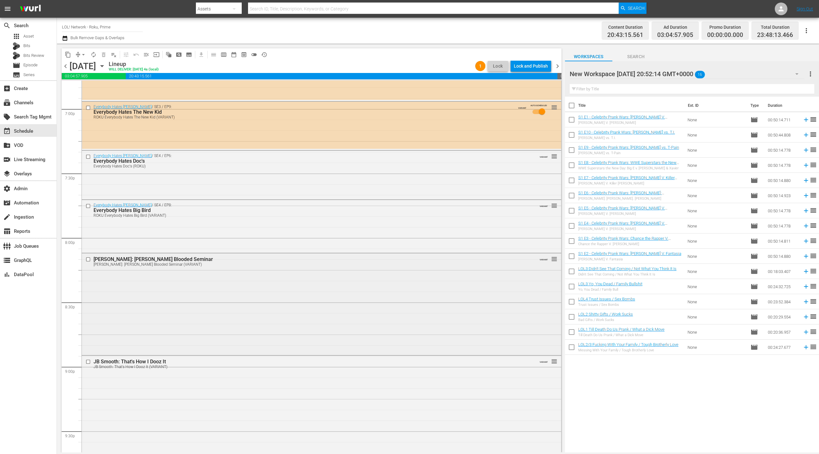
click at [262, 263] on div "[PERSON_NAME]: [PERSON_NAME] Blooded Seminar (VARIANT)" at bounding box center [310, 264] width 432 height 4
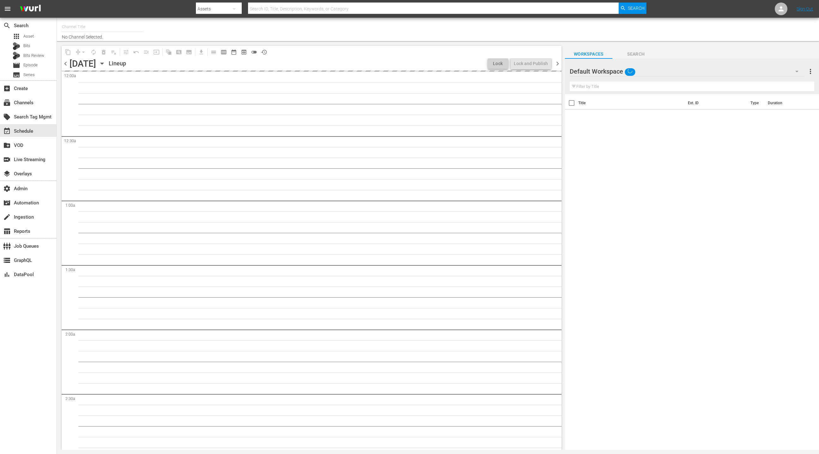
type input "LOL! Network - Vizio, Plex, TCL, [PERSON_NAME], Philo, LG, FireTV (1015)"
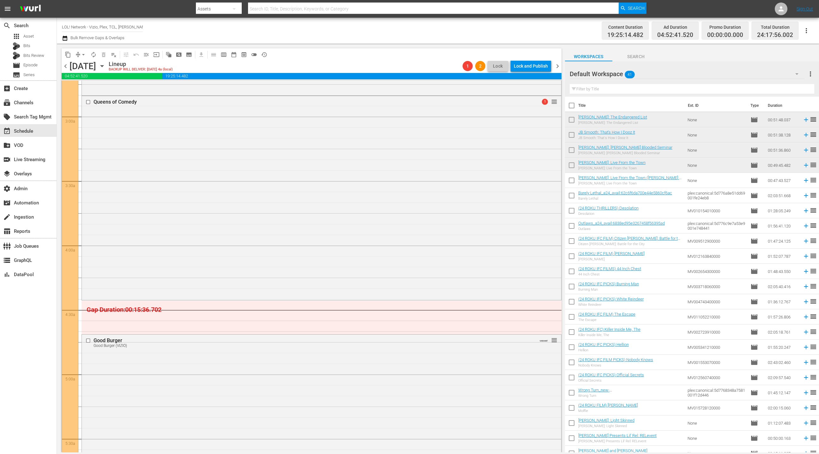
scroll to position [336, 0]
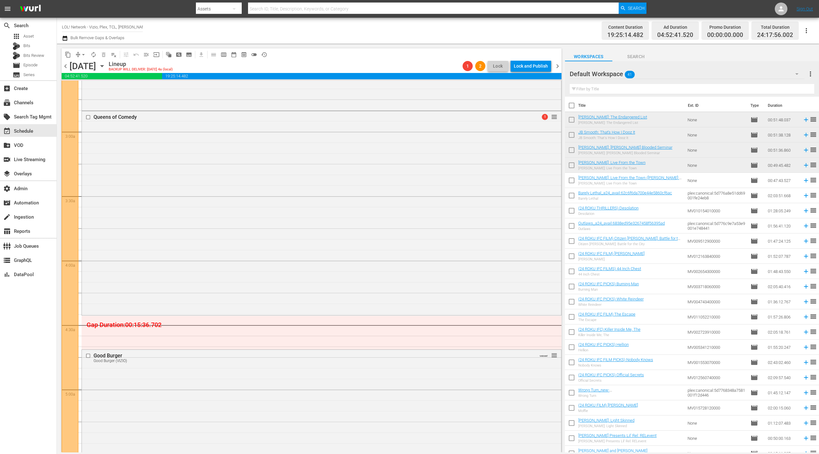
click at [338, 134] on div "Queens of Comedy 1 reorder" at bounding box center [321, 212] width 479 height 203
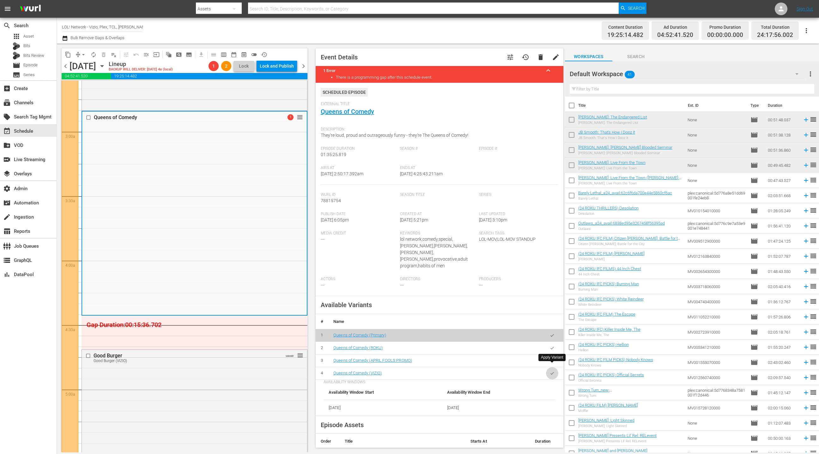
click at [556, 369] on button "button" at bounding box center [552, 373] width 12 height 12
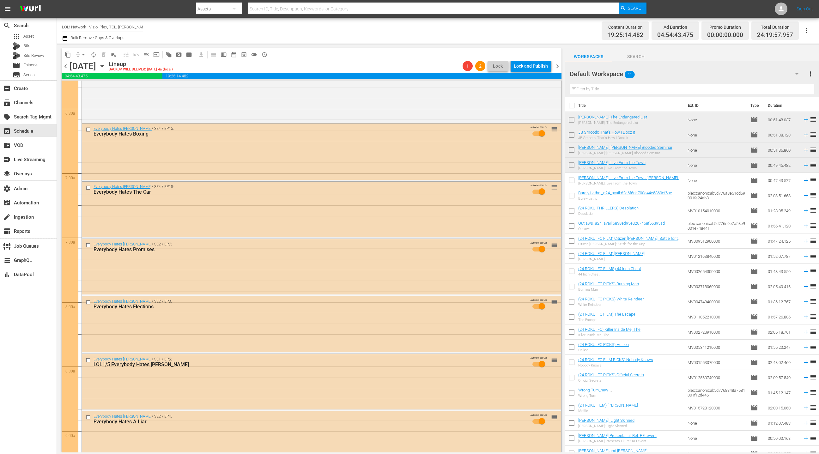
scroll to position [248, 0]
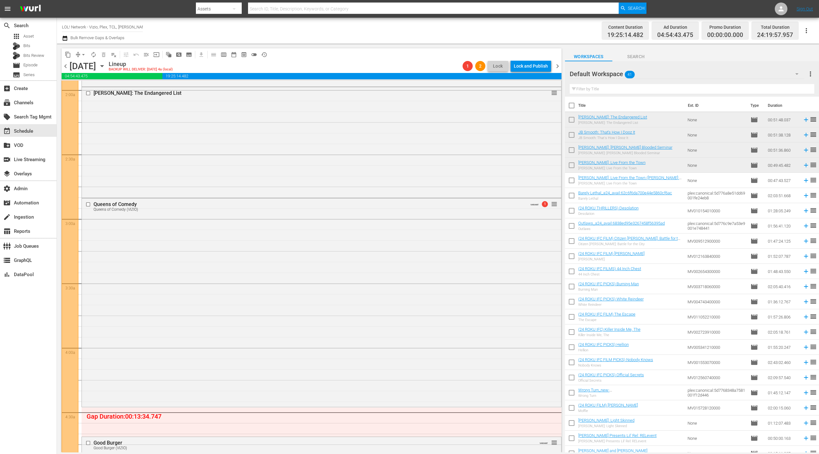
click at [67, 38] on icon "button" at bounding box center [65, 38] width 6 height 8
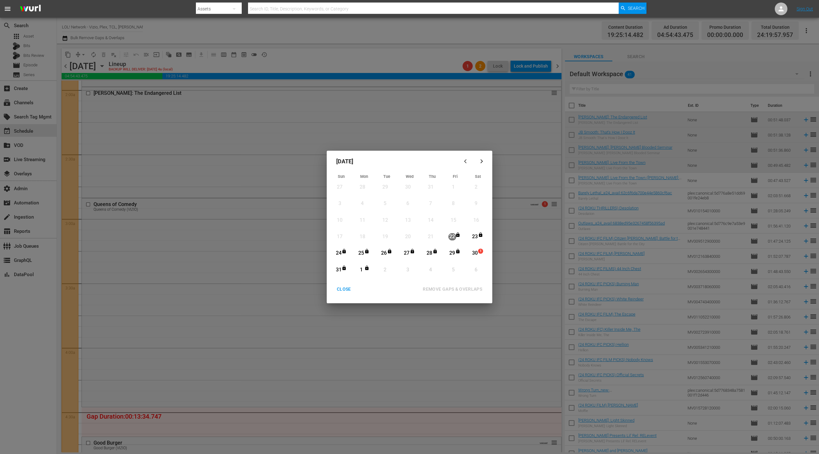
drag, startPoint x: 476, startPoint y: 252, endPoint x: 429, endPoint y: 255, distance: 47.5
click at [475, 252] on div "30" at bounding box center [475, 253] width 8 height 7
drag, startPoint x: 360, startPoint y: 268, endPoint x: 378, endPoint y: 274, distance: 19.1
click at [360, 268] on div "1" at bounding box center [361, 269] width 8 height 7
click at [442, 290] on div "REMOVE GAPS & OVERLAPS" at bounding box center [453, 289] width 70 height 8
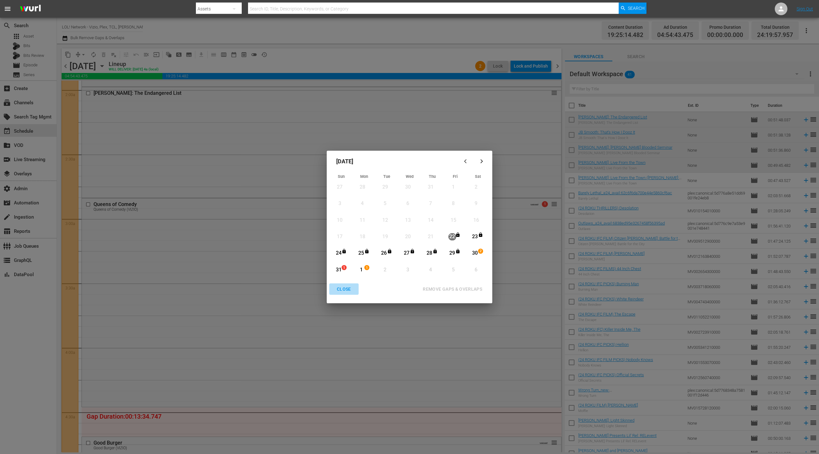
click at [348, 290] on div "CLOSE" at bounding box center [344, 289] width 24 height 8
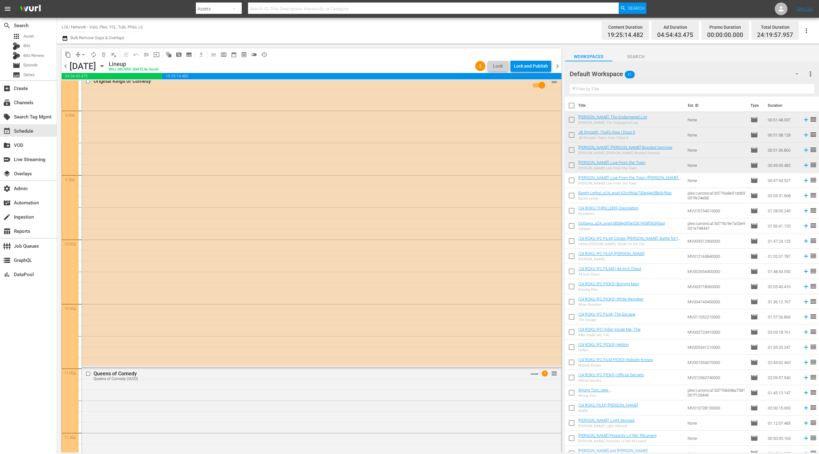
scroll to position [2802, 0]
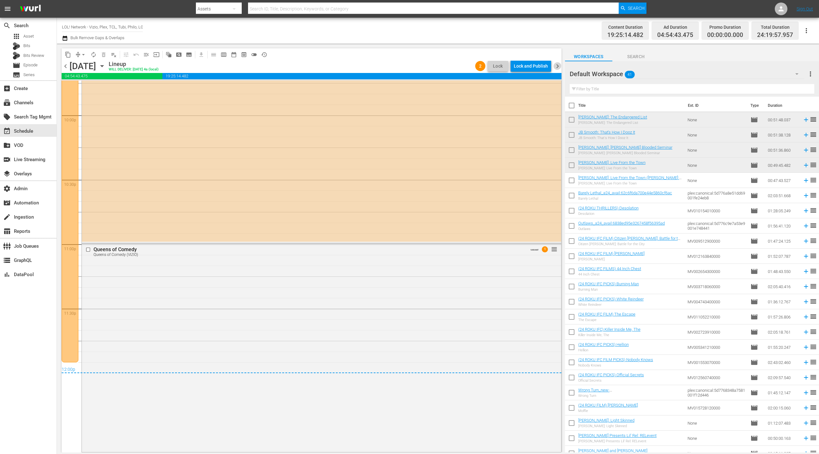
click at [558, 67] on span "chevron_right" at bounding box center [558, 66] width 8 height 8
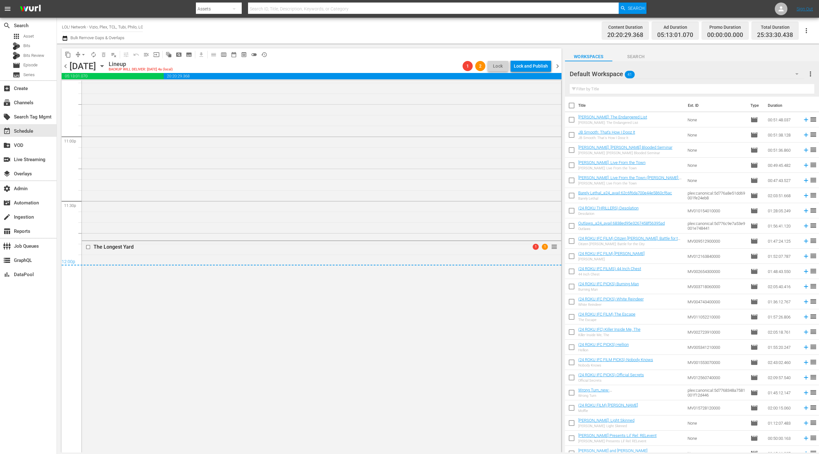
scroll to position [2977, 0]
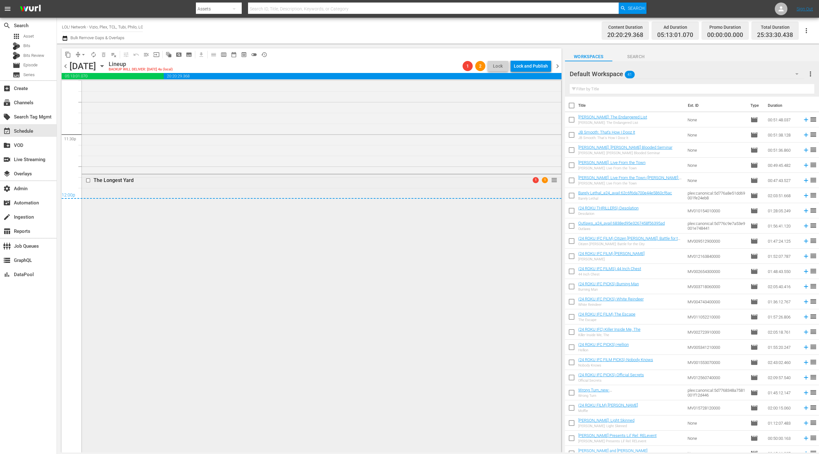
click at [496, 192] on div "12:00p" at bounding box center [312, 195] width 500 height 6
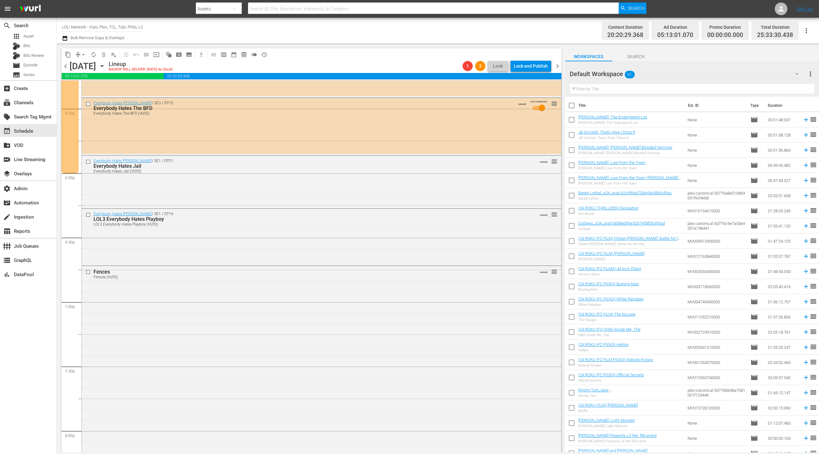
scroll to position [2179, 0]
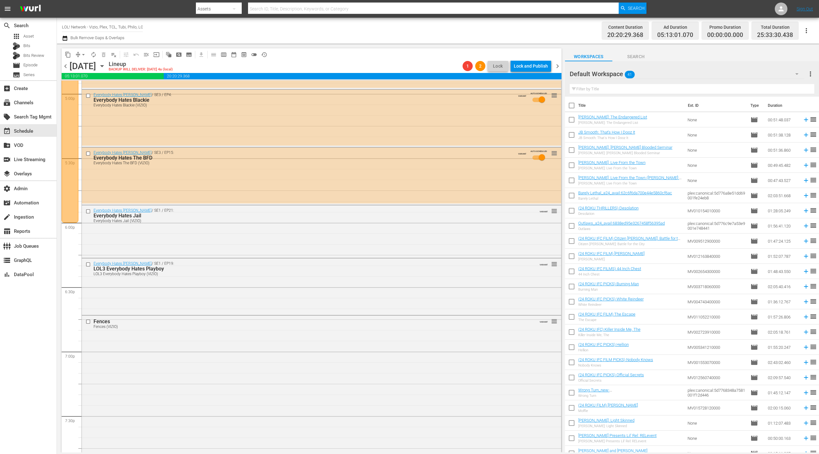
click at [743, 74] on div "Default Workspace 41" at bounding box center [687, 74] width 235 height 18
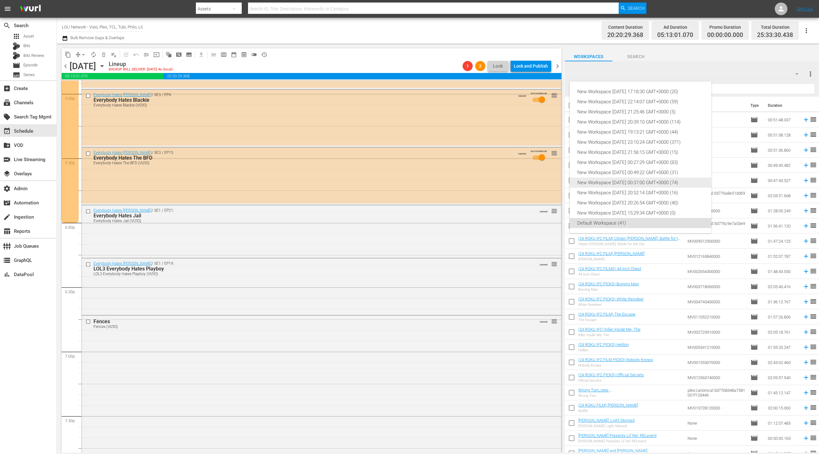
click at [638, 184] on div "New Workspace [DATE] 00:37:00 GMT+0000 (74)" at bounding box center [640, 183] width 126 height 10
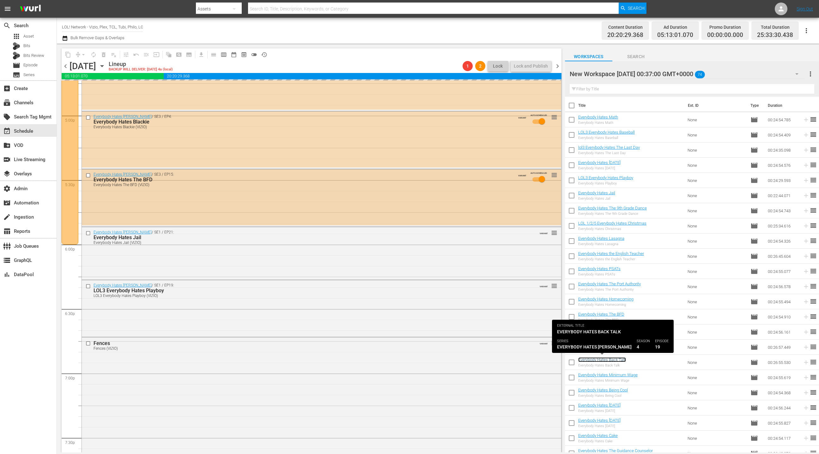
scroll to position [2159, 0]
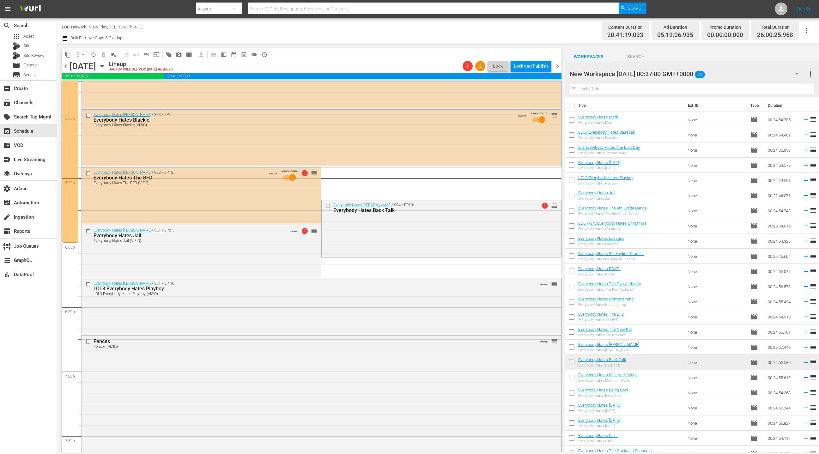
drag, startPoint x: 614, startPoint y: 359, endPoint x: 370, endPoint y: 218, distance: 281.5
click at [370, 218] on div "Everybody Hates Chris / SE4 / EP19: Everybody Hates Back Talk 1 reorder" at bounding box center [441, 228] width 239 height 56
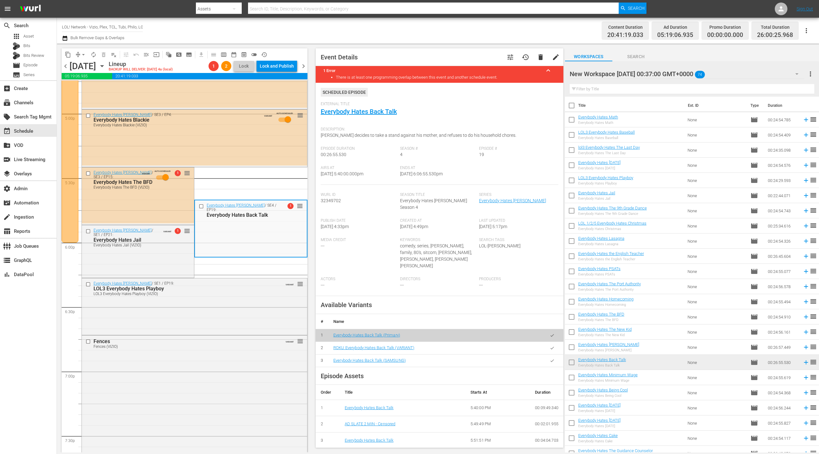
click at [66, 39] on icon "button" at bounding box center [65, 38] width 6 height 8
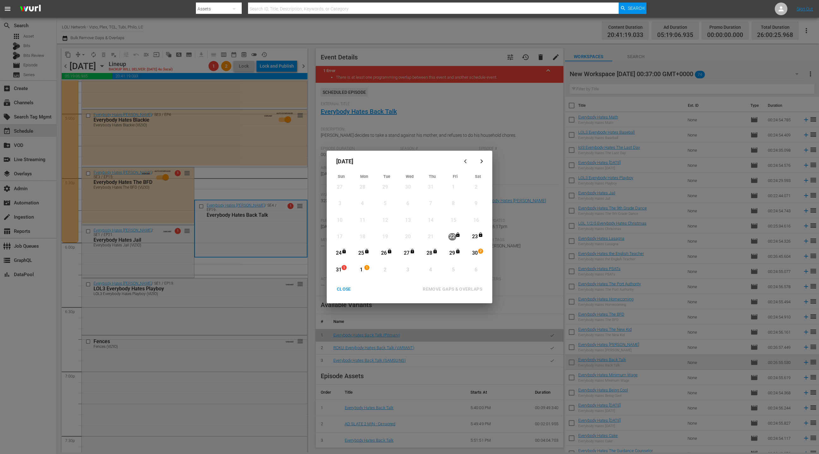
drag, startPoint x: 343, startPoint y: 271, endPoint x: 355, endPoint y: 270, distance: 12.3
click at [343, 271] on div "1" at bounding box center [345, 270] width 5 height 6
drag, startPoint x: 361, startPoint y: 270, endPoint x: 368, endPoint y: 272, distance: 7.7
click at [361, 270] on div "1" at bounding box center [361, 269] width 8 height 7
click at [448, 288] on div "REMOVE GAPS & OVERLAPS" at bounding box center [453, 289] width 70 height 8
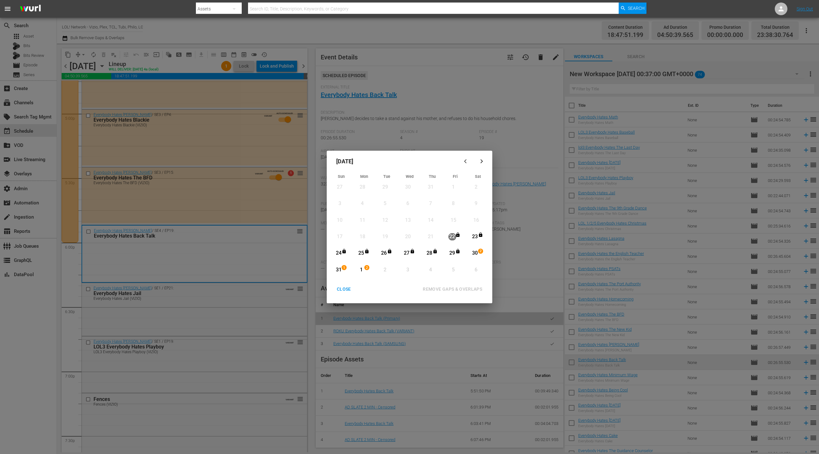
click at [345, 289] on div "CLOSE" at bounding box center [344, 289] width 24 height 8
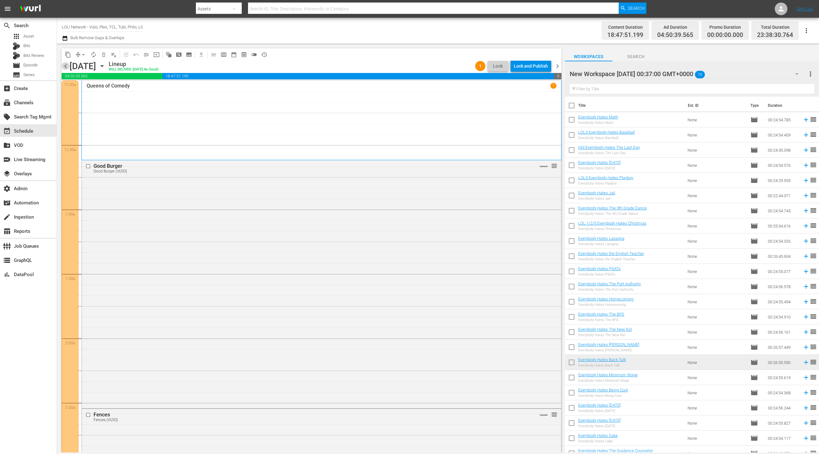
click at [65, 67] on span "chevron_left" at bounding box center [66, 66] width 8 height 8
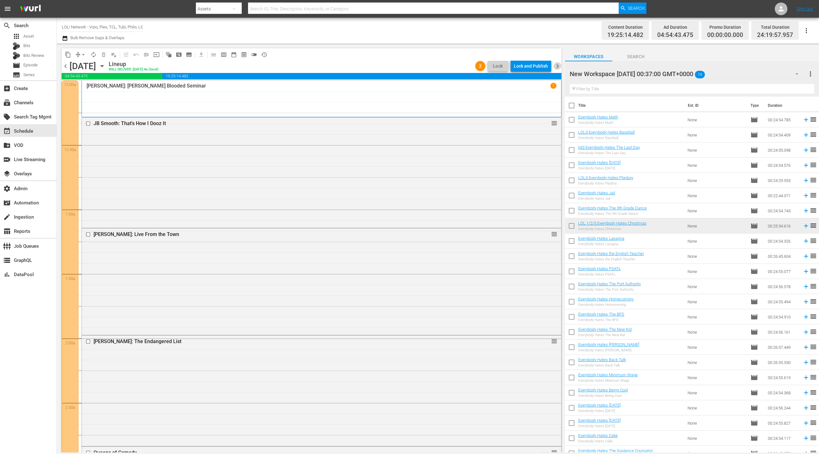
click at [559, 67] on span "chevron_right" at bounding box center [558, 66] width 8 height 8
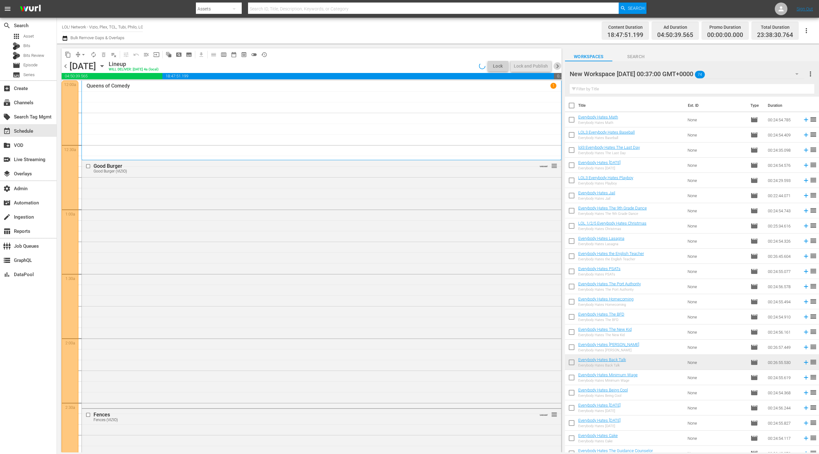
click at [559, 67] on span "chevron_right" at bounding box center [558, 66] width 8 height 8
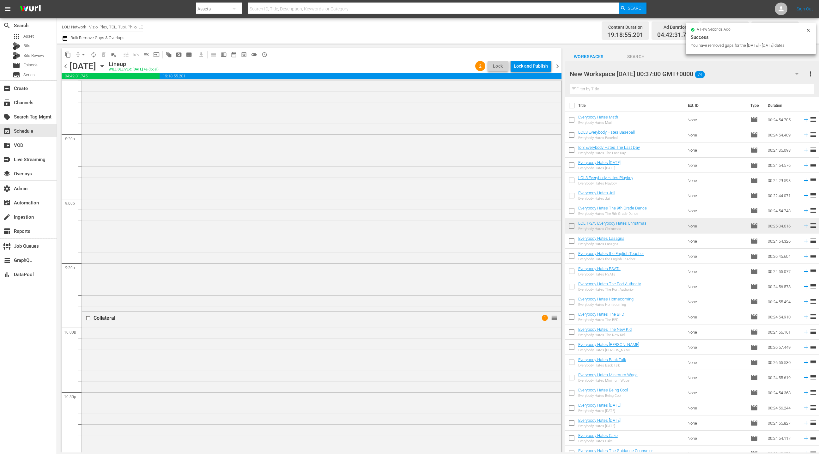
scroll to position [2759, 0]
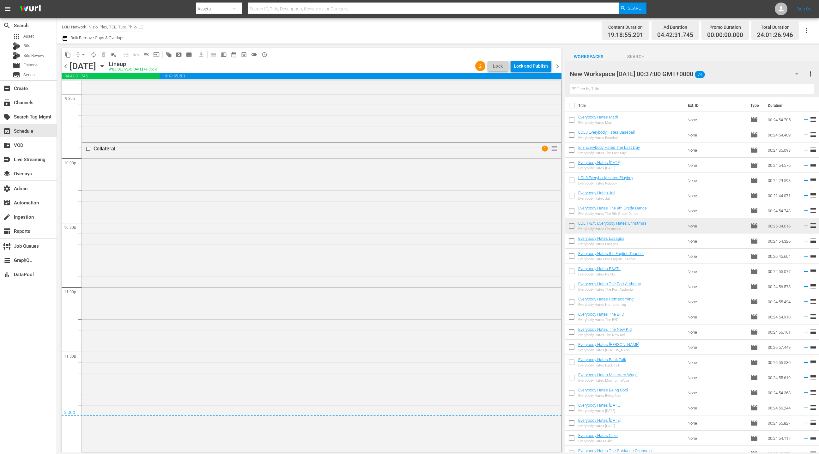
click at [64, 67] on span "chevron_left" at bounding box center [66, 66] width 8 height 8
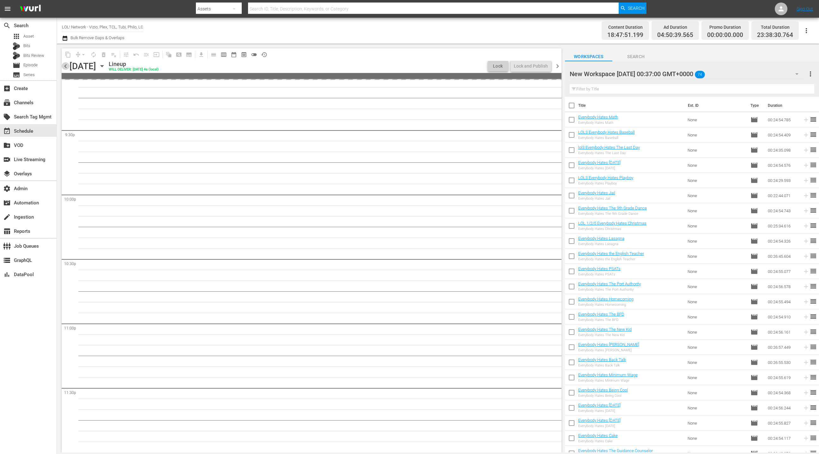
click at [64, 67] on span "chevron_left" at bounding box center [66, 66] width 8 height 8
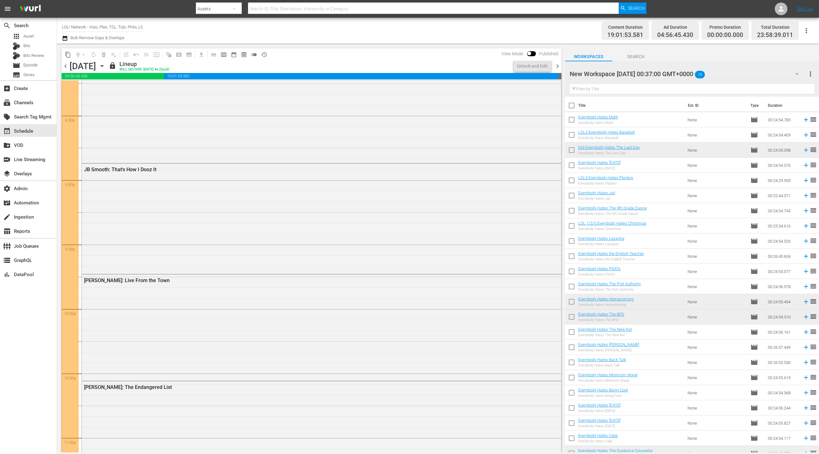
click at [559, 67] on span "chevron_right" at bounding box center [558, 66] width 8 height 8
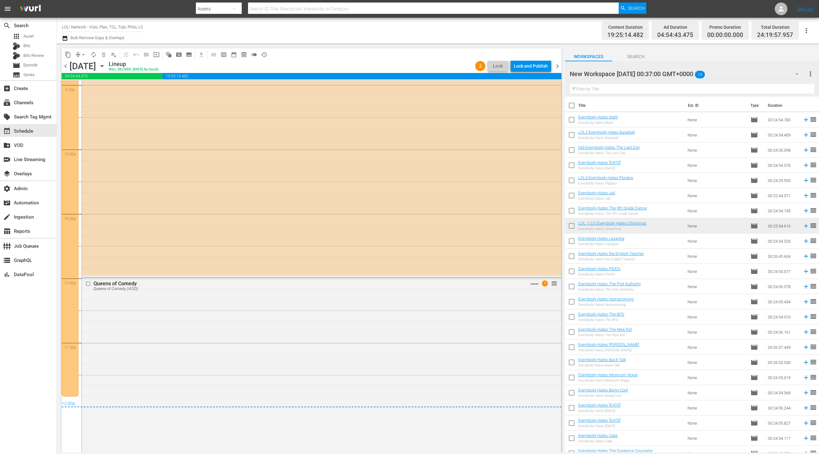
scroll to position [2802, 0]
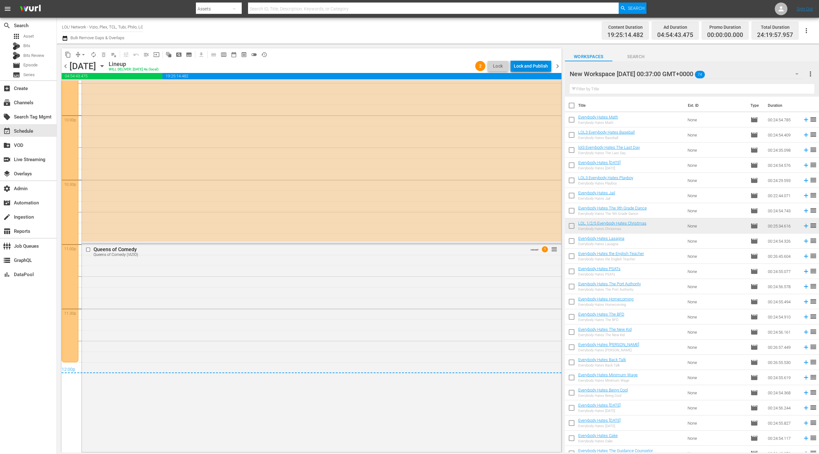
click at [536, 62] on div "Lock and Publish" at bounding box center [531, 65] width 34 height 11
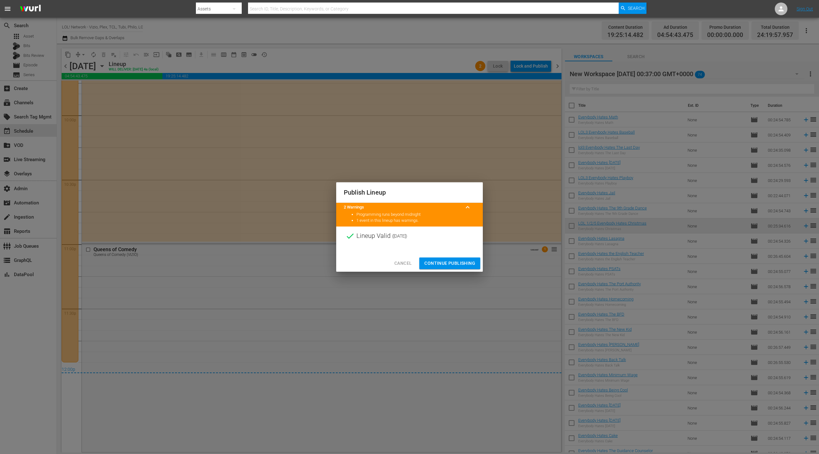
click at [456, 263] on span "Continue Publishing" at bounding box center [449, 263] width 51 height 8
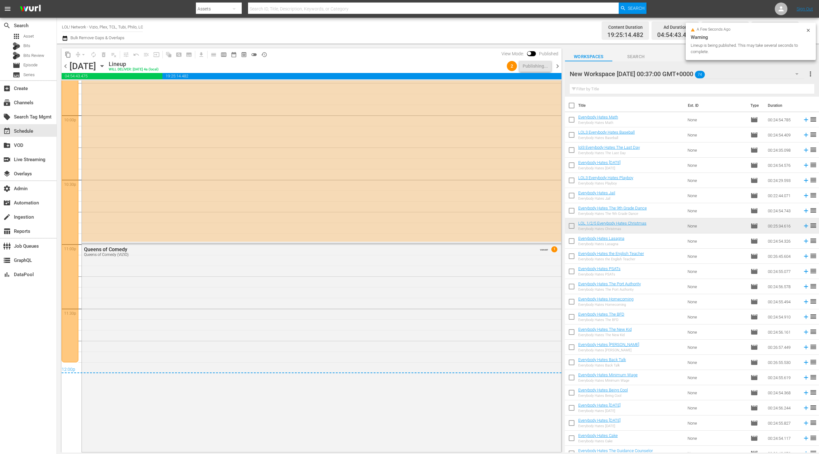
click at [559, 64] on span "chevron_right" at bounding box center [558, 66] width 8 height 8
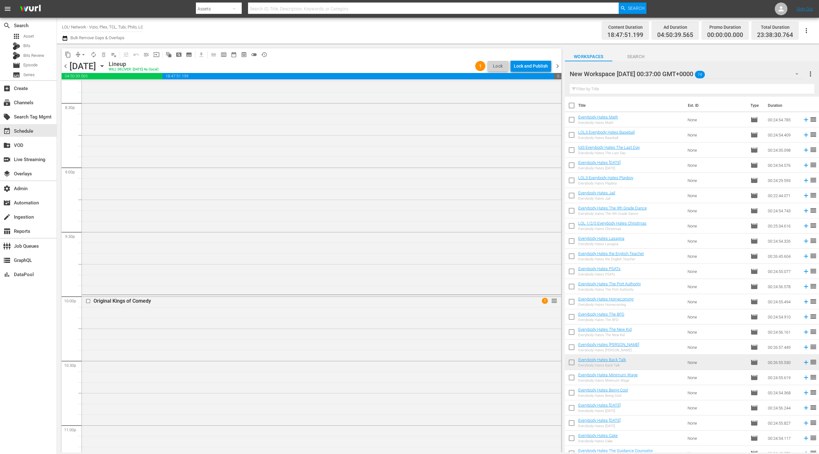
scroll to position [2756, 0]
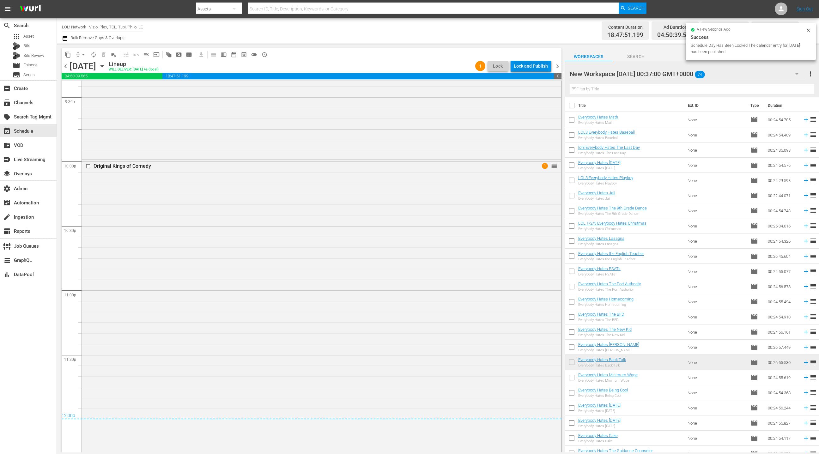
click at [523, 68] on div "Lock and Publish" at bounding box center [531, 65] width 34 height 11
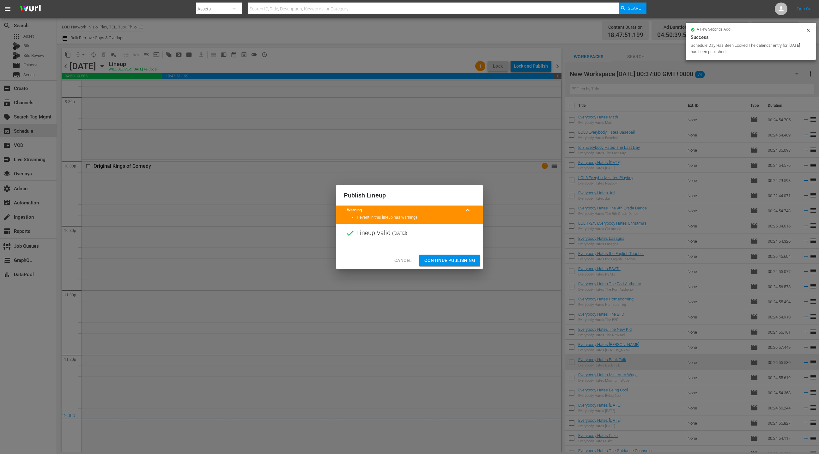
drag, startPoint x: 455, startPoint y: 261, endPoint x: 495, endPoint y: 178, distance: 91.8
click at [455, 260] on span "Continue Publishing" at bounding box center [449, 261] width 51 height 8
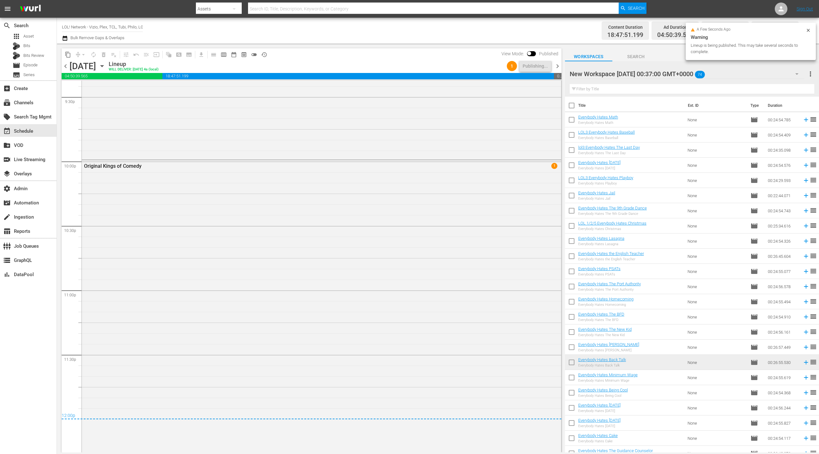
click at [333, 289] on div "Original Kings of Comedy 1" at bounding box center [321, 305] width 479 height 291
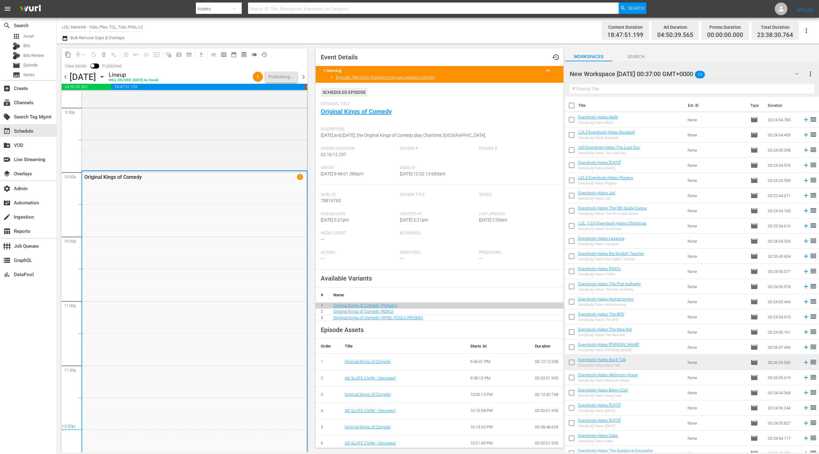
click at [304, 76] on span "chevron_right" at bounding box center [304, 77] width 8 height 8
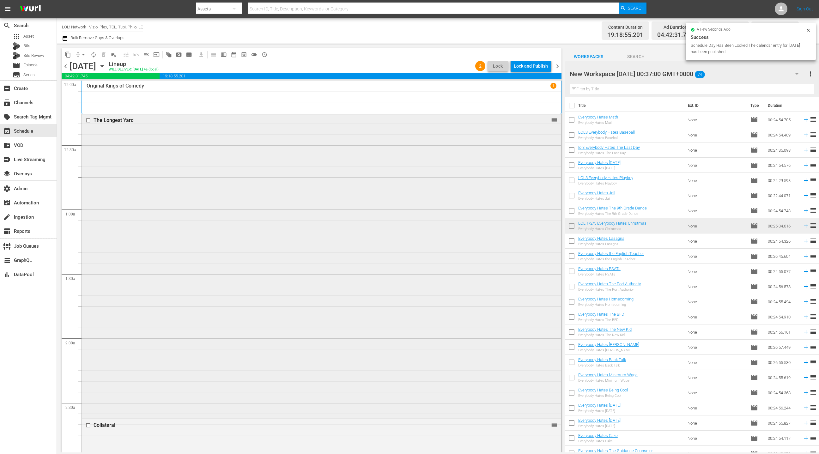
click at [231, 127] on div "The Longest Yard reorder" at bounding box center [321, 265] width 479 height 303
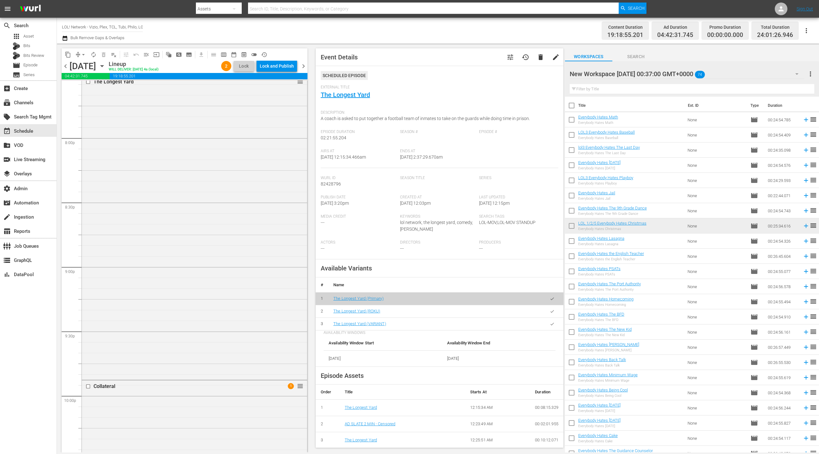
scroll to position [2759, 0]
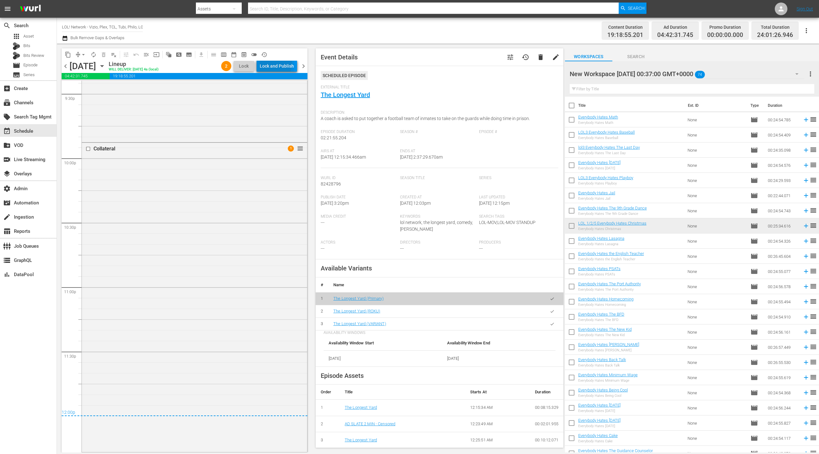
click at [276, 64] on div "Lock and Publish" at bounding box center [277, 65] width 34 height 11
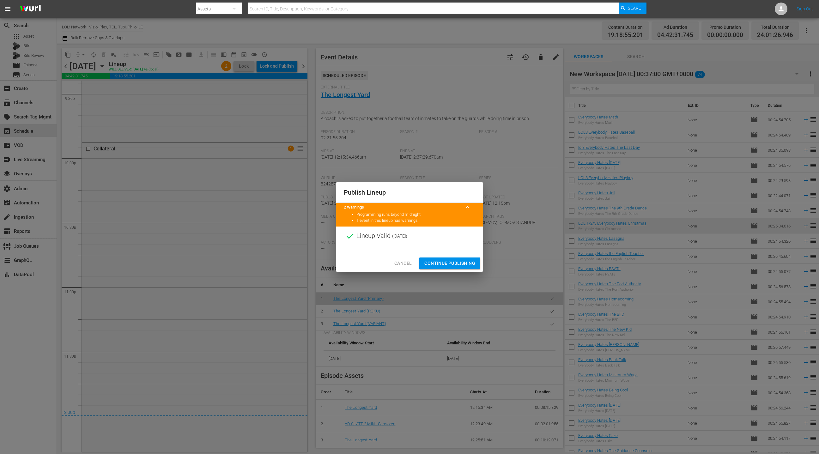
drag, startPoint x: 452, startPoint y: 265, endPoint x: 436, endPoint y: 225, distance: 42.4
click at [451, 265] on span "Continue Publishing" at bounding box center [449, 263] width 51 height 8
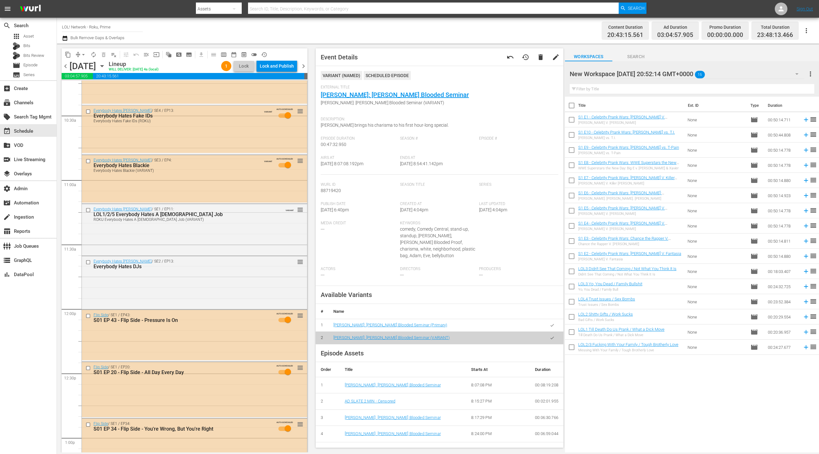
scroll to position [1297, 0]
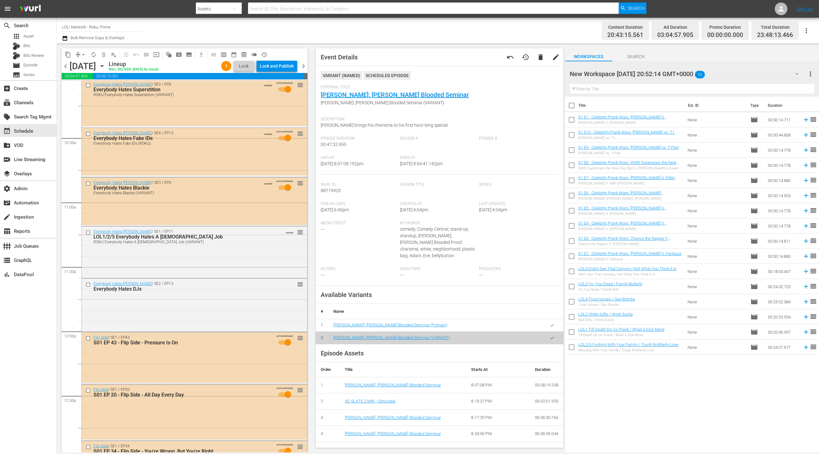
click at [244, 240] on div "ROKU Everybody Hates A [DEMOGRAPHIC_DATA] Job (VARIANT)" at bounding box center [184, 242] width 180 height 4
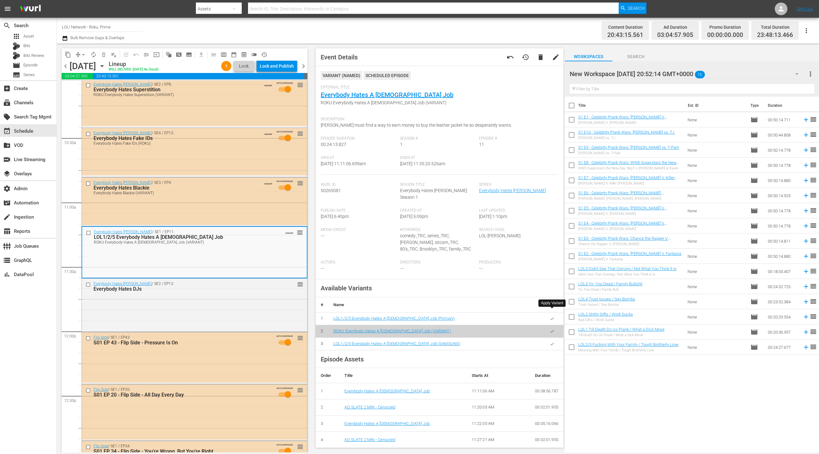
click at [550, 316] on icon "button" at bounding box center [552, 318] width 5 height 5
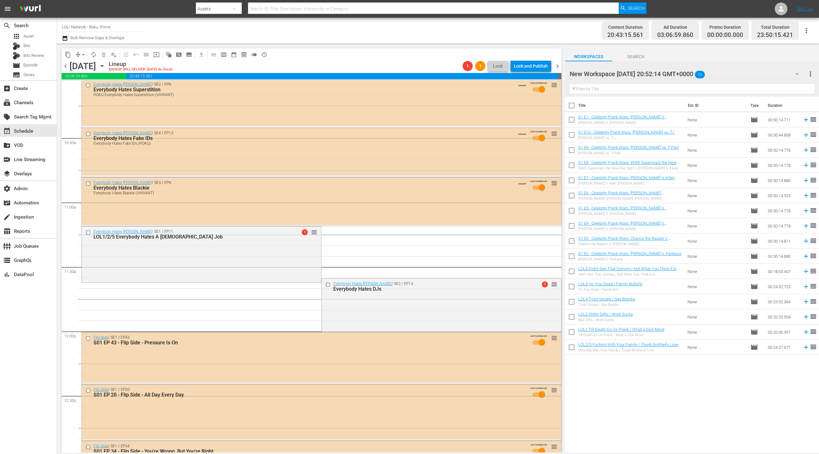
click at [269, 262] on div "Everybody Hates [PERSON_NAME] / SE1 / EP11: LOL1/2/5 Everybody Hates A [DEMOGRA…" at bounding box center [201, 254] width 239 height 55
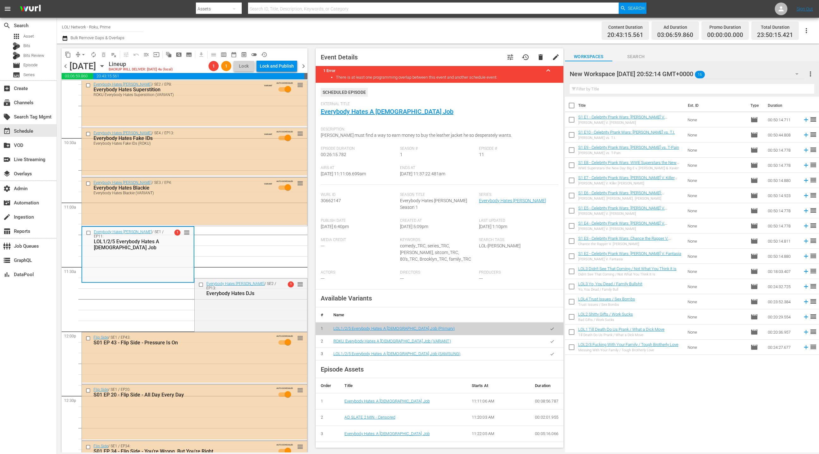
drag, startPoint x: 553, startPoint y: 337, endPoint x: 488, endPoint y: 326, distance: 66.0
click at [552, 339] on icon "button" at bounding box center [552, 341] width 5 height 5
click at [275, 308] on div "[PERSON_NAME]: From Ashy to [PERSON_NAME]: From Ashy to Classy (ROKU) VARIANT A…" at bounding box center [195, 331] width 226 height 3095
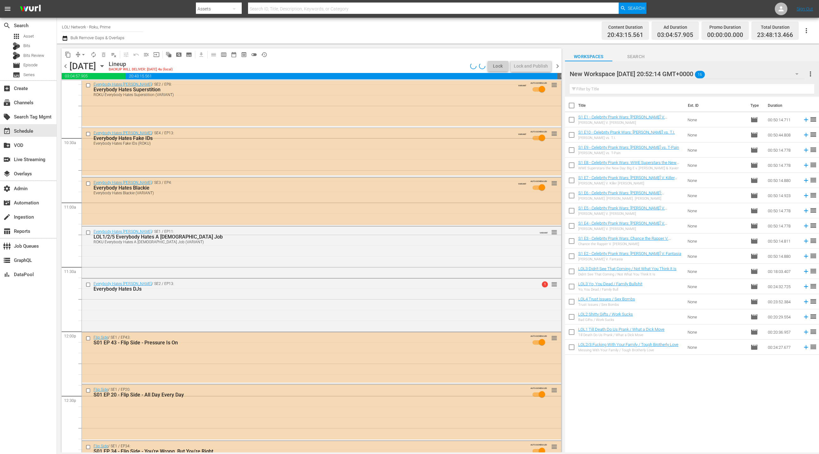
click at [403, 315] on div "Everybody Hates [PERSON_NAME] / SE2 / EP13: Everybody Hates DJs 1 reorder" at bounding box center [321, 305] width 479 height 52
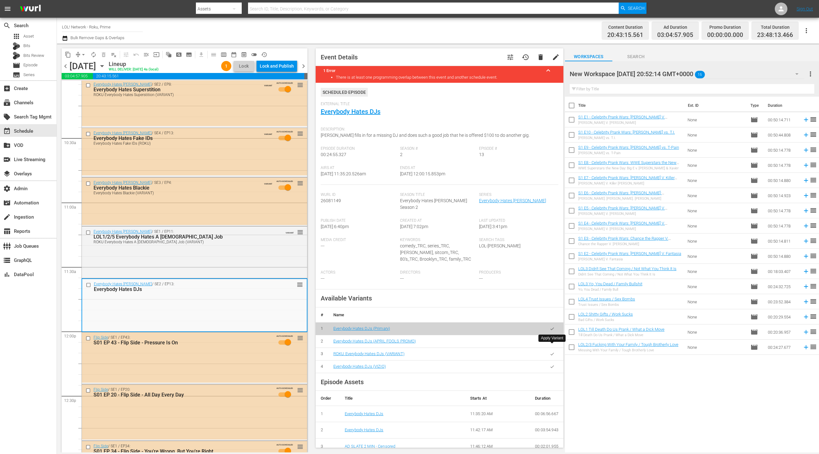
click at [553, 352] on icon "button" at bounding box center [552, 354] width 5 height 5
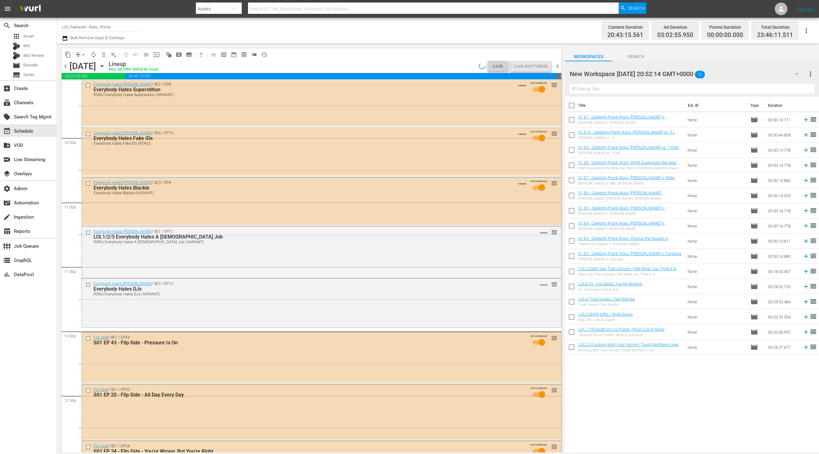
click at [82, 54] on span "arrow_drop_down" at bounding box center [83, 55] width 6 height 6
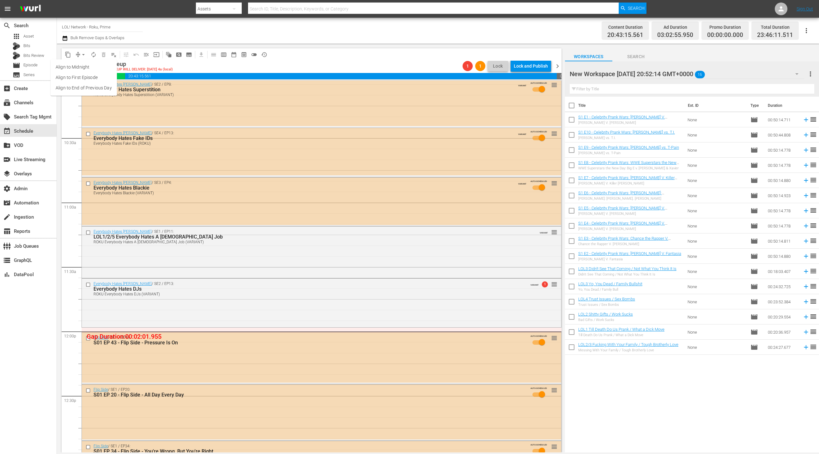
click at [92, 94] on ul "Align to Midnight Align to First Episode Align to End of Previous Day" at bounding box center [84, 77] width 66 height 36
click at [91, 91] on li "Align to End of Previous Day" at bounding box center [84, 88] width 66 height 10
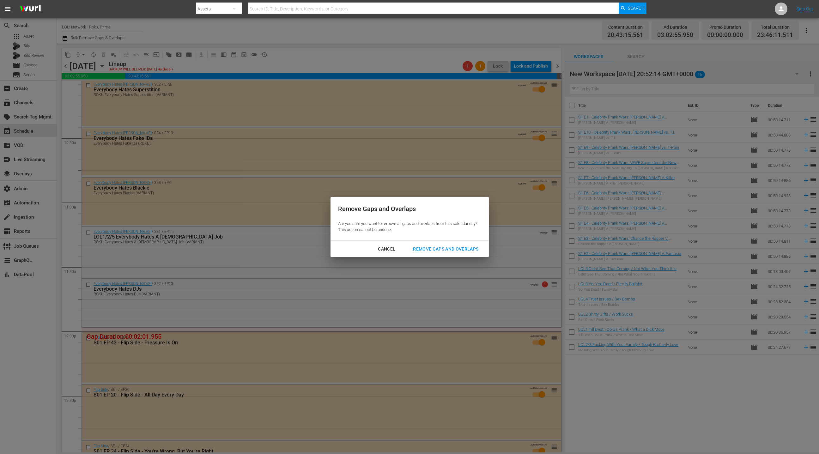
drag, startPoint x: 425, startPoint y: 249, endPoint x: 395, endPoint y: 236, distance: 33.0
click at [425, 249] on div "Remove Gaps and Overlaps" at bounding box center [446, 249] width 76 height 8
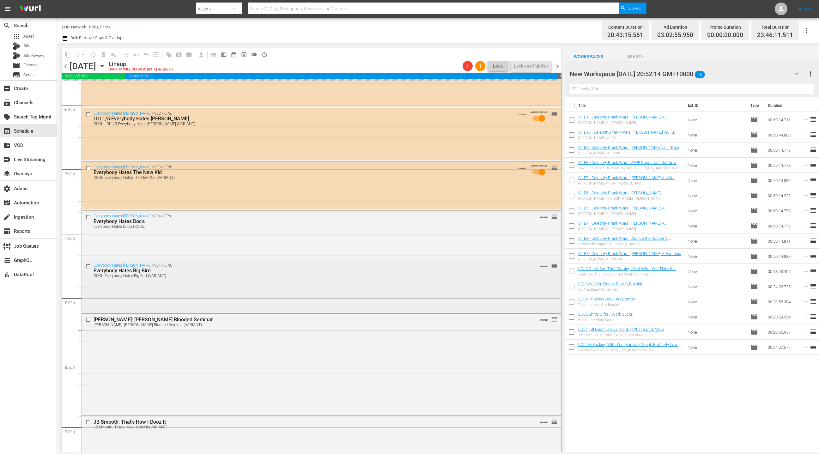
scroll to position [2401, 0]
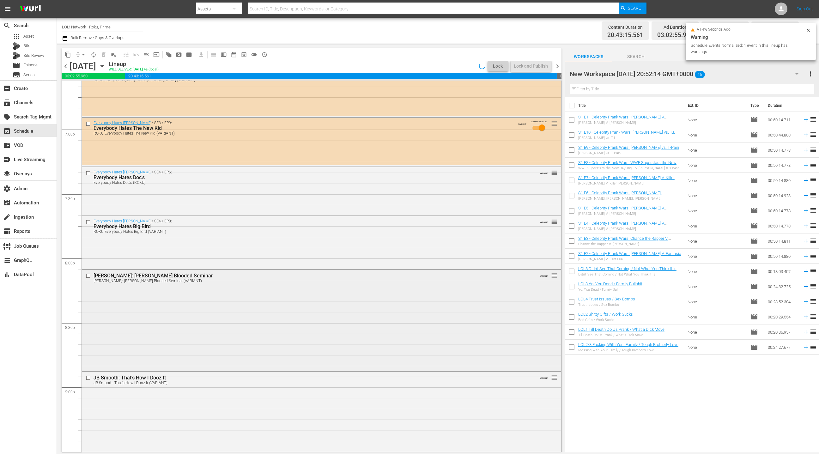
click at [294, 294] on div "[PERSON_NAME]: [PERSON_NAME] Blooded Seminar [PERSON_NAME]: [PERSON_NAME] Blood…" at bounding box center [321, 320] width 479 height 100
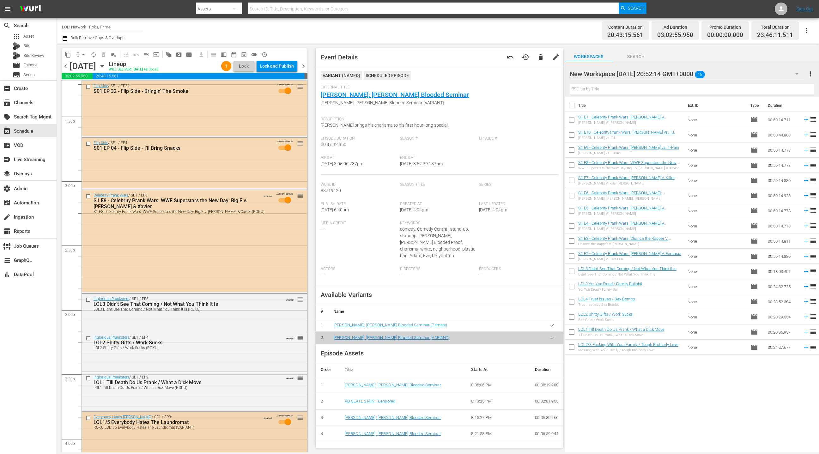
scroll to position [1612, 0]
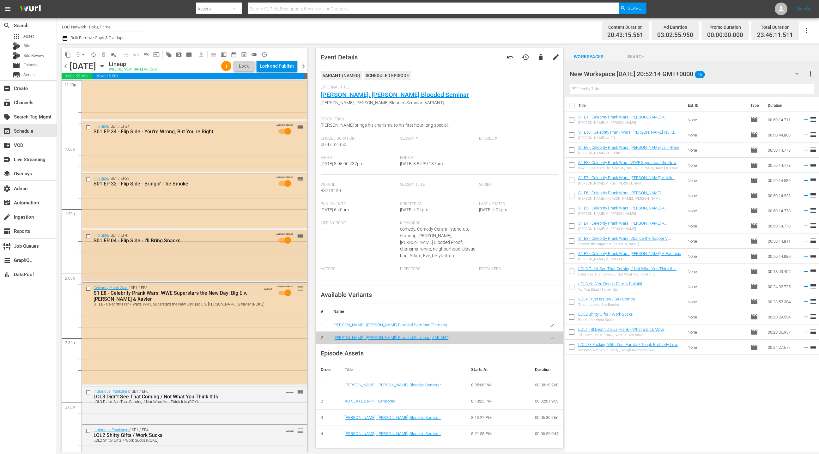
click at [236, 260] on div "Flip Side / SE1 / EP4: S01 EP 04 - Flip Side - I'll Bring Snacks AUTO-SCHEDULED…" at bounding box center [194, 255] width 225 height 51
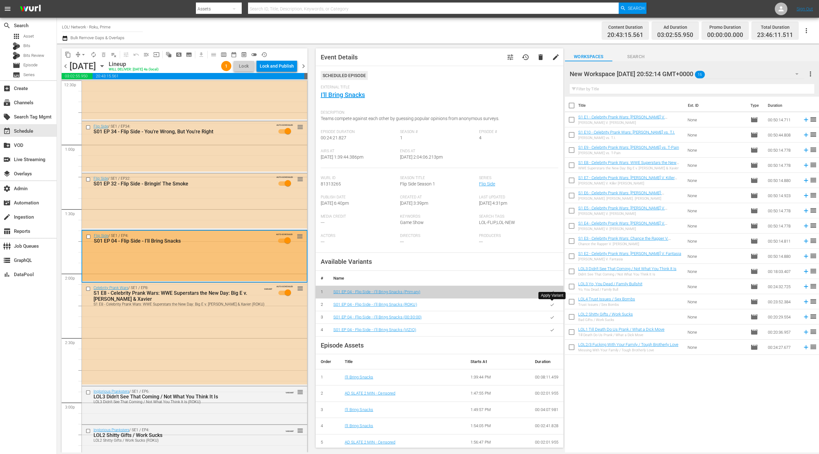
click at [552, 305] on icon "button" at bounding box center [552, 304] width 5 height 5
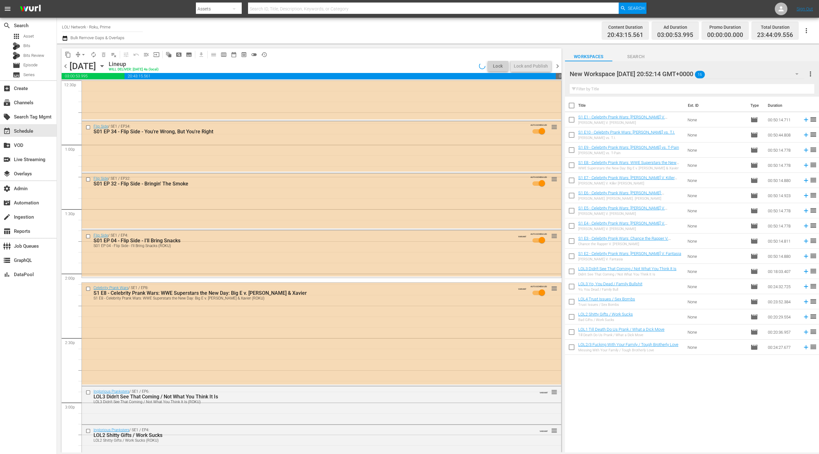
click at [286, 201] on div "Flip Side / SE1 / EP32: S01 EP 32 - Flip Side - Bringin' The Smoke AUTO-SCHEDUL…" at bounding box center [321, 201] width 479 height 55
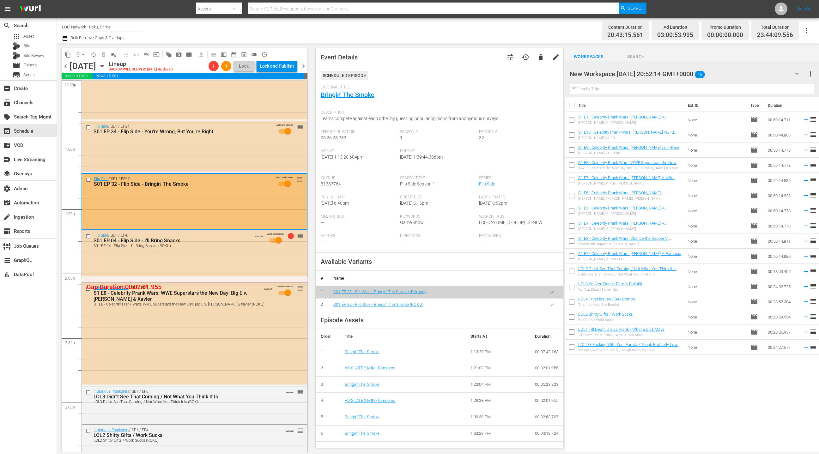
click at [556, 308] on button "button" at bounding box center [552, 305] width 12 height 12
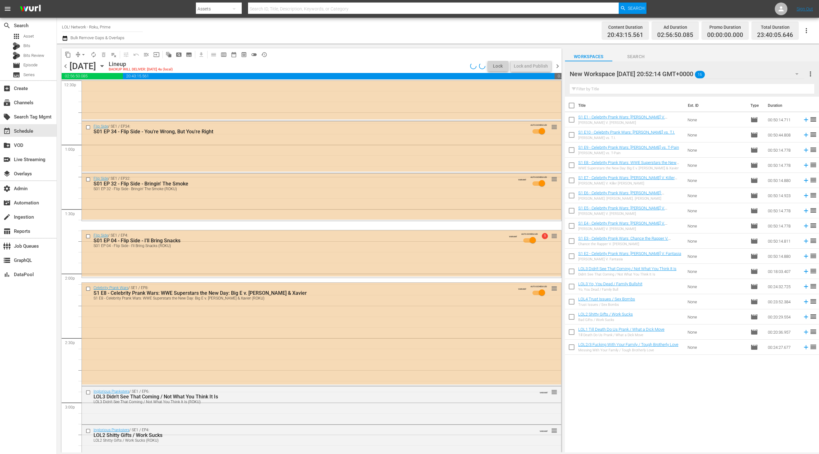
click at [82, 55] on span "arrow_drop_down" at bounding box center [83, 55] width 6 height 6
click at [90, 88] on li "Align to End of Previous Day" at bounding box center [84, 88] width 66 height 10
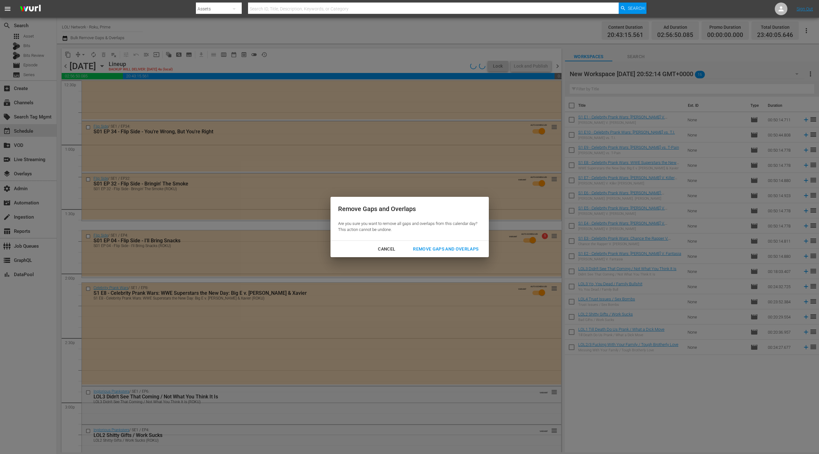
click at [436, 251] on div "Remove Gaps and Overlaps" at bounding box center [446, 249] width 76 height 8
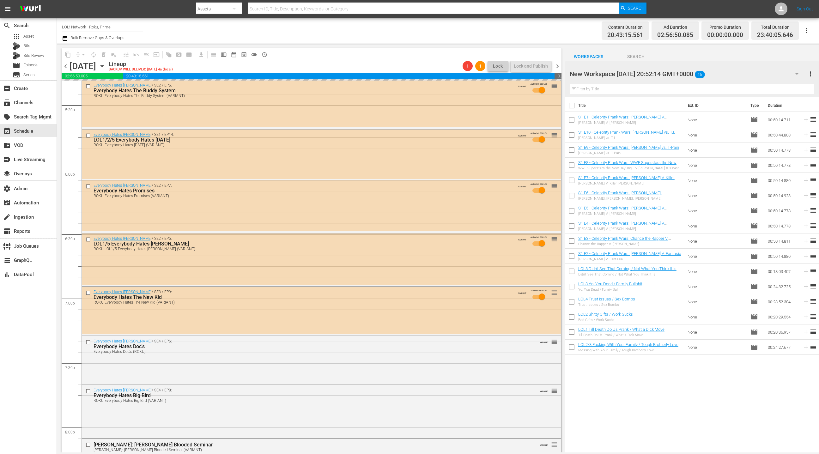
scroll to position [2392, 0]
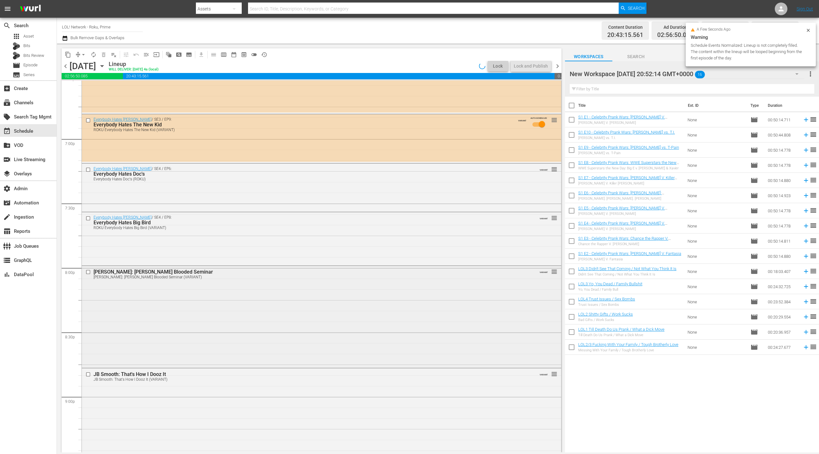
click at [310, 274] on div "[PERSON_NAME]: [PERSON_NAME] Blooded Seminar" at bounding box center [310, 272] width 432 height 6
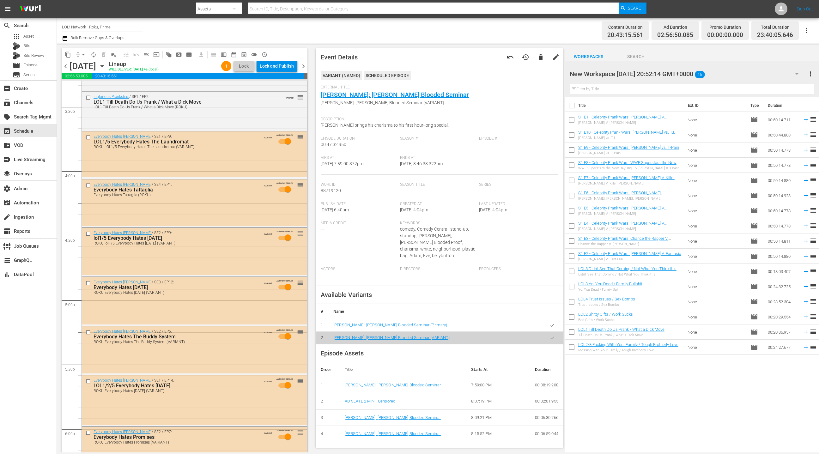
scroll to position [1894, 0]
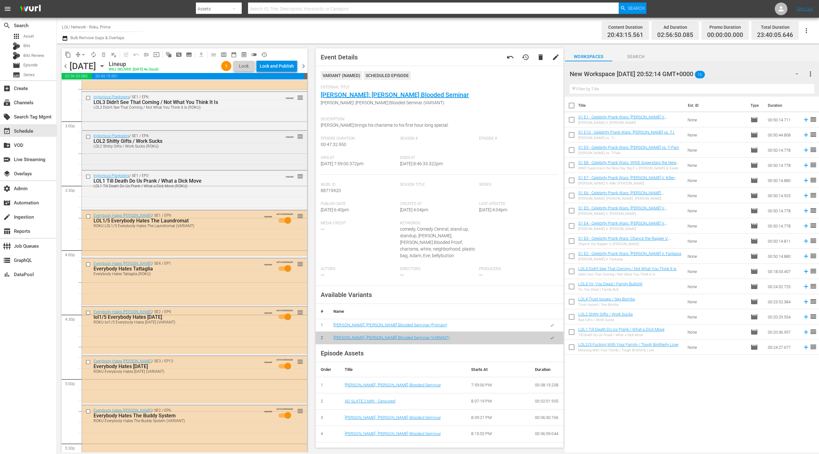
click at [231, 166] on div "Inglorious Pranksters / SE1 / EP4: LOL2 Shitty Gifts / Work Sucks LOL2 Shitty G…" at bounding box center [194, 150] width 225 height 38
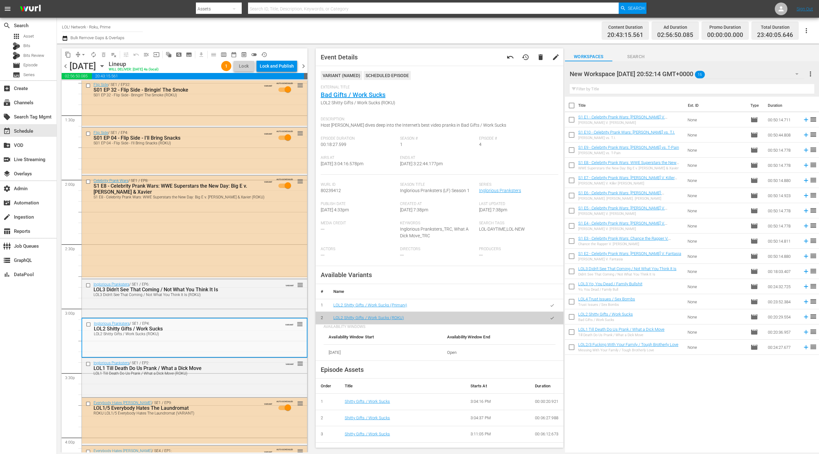
scroll to position [1683, 0]
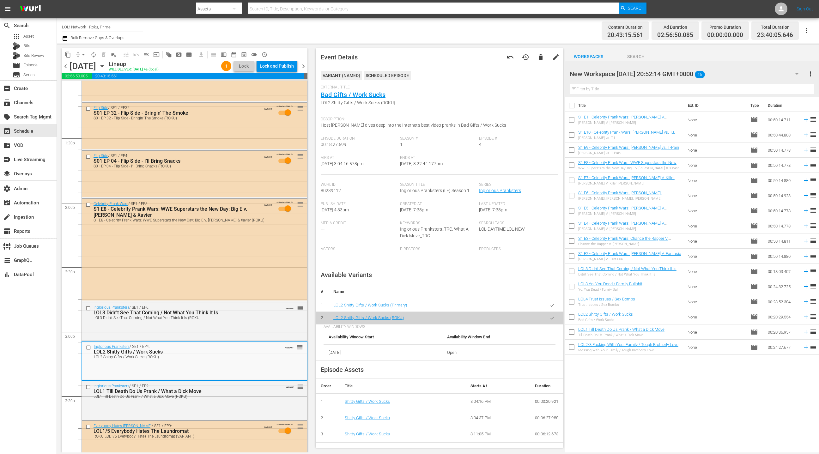
click at [231, 166] on div "S01 EP 04 - Flip Side - I'll Bring Snacks (ROKU)" at bounding box center [181, 166] width 175 height 4
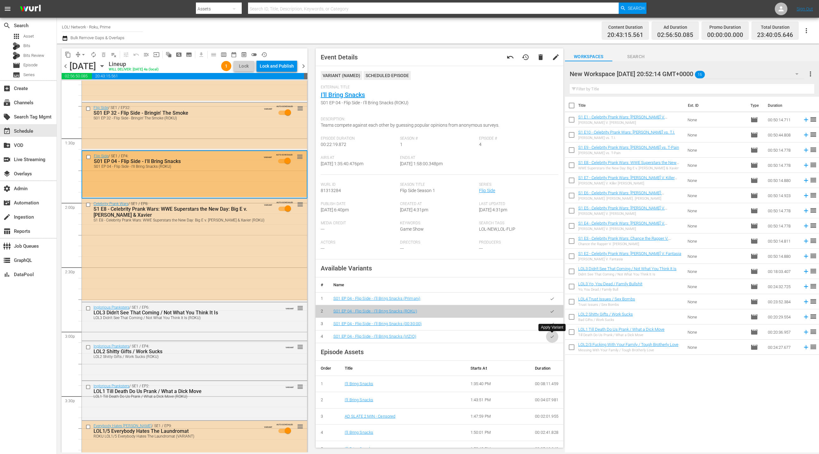
click at [551, 339] on button "button" at bounding box center [552, 337] width 12 height 12
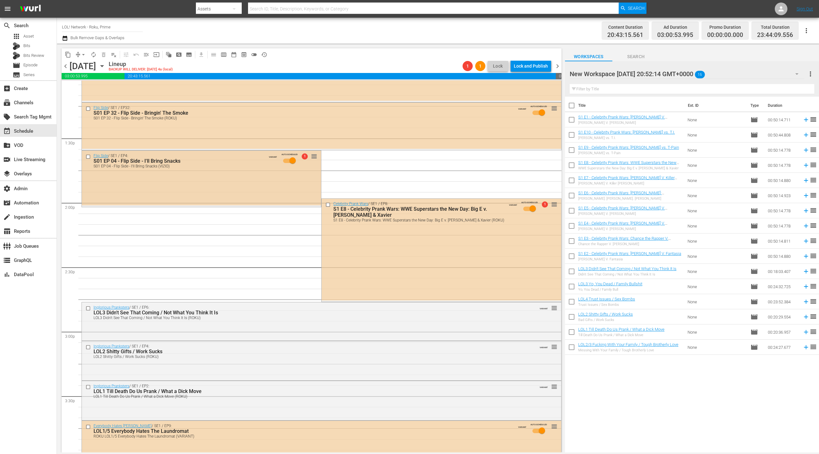
click at [265, 198] on div "Flip Side / SE1 / EP4: S01 EP 04 - Flip Side - I'll Bring Snacks S01 EP 04 - Fl…" at bounding box center [201, 178] width 239 height 55
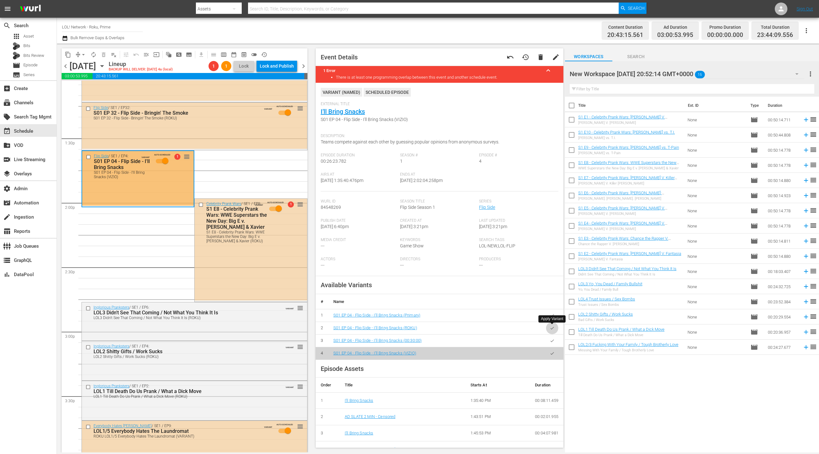
click at [552, 331] on button "button" at bounding box center [552, 328] width 12 height 12
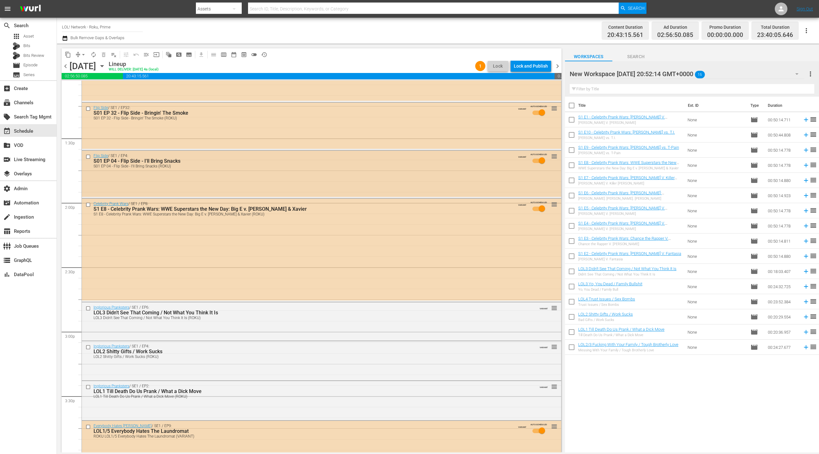
click at [251, 172] on div "Flip Side / SE1 / EP4: S01 EP 04 - Flip Side - I'll Bring Snacks S01 EP 04 - Fl…" at bounding box center [321, 174] width 479 height 46
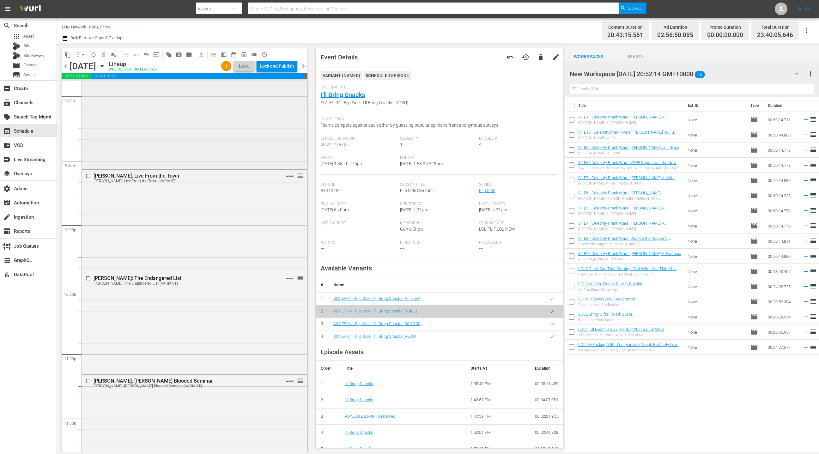
scroll to position [2723, 0]
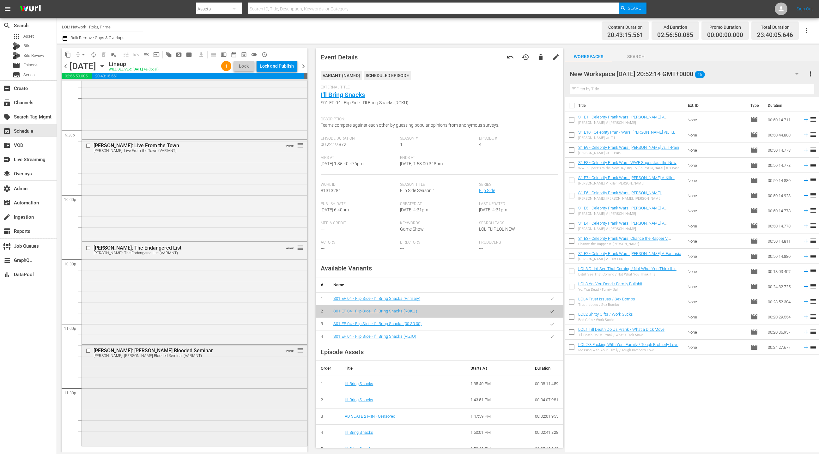
click at [227, 383] on div "[PERSON_NAME]: [PERSON_NAME] Blooded Seminar [PERSON_NAME]: [PERSON_NAME] Blood…" at bounding box center [194, 395] width 225 height 100
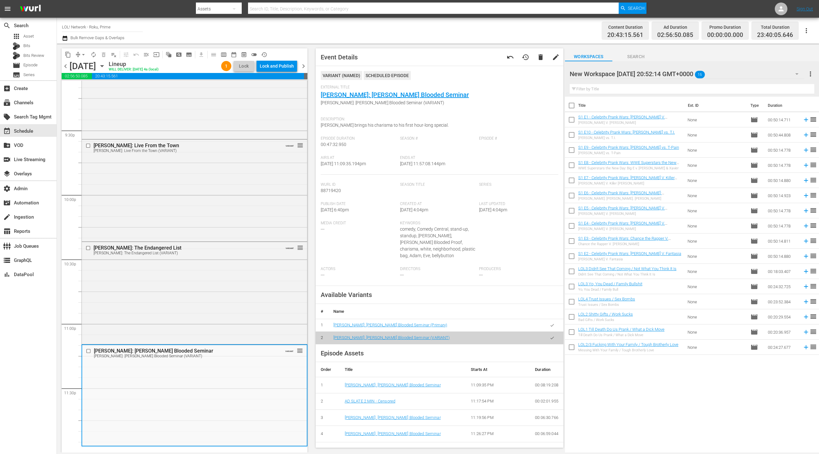
click at [552, 323] on icon "button" at bounding box center [552, 325] width 5 height 5
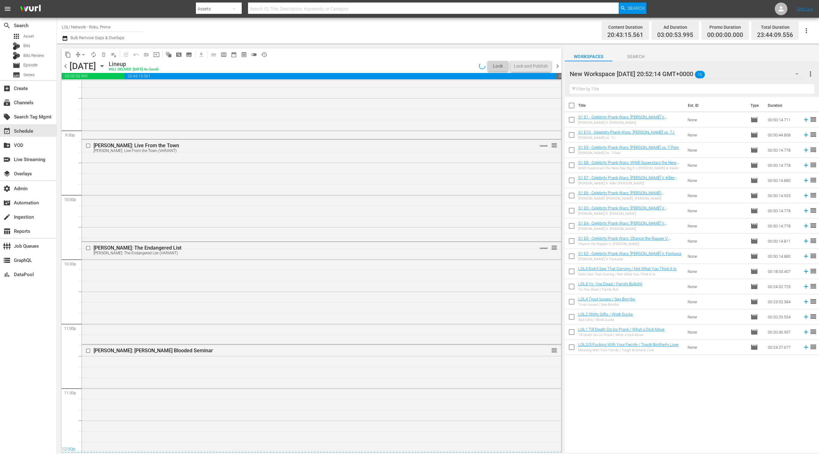
click at [319, 303] on div "[PERSON_NAME]: The Endangered List [PERSON_NAME]: The Endangered List (VARIANT)…" at bounding box center [321, 292] width 479 height 101
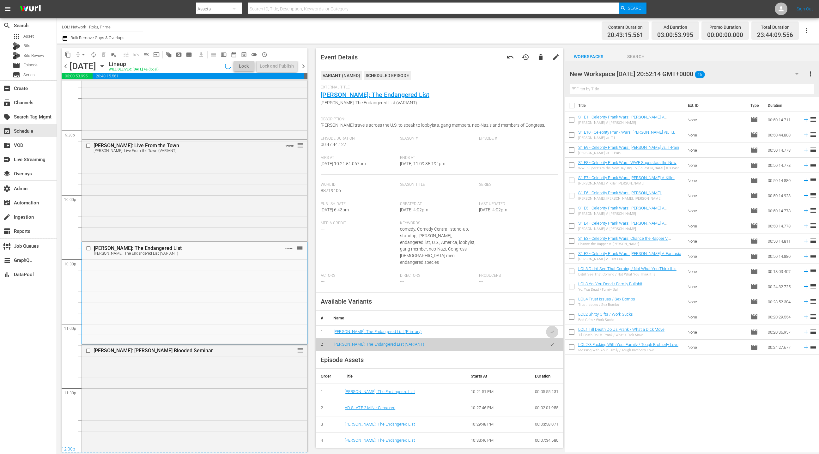
click at [553, 328] on button "button" at bounding box center [552, 332] width 12 height 12
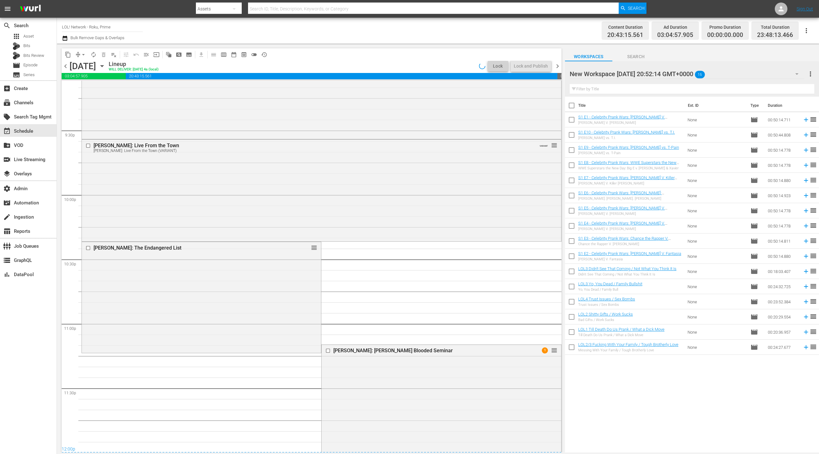
click at [265, 202] on div "[PERSON_NAME]: Live From the Town [PERSON_NAME]: Live From the Town (VARIANT) V…" at bounding box center [321, 190] width 479 height 101
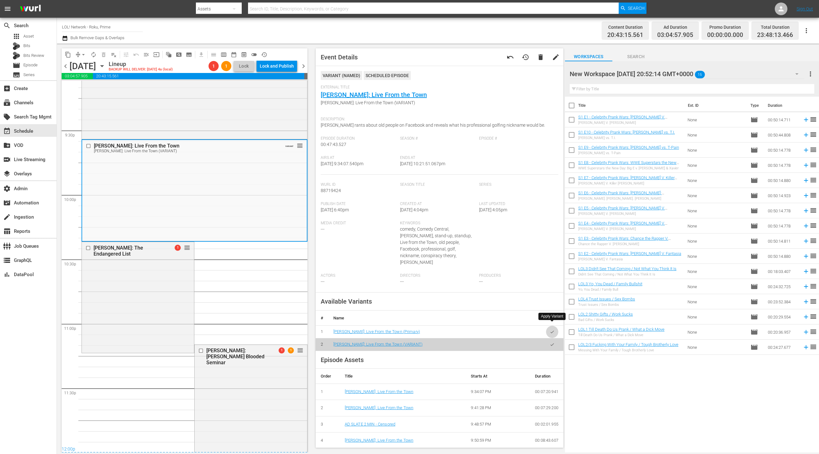
click at [553, 328] on button "button" at bounding box center [552, 332] width 12 height 12
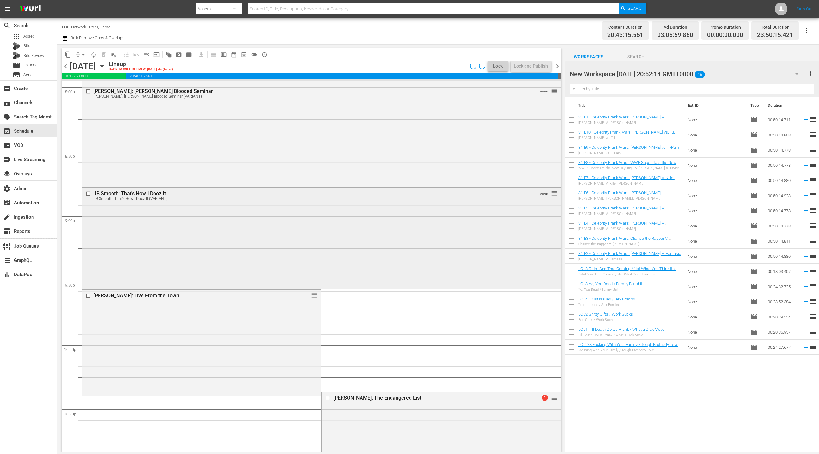
scroll to position [2571, 0]
click at [327, 242] on div "JB Smooth: That's How I Dooz It JB Smooth: That's How I Dooz It (VARIANT) VARIA…" at bounding box center [321, 239] width 479 height 100
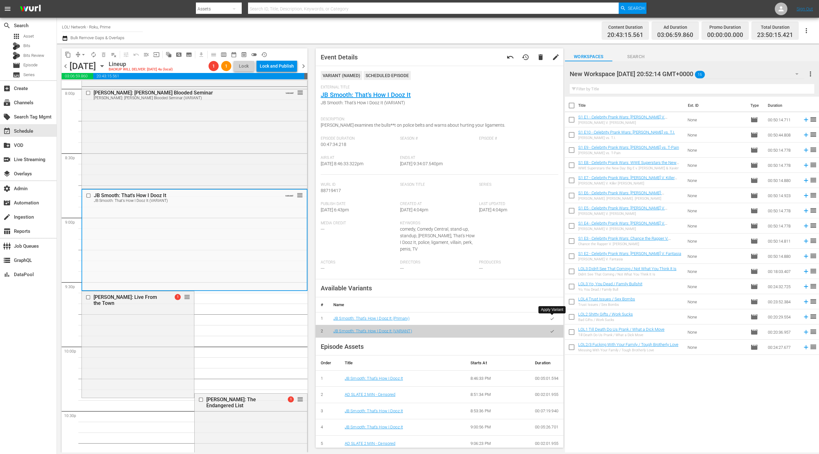
click at [554, 320] on icon "button" at bounding box center [552, 318] width 5 height 5
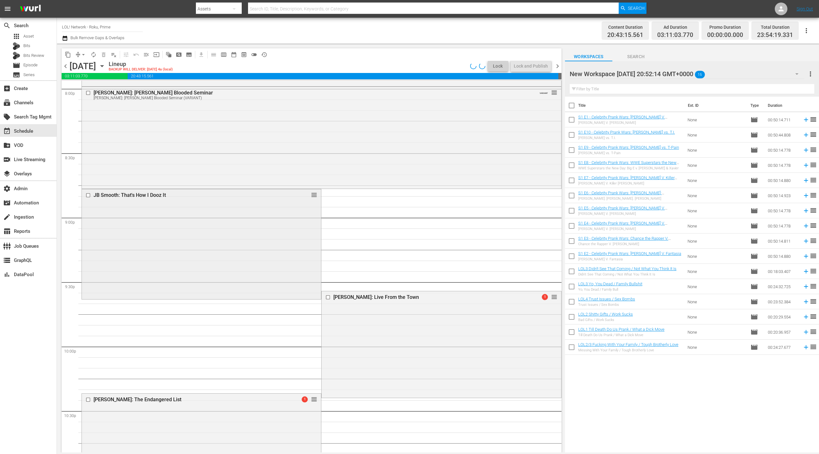
click at [259, 238] on div "JB Smooth: That's How I Dooz It reorder" at bounding box center [201, 243] width 239 height 109
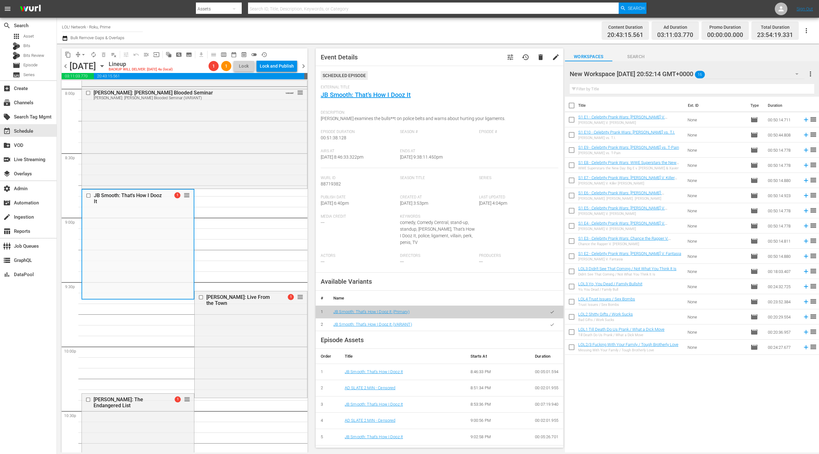
drag, startPoint x: 553, startPoint y: 327, endPoint x: 523, endPoint y: 321, distance: 31.0
click at [553, 327] on button "button" at bounding box center [552, 325] width 12 height 12
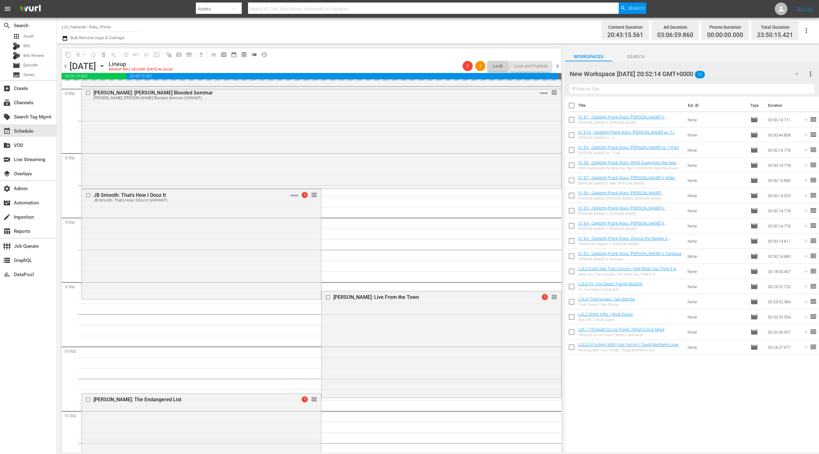
click at [368, 334] on div "[PERSON_NAME]: Live From the Town 1 reorder" at bounding box center [441, 343] width 239 height 105
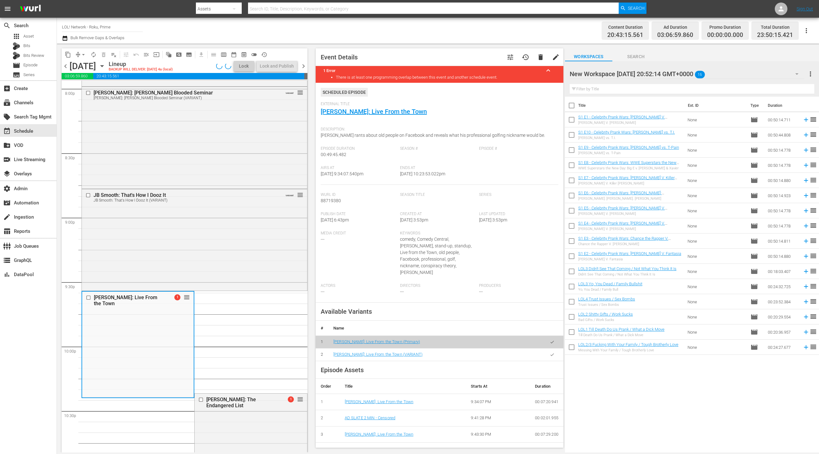
drag, startPoint x: 553, startPoint y: 351, endPoint x: 498, endPoint y: 337, distance: 56.0
click at [553, 351] on button "button" at bounding box center [552, 355] width 12 height 12
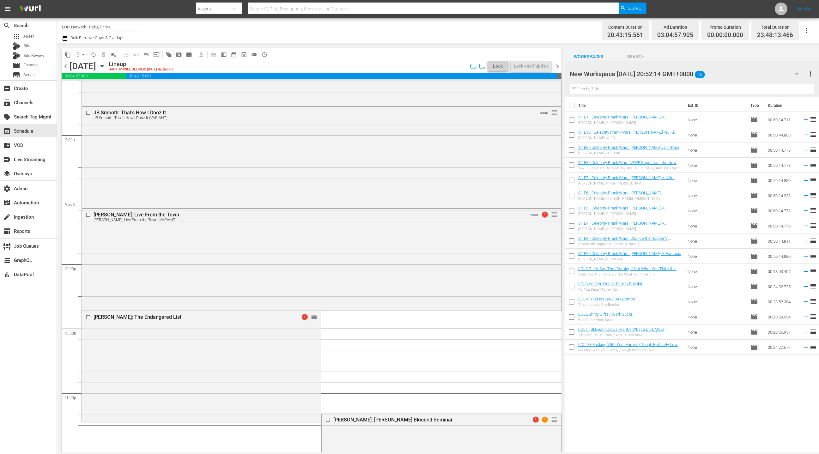
scroll to position [2680, 0]
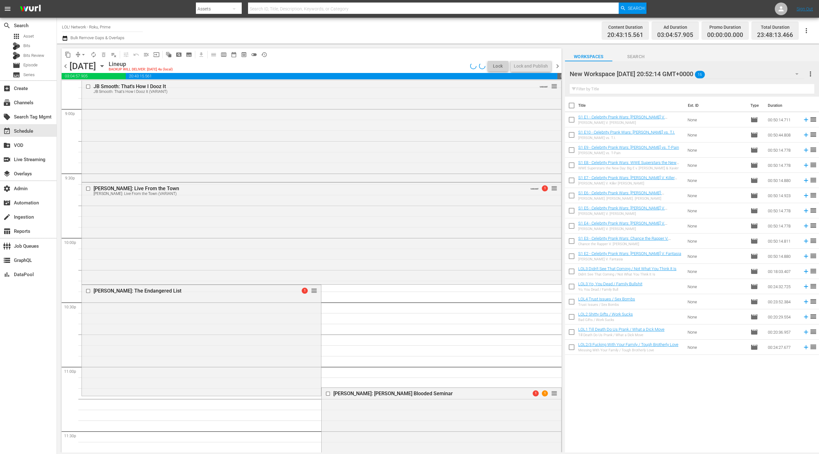
click at [258, 327] on div "[PERSON_NAME]: The Endangered List 1 reorder" at bounding box center [201, 339] width 239 height 109
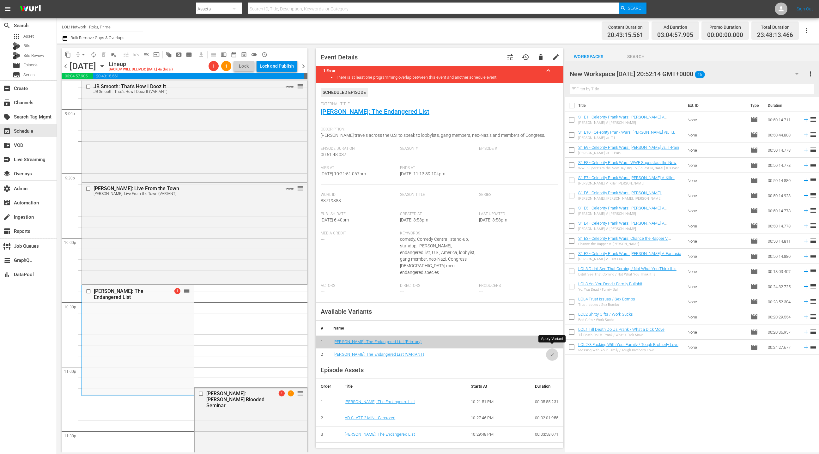
drag, startPoint x: 552, startPoint y: 351, endPoint x: 494, endPoint y: 333, distance: 61.0
click at [552, 351] on button "button" at bounding box center [552, 355] width 12 height 12
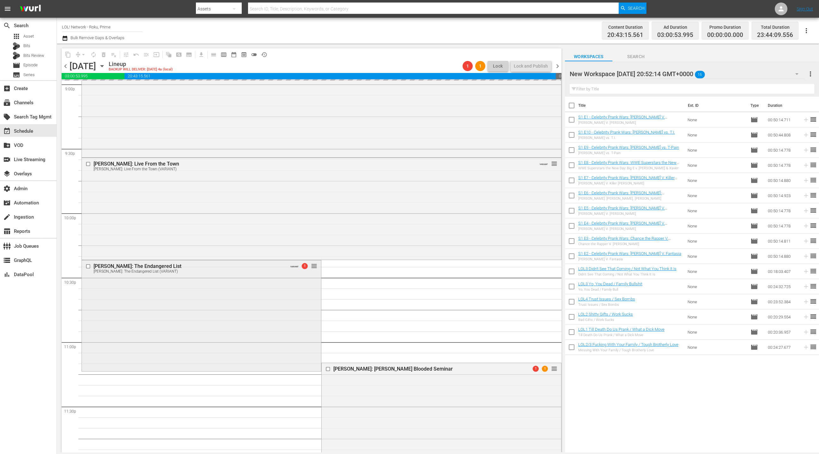
scroll to position [2725, 0]
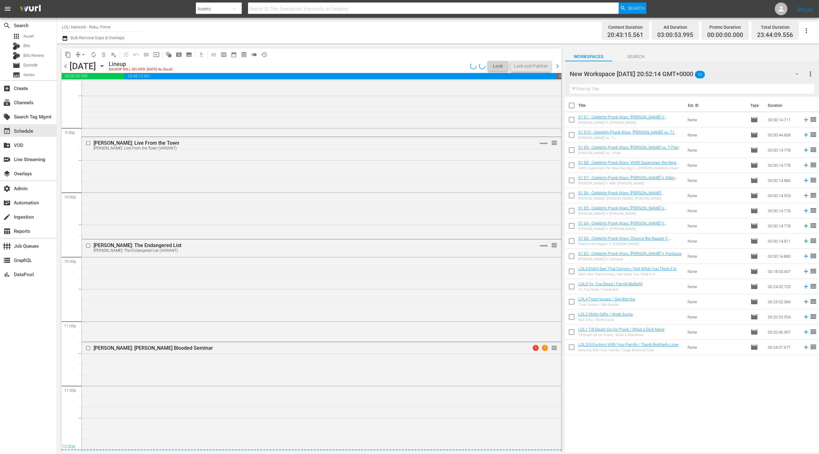
click at [361, 357] on div "[PERSON_NAME]: [PERSON_NAME] Blooded Seminar 1 1 reorder" at bounding box center [321, 396] width 479 height 109
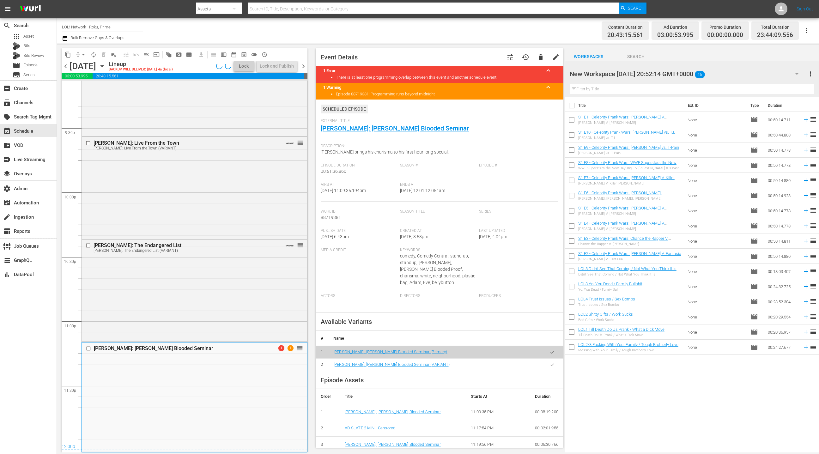
click at [552, 363] on icon "button" at bounding box center [552, 365] width 5 height 5
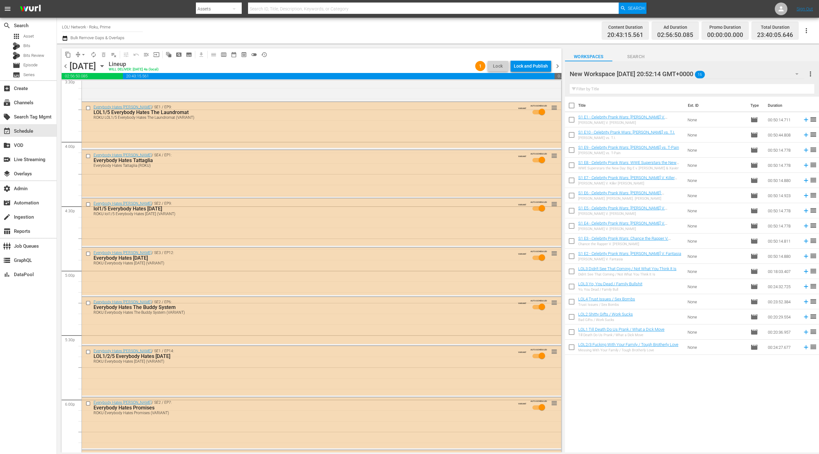
scroll to position [1980, 0]
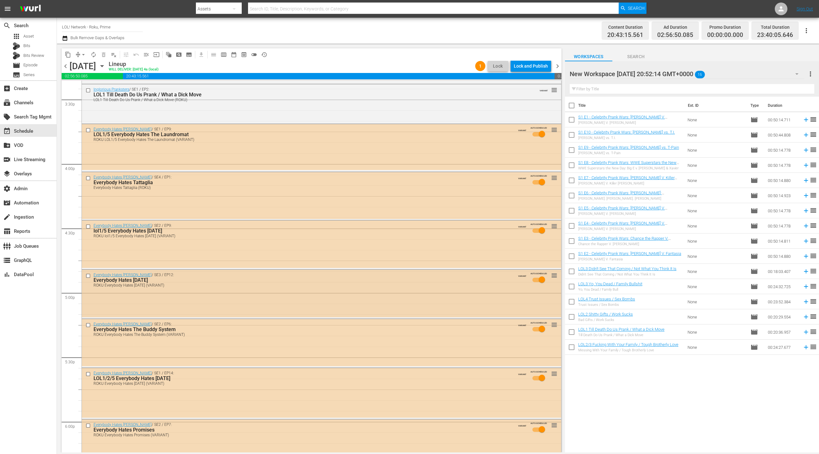
click at [271, 285] on div "ROKU Everybody Hates [DATE] (VARIANT)" at bounding box center [308, 285] width 429 height 4
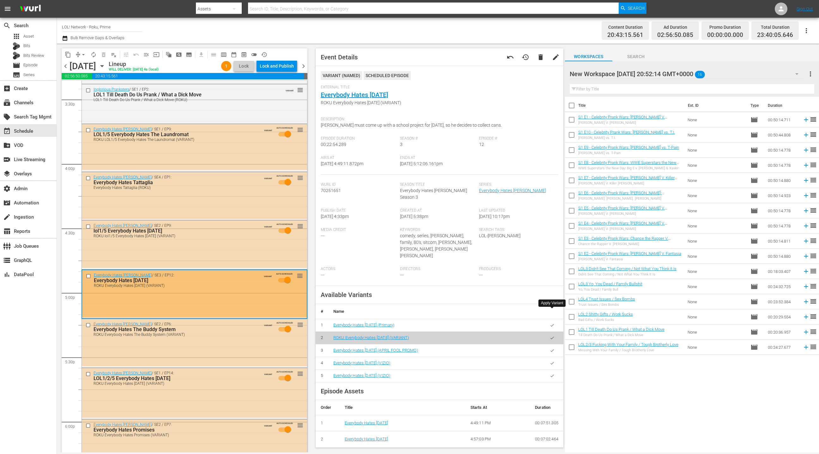
click at [552, 323] on icon "button" at bounding box center [552, 325] width 5 height 5
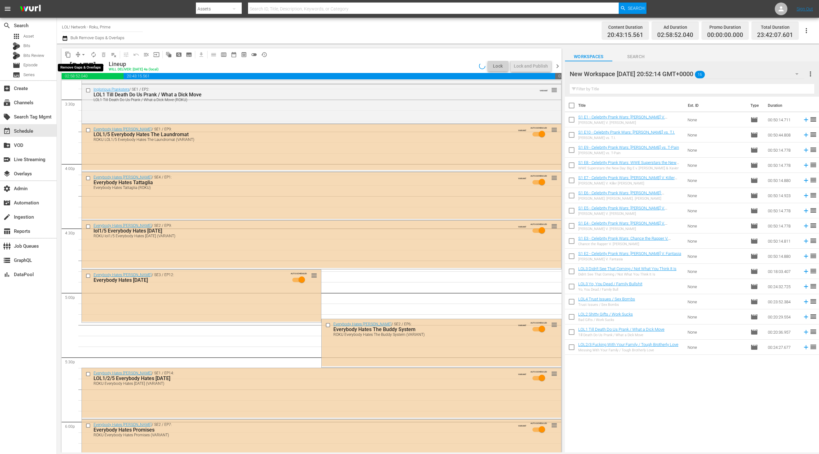
click at [81, 55] on span "arrow_drop_down" at bounding box center [83, 55] width 6 height 6
click at [86, 85] on li "Align to End of Previous Day" at bounding box center [84, 88] width 66 height 10
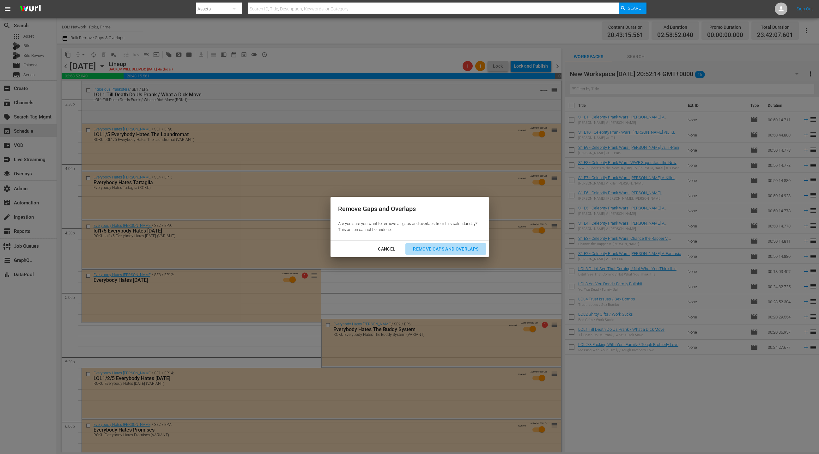
click at [440, 252] on div "Remove Gaps and Overlaps" at bounding box center [446, 249] width 76 height 8
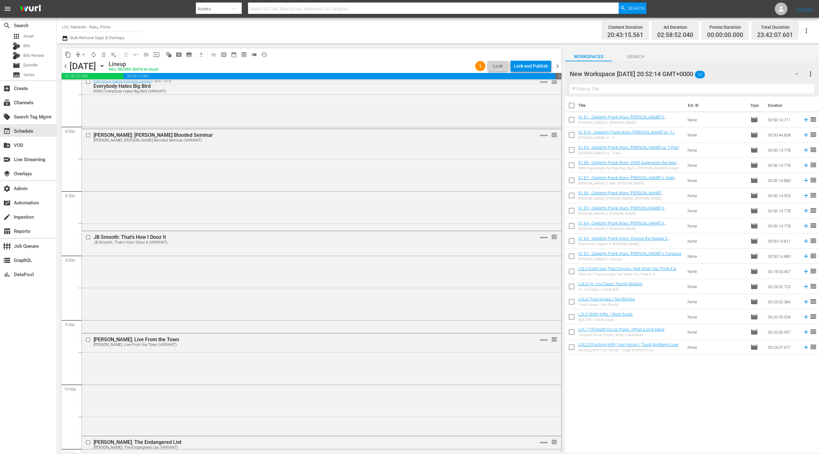
scroll to position [2484, 0]
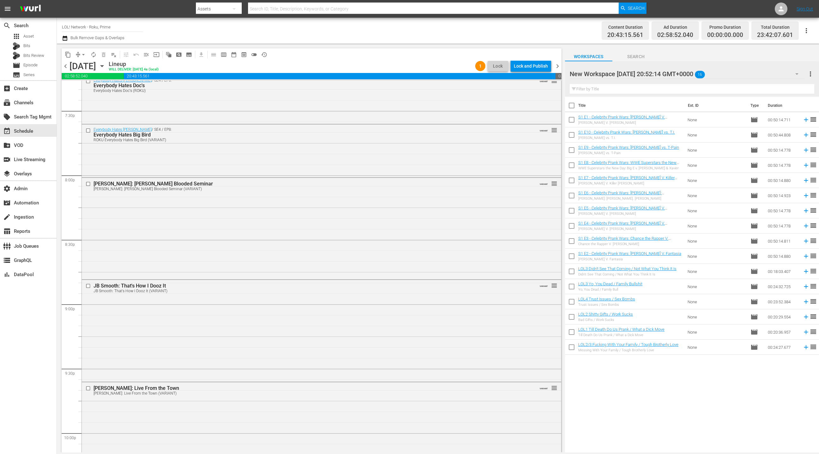
click at [322, 247] on div "[PERSON_NAME]: [PERSON_NAME] Blooded Seminar [PERSON_NAME]: [PERSON_NAME] Blood…" at bounding box center [321, 228] width 479 height 100
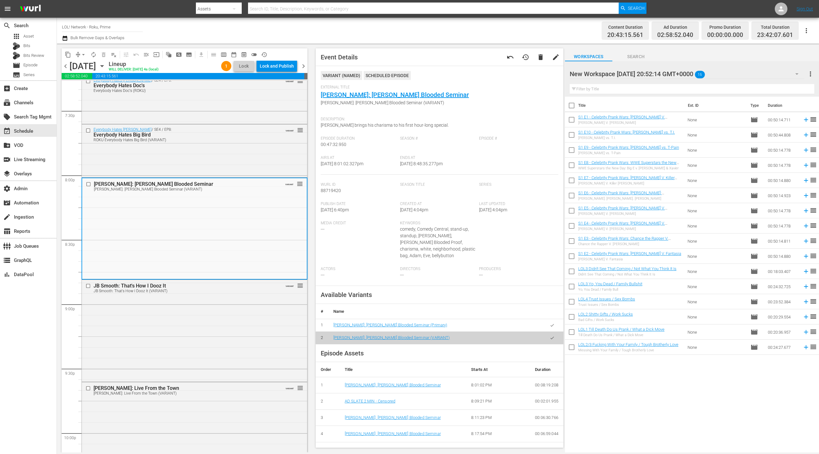
click at [304, 65] on span "chevron_right" at bounding box center [304, 66] width 8 height 8
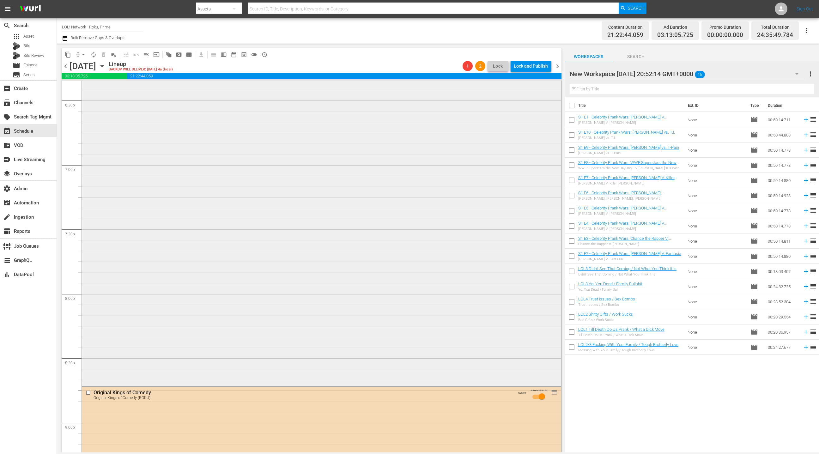
scroll to position [2371, 0]
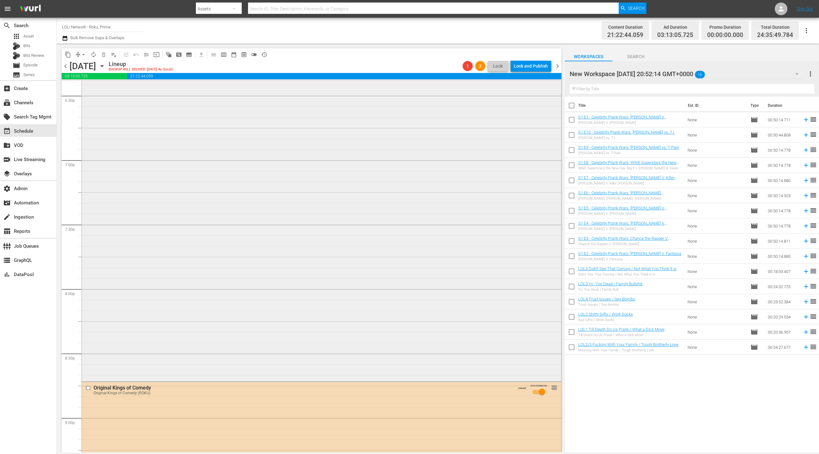
click at [321, 120] on div "Fences ROKU Fences (VARIANT) VARIANT reorder" at bounding box center [321, 210] width 479 height 340
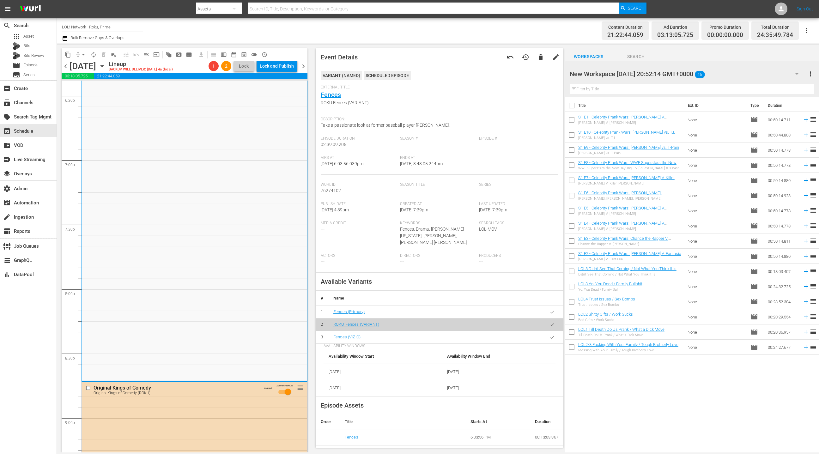
click at [552, 314] on icon "button" at bounding box center [552, 312] width 5 height 5
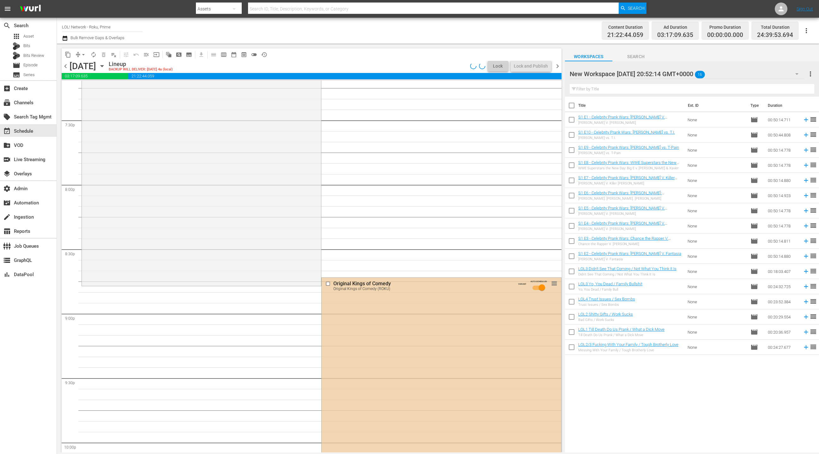
scroll to position [2550, 0]
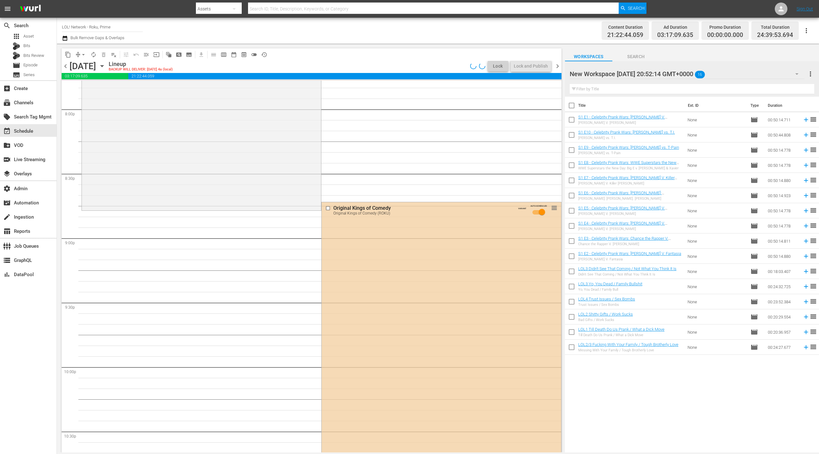
click at [393, 281] on div "Original Kings of Comedy Original Kings of Comedy (ROKU) VARIANT AUTO-SCHEDULED…" at bounding box center [441, 345] width 239 height 286
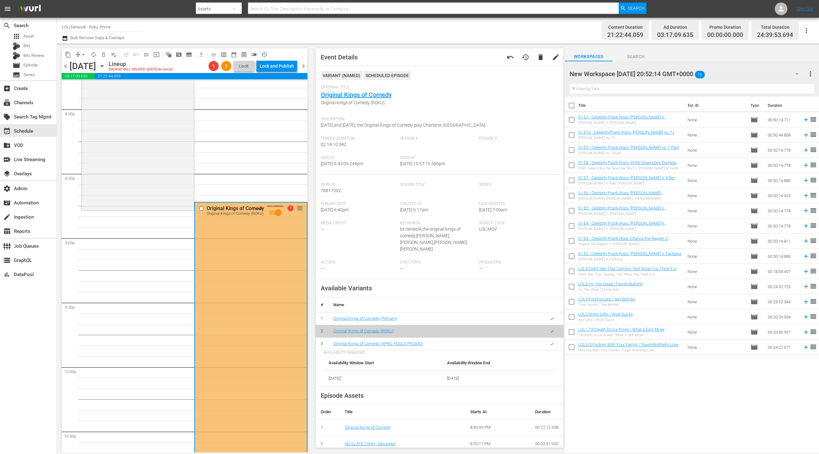
click at [556, 319] on button "button" at bounding box center [552, 319] width 12 height 12
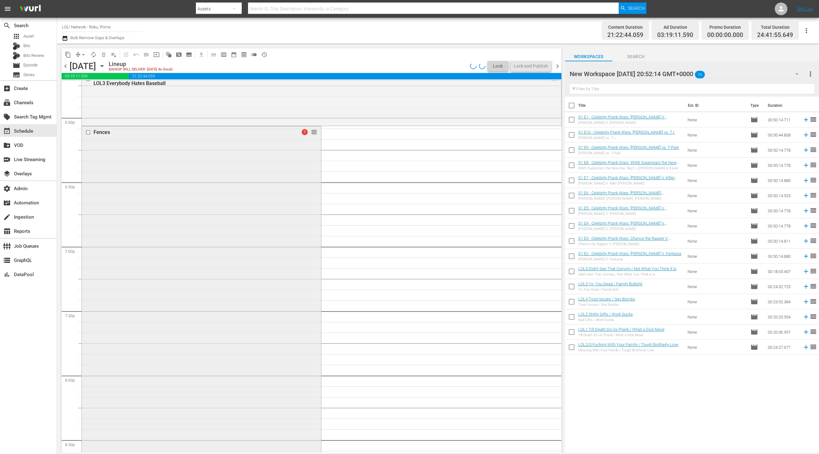
scroll to position [2213, 0]
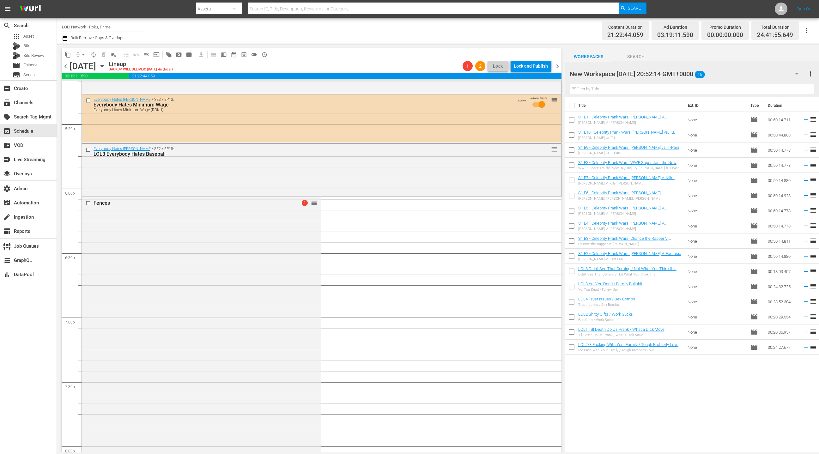
click at [245, 223] on div "Fences 1 reorder" at bounding box center [201, 371] width 239 height 349
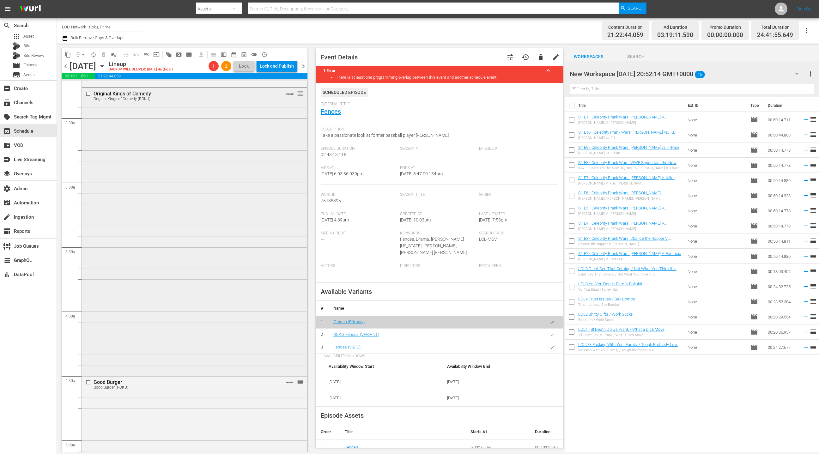
scroll to position [292, 0]
click at [248, 211] on div "Original Kings of Comedy Original Kings of Comedy (ROKU) VARIANT reorder" at bounding box center [194, 224] width 225 height 286
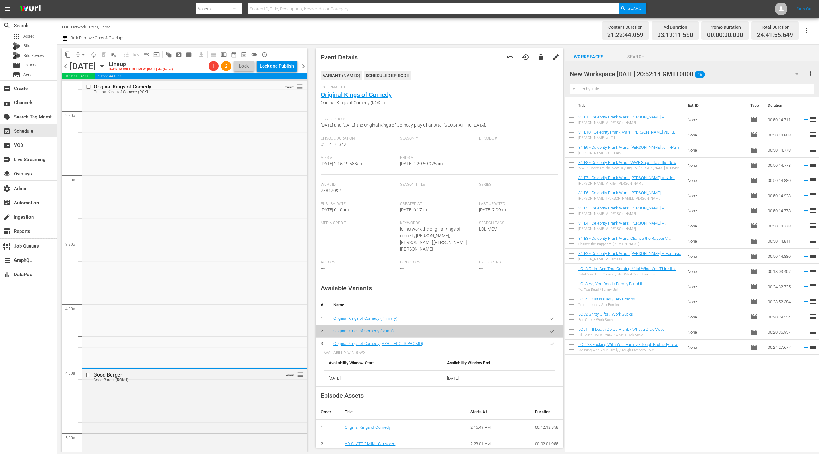
click at [555, 320] on button "button" at bounding box center [552, 319] width 12 height 12
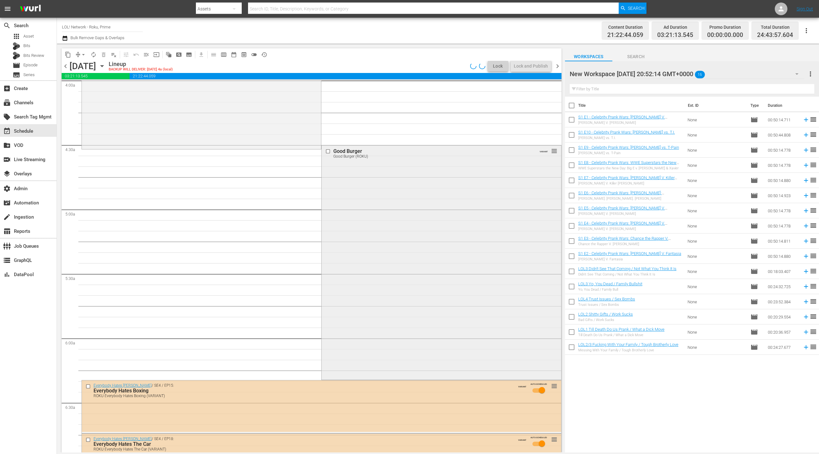
scroll to position [537, 0]
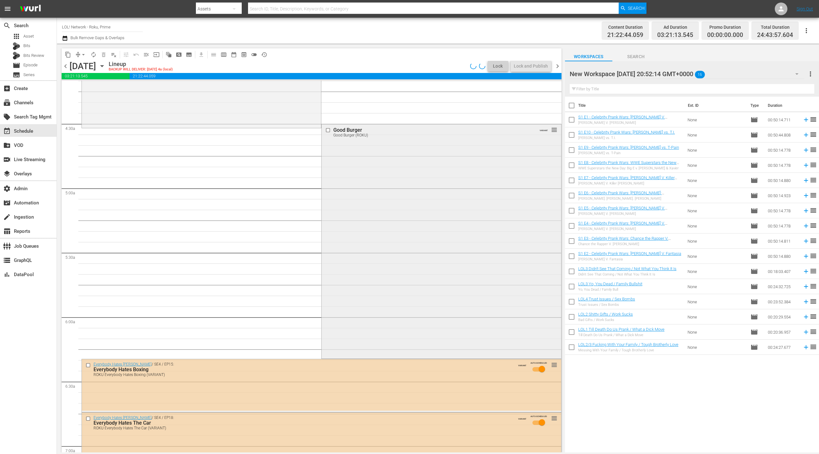
click at [392, 281] on div "Good Burger Good Burger (ROKU) VARIANT reorder" at bounding box center [441, 241] width 239 height 234
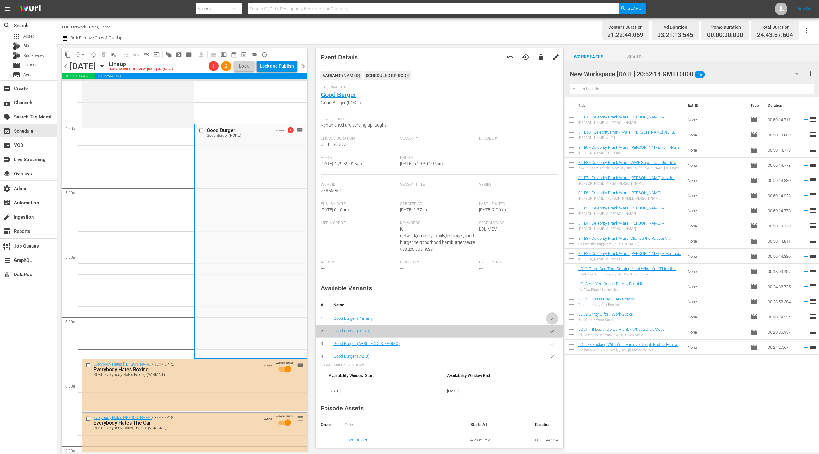
click at [552, 319] on icon "button" at bounding box center [552, 318] width 5 height 5
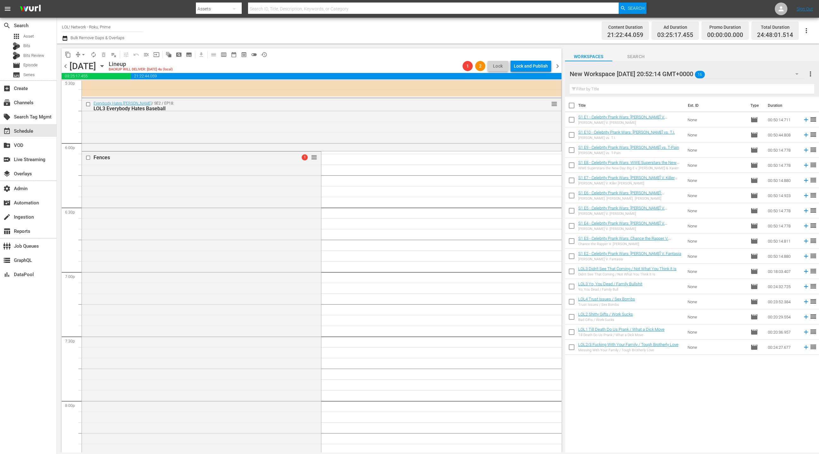
scroll to position [2292, 0]
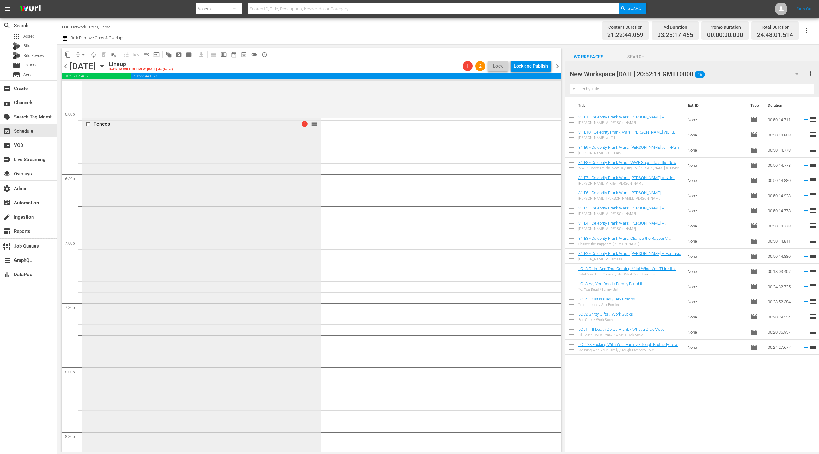
click at [262, 272] on div "Fences 1 reorder" at bounding box center [201, 292] width 239 height 349
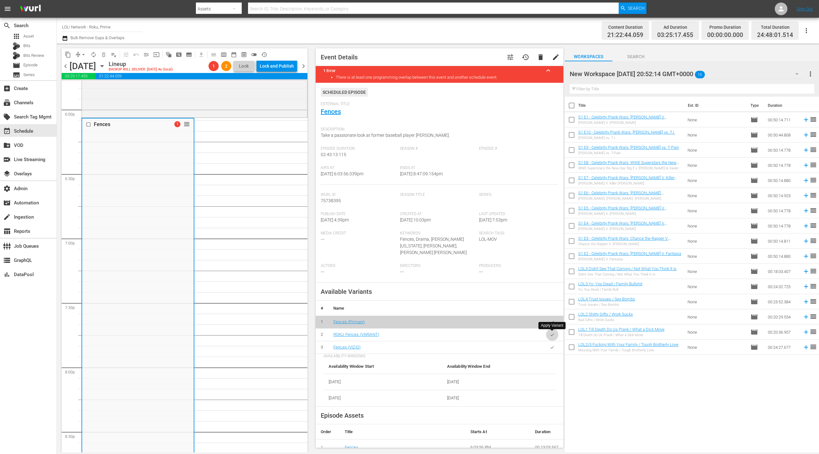
click at [551, 335] on icon "button" at bounding box center [552, 334] width 3 height 3
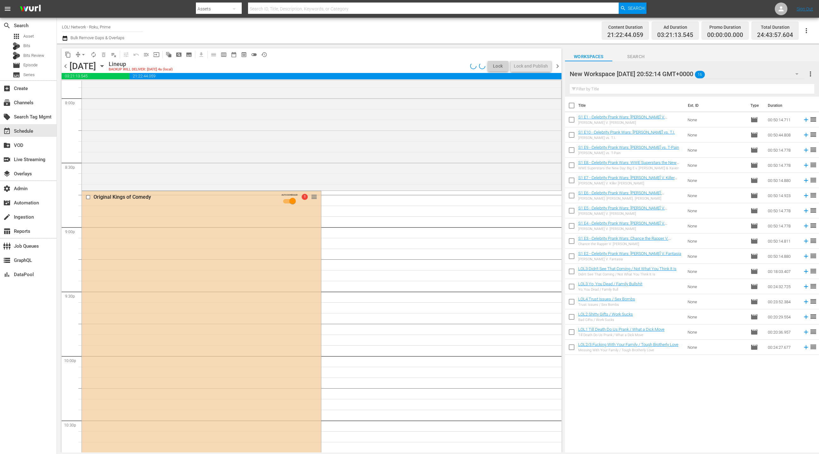
scroll to position [2603, 0]
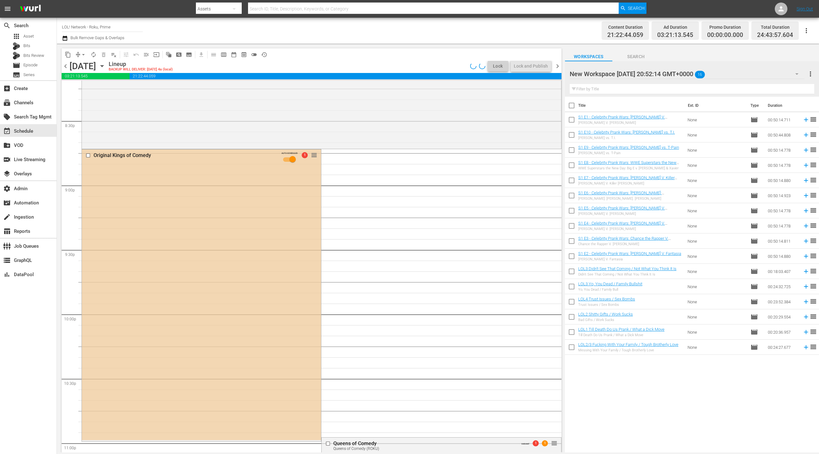
click at [235, 298] on div "Original Kings of Comedy AUTO-SCHEDULED 1 reorder" at bounding box center [201, 295] width 239 height 291
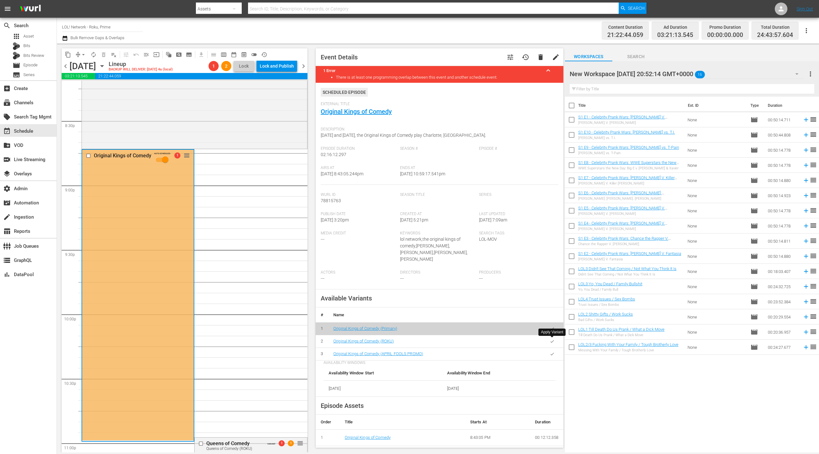
click at [553, 341] on icon "button" at bounding box center [552, 341] width 3 height 3
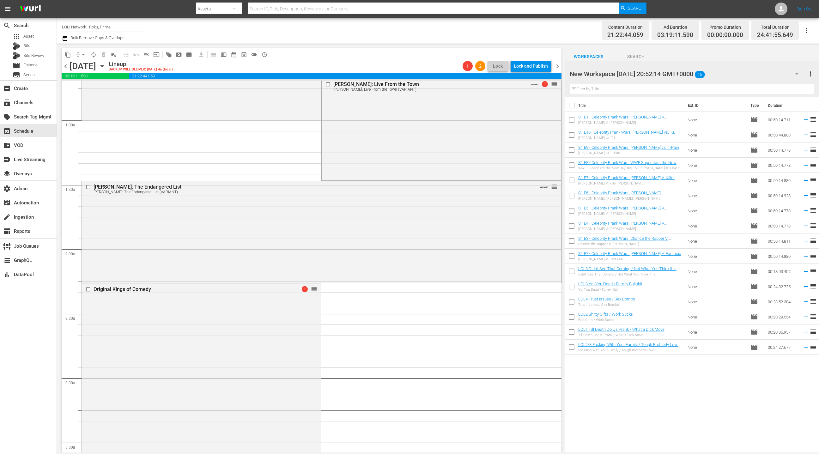
scroll to position [0, 0]
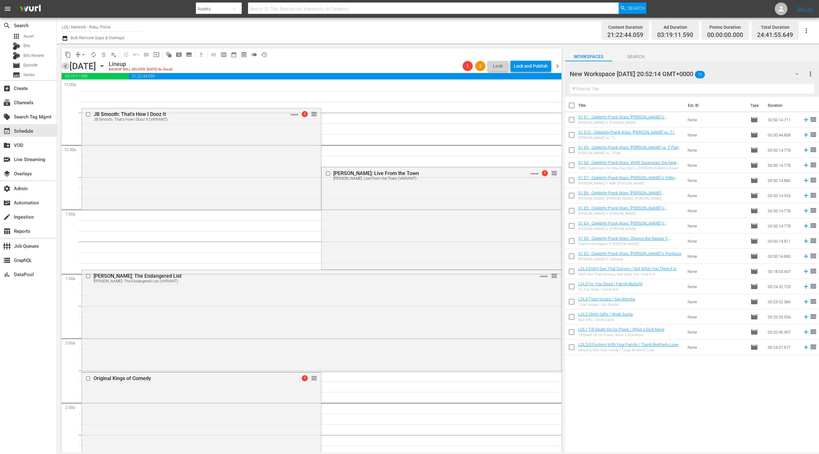
click at [64, 66] on span "chevron_left" at bounding box center [66, 66] width 8 height 8
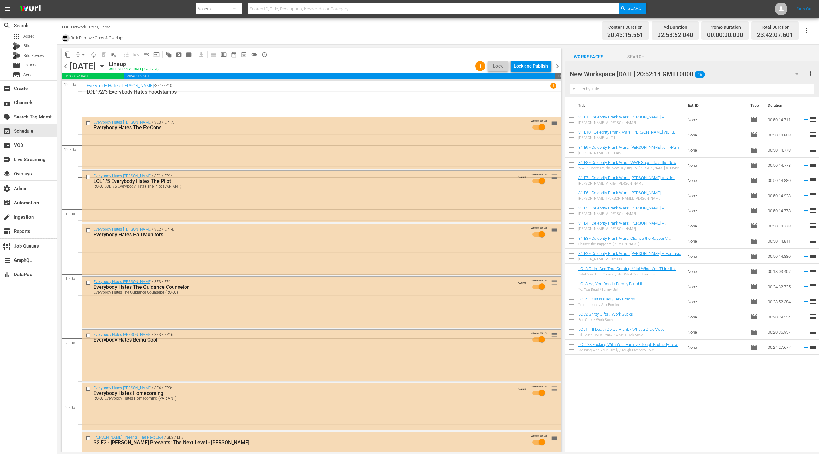
click at [67, 40] on icon "button" at bounding box center [65, 38] width 6 height 8
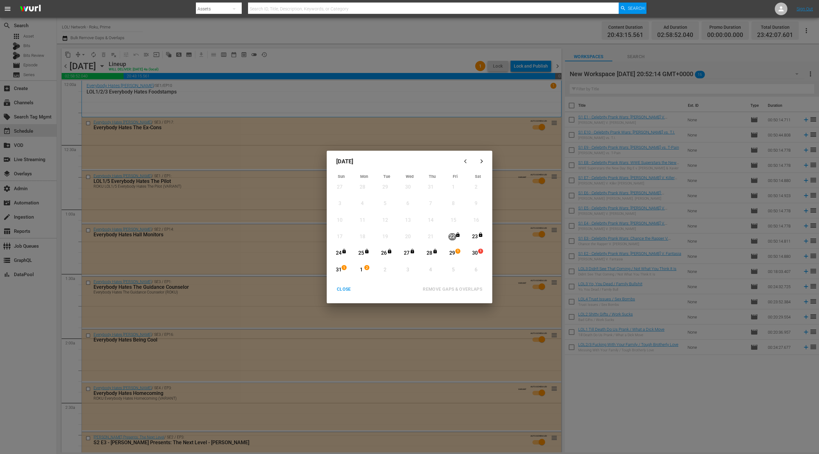
drag, startPoint x: 455, startPoint y: 254, endPoint x: 425, endPoint y: 259, distance: 31.0
click at [455, 254] on div "29" at bounding box center [453, 253] width 8 height 7
drag, startPoint x: 361, startPoint y: 271, endPoint x: 376, endPoint y: 273, distance: 15.1
click at [361, 271] on div "1" at bounding box center [361, 269] width 8 height 7
click at [445, 290] on div "REMOVE GAPS & OVERLAPS" at bounding box center [453, 289] width 70 height 8
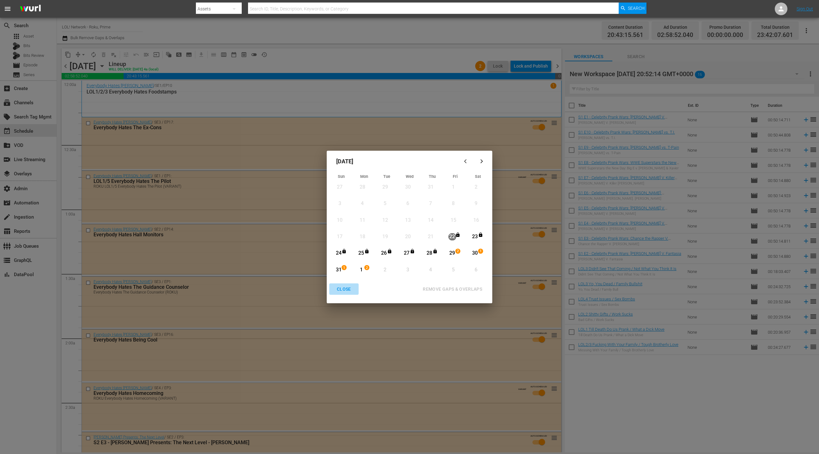
click at [345, 290] on div "CLOSE" at bounding box center [344, 289] width 24 height 8
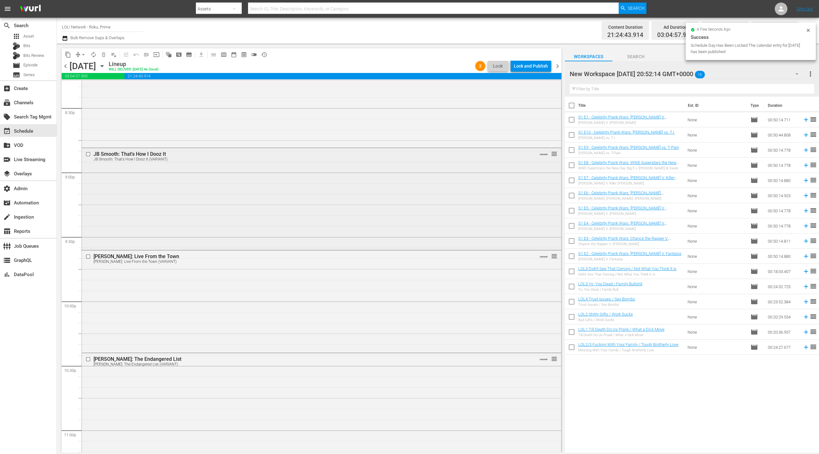
scroll to position [2575, 0]
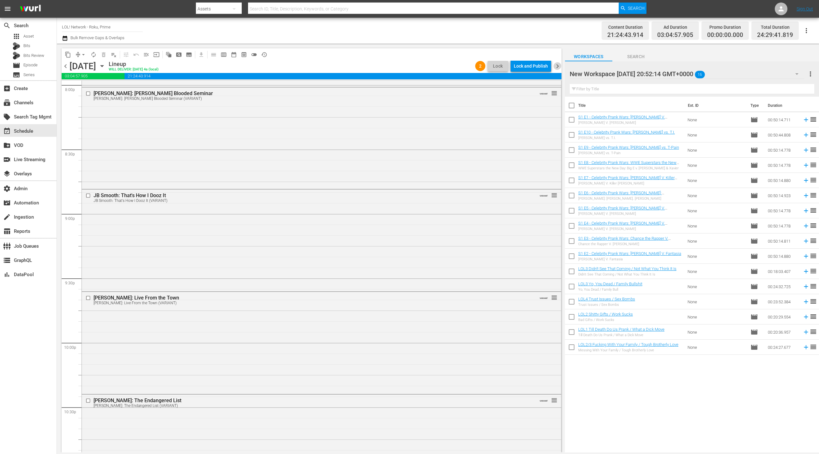
click at [559, 66] on span "chevron_right" at bounding box center [558, 66] width 8 height 8
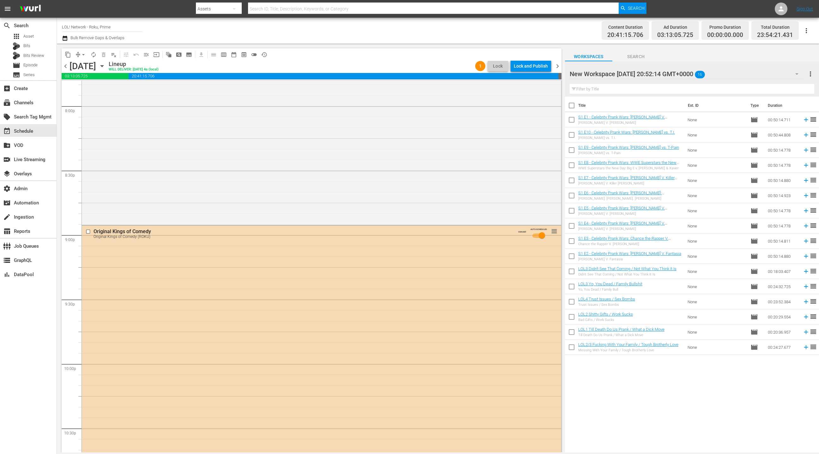
scroll to position [2467, 0]
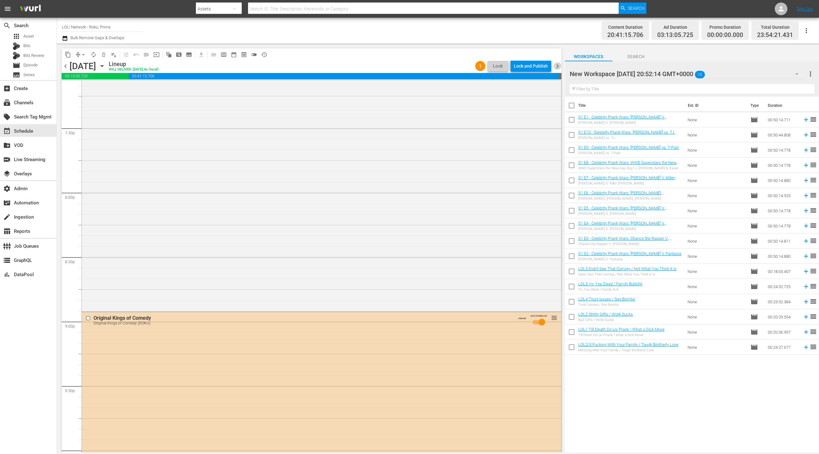
click at [559, 67] on span "chevron_right" at bounding box center [558, 66] width 8 height 8
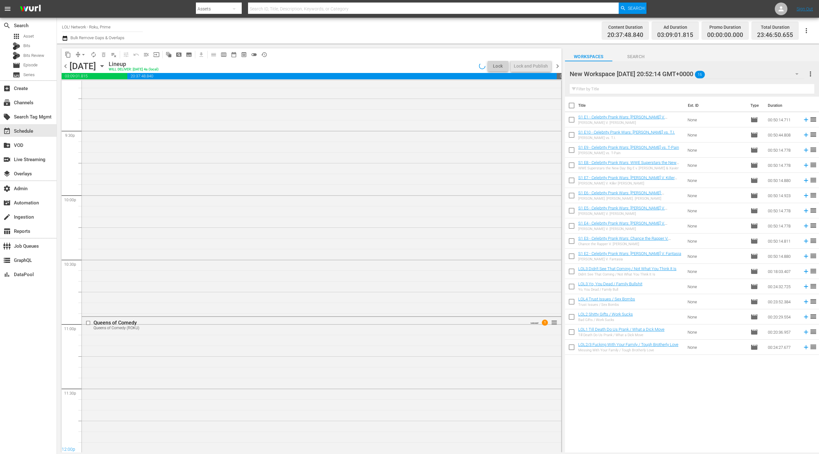
scroll to position [2499, 0]
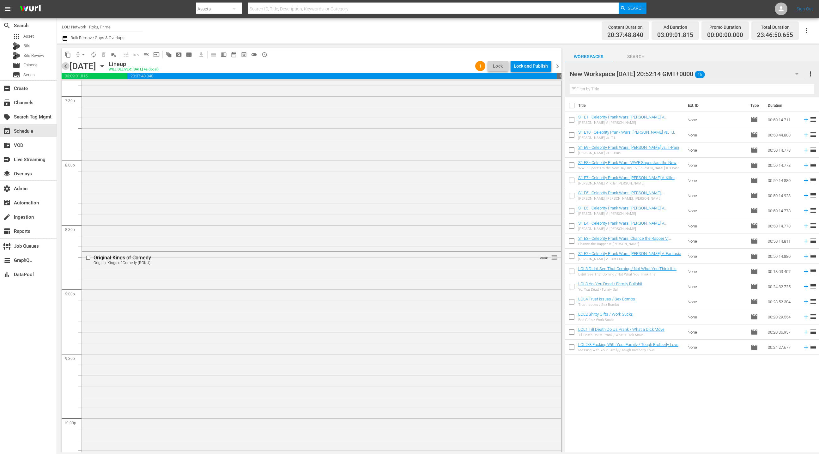
click at [66, 67] on span "chevron_left" at bounding box center [66, 66] width 8 height 8
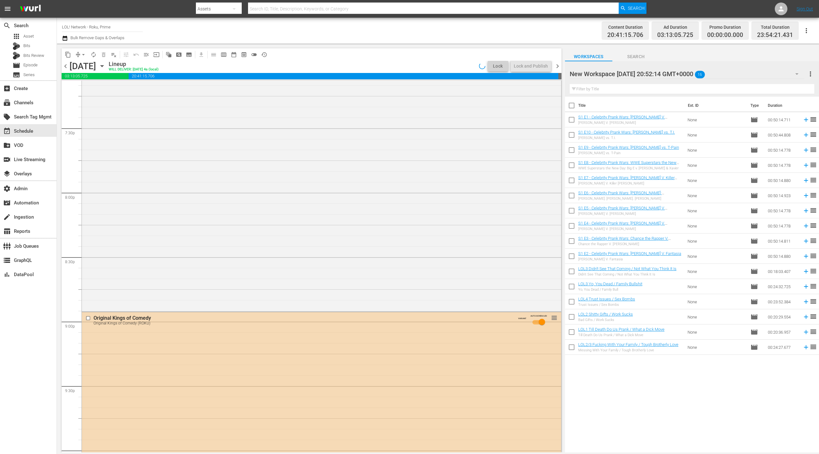
click at [66, 67] on span "chevron_left" at bounding box center [66, 66] width 8 height 8
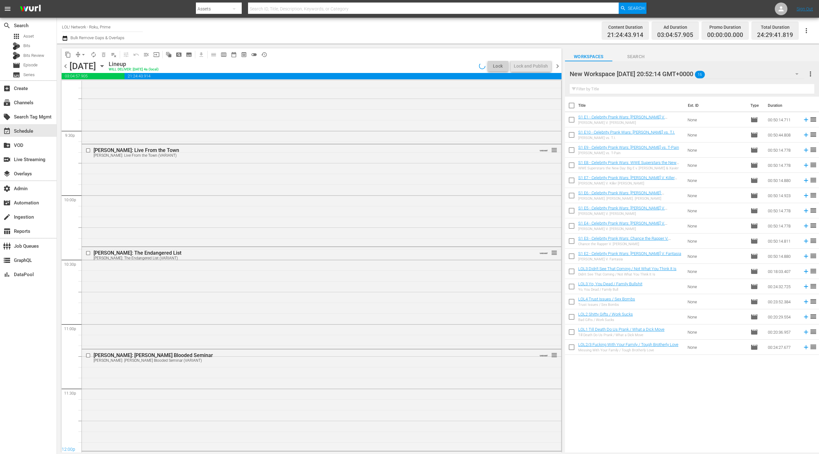
scroll to position [2413, 0]
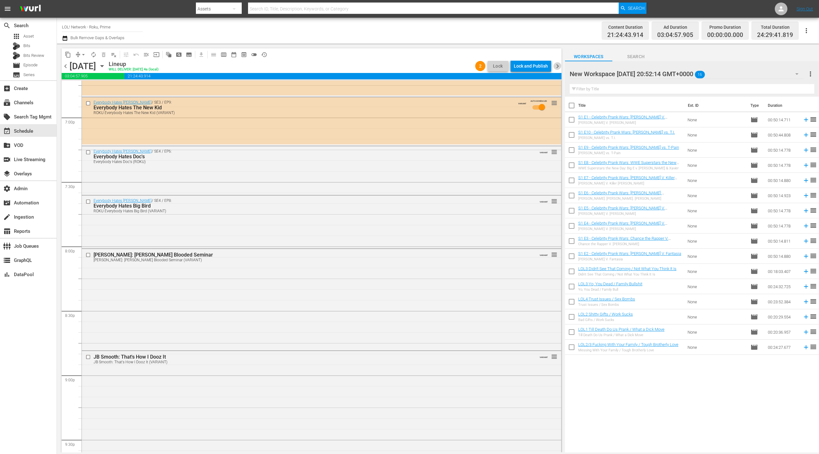
click at [559, 68] on span "chevron_right" at bounding box center [558, 66] width 8 height 8
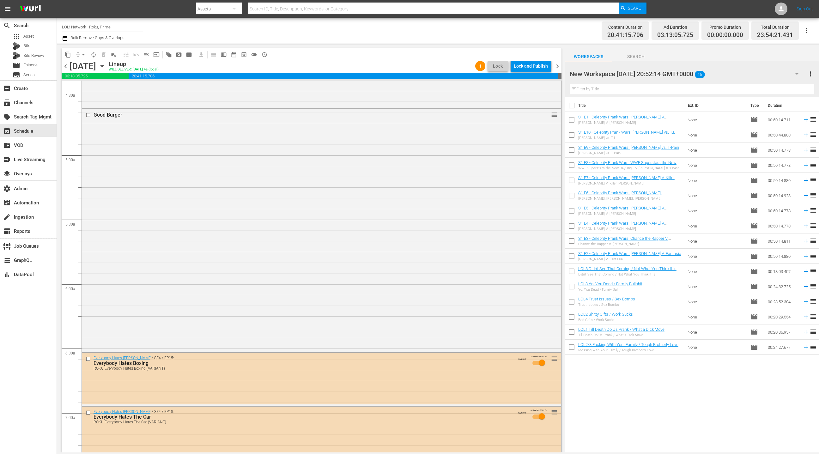
scroll to position [569, 0]
click at [66, 67] on span "chevron_left" at bounding box center [66, 66] width 8 height 8
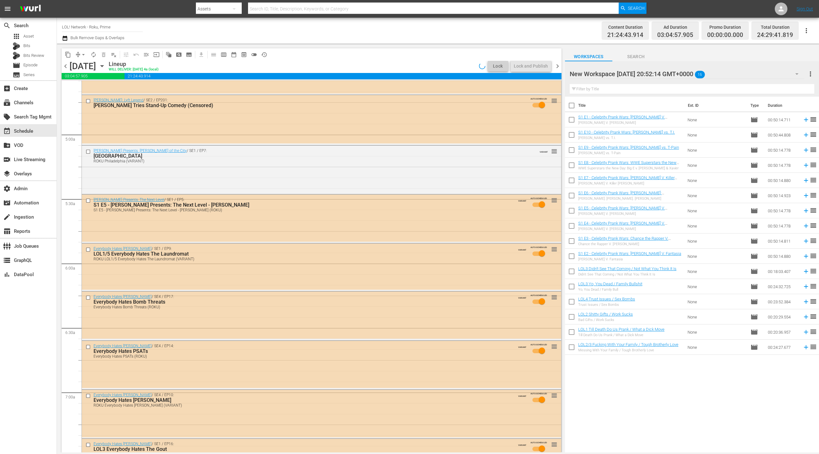
scroll to position [526, 0]
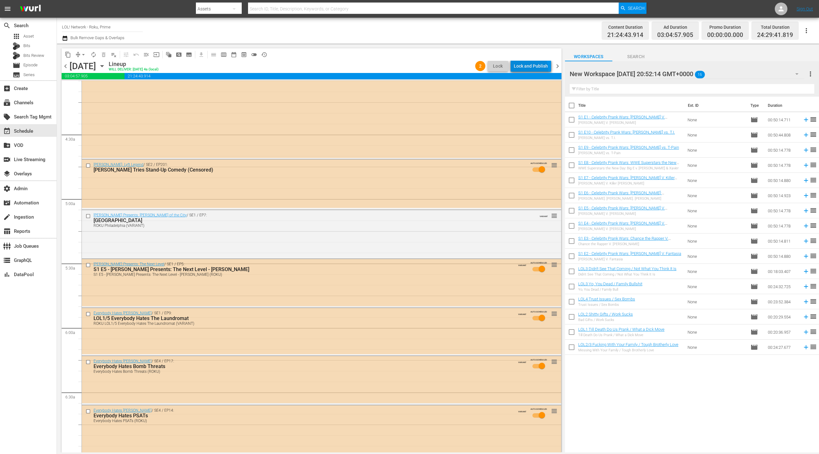
click at [532, 69] on div "Lock and Publish" at bounding box center [531, 65] width 34 height 11
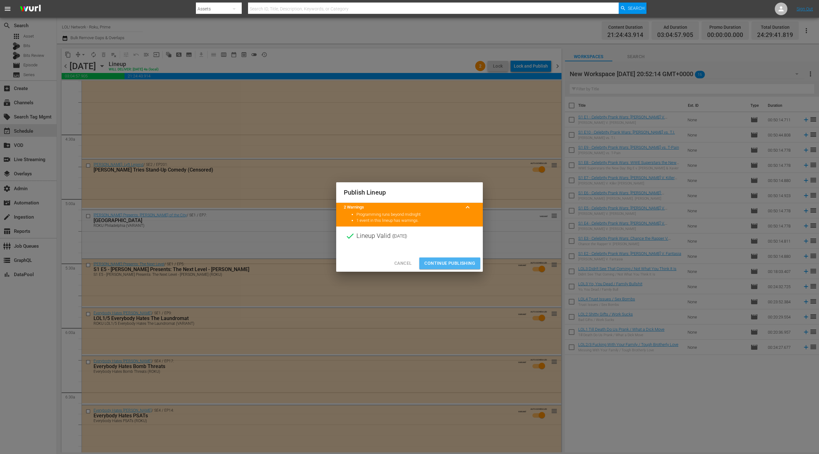
drag, startPoint x: 451, startPoint y: 262, endPoint x: 487, endPoint y: 214, distance: 59.4
click at [451, 261] on span "Continue Publishing" at bounding box center [449, 263] width 51 height 8
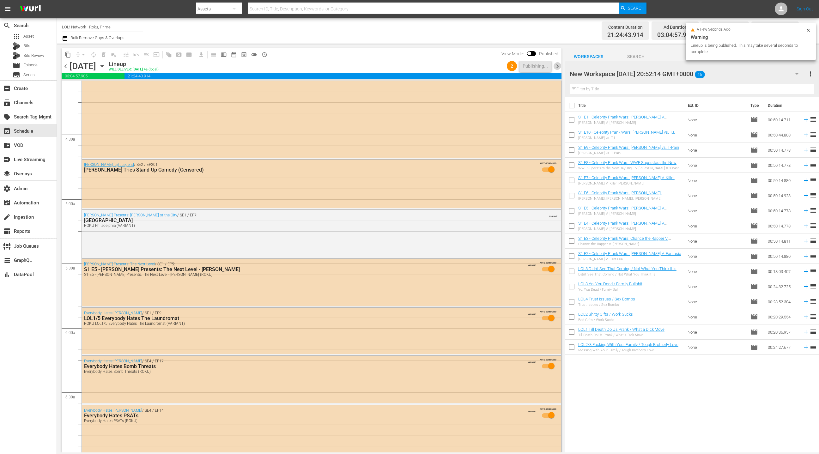
click at [559, 68] on span "chevron_right" at bounding box center [558, 66] width 8 height 8
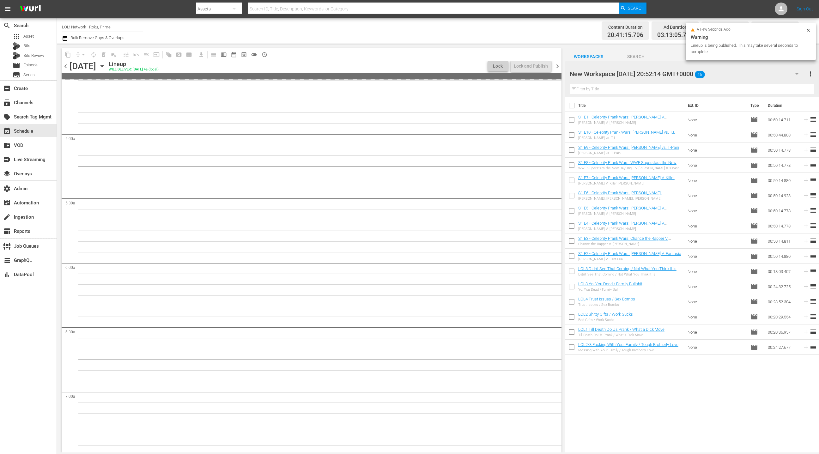
scroll to position [569, 0]
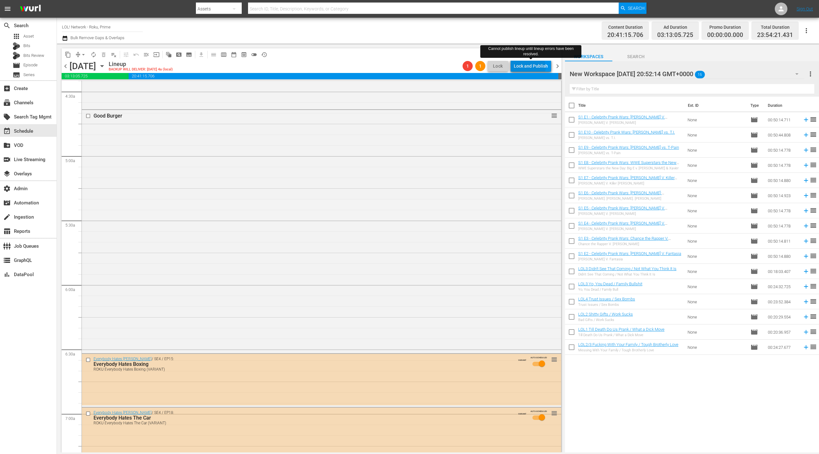
click at [528, 68] on div "Lock and Publish" at bounding box center [531, 65] width 34 height 11
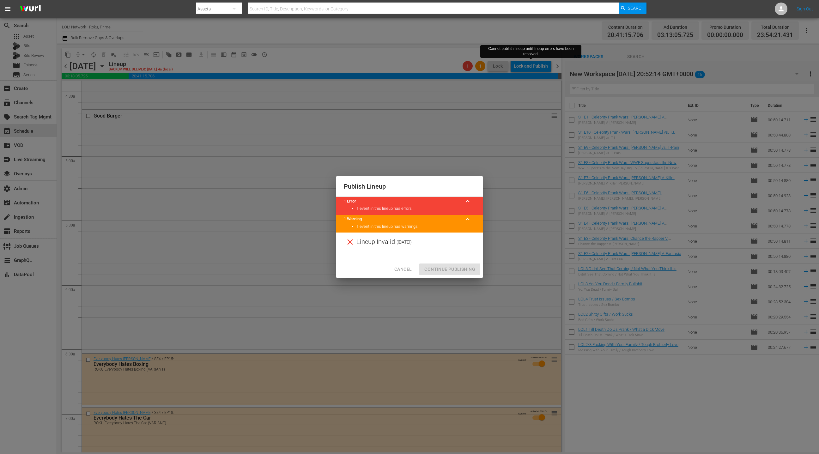
drag, startPoint x: 403, startPoint y: 269, endPoint x: 431, endPoint y: 229, distance: 49.3
click at [403, 268] on span "Cancel" at bounding box center [402, 270] width 17 height 8
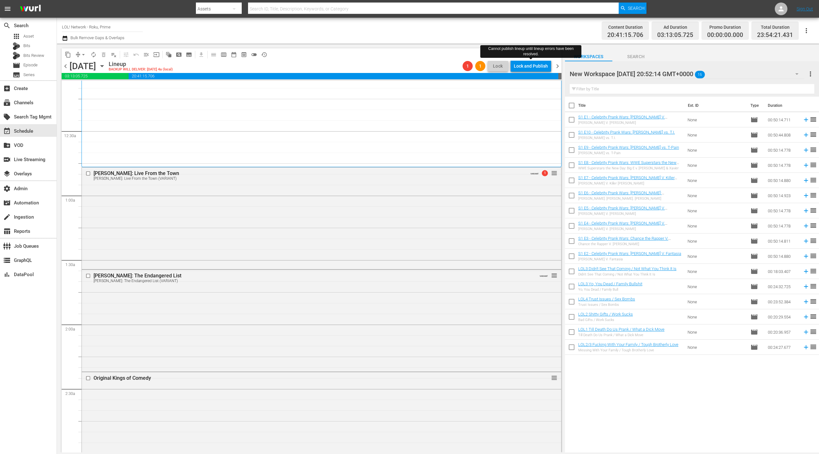
scroll to position [0, 0]
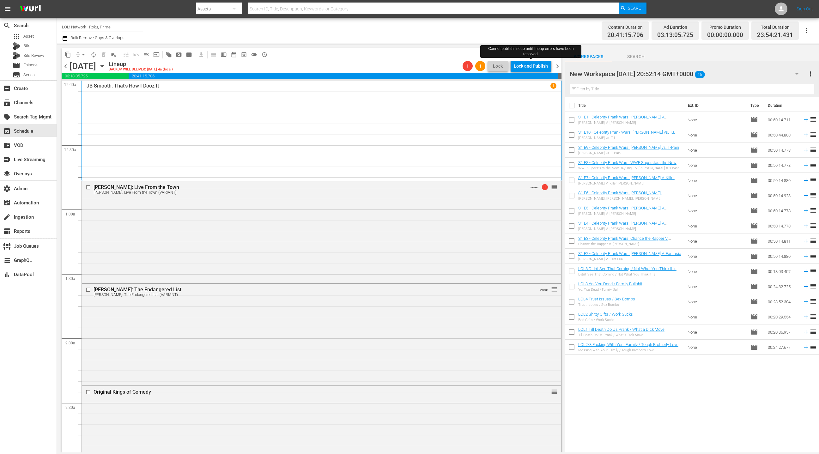
click at [454, 219] on div "[PERSON_NAME]: Live From the Town [PERSON_NAME]: Live From the Town (VARIANT) V…" at bounding box center [321, 231] width 479 height 101
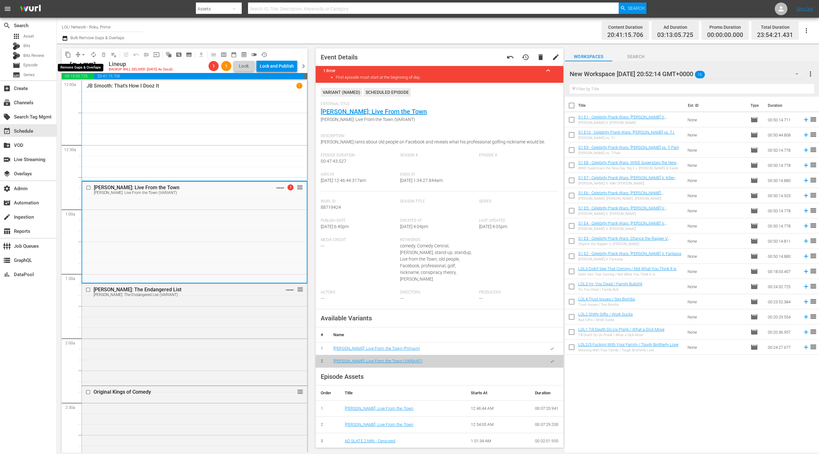
click at [79, 53] on button "arrow_drop_down" at bounding box center [83, 55] width 10 height 10
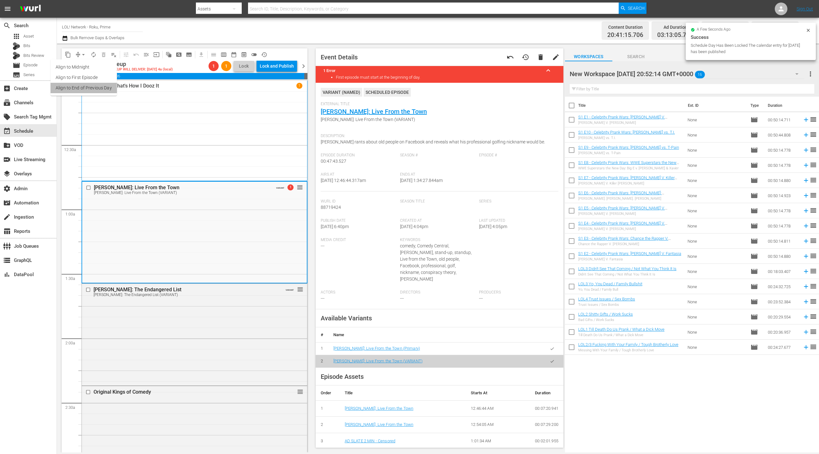
click at [95, 89] on li "Align to End of Previous Day" at bounding box center [84, 88] width 66 height 10
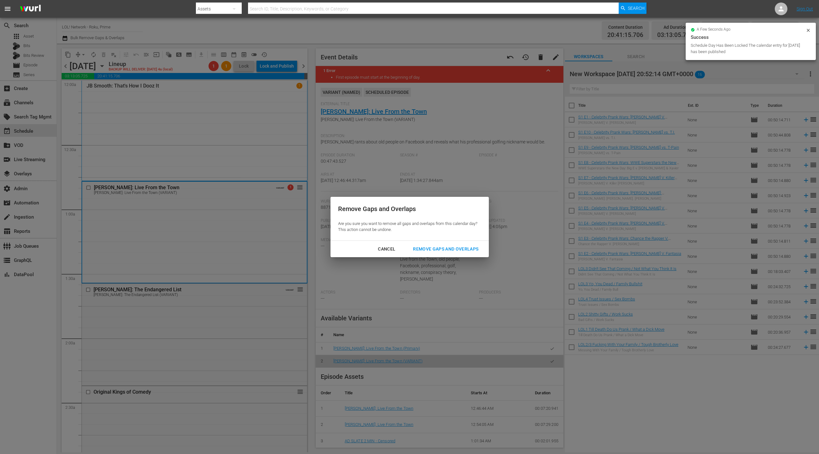
click at [430, 248] on div "Remove Gaps and Overlaps" at bounding box center [446, 249] width 76 height 8
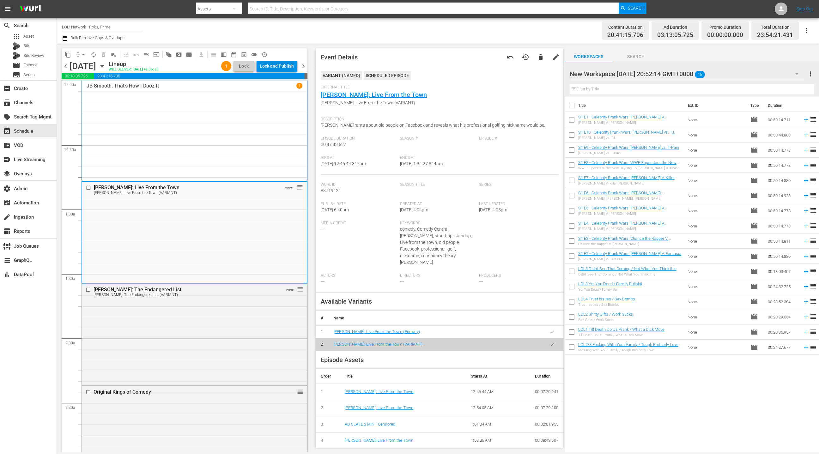
click at [275, 69] on div "Lock and Publish" at bounding box center [277, 65] width 34 height 11
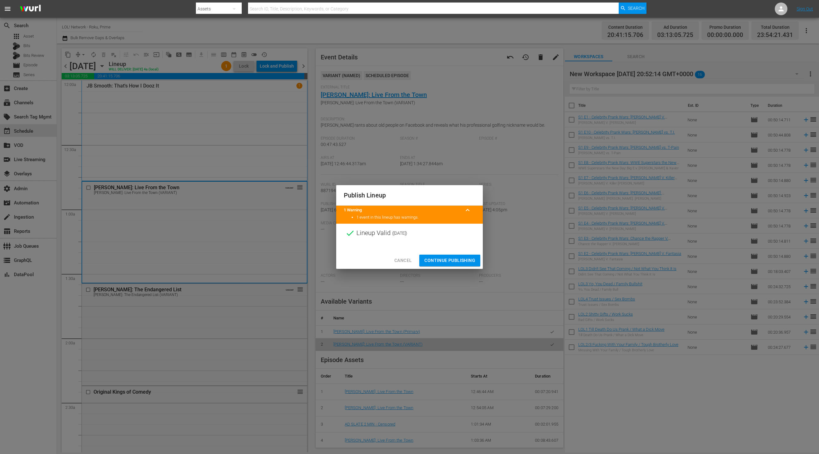
click at [444, 264] on span "Continue Publishing" at bounding box center [449, 261] width 51 height 8
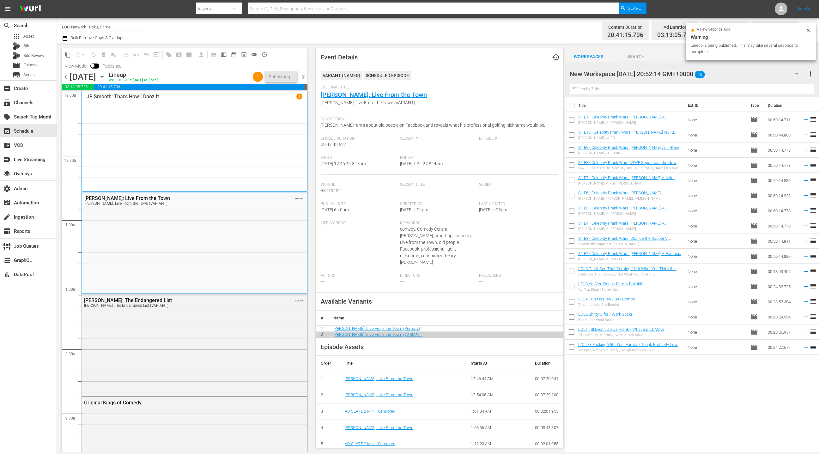
click at [304, 79] on span "chevron_right" at bounding box center [304, 77] width 8 height 8
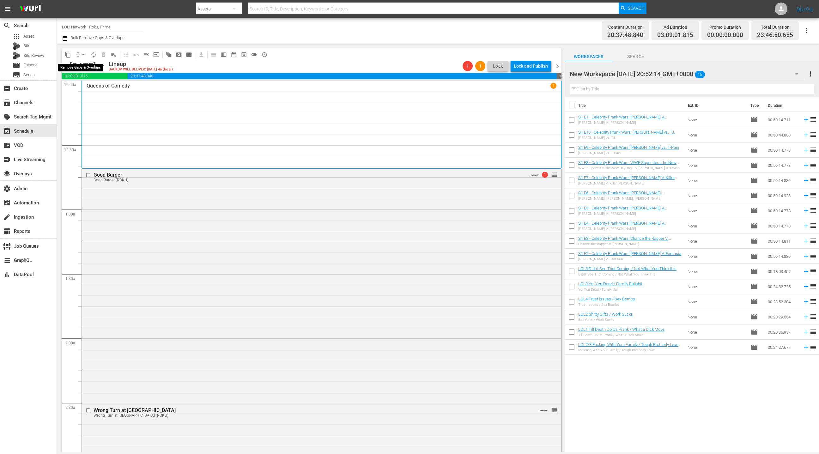
click at [80, 55] on span "arrow_drop_down" at bounding box center [83, 55] width 6 height 6
click at [89, 89] on li "Align to End of Previous Day" at bounding box center [84, 88] width 66 height 10
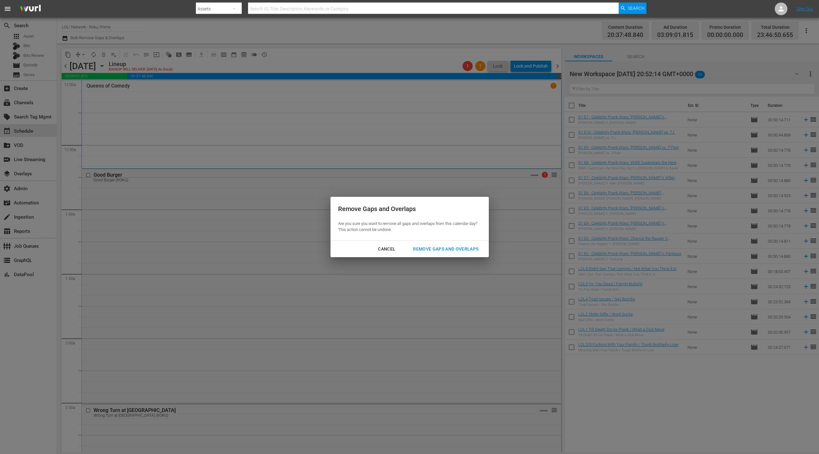
click at [428, 251] on div "Remove Gaps and Overlaps" at bounding box center [446, 249] width 76 height 8
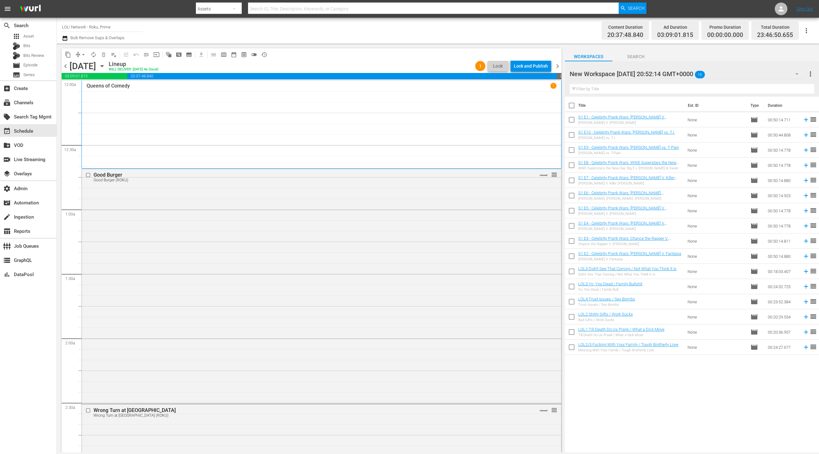
click at [532, 70] on div "Lock and Publish" at bounding box center [531, 65] width 34 height 11
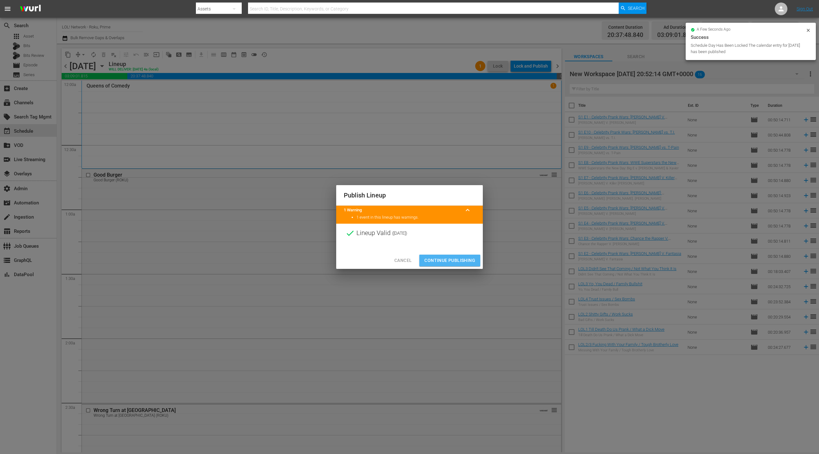
click at [458, 261] on span "Continue Publishing" at bounding box center [449, 261] width 51 height 8
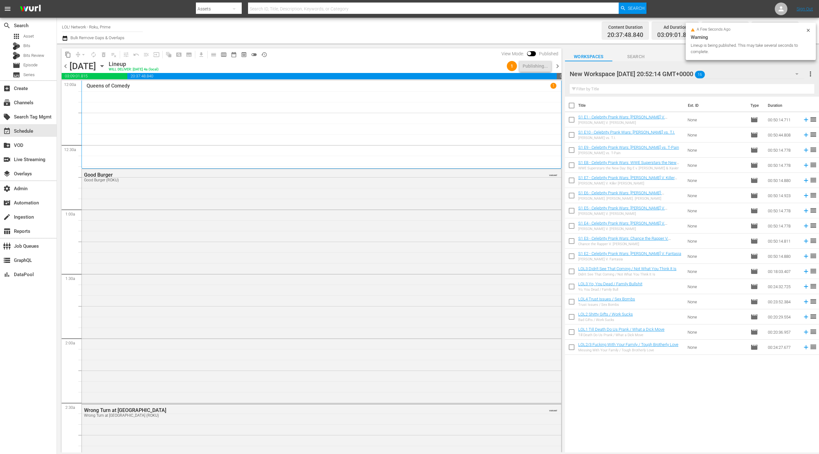
click at [559, 68] on span "chevron_right" at bounding box center [558, 66] width 8 height 8
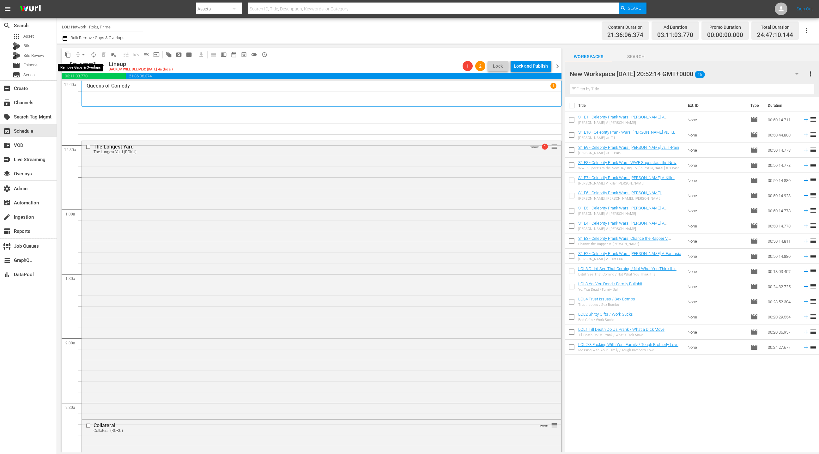
drag, startPoint x: 80, startPoint y: 53, endPoint x: 82, endPoint y: 58, distance: 5.9
click at [80, 53] on span "arrow_drop_down" at bounding box center [83, 55] width 6 height 6
click at [89, 89] on li "Align to End of Previous Day" at bounding box center [84, 88] width 66 height 10
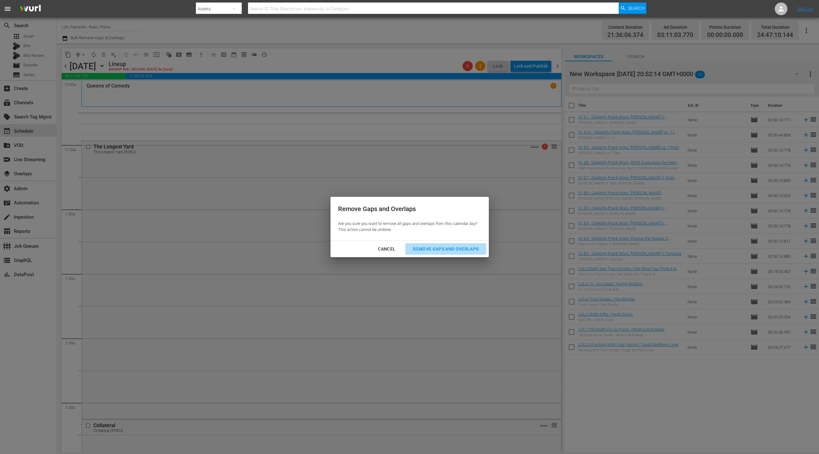
click at [437, 250] on div "Remove Gaps and Overlaps" at bounding box center [446, 249] width 76 height 8
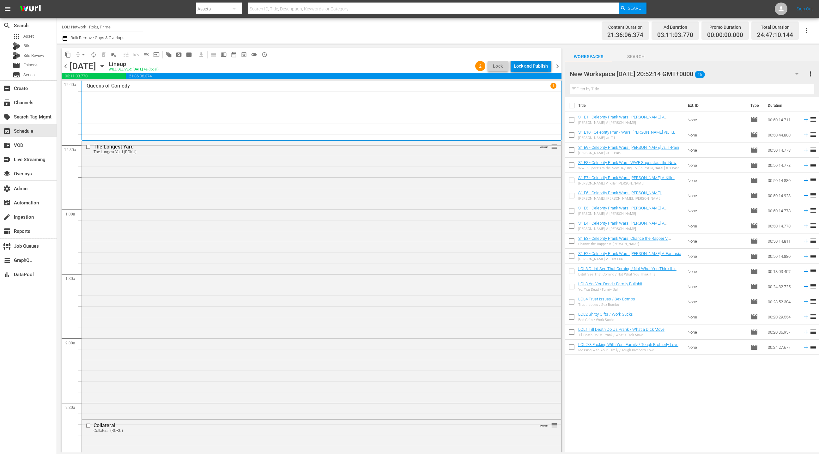
click at [529, 67] on div "Lock and Publish" at bounding box center [531, 65] width 34 height 11
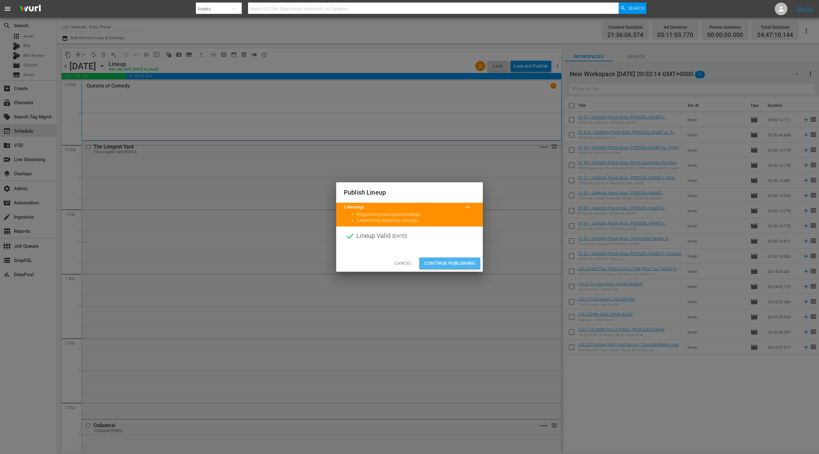
click at [439, 262] on span "Continue Publishing" at bounding box center [449, 263] width 51 height 8
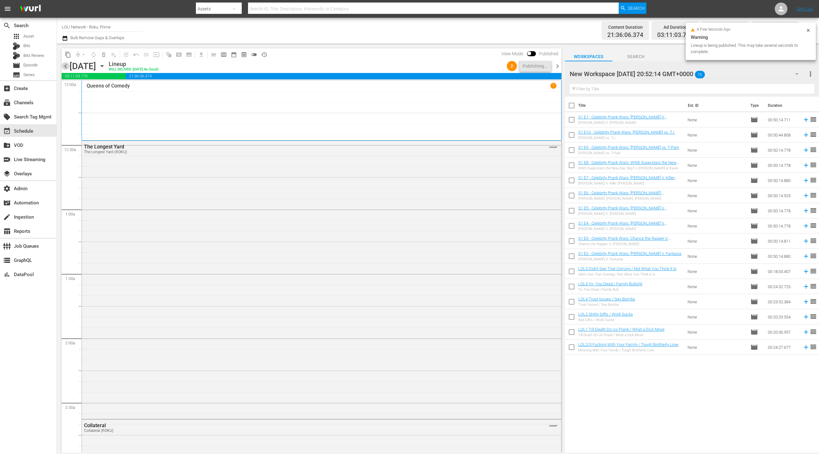
click at [67, 68] on span "chevron_left" at bounding box center [66, 66] width 8 height 8
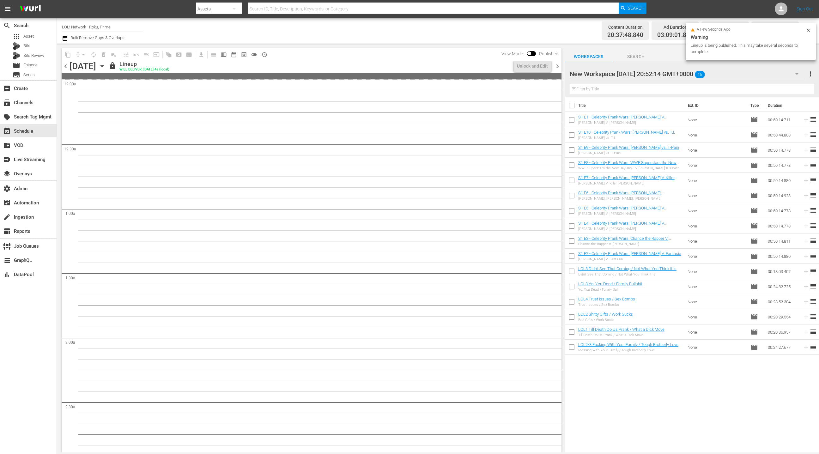
click at [67, 68] on span "chevron_left" at bounding box center [66, 66] width 8 height 8
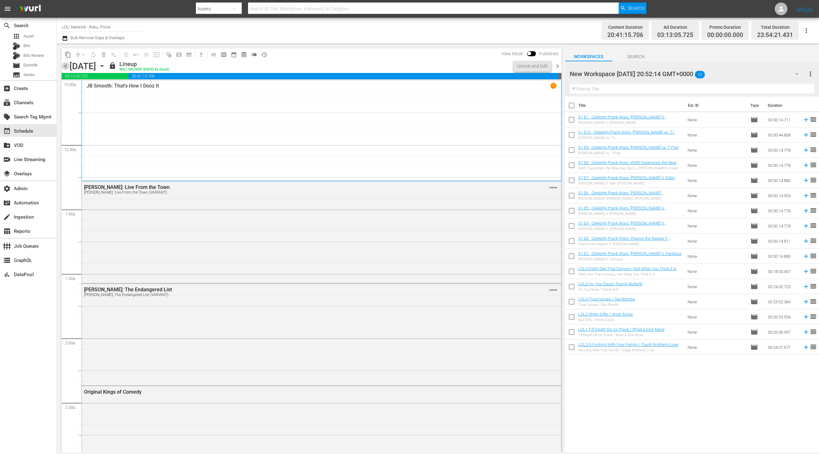
click at [67, 68] on span "chevron_left" at bounding box center [66, 66] width 8 height 8
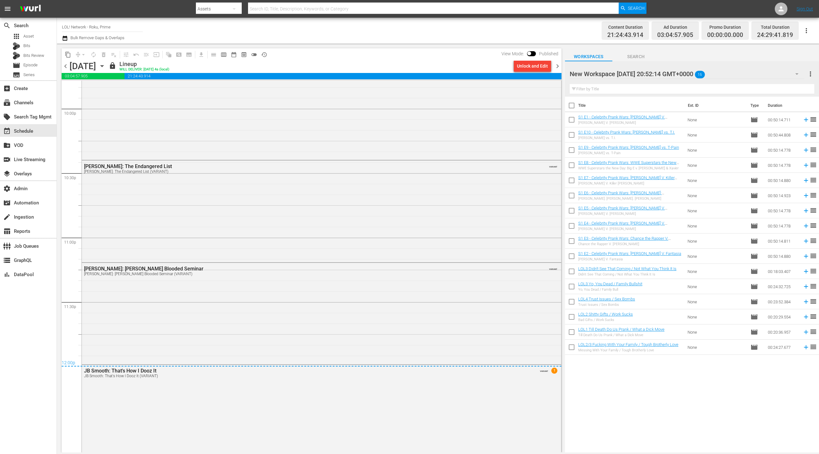
scroll to position [2823, 0]
